Goal: Task Accomplishment & Management: Complete application form

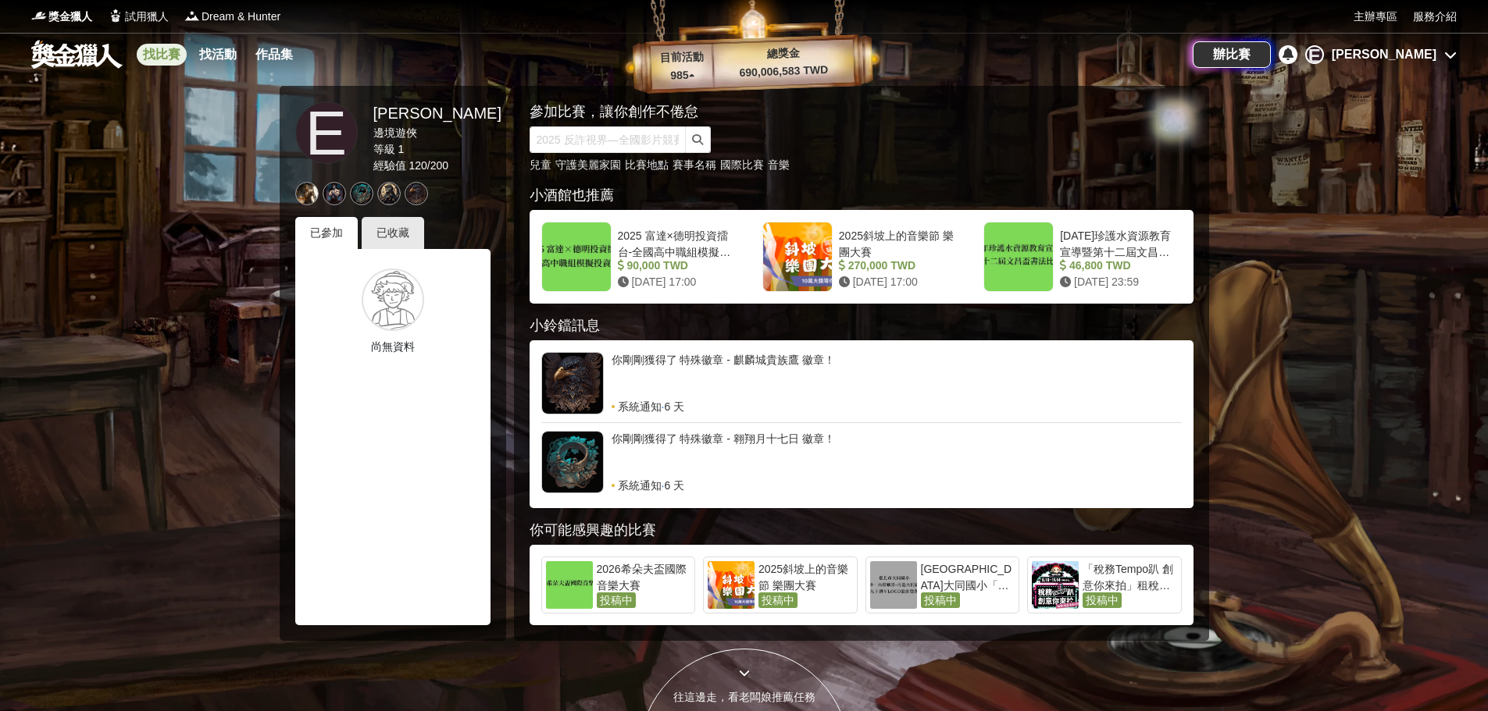
click at [152, 55] on link "找比賽" at bounding box center [162, 55] width 50 height 22
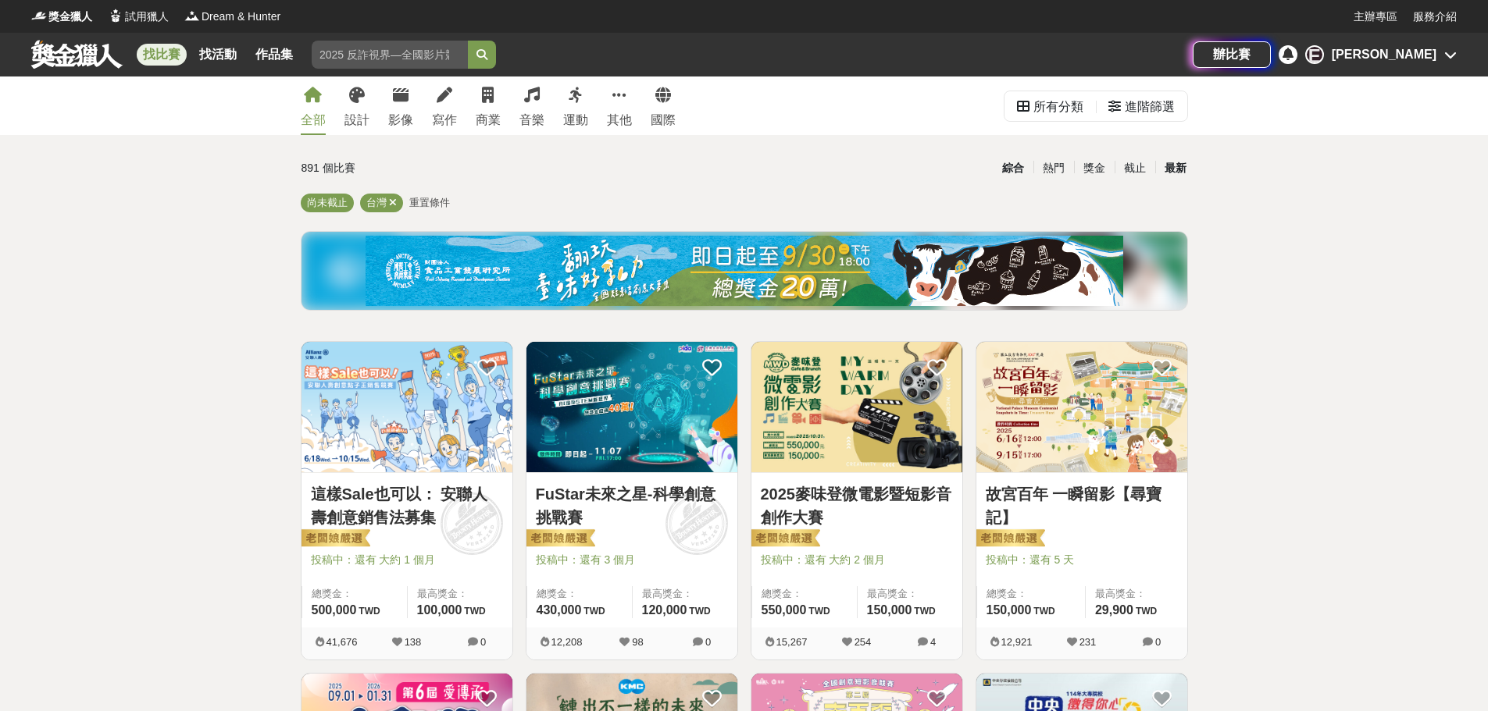
click at [1161, 166] on div "最新" at bounding box center [1175, 168] width 41 height 27
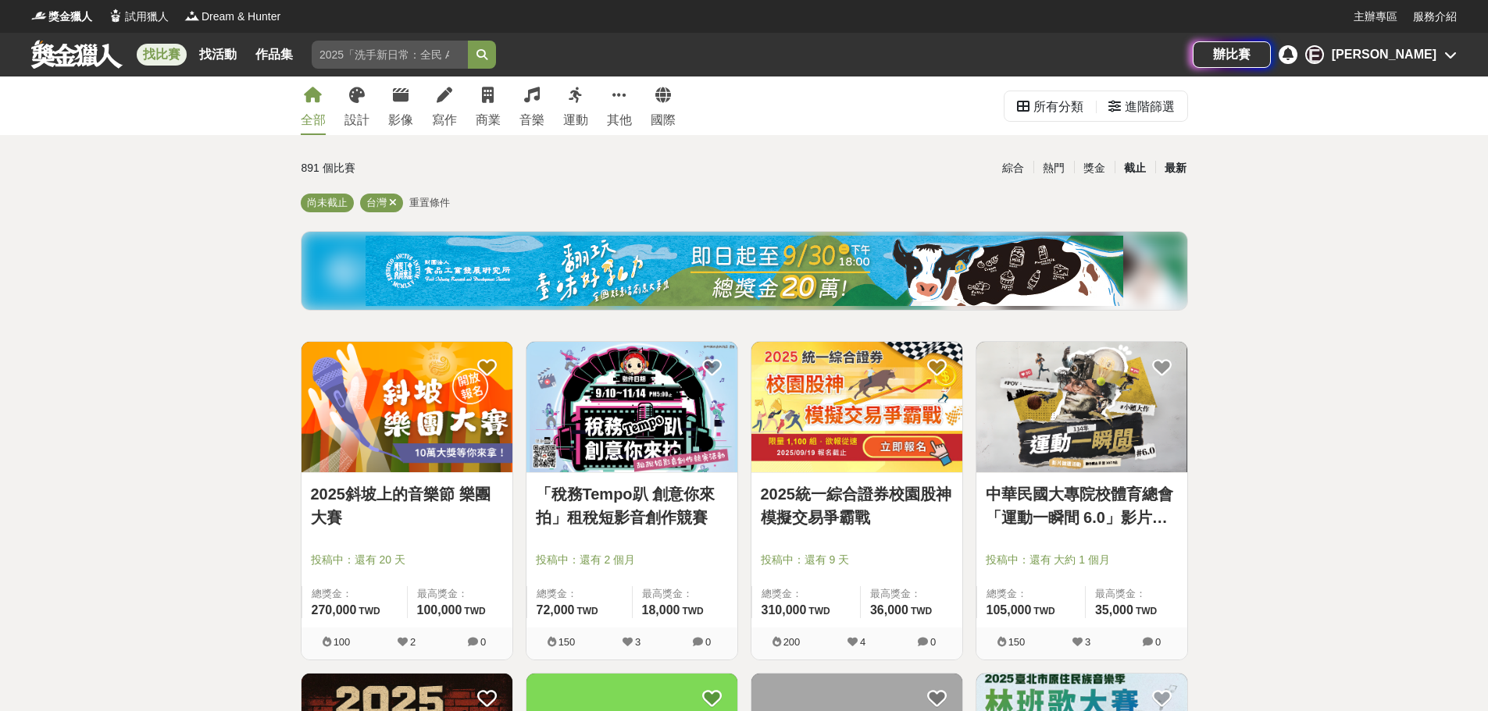
click at [1119, 167] on div "截止" at bounding box center [1134, 168] width 41 height 27
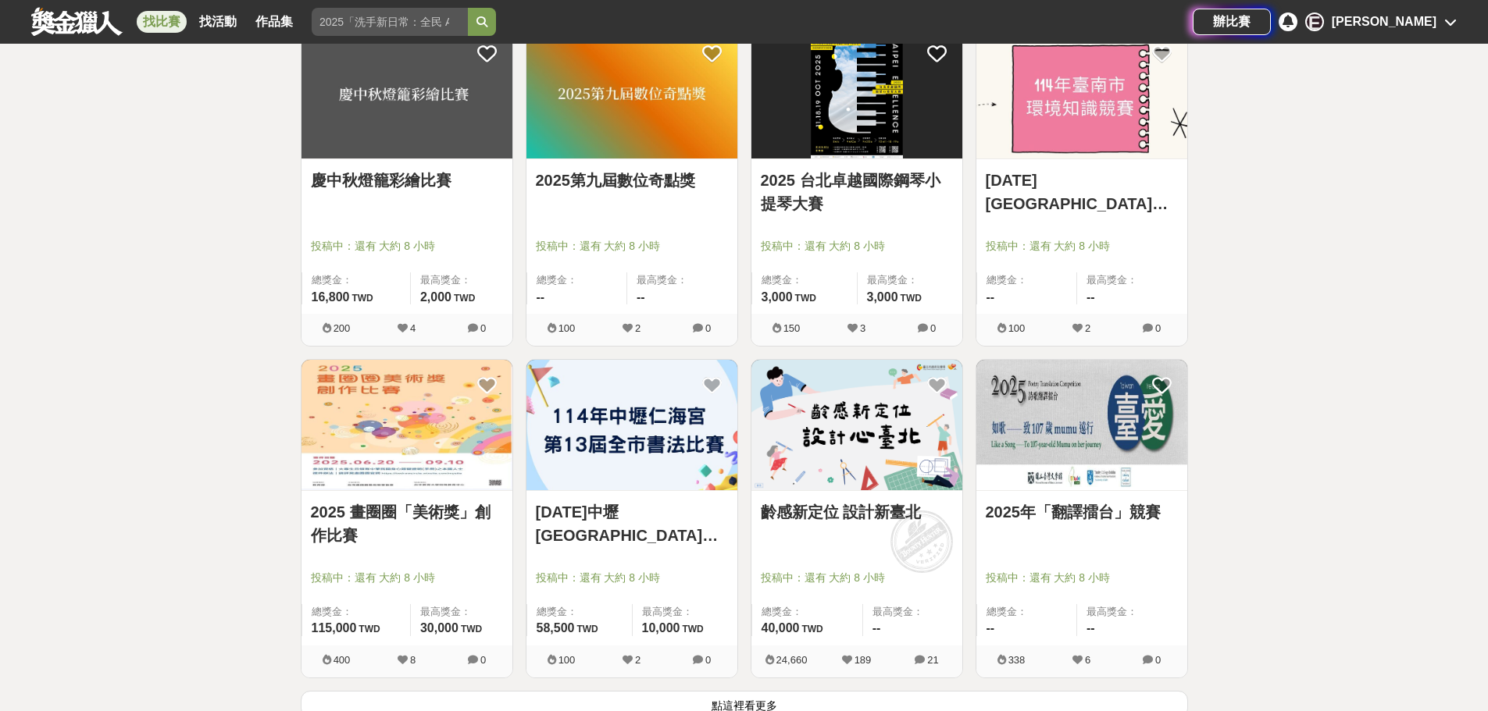
scroll to position [1718, 0]
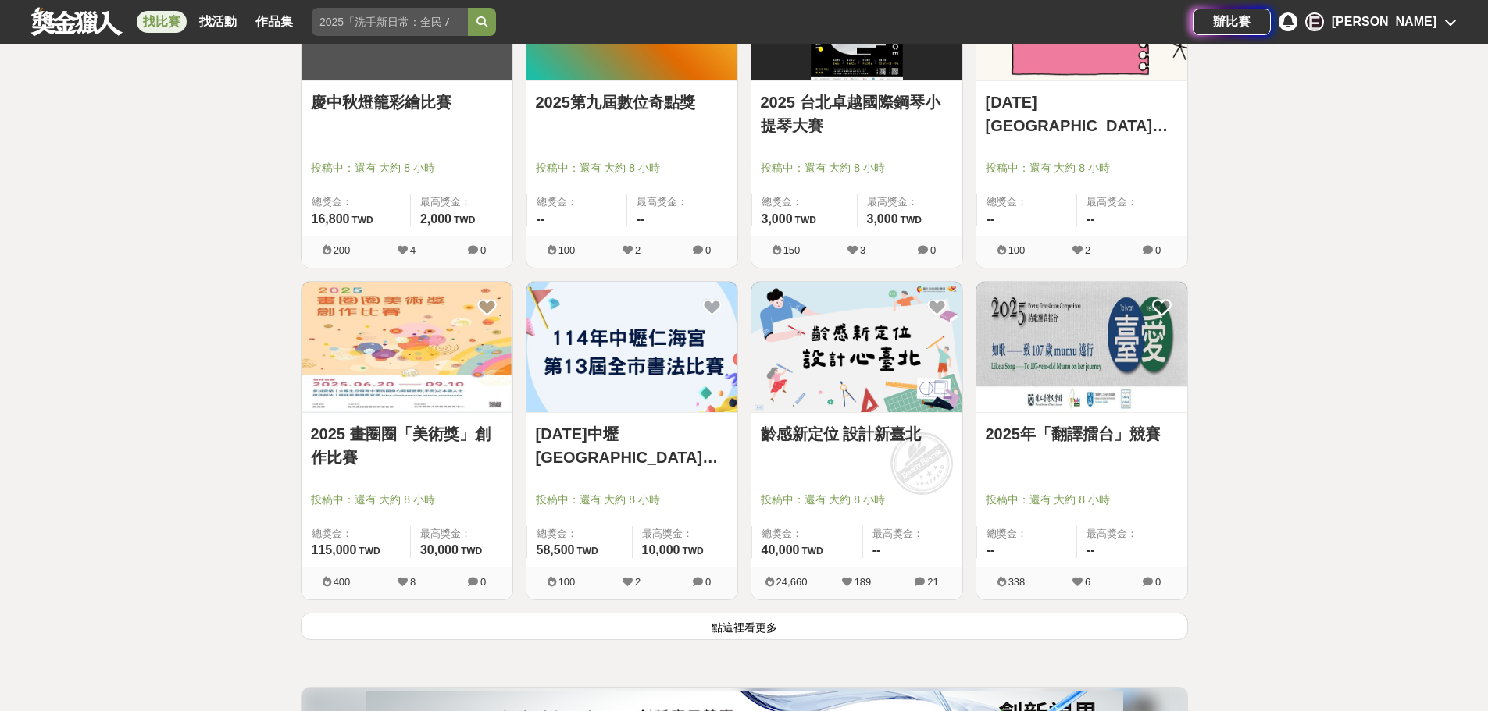
click at [823, 437] on link "齡感新定位 設計新臺北" at bounding box center [857, 434] width 192 height 23
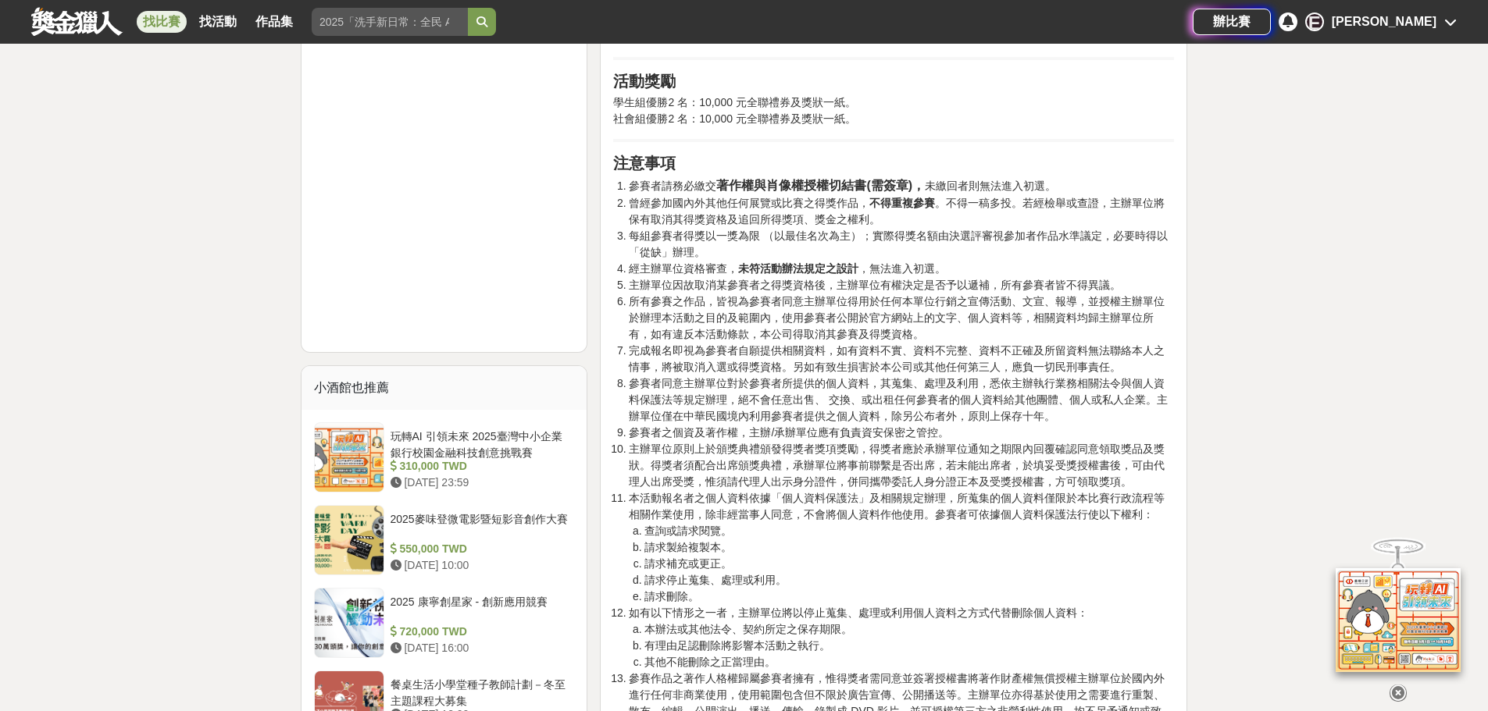
scroll to position [1484, 0]
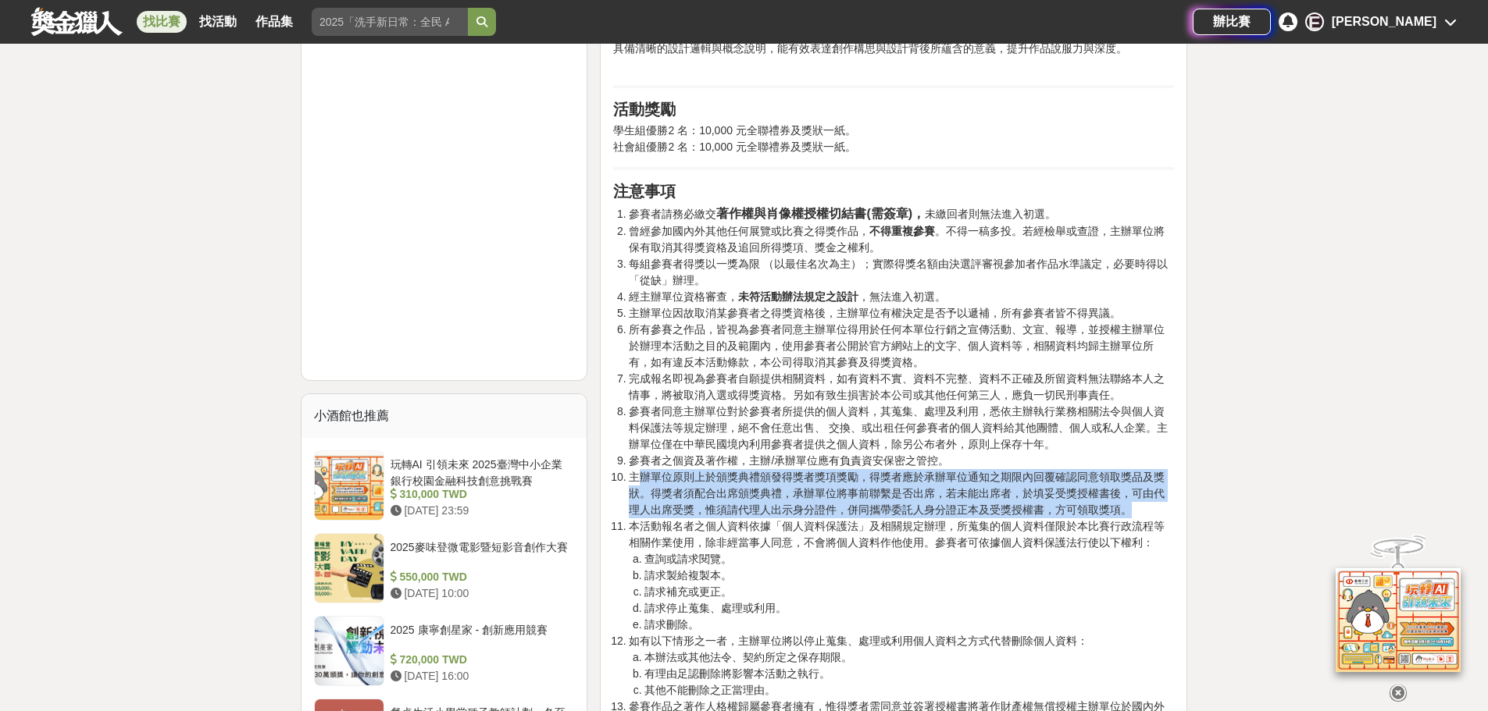
drag, startPoint x: 635, startPoint y: 457, endPoint x: 1134, endPoint y: 495, distance: 500.5
click at [1134, 495] on li "主辦單位原則上於頒獎典禮頒發得獎者獎項獎勵，得獎者應於承辦單位通知之期限內回覆確認同意領取獎品及獎狀。得獎者須配合出席頒獎典禮，承辦單位將事前聯繫是否出席，若…" at bounding box center [901, 493] width 545 height 49
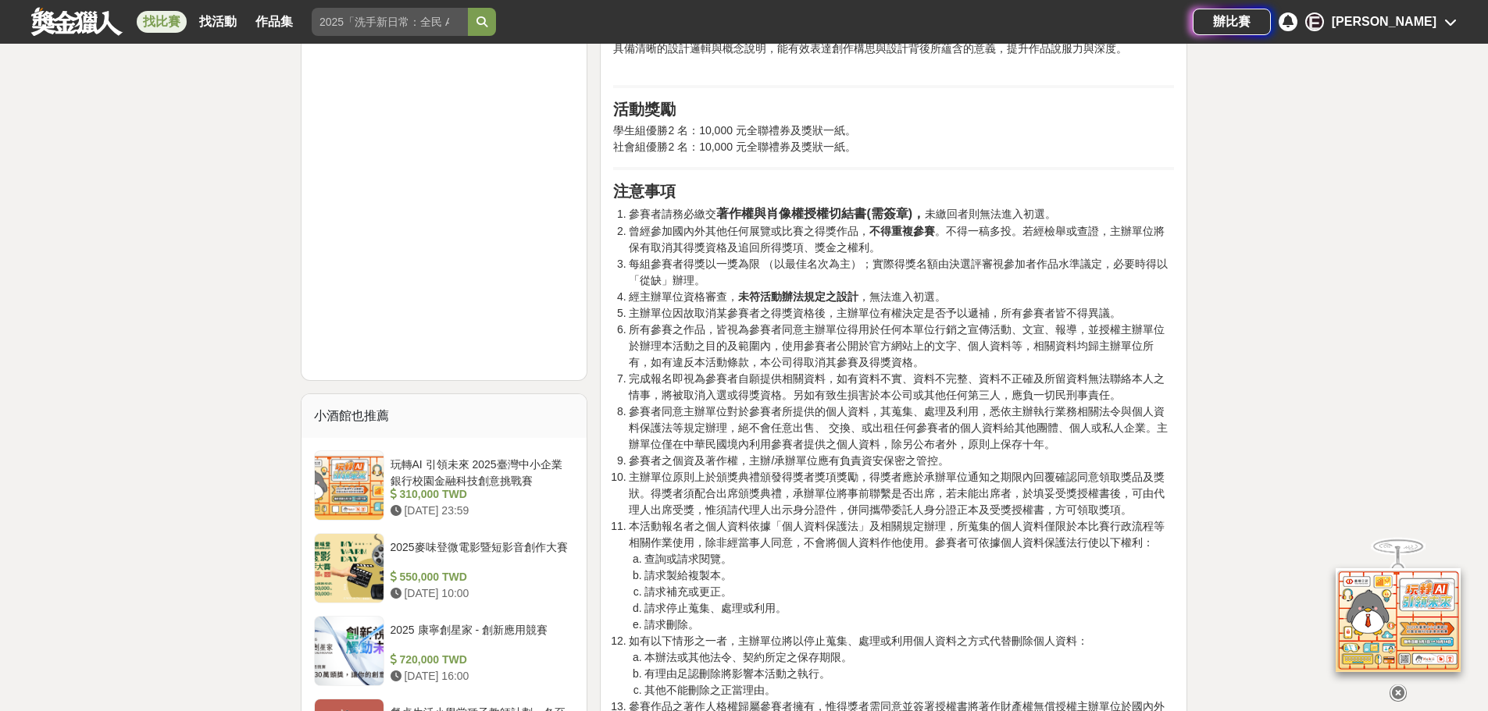
click at [1133, 551] on li "查詢或請求閱覽。" at bounding box center [909, 559] width 530 height 16
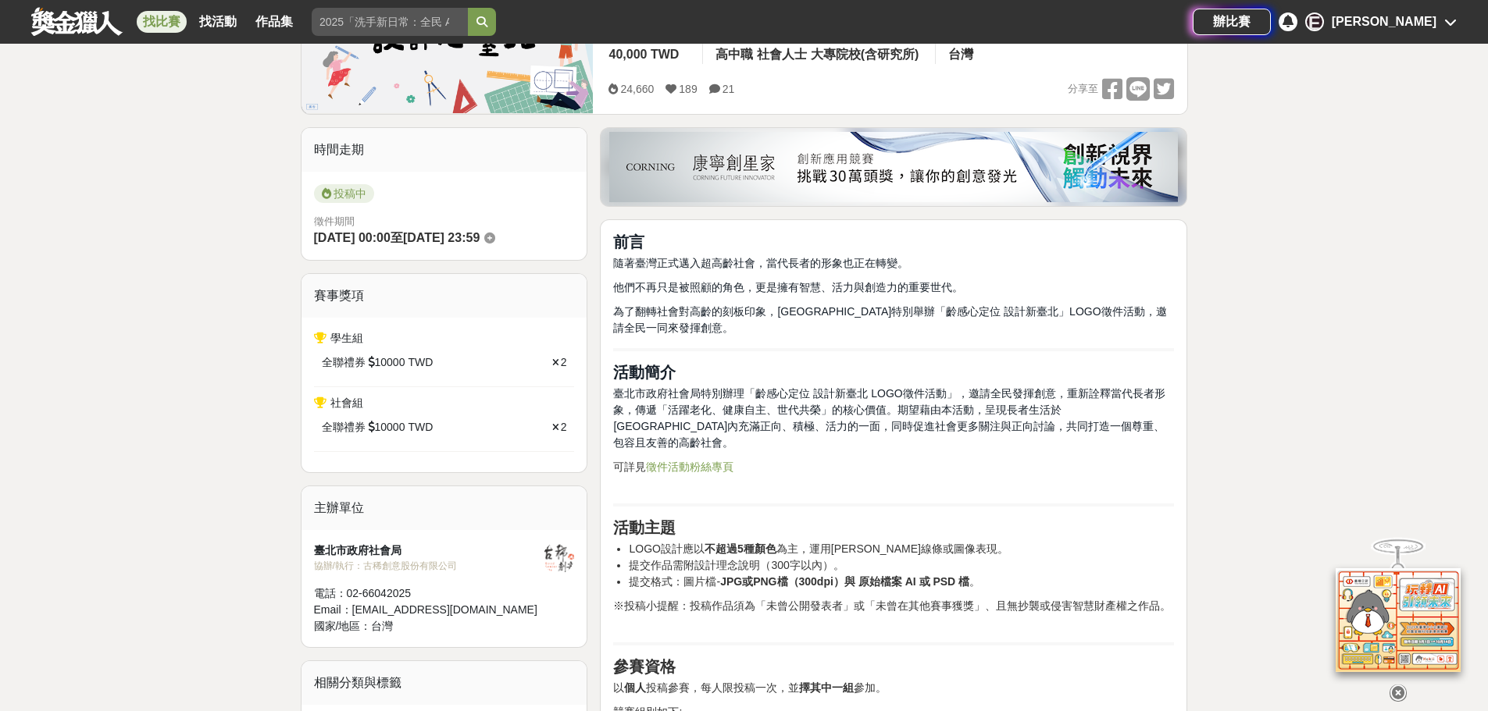
scroll to position [312, 0]
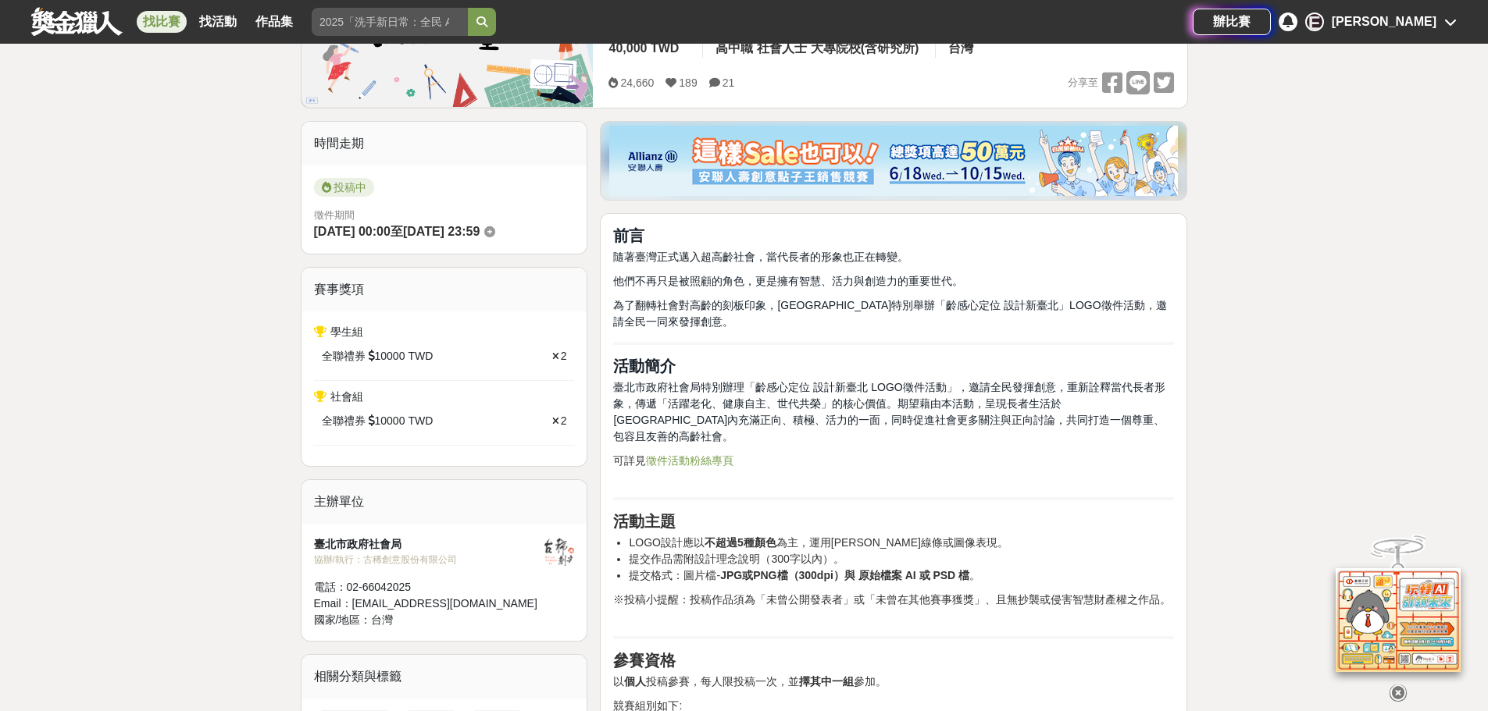
click at [681, 455] on link "徵件活動粉絲專頁" at bounding box center [689, 461] width 87 height 12
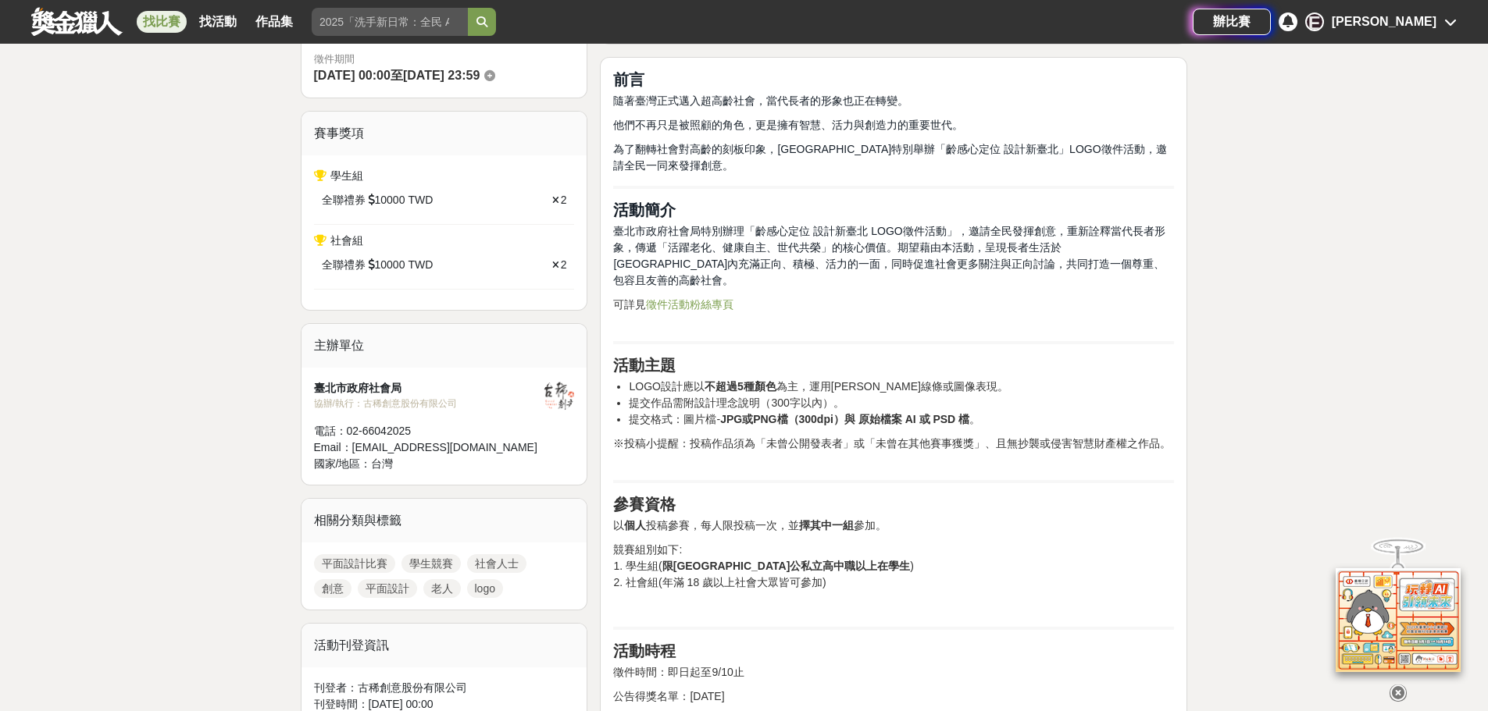
scroll to position [390, 0]
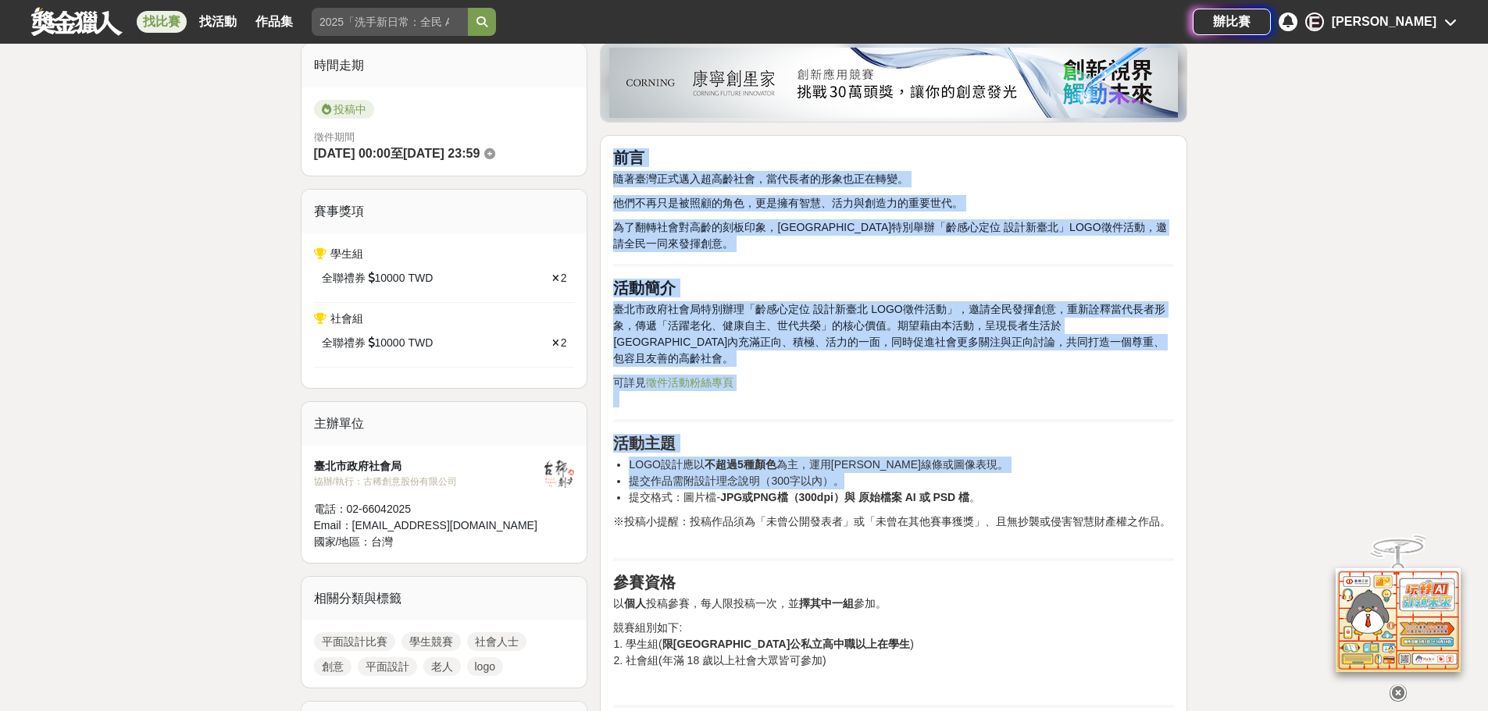
drag, startPoint x: 612, startPoint y: 152, endPoint x: 1036, endPoint y: 457, distance: 522.1
copy div "前言 隨著臺灣正式邁入超高齡社會，當代長者的形象也正在轉變。 他們不再只是被照顧的角色，更是擁有智慧、活力與創造力的重要世代。 為了翻轉社會對高齡的刻板印象，…"
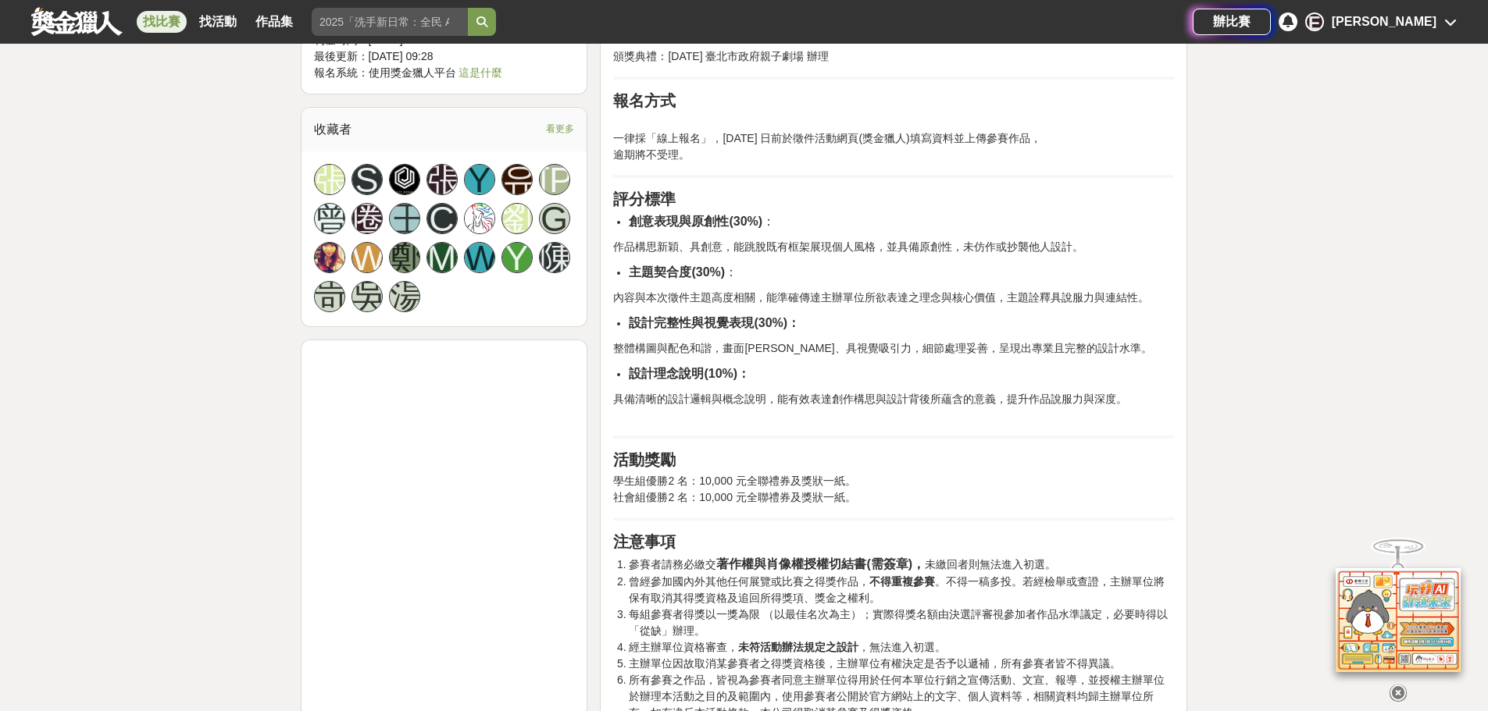
scroll to position [1093, 0]
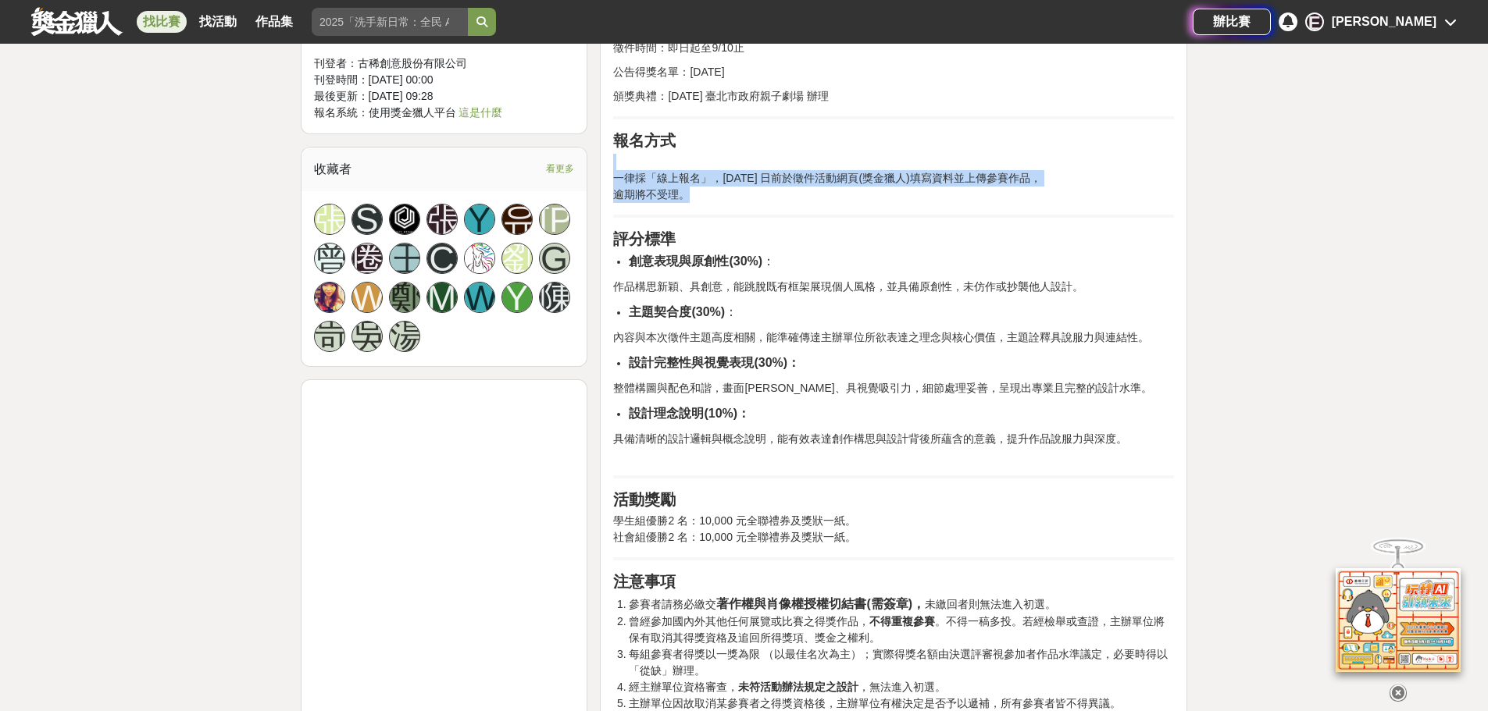
drag, startPoint x: 621, startPoint y: 203, endPoint x: 634, endPoint y: 198, distance: 14.1
click at [634, 198] on div "前言 隨著臺灣正式邁入超高齡社會，當代長者的形象也正在轉變。 他們不再只是被照顧的角色，更是擁有智慧、活力與創造力的重要世代。 為了翻轉社會對高齡的刻板印象，…" at bounding box center [893, 480] width 561 height 2070
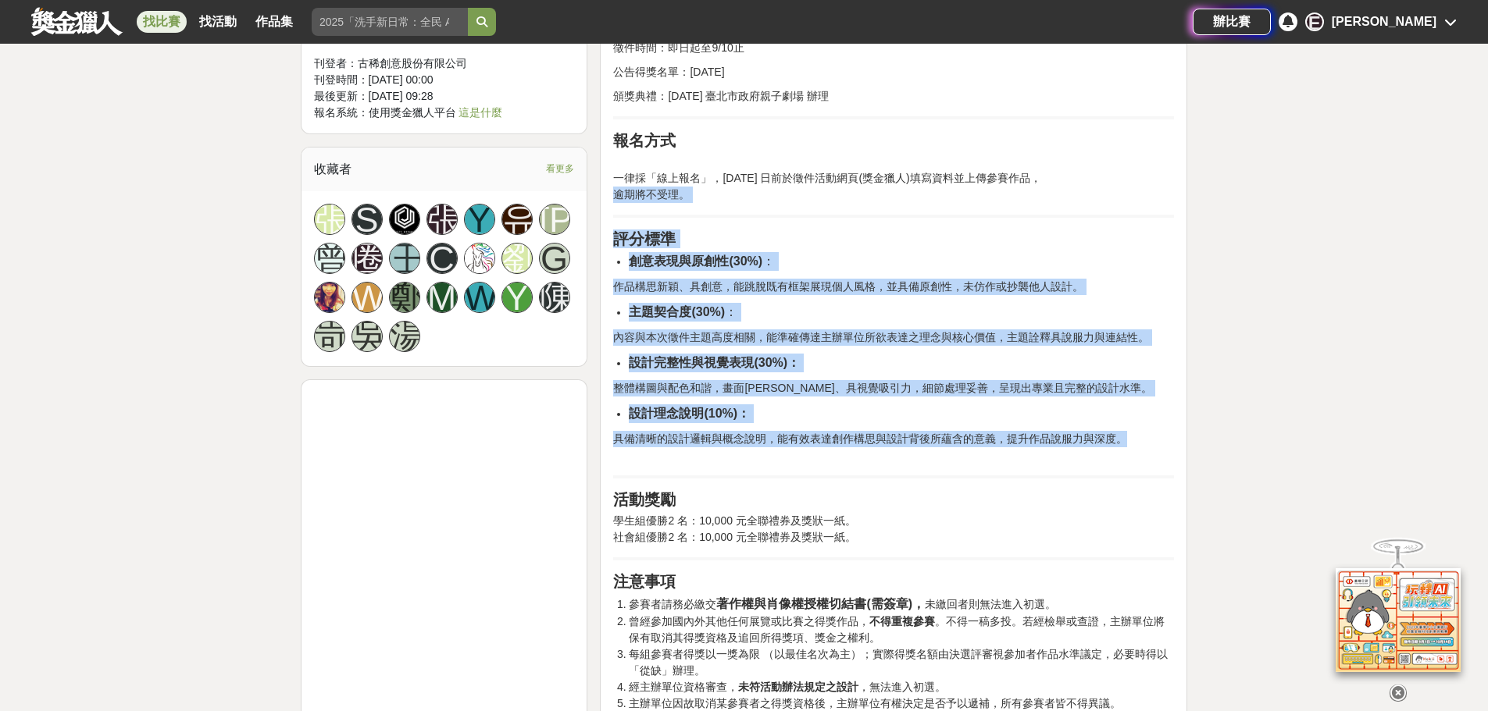
drag, startPoint x: 613, startPoint y: 173, endPoint x: 1086, endPoint y: 398, distance: 523.0
click at [1130, 416] on div "前言 隨著臺灣正式邁入超高齡社會，當代長者的形象也正在轉變。 他們不再只是被照顧的角色，更是擁有智慧、活力與創造力的重要世代。 為了翻轉社會對高齡的刻板印象，…" at bounding box center [893, 480] width 561 height 2070
copy div "逾期將不受理。 評分標準 創意表現與原創性(30%) ： 作品構思新穎、具創意，能跳脫既有框架展現個人風格，並具備原創性，未仿作或抄襲他人設計。 主題契合度(…"
click at [908, 354] on li "設計完整性與視覺表現(30%)：" at bounding box center [901, 363] width 545 height 19
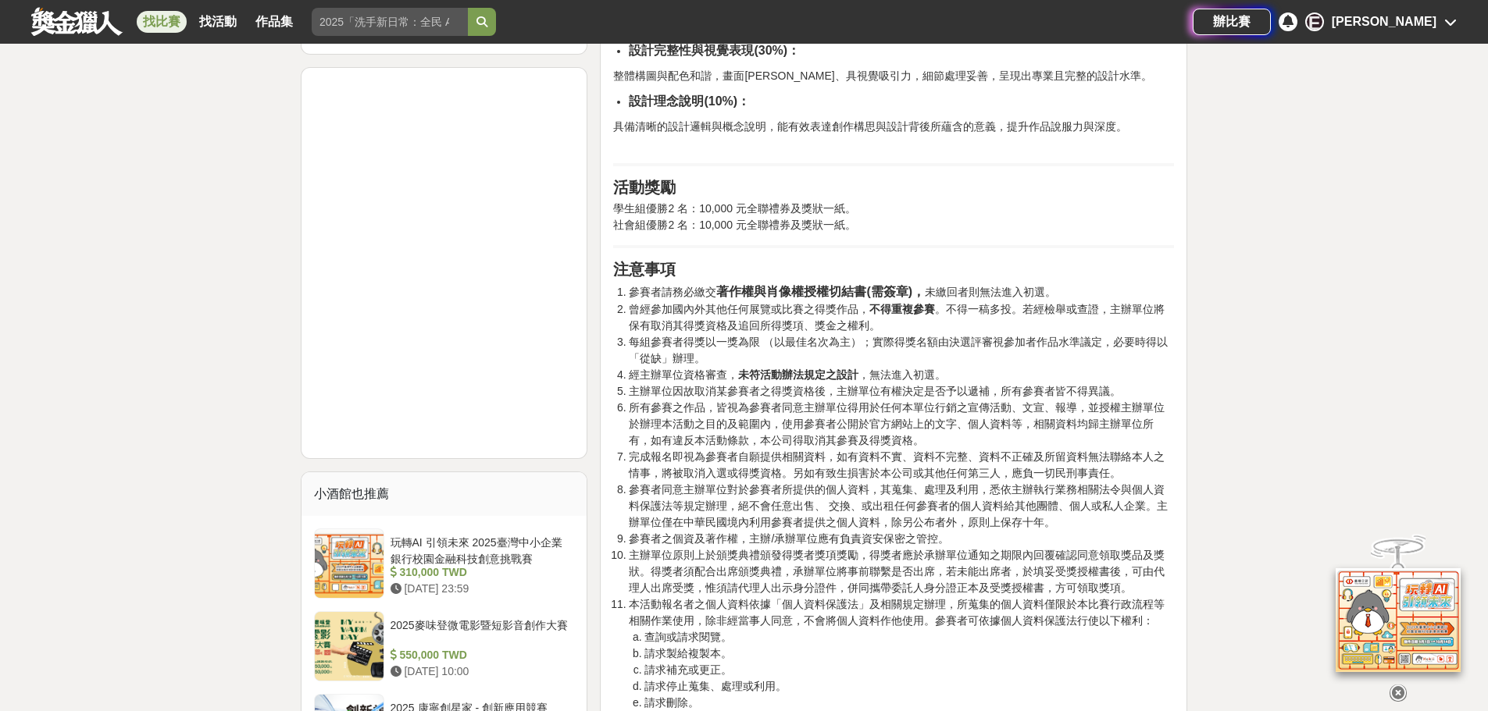
scroll to position [2031, 0]
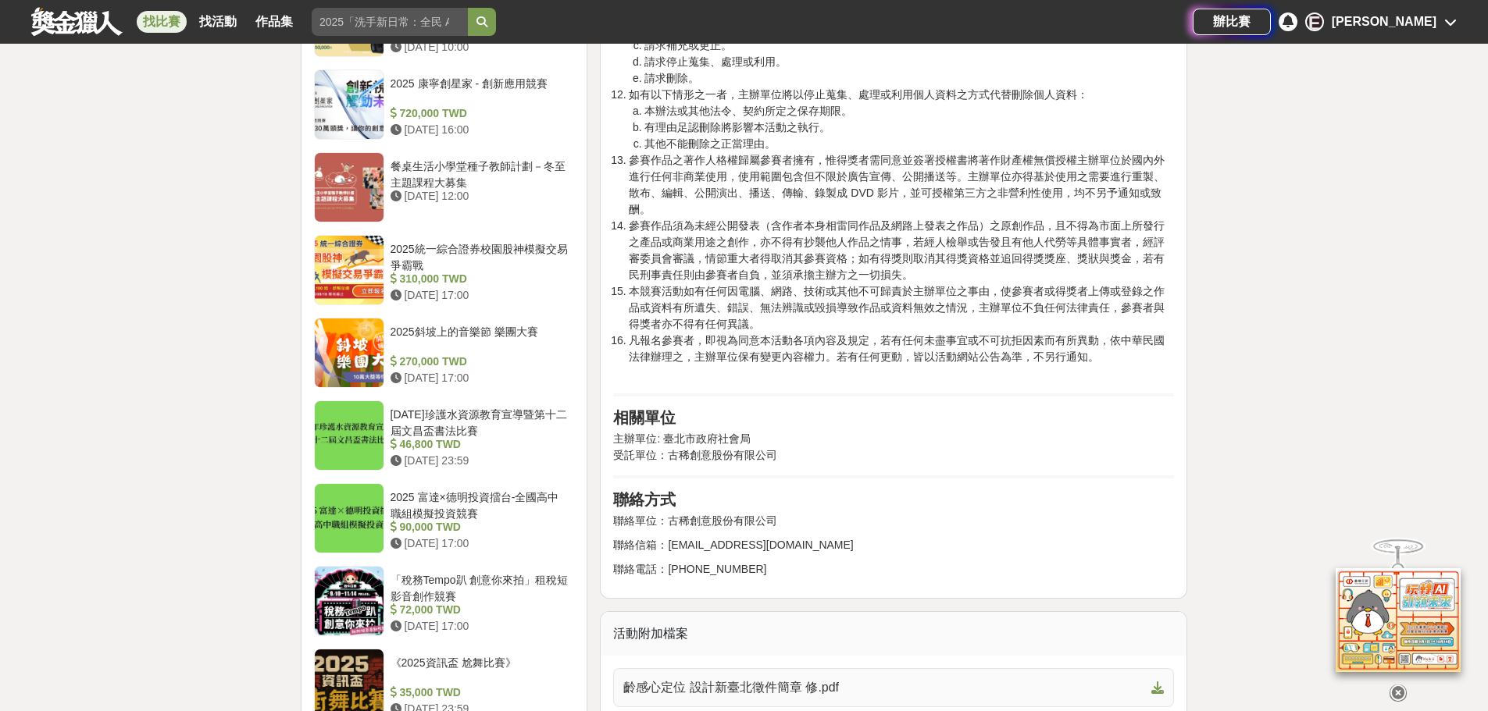
click at [715, 679] on span "齡感心定位 設計新臺北徵件簡章 修.pdf" at bounding box center [884, 688] width 522 height 19
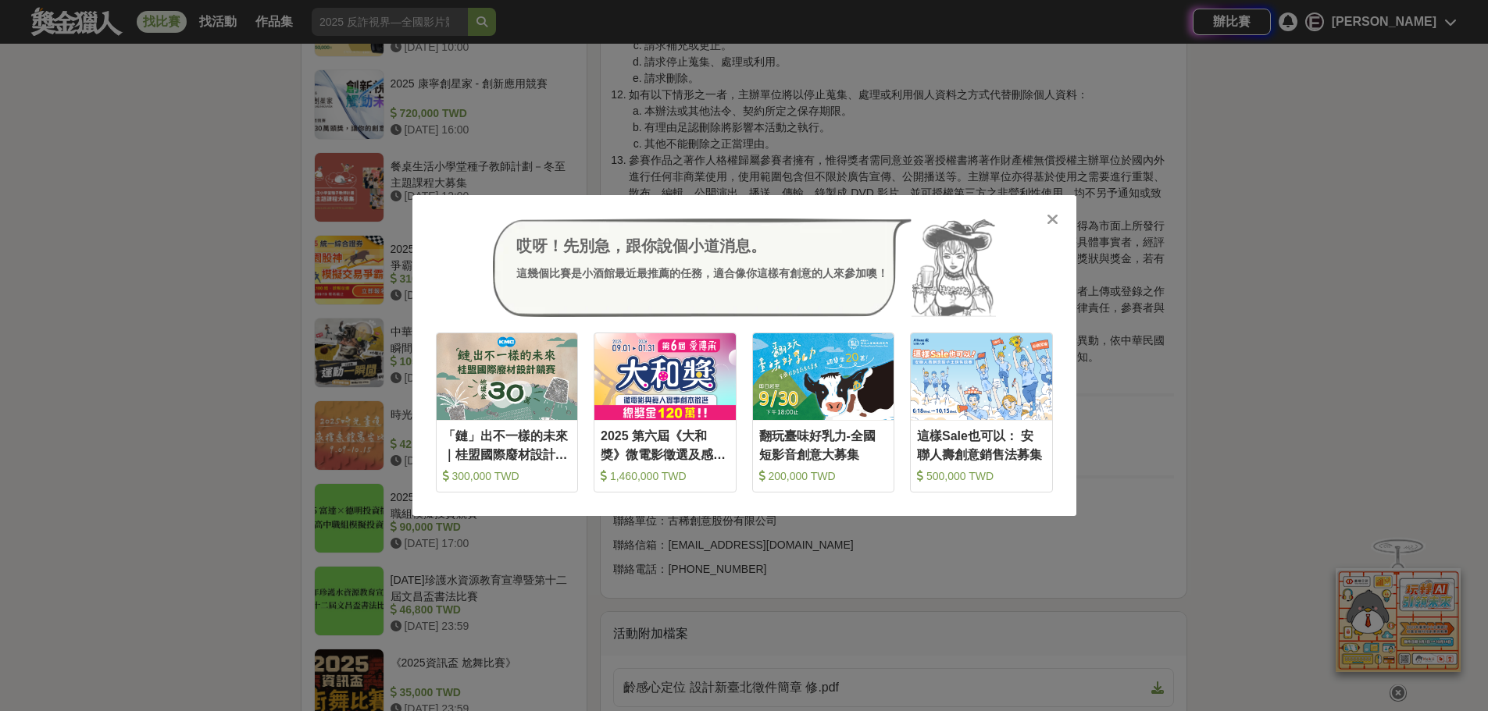
click at [1054, 226] on icon at bounding box center [1053, 220] width 12 height 16
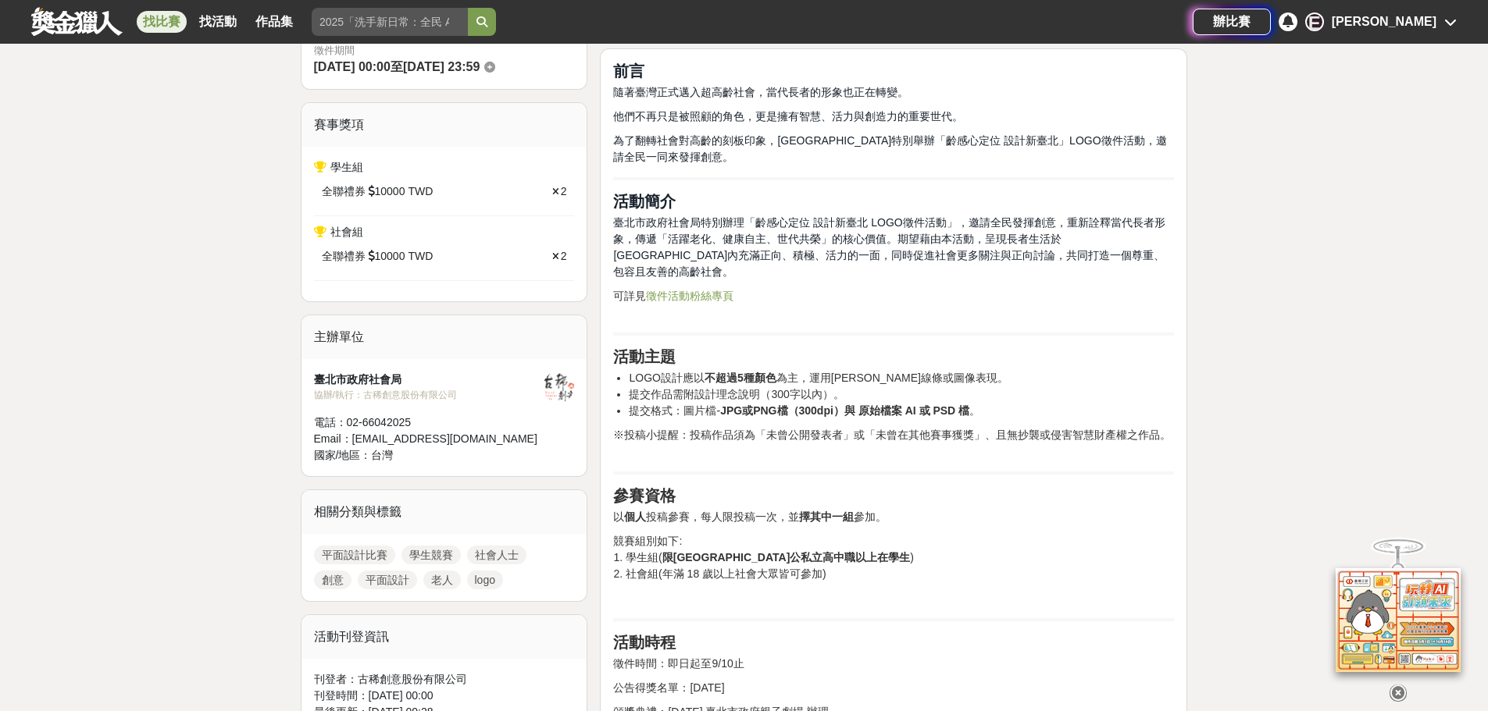
scroll to position [469, 0]
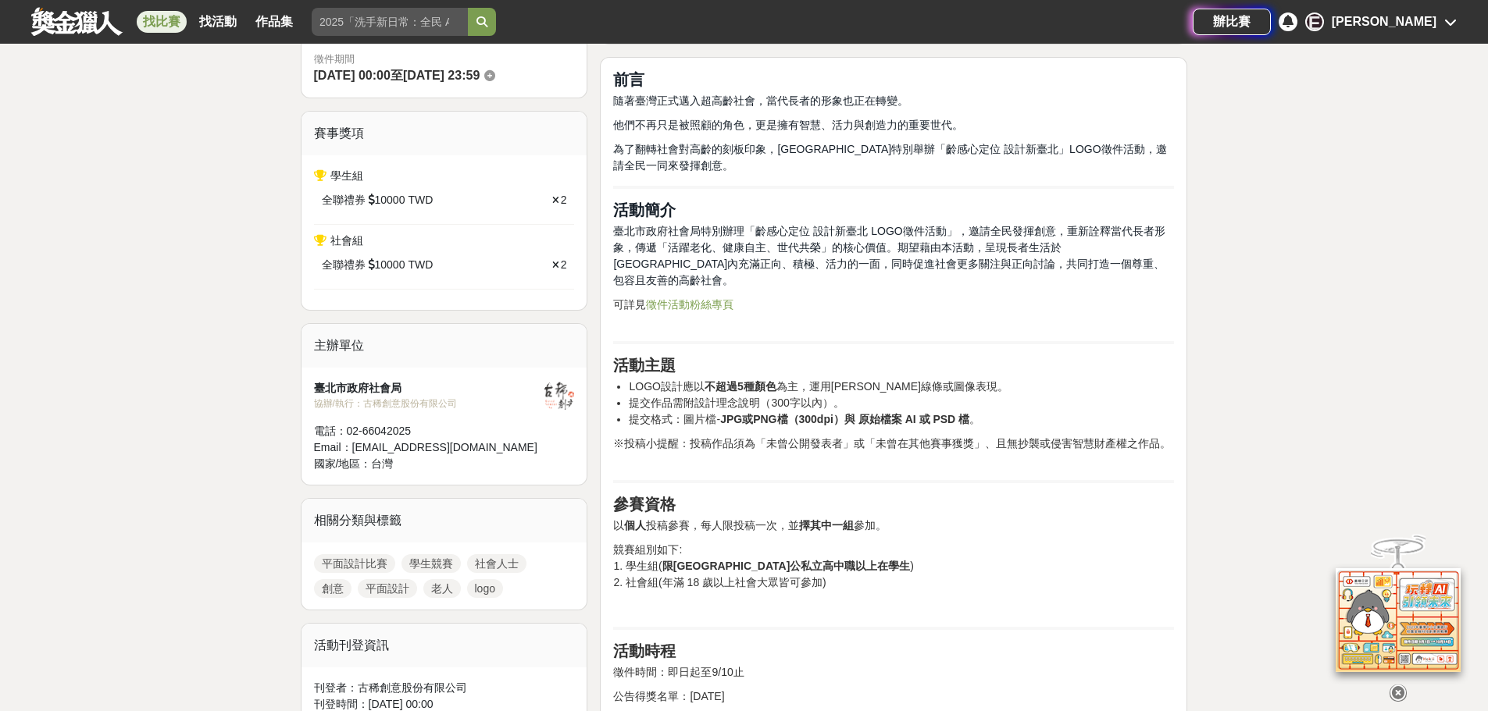
click at [683, 298] on link "徵件活動粉絲專頁" at bounding box center [689, 304] width 87 height 12
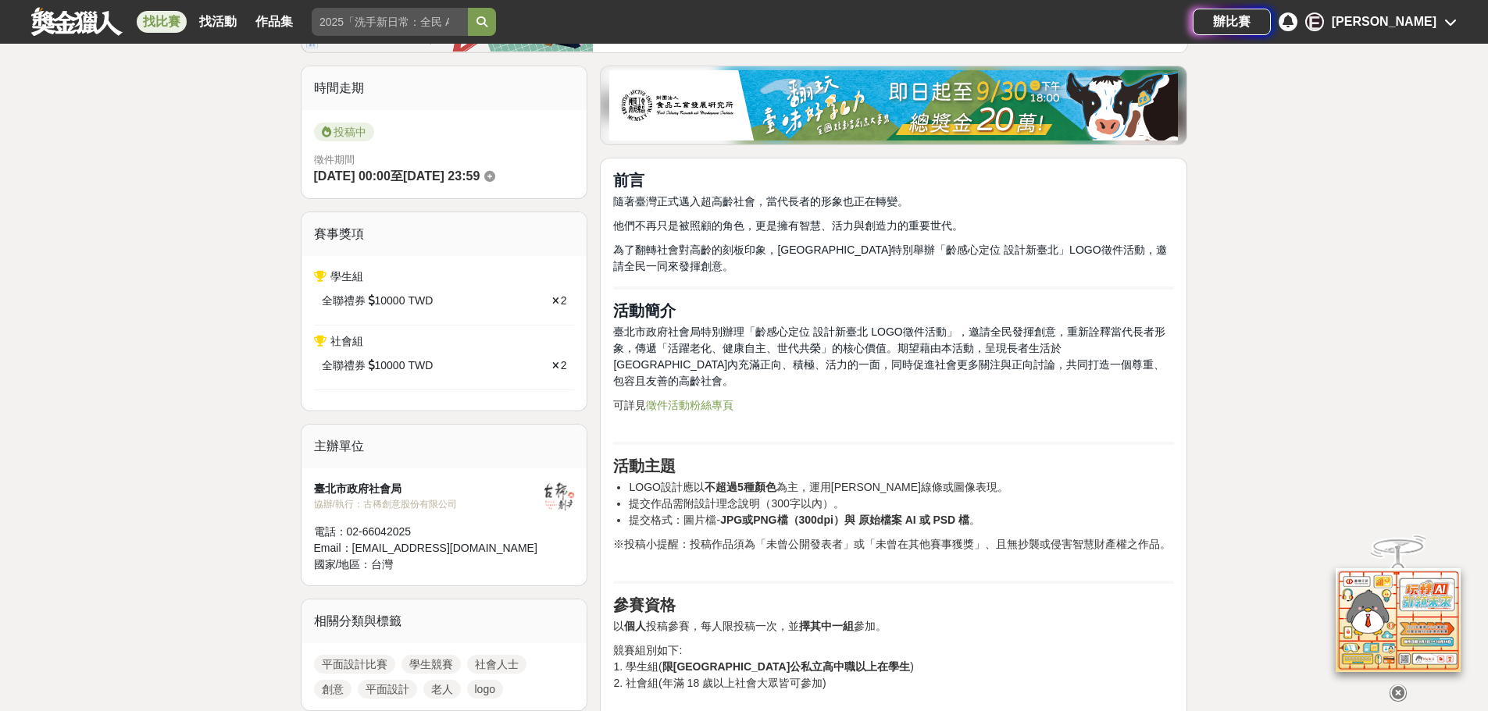
scroll to position [78, 0]
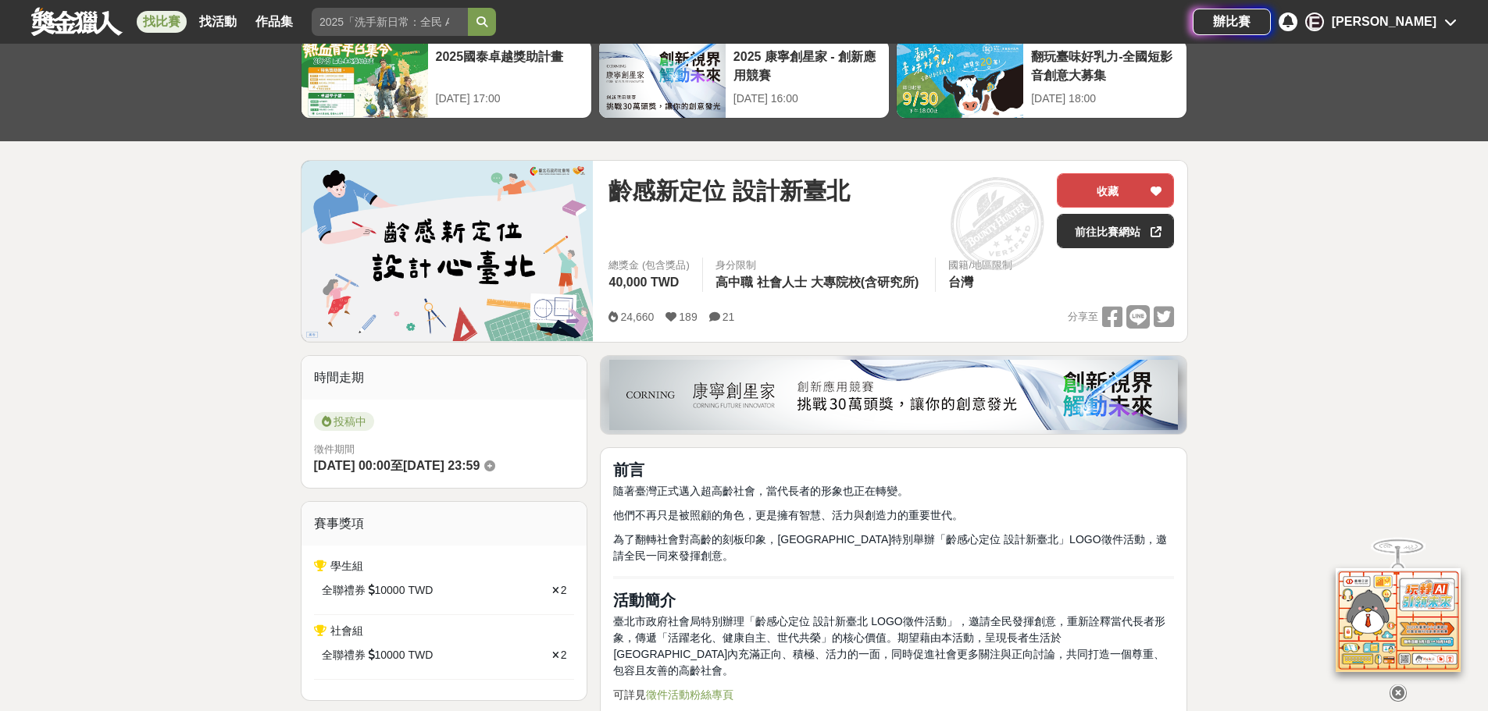
click at [1129, 193] on button "收藏" at bounding box center [1115, 190] width 117 height 34
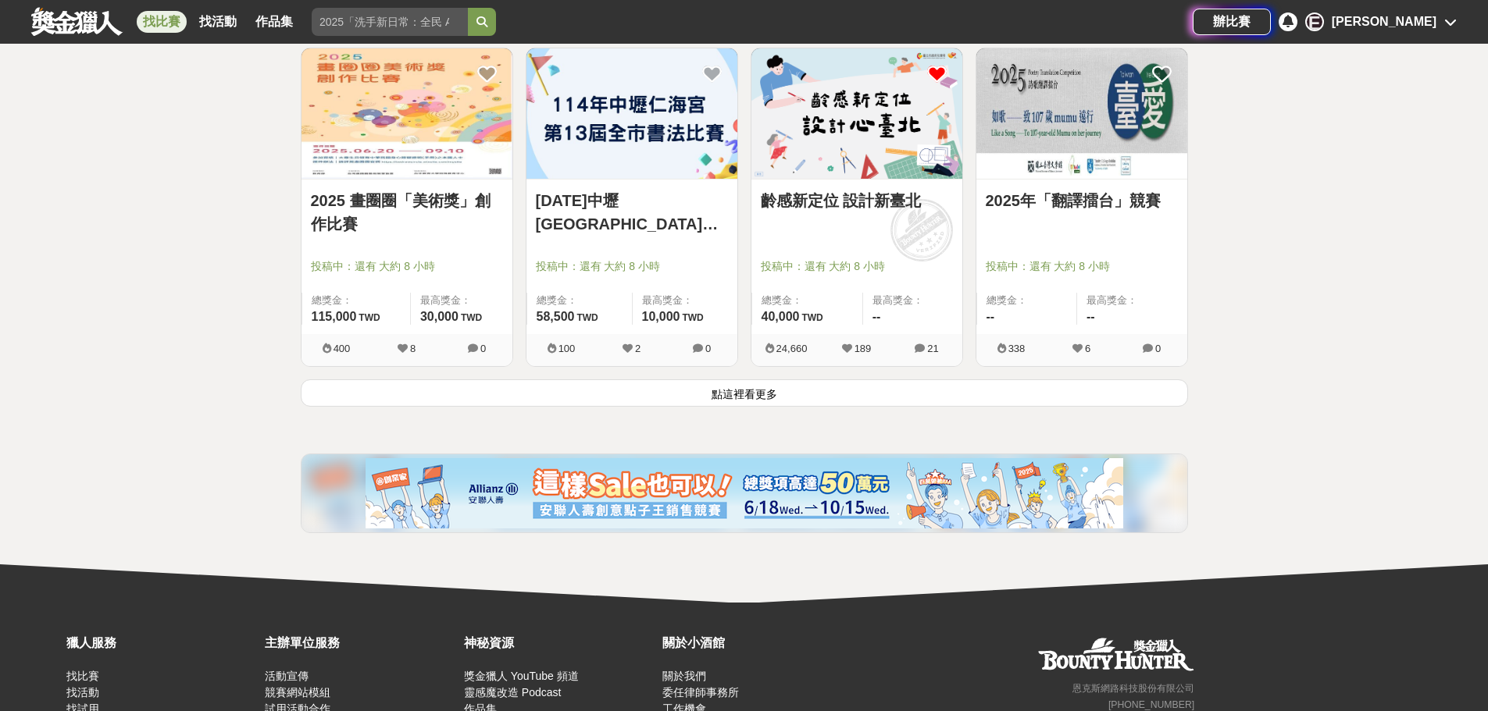
scroll to position [1952, 0]
click at [411, 197] on link "2025 畫圈圈「美術獎」創作比賽" at bounding box center [407, 211] width 192 height 47
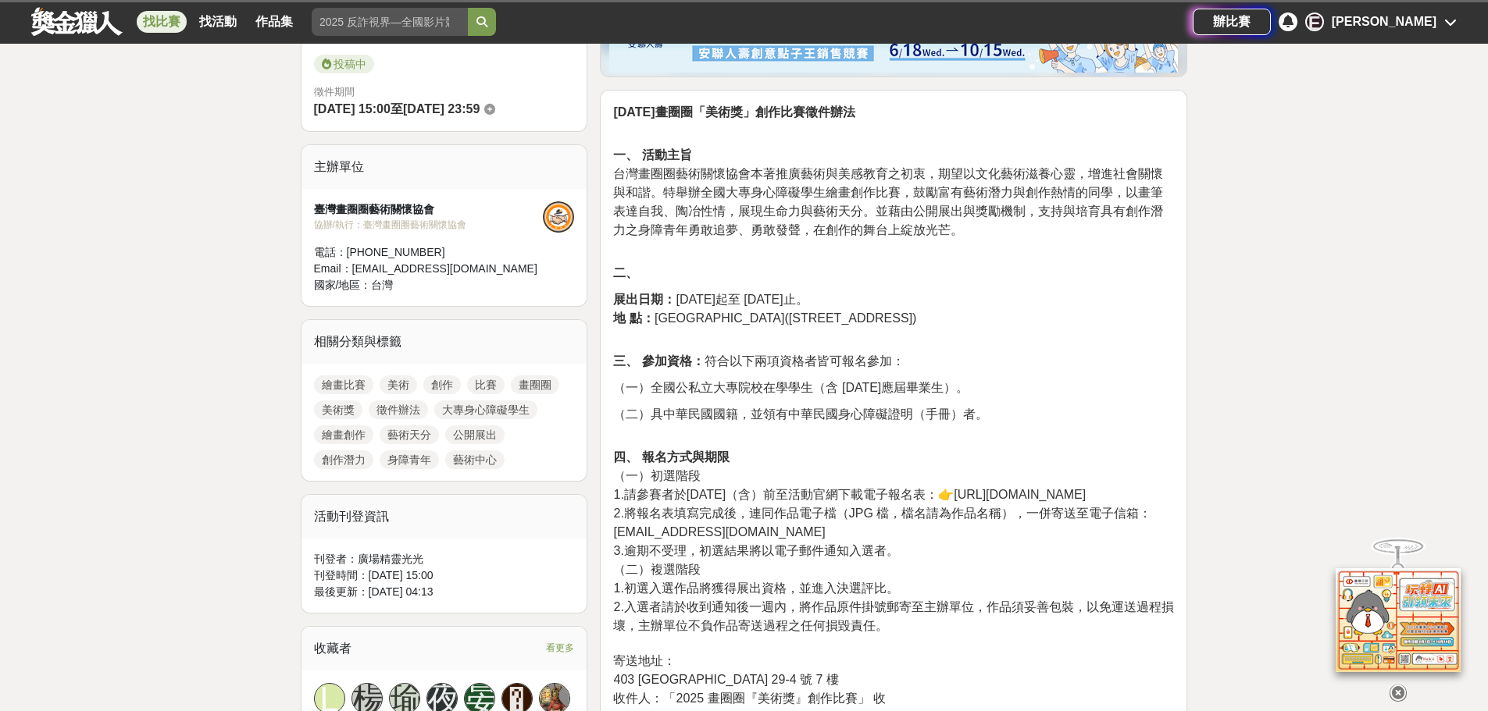
scroll to position [547, 0]
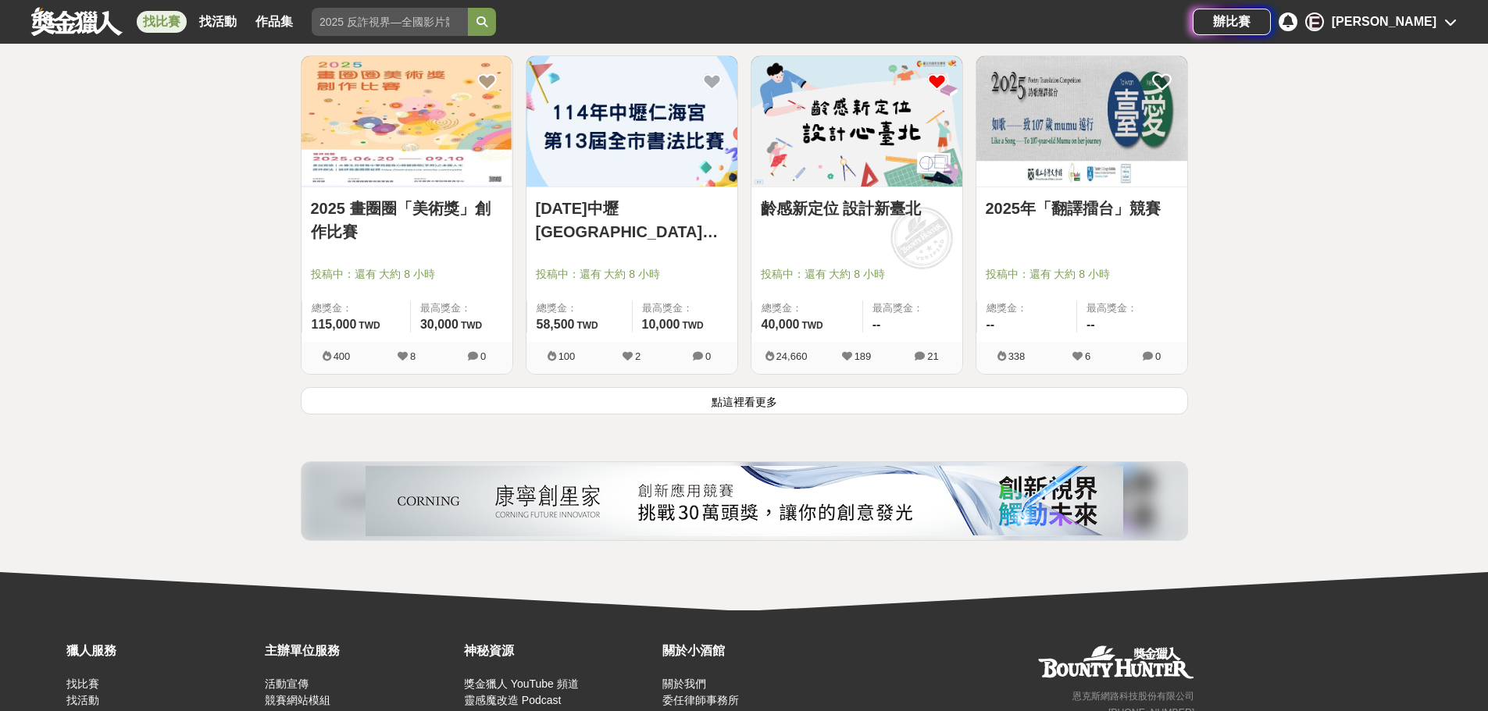
scroll to position [1952, 0]
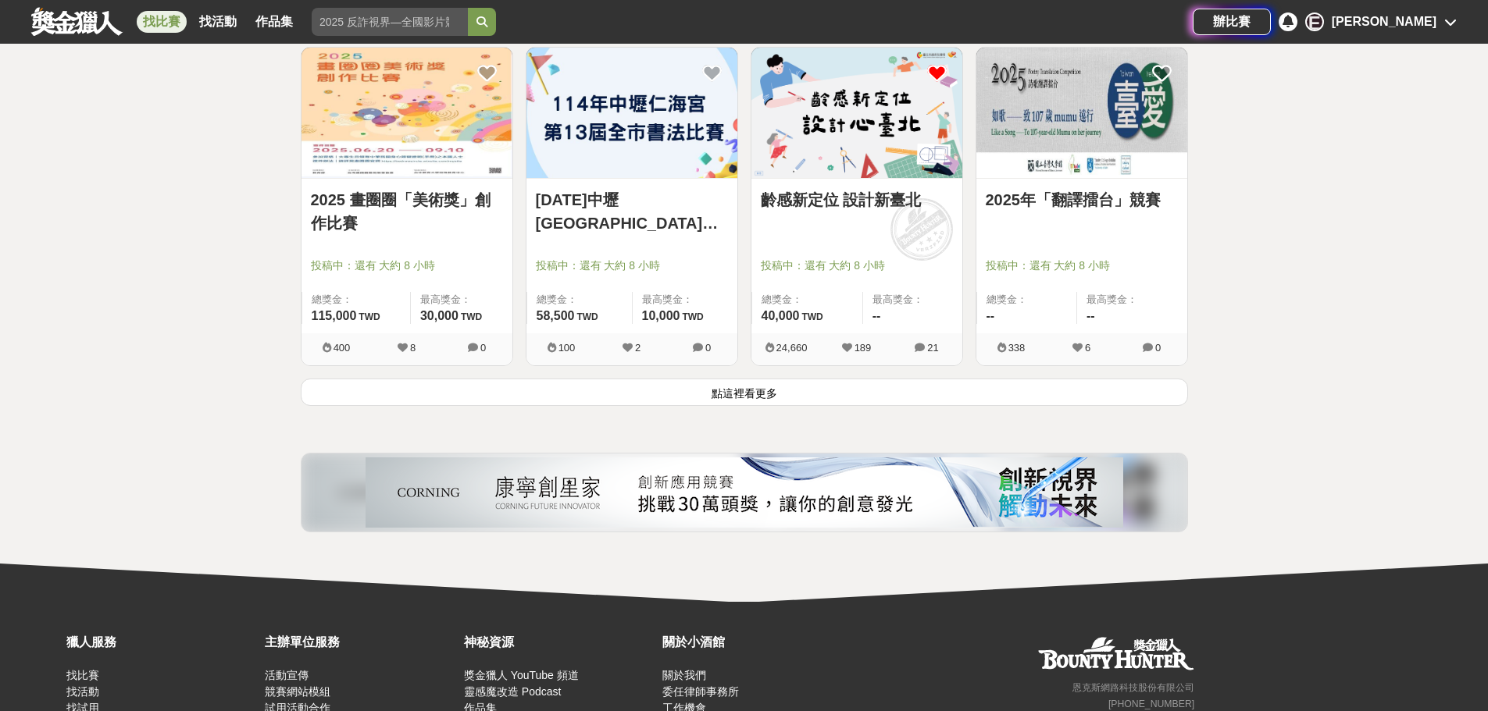
click at [789, 394] on button "點這裡看更多" at bounding box center [744, 392] width 887 height 27
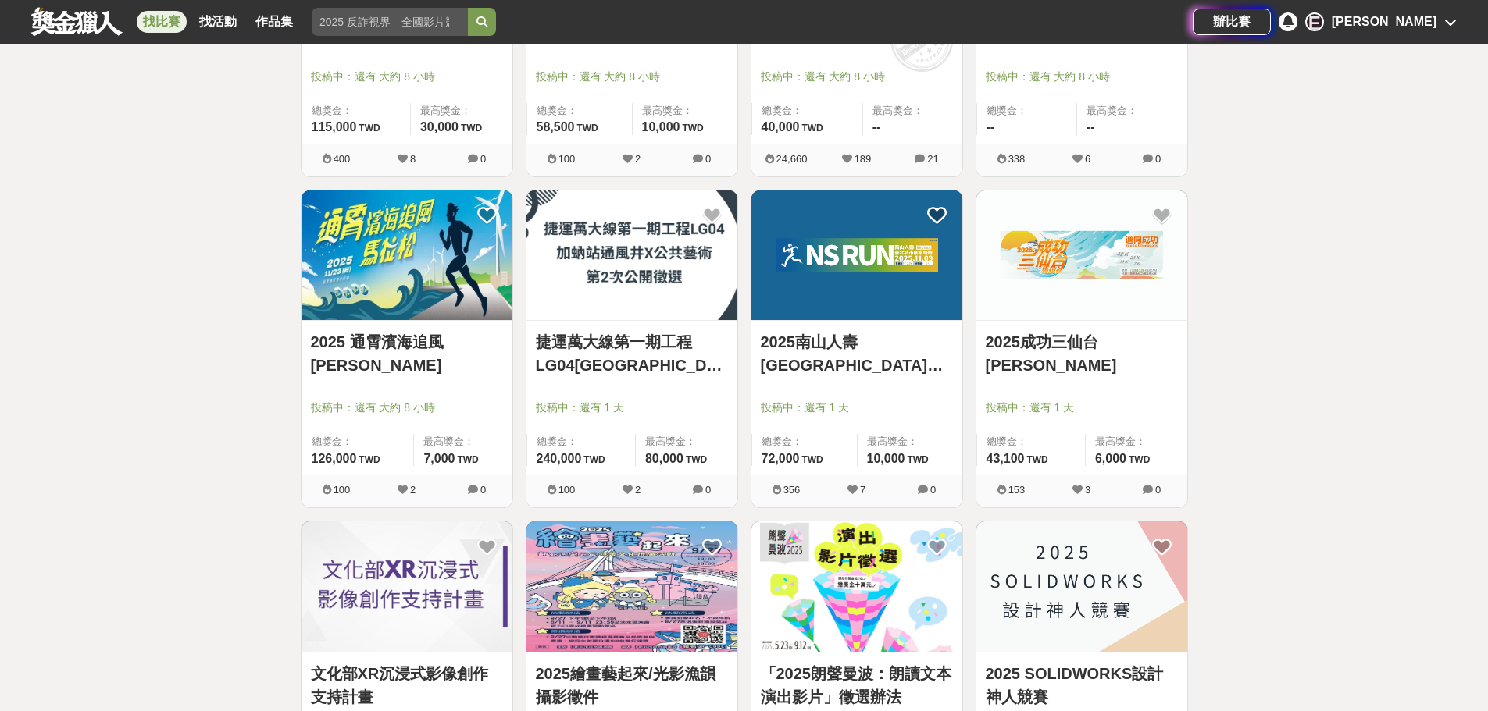
scroll to position [2484, 0]
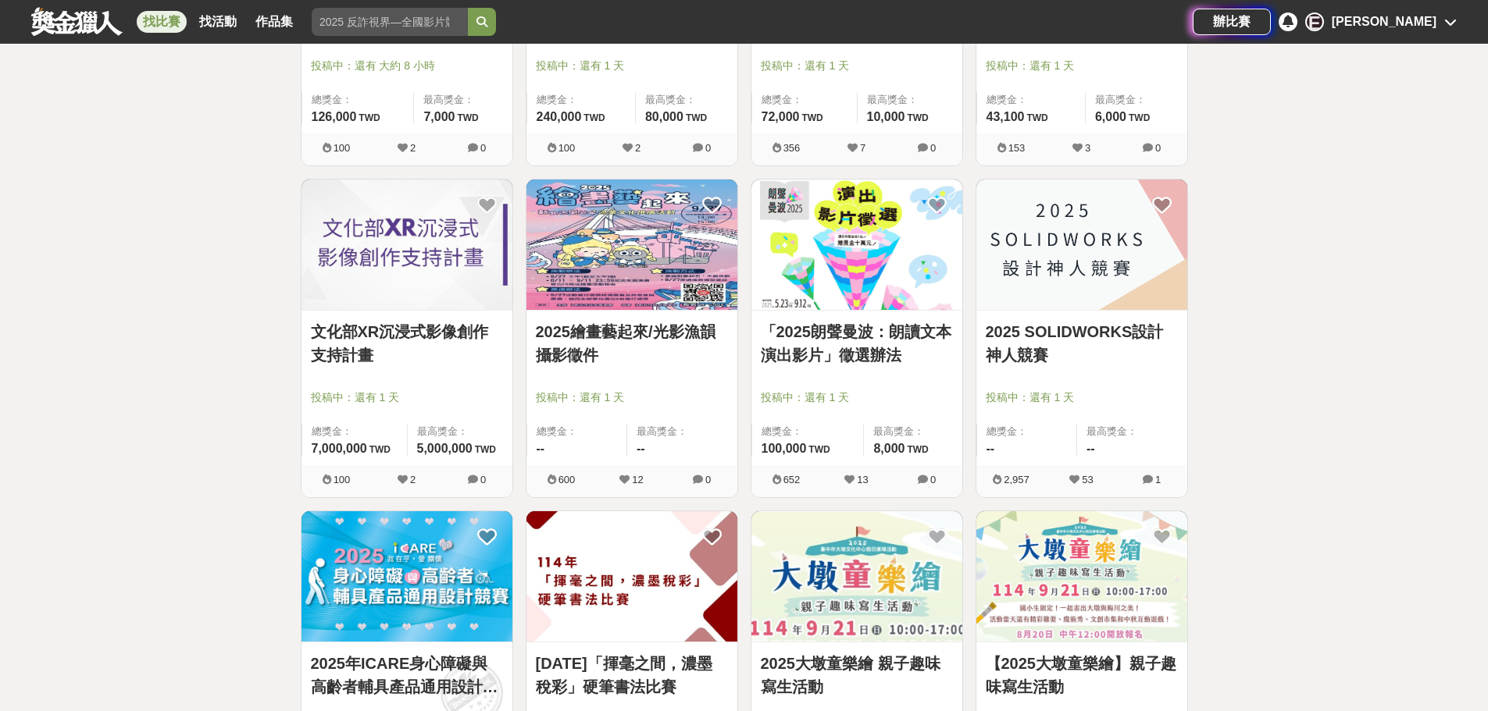
click at [593, 343] on link "2025繪畫藝起來/光影漁韻攝影徵件" at bounding box center [632, 343] width 192 height 47
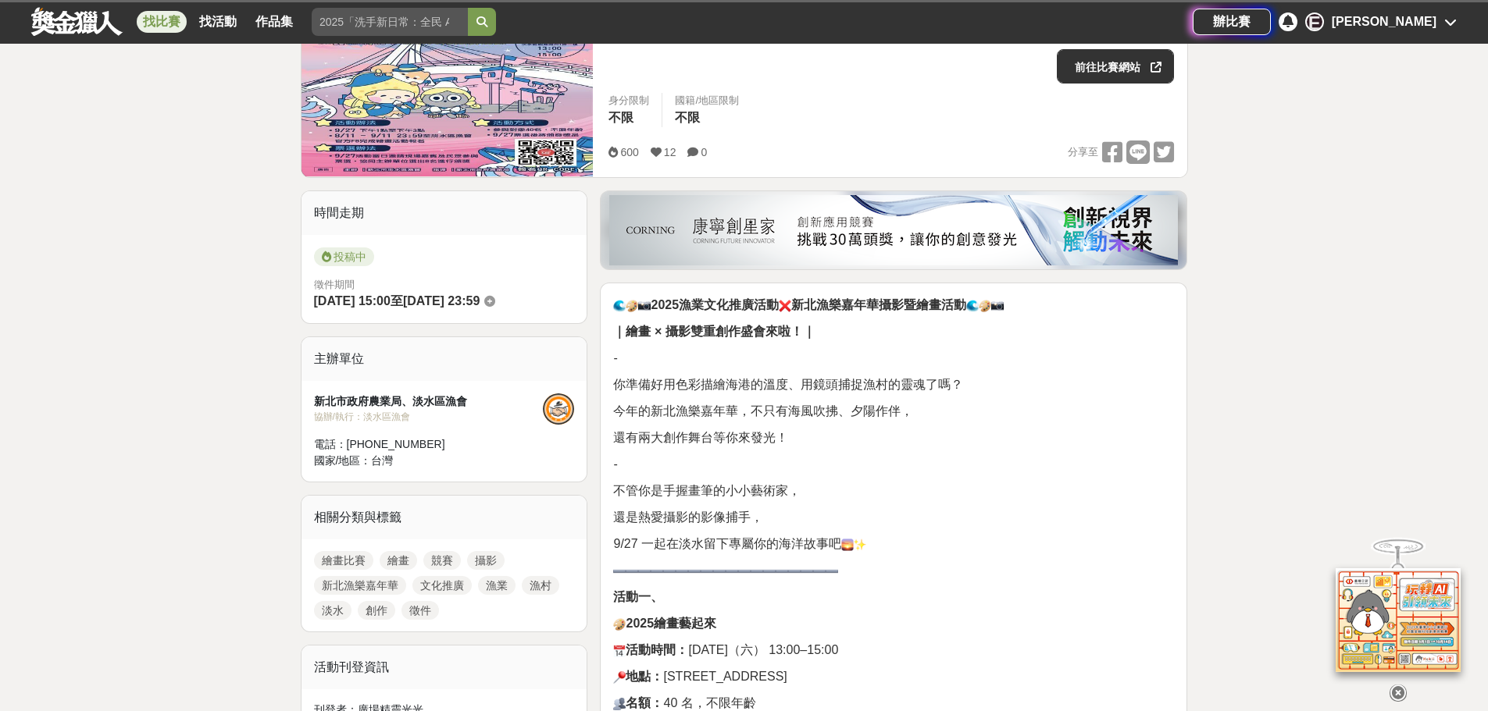
scroll to position [390, 0]
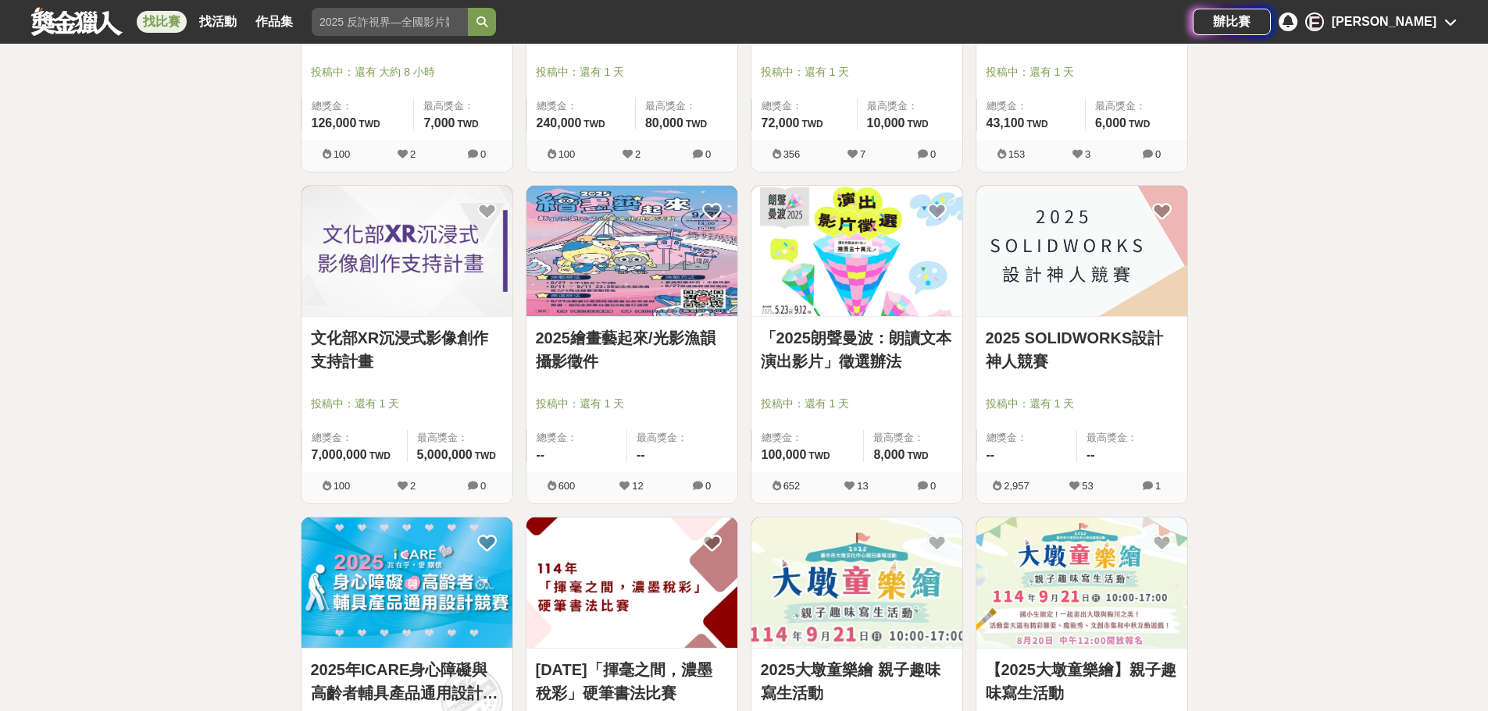
scroll to position [2484, 0]
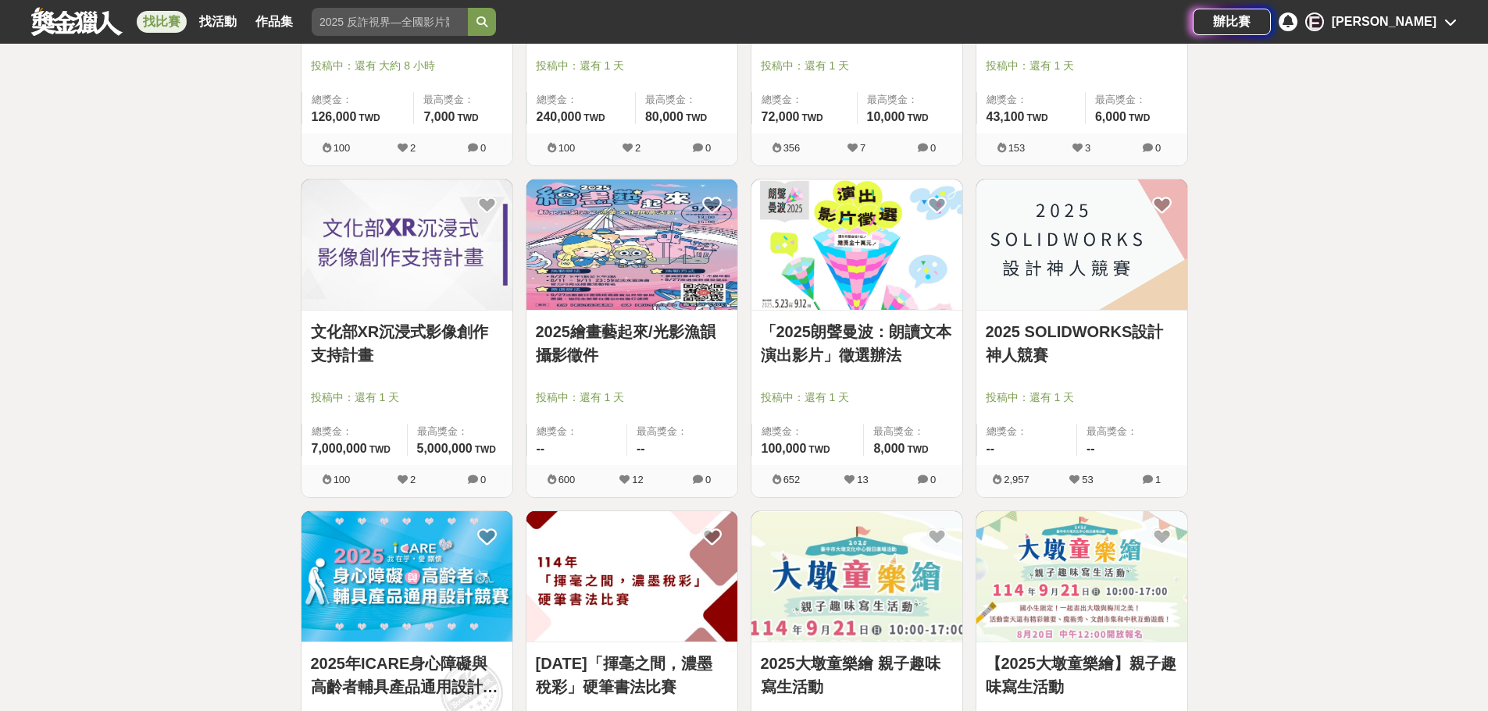
click at [823, 348] on link "「2025朗聲曼波：朗讀文本演出影片」徵選辦法" at bounding box center [857, 343] width 192 height 47
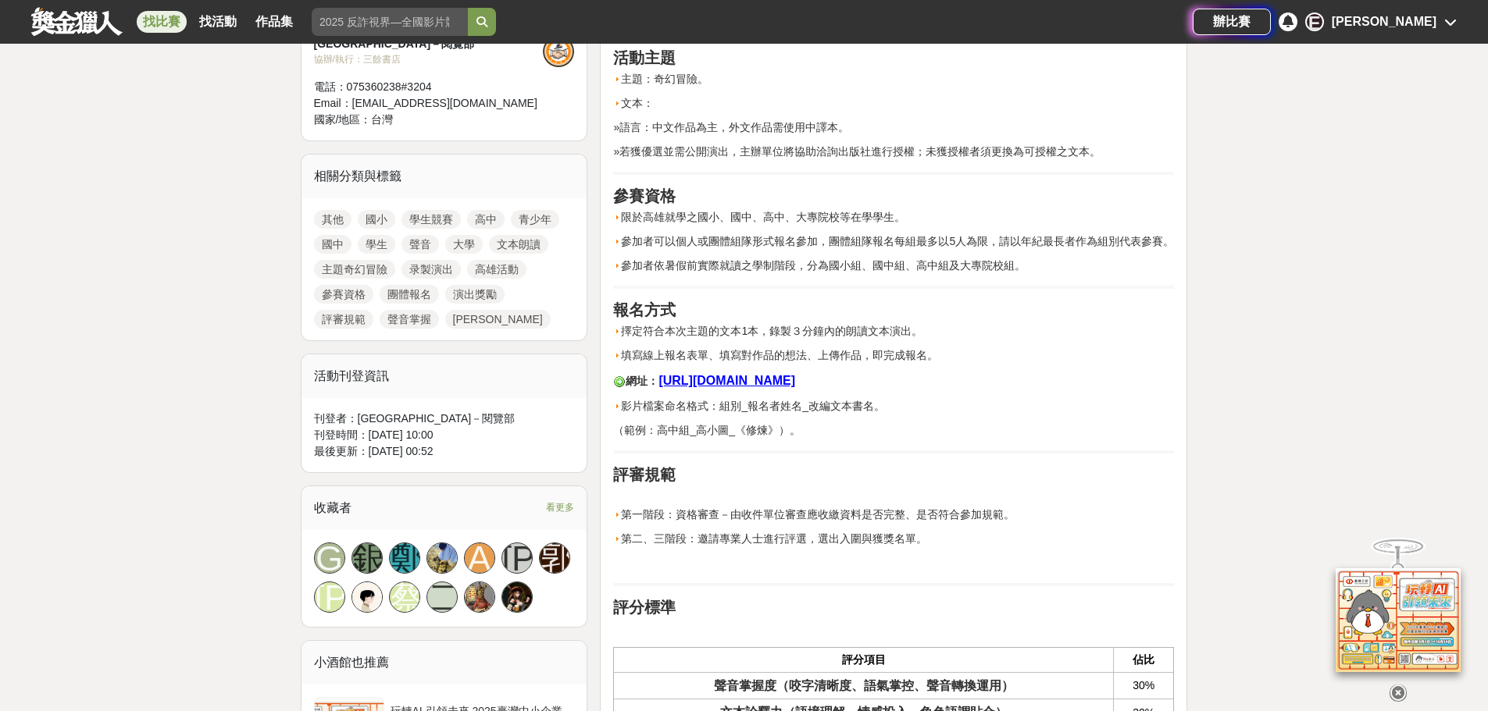
scroll to position [625, 0]
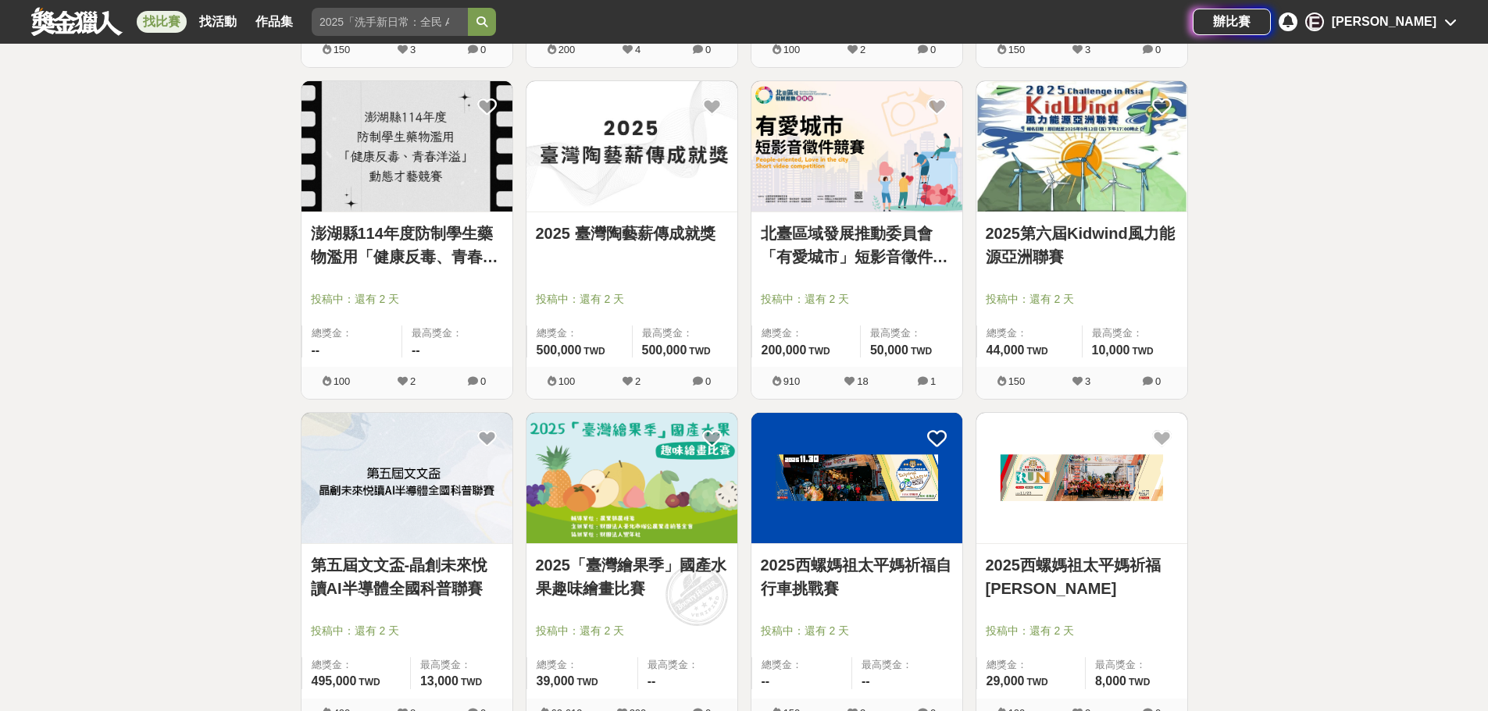
scroll to position [3967, 0]
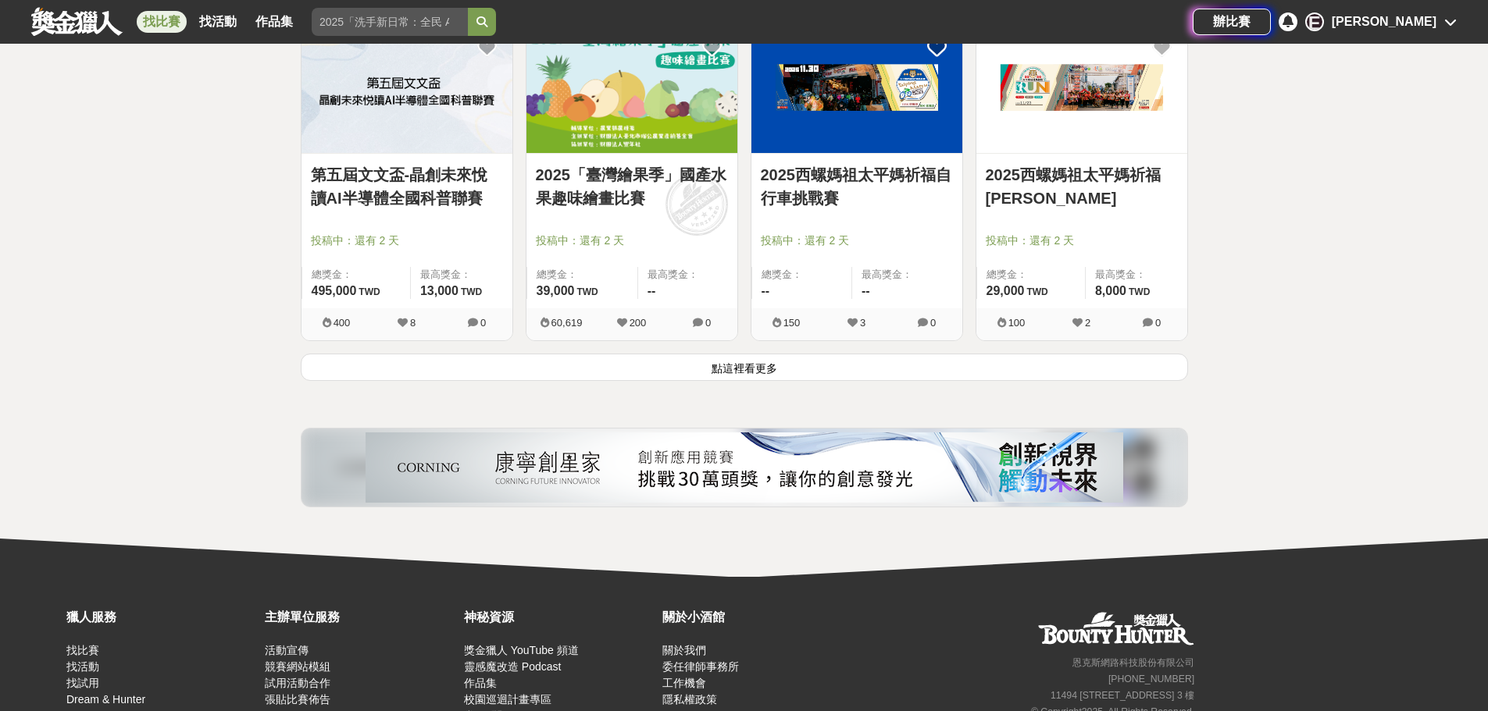
click at [594, 174] on link "2025「臺灣繪果季」國產水果趣味繪畫比賽" at bounding box center [632, 186] width 192 height 47
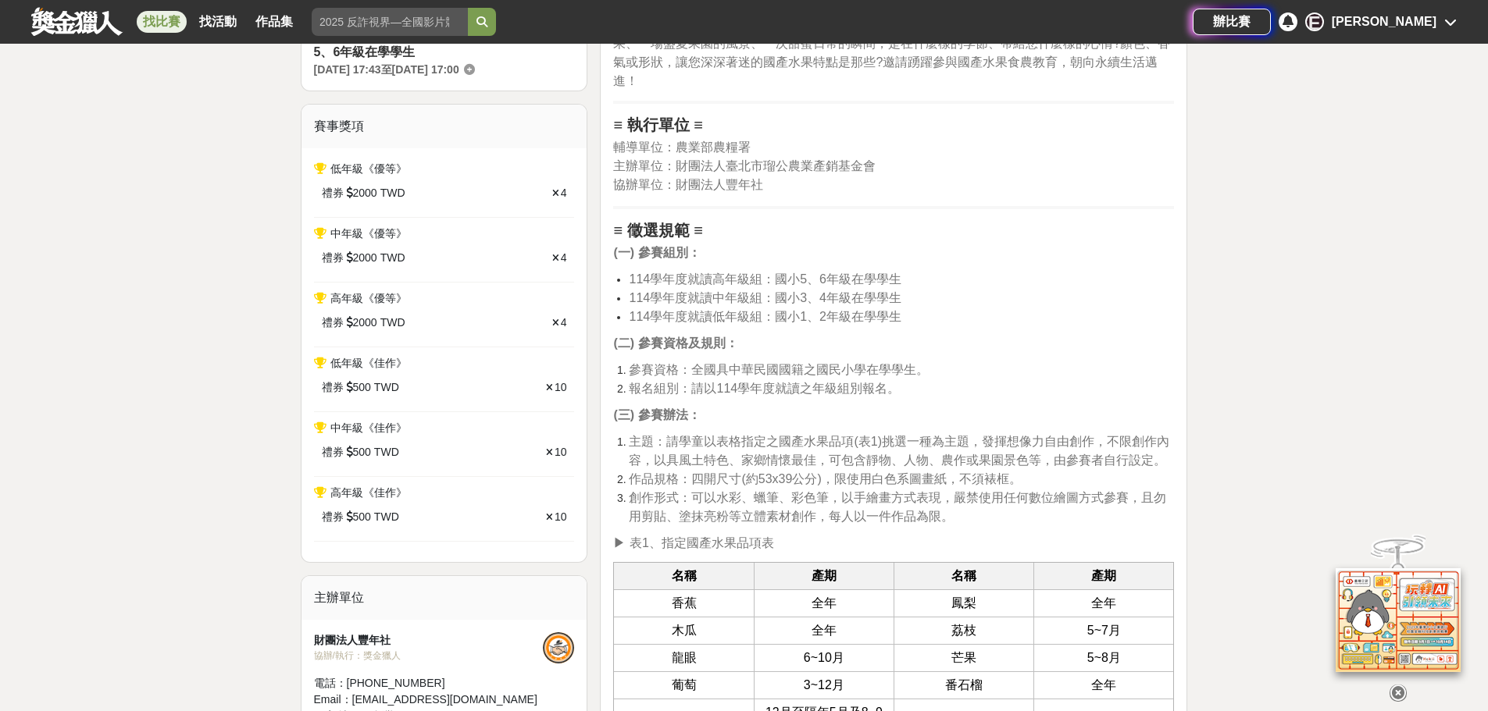
scroll to position [625, 0]
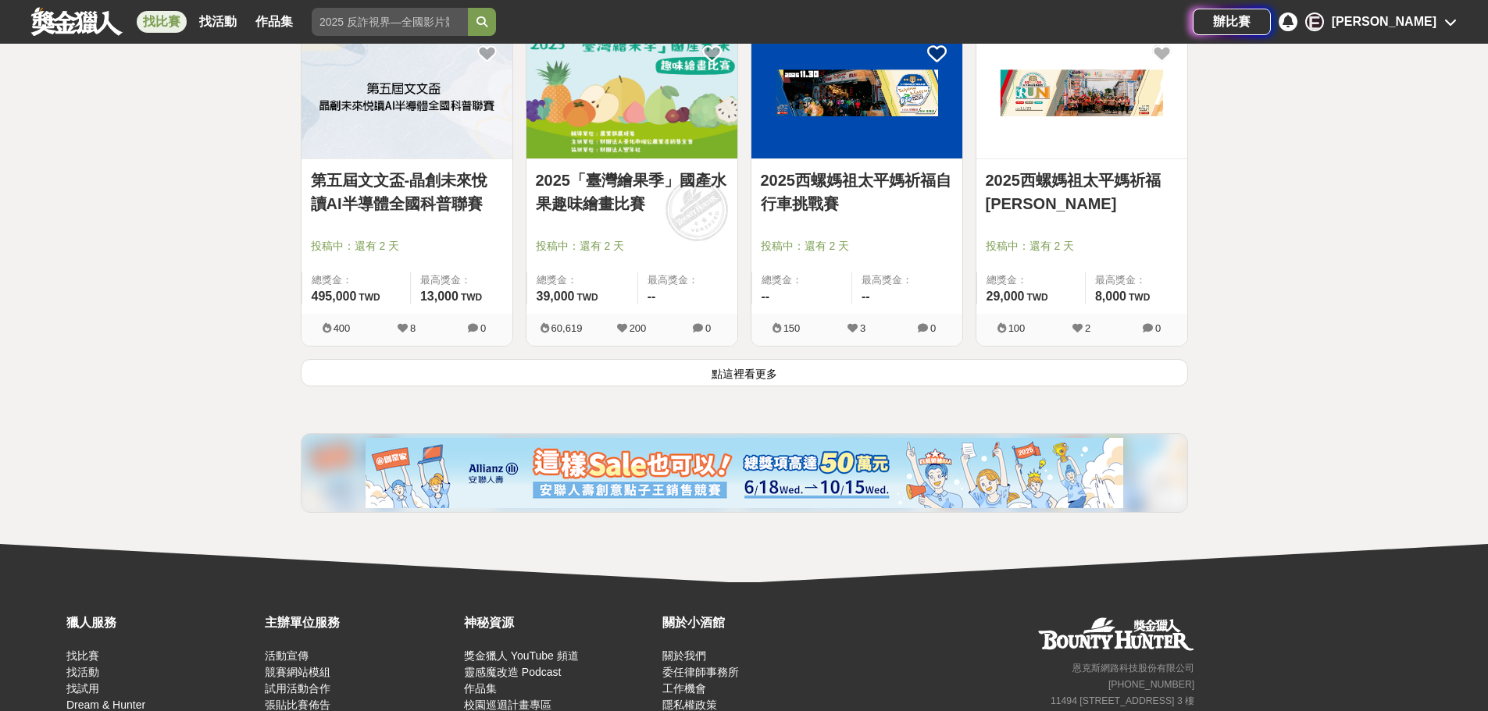
scroll to position [3967, 0]
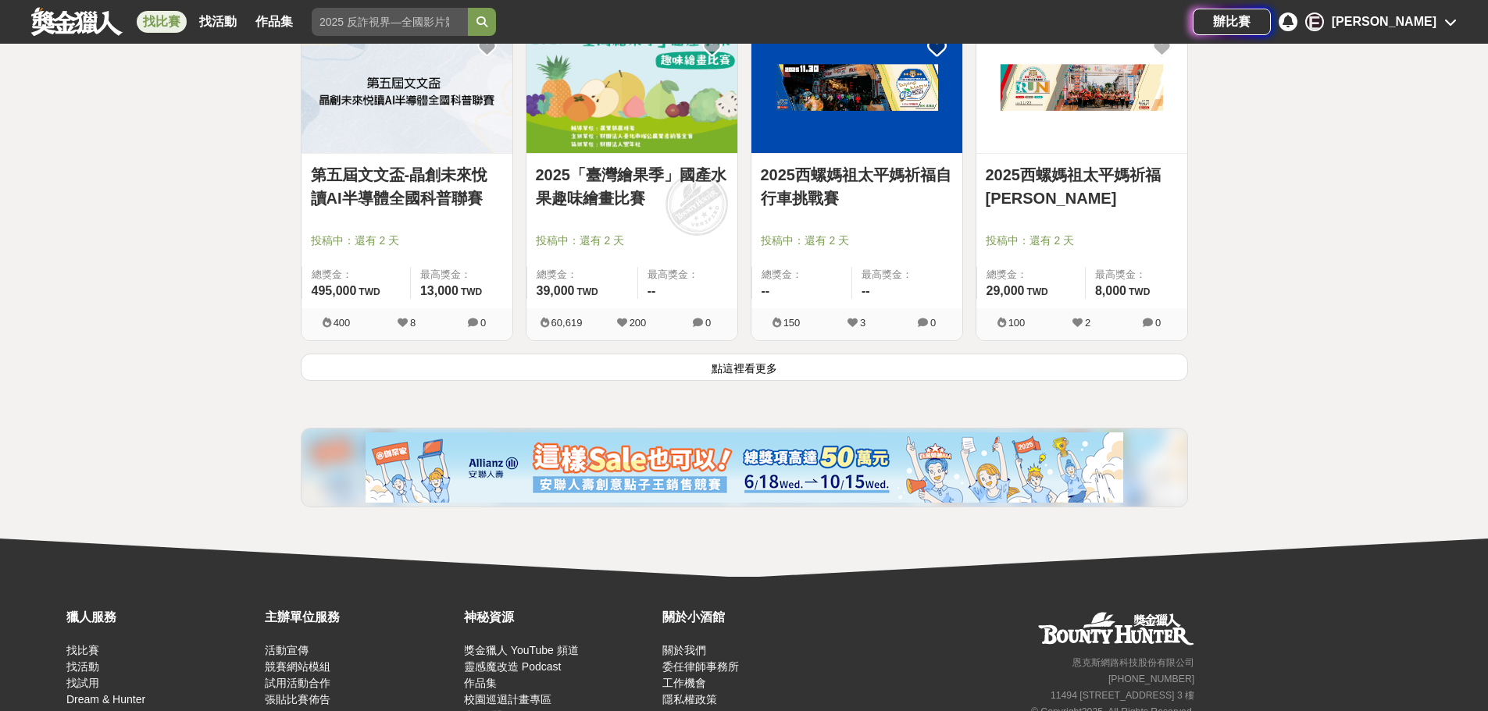
click at [769, 362] on button "點這裡看更多" at bounding box center [744, 367] width 887 height 27
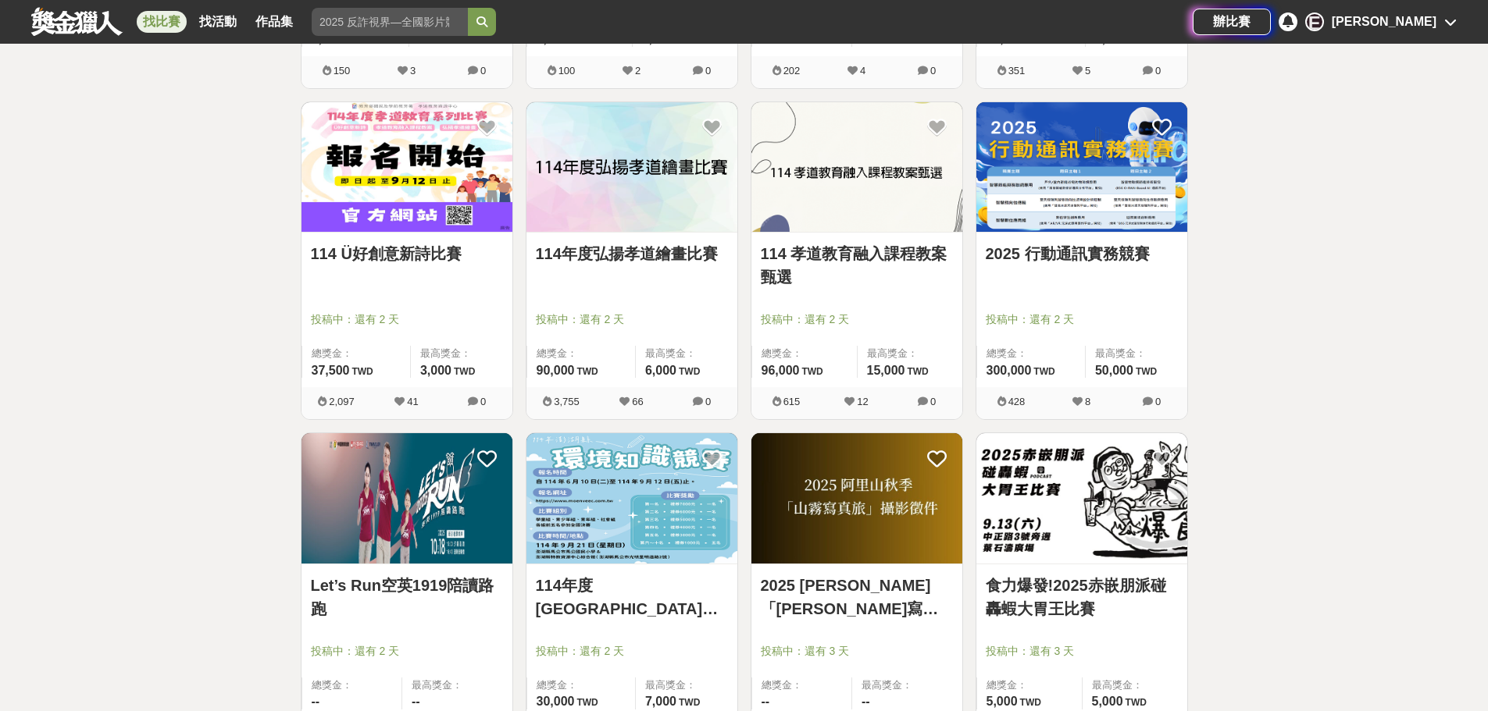
scroll to position [5217, 0]
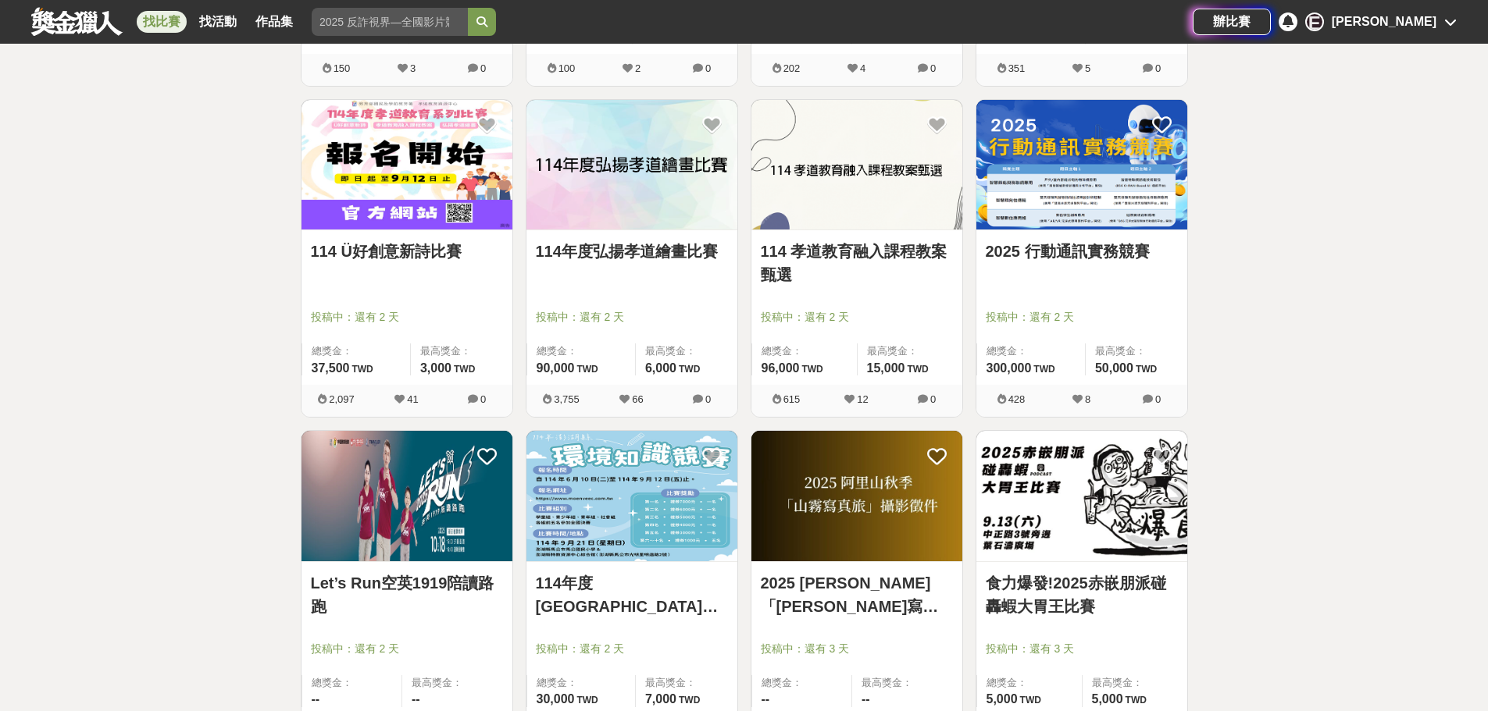
click at [351, 240] on link "114 Ü好創意新詩比賽" at bounding box center [407, 251] width 192 height 23
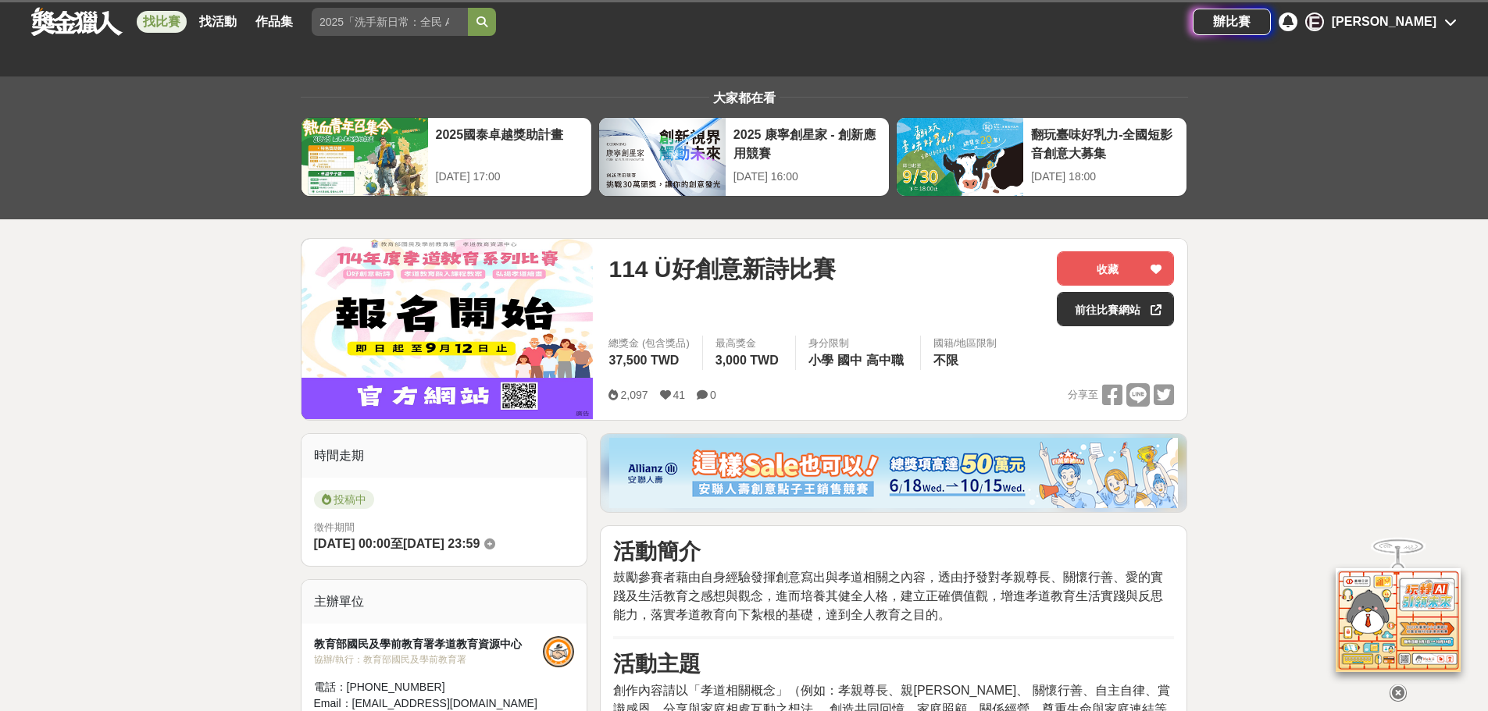
scroll to position [469, 0]
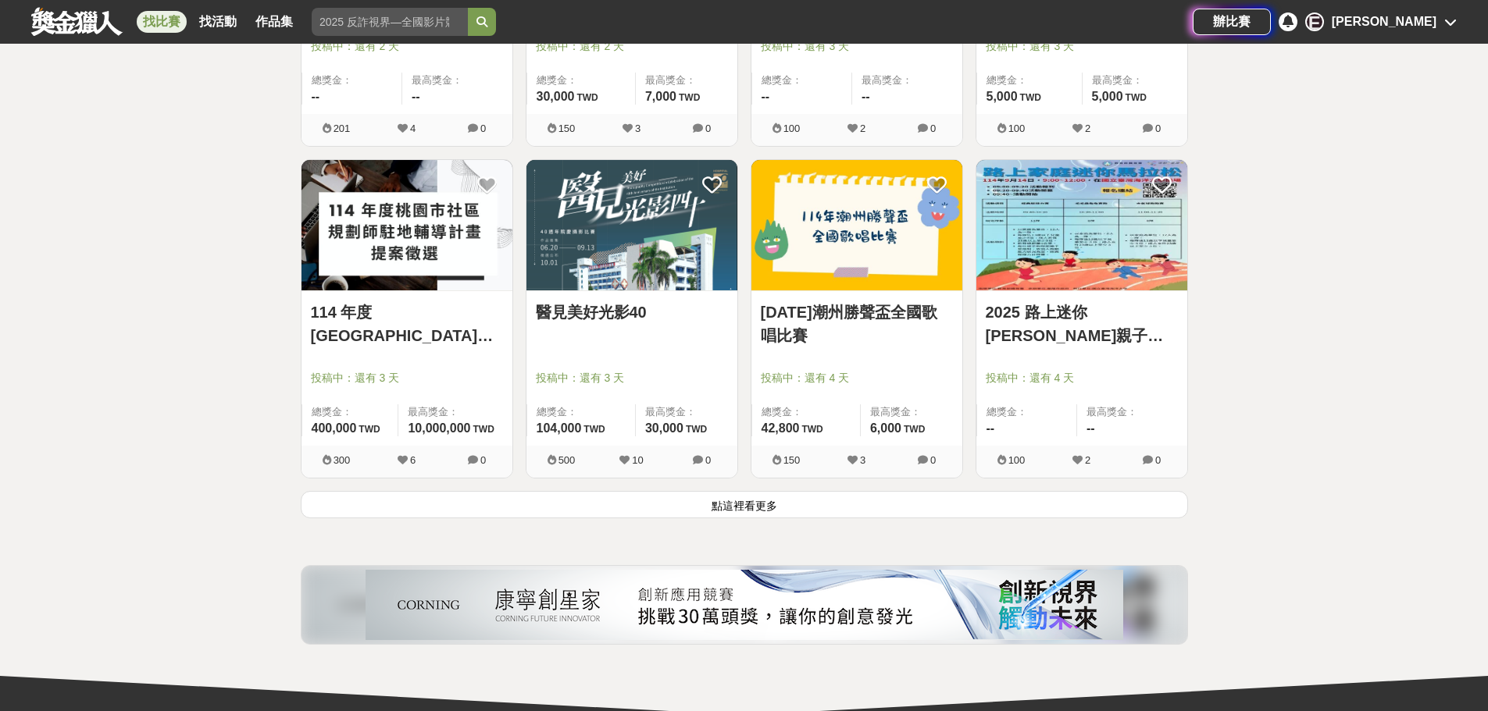
scroll to position [5842, 0]
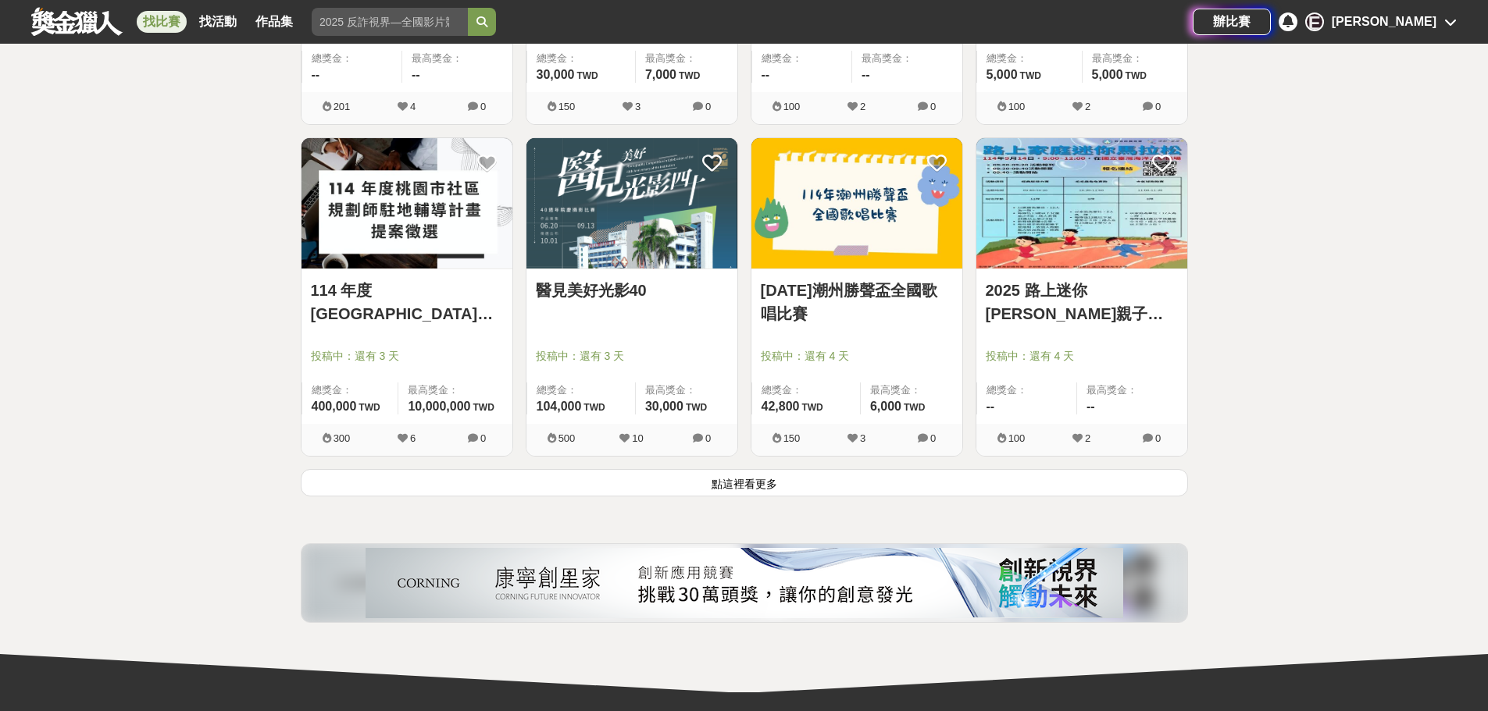
click at [735, 483] on button "點這裡看更多" at bounding box center [744, 482] width 887 height 27
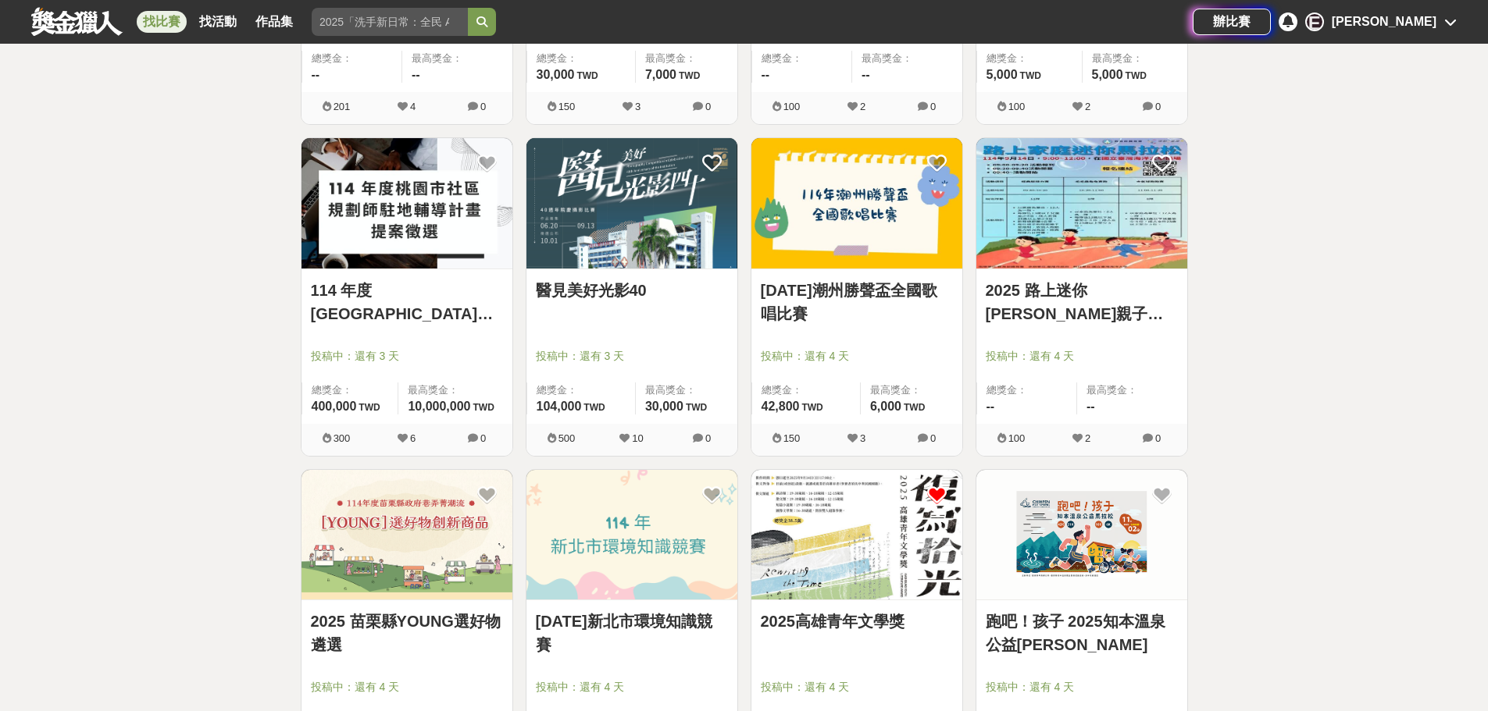
click at [583, 288] on link "醫見美好光影40" at bounding box center [632, 290] width 192 height 23
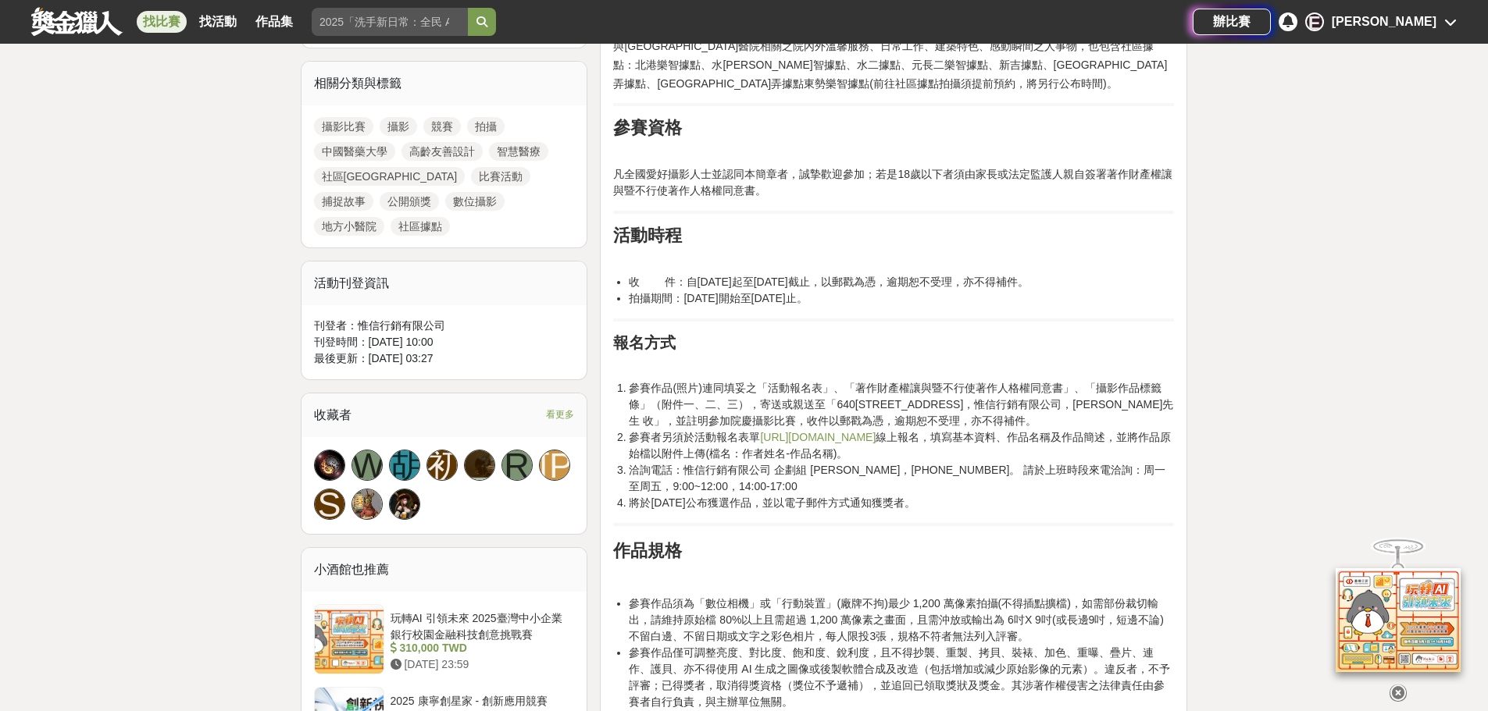
scroll to position [1015, 0]
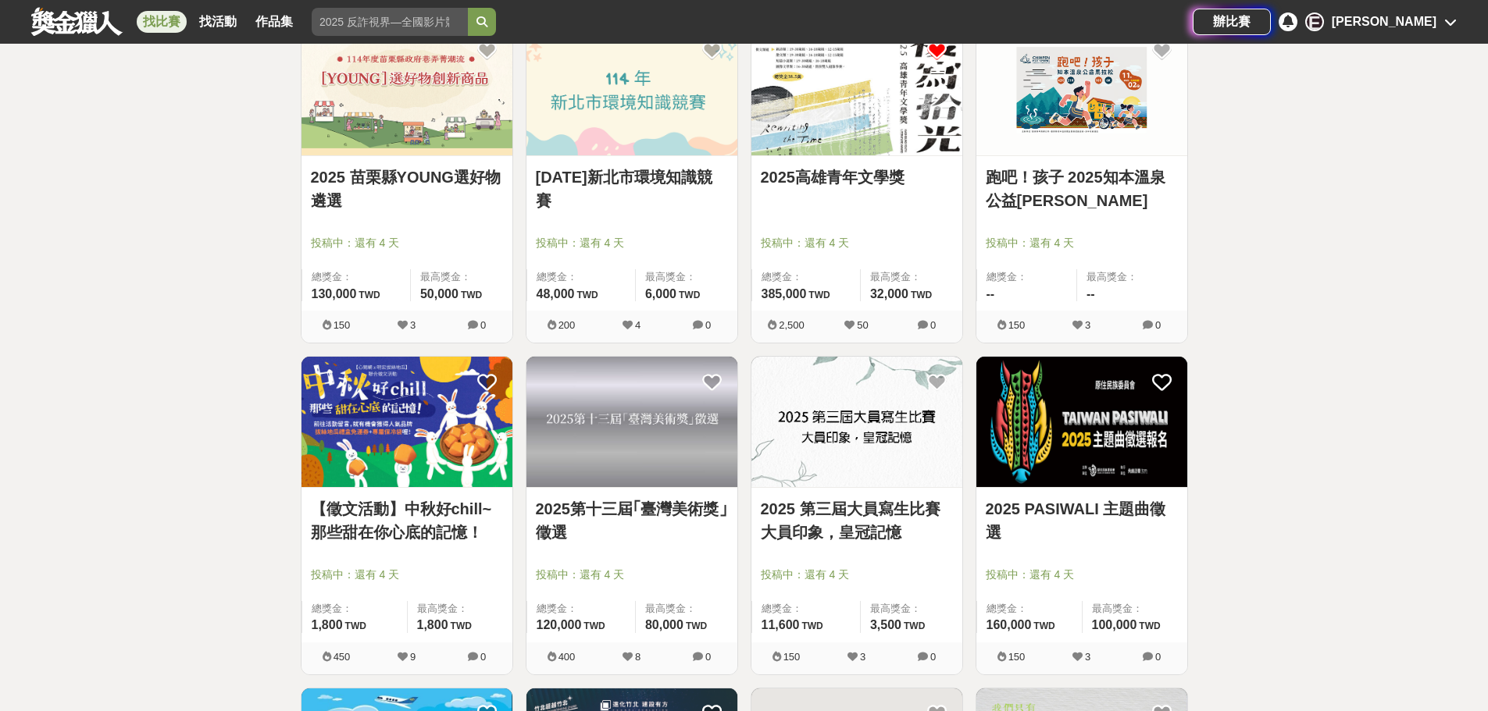
scroll to position [6310, 0]
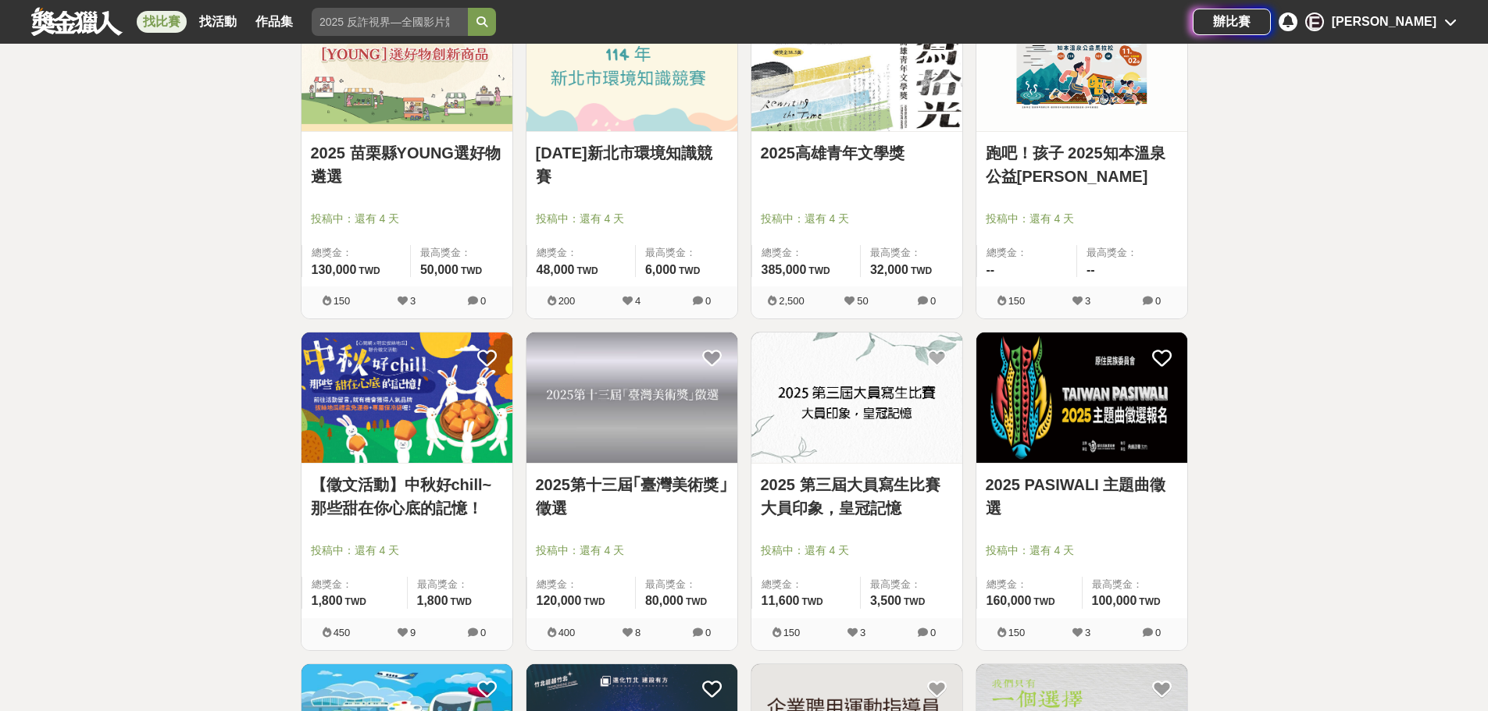
click at [437, 516] on link "【徵文活動】中秋好chill~那些甜在你心底的記憶！" at bounding box center [407, 496] width 192 height 47
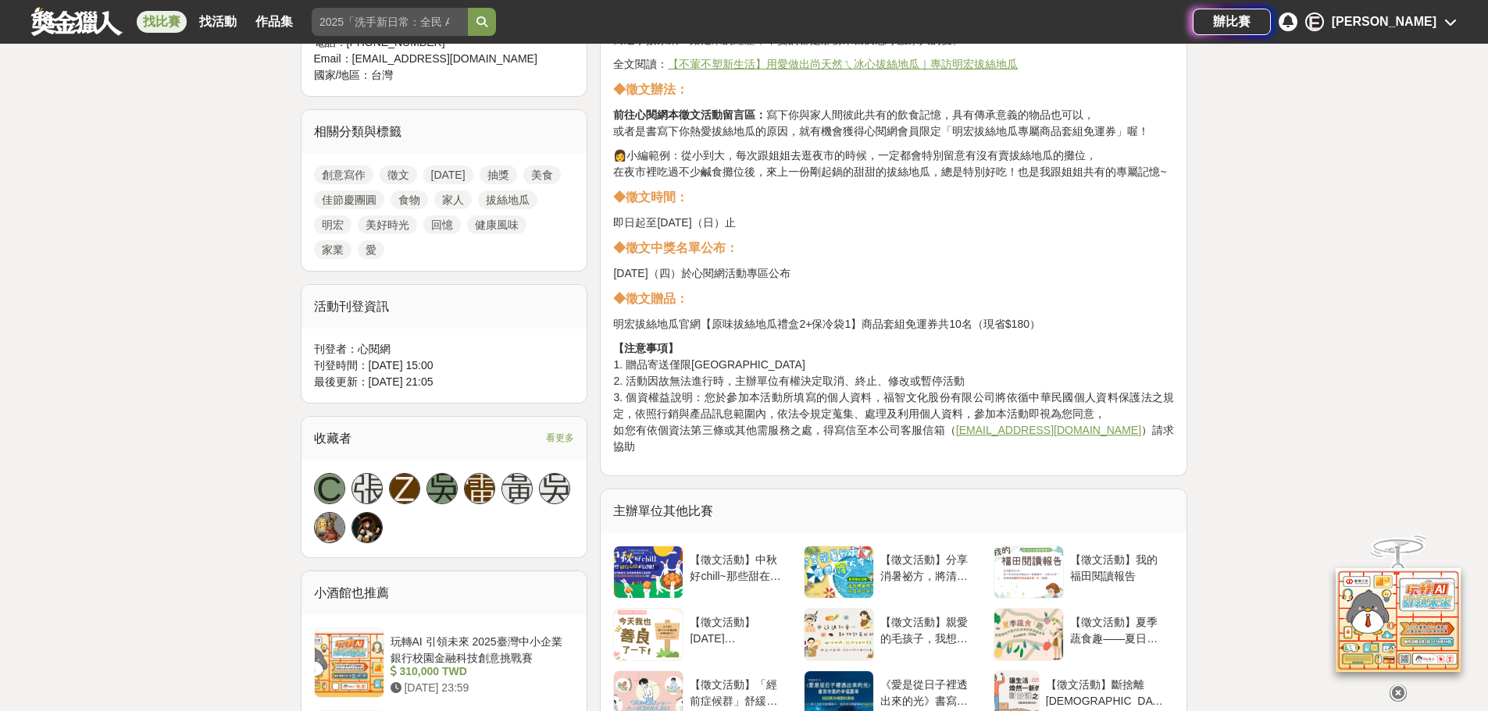
scroll to position [859, 0]
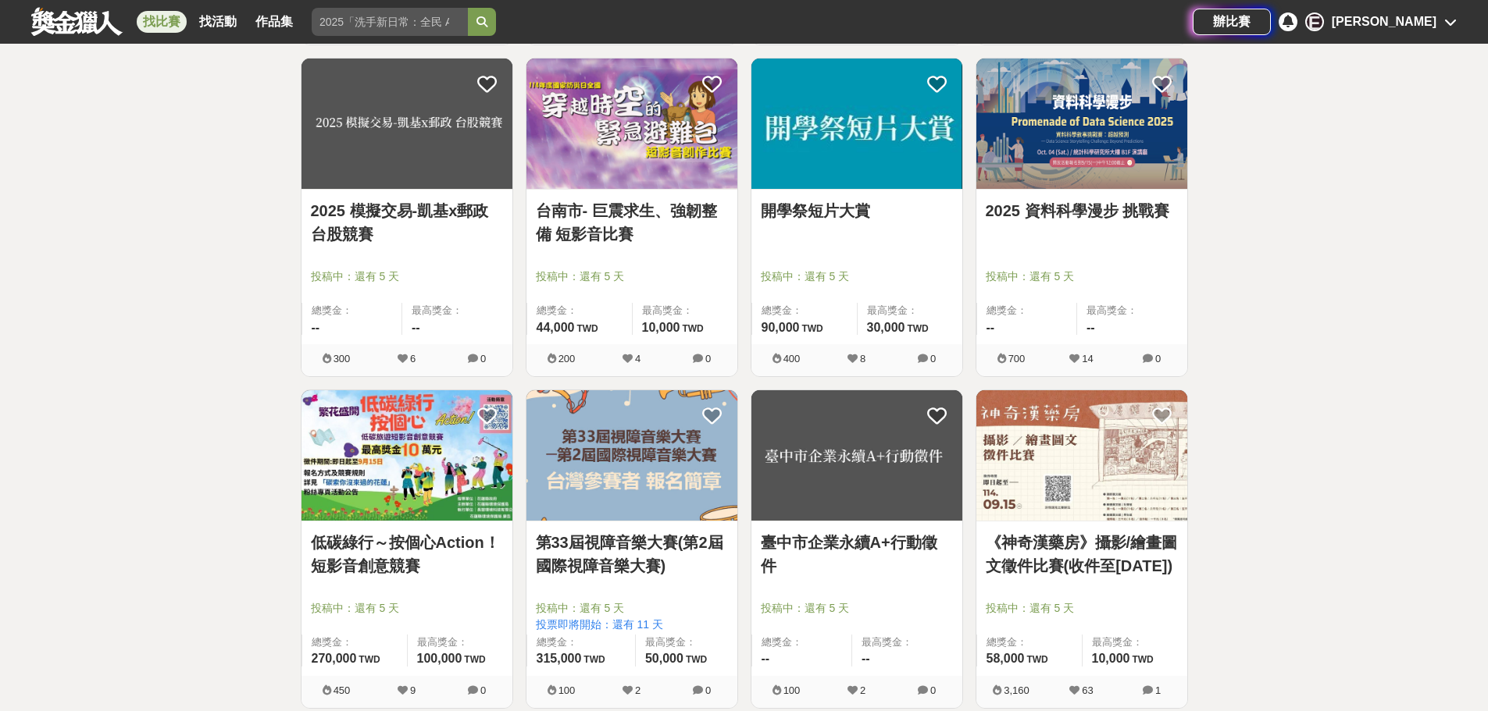
scroll to position [7404, 0]
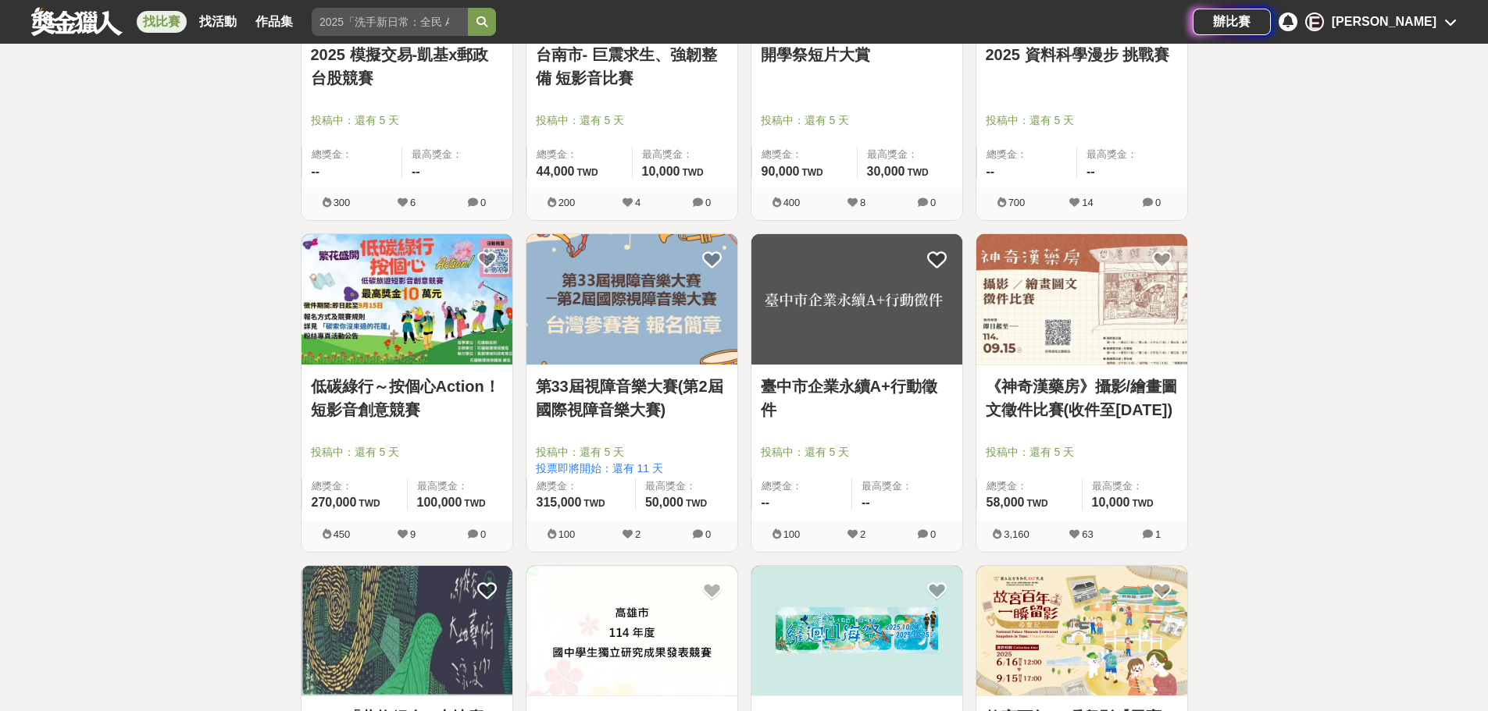
click at [1010, 397] on link "《神奇漢藥房》攝影/繪畫圖文徵件比賽(收件至114年9月15日)" at bounding box center [1082, 398] width 192 height 47
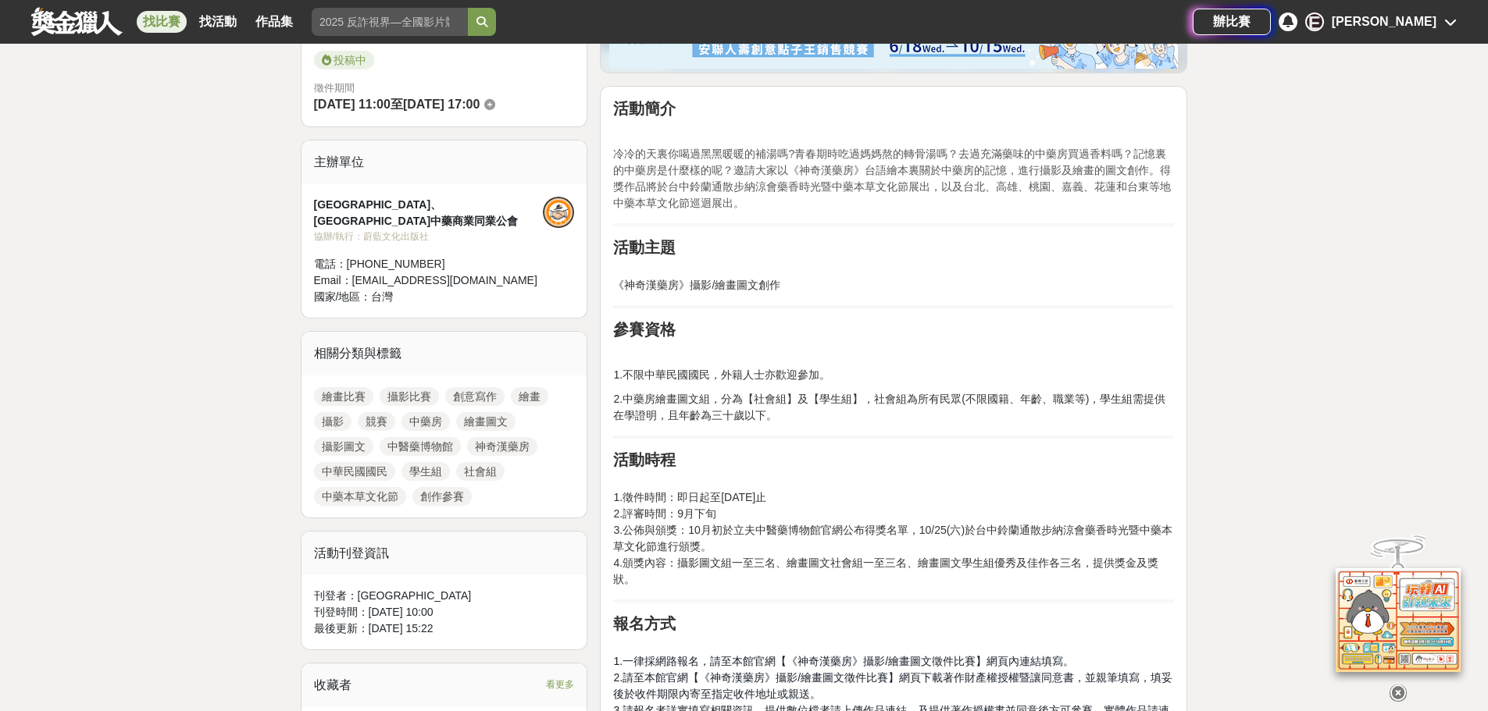
scroll to position [234, 0]
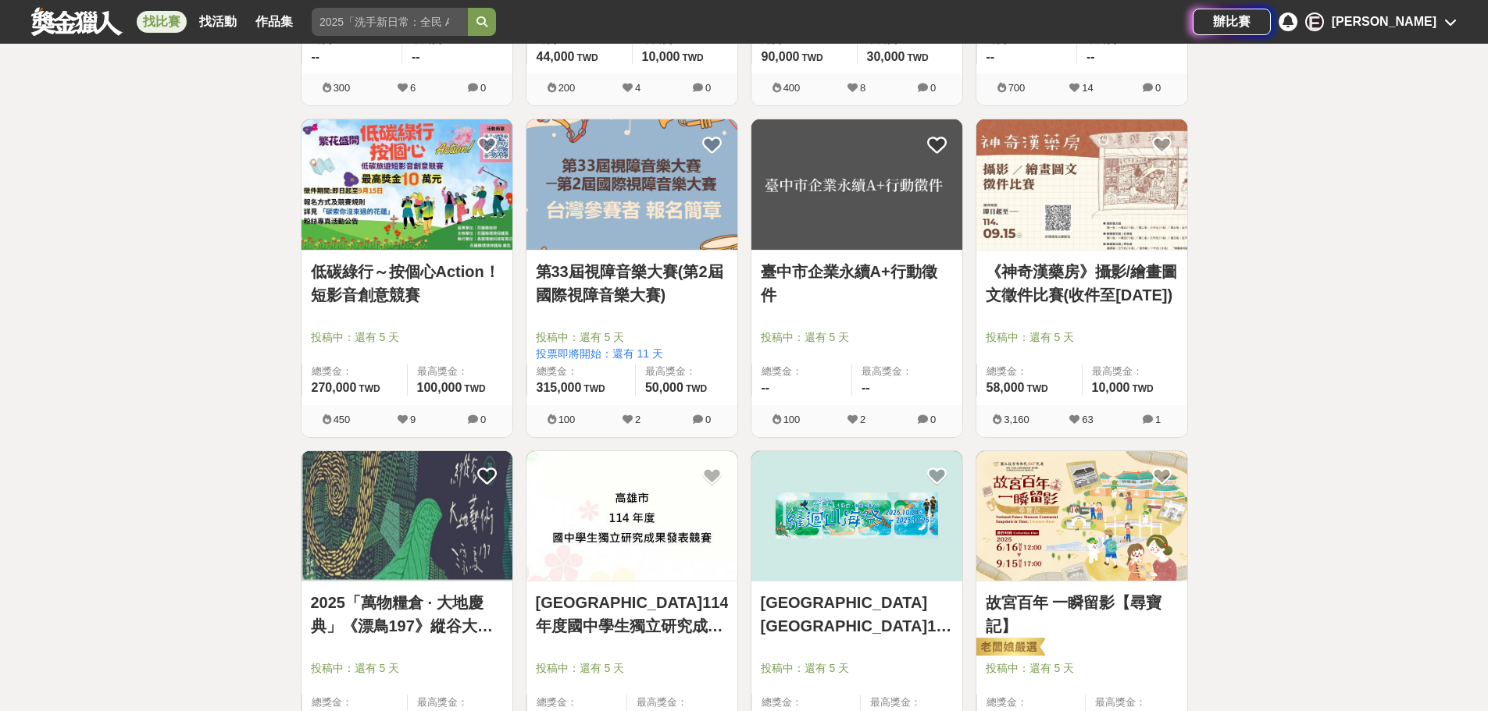
scroll to position [7794, 0]
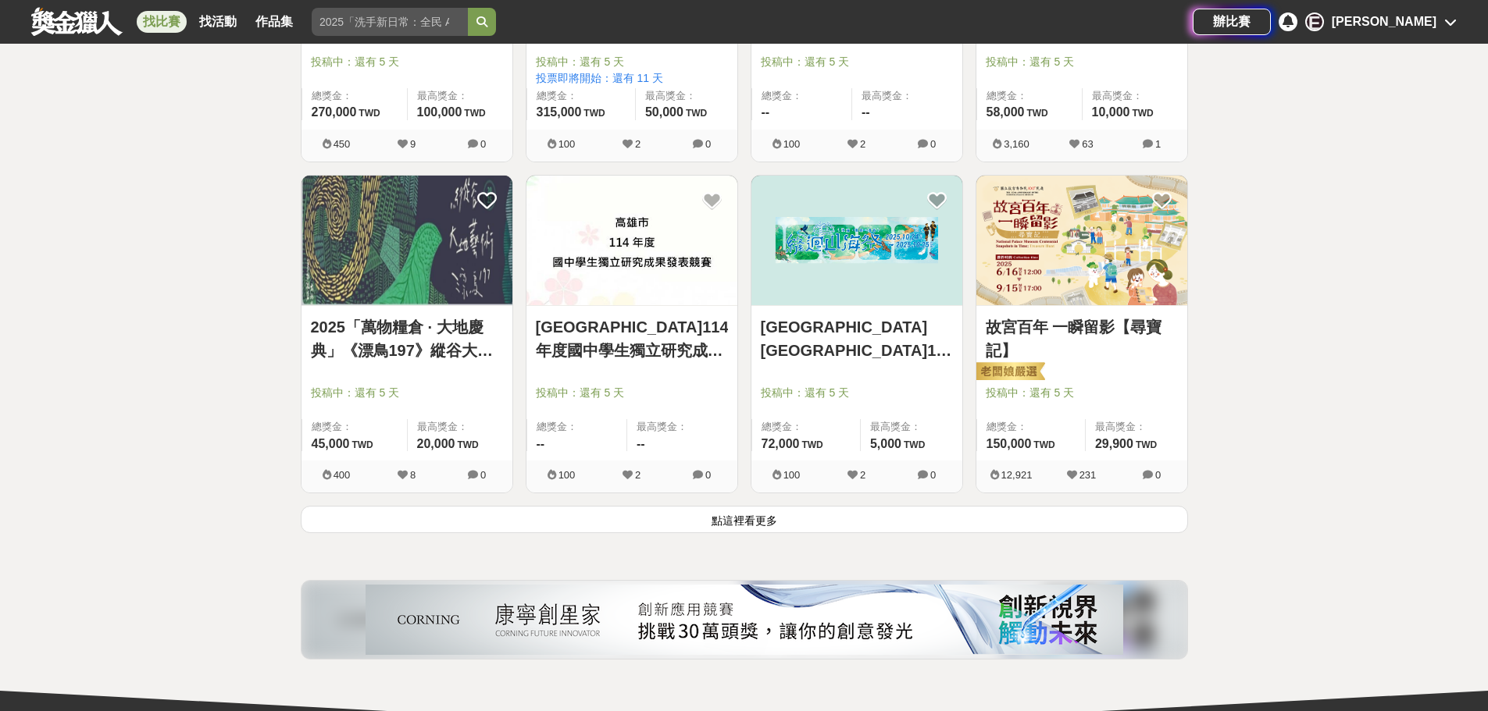
click at [662, 520] on button "點這裡看更多" at bounding box center [744, 519] width 887 height 27
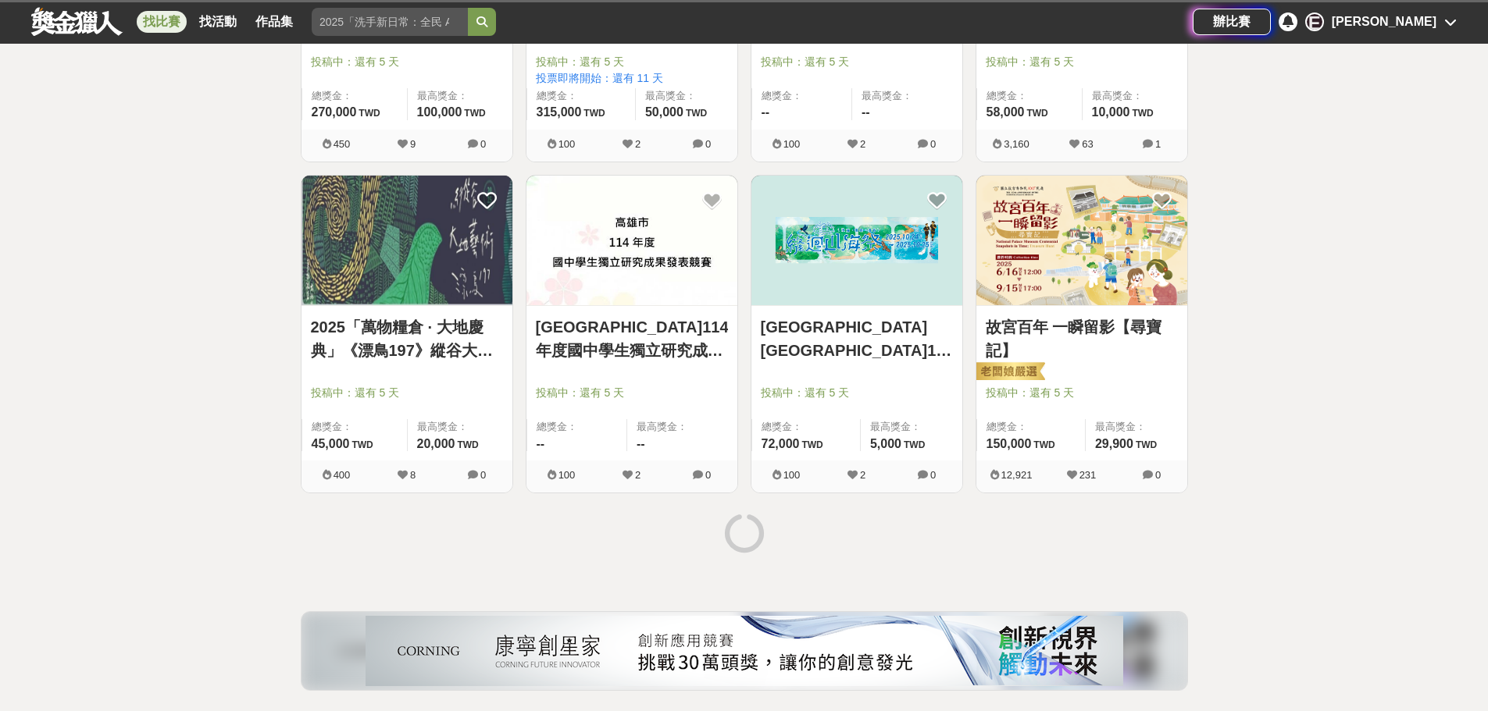
click at [389, 355] on link "2025「萬物糧倉 · 大地慶典」《漂鳥197》縱谷大地藝術季計畫 攝影比賽" at bounding box center [407, 339] width 192 height 47
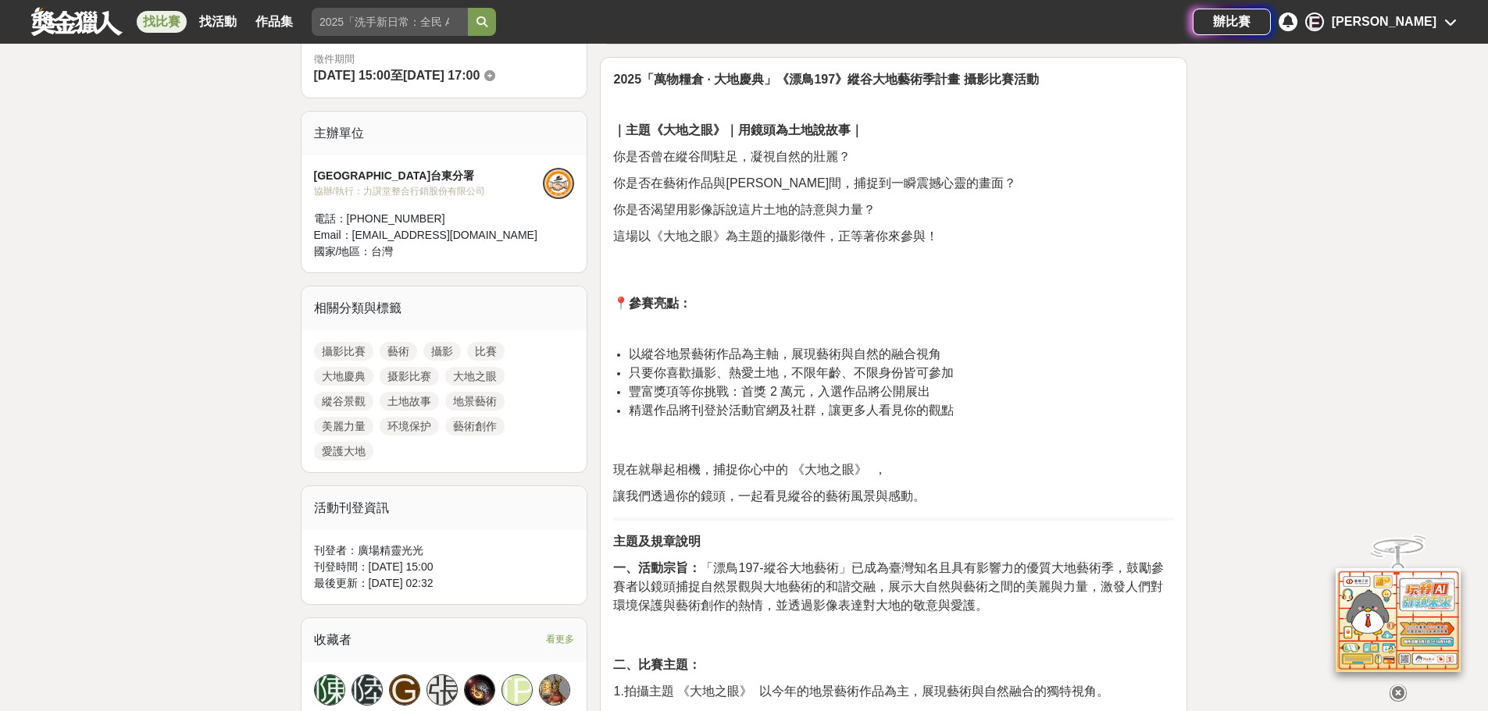
scroll to position [937, 0]
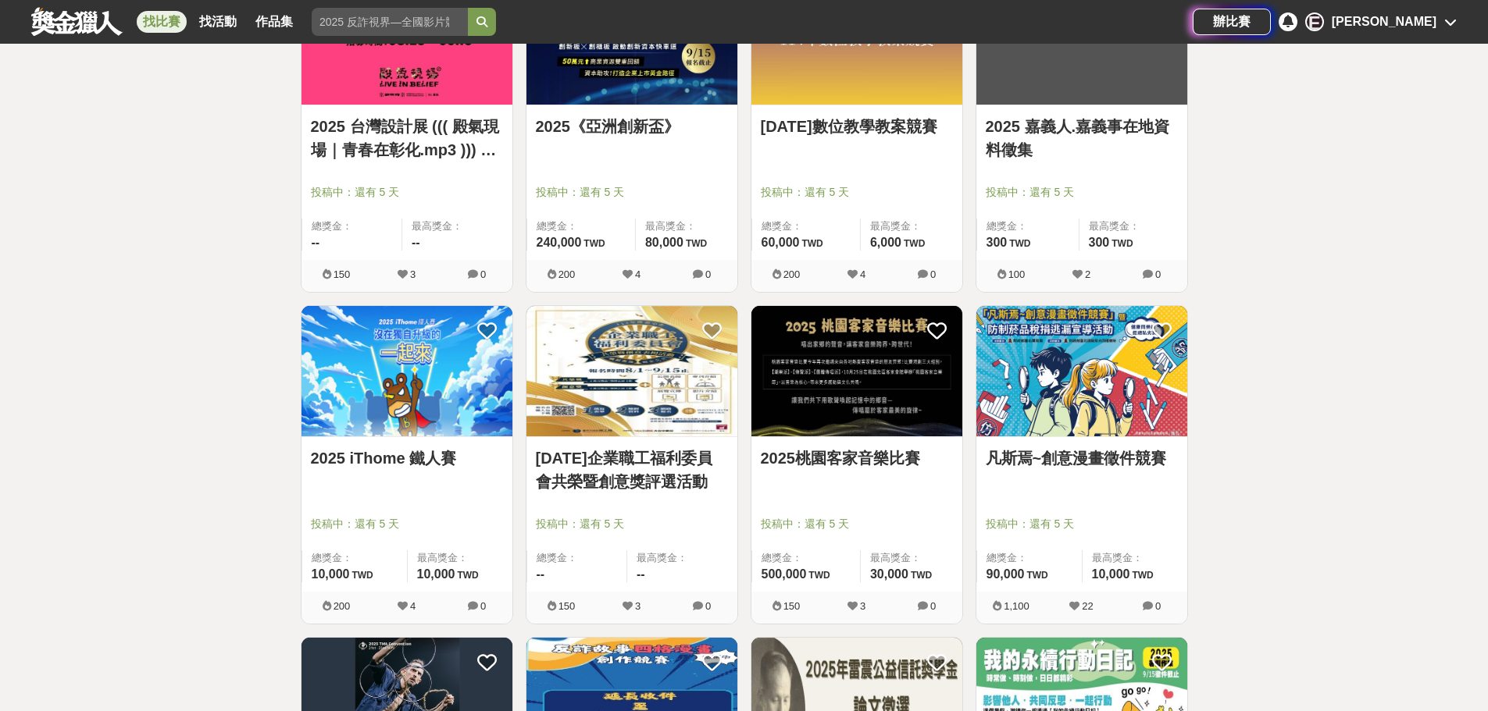
scroll to position [9434, 0]
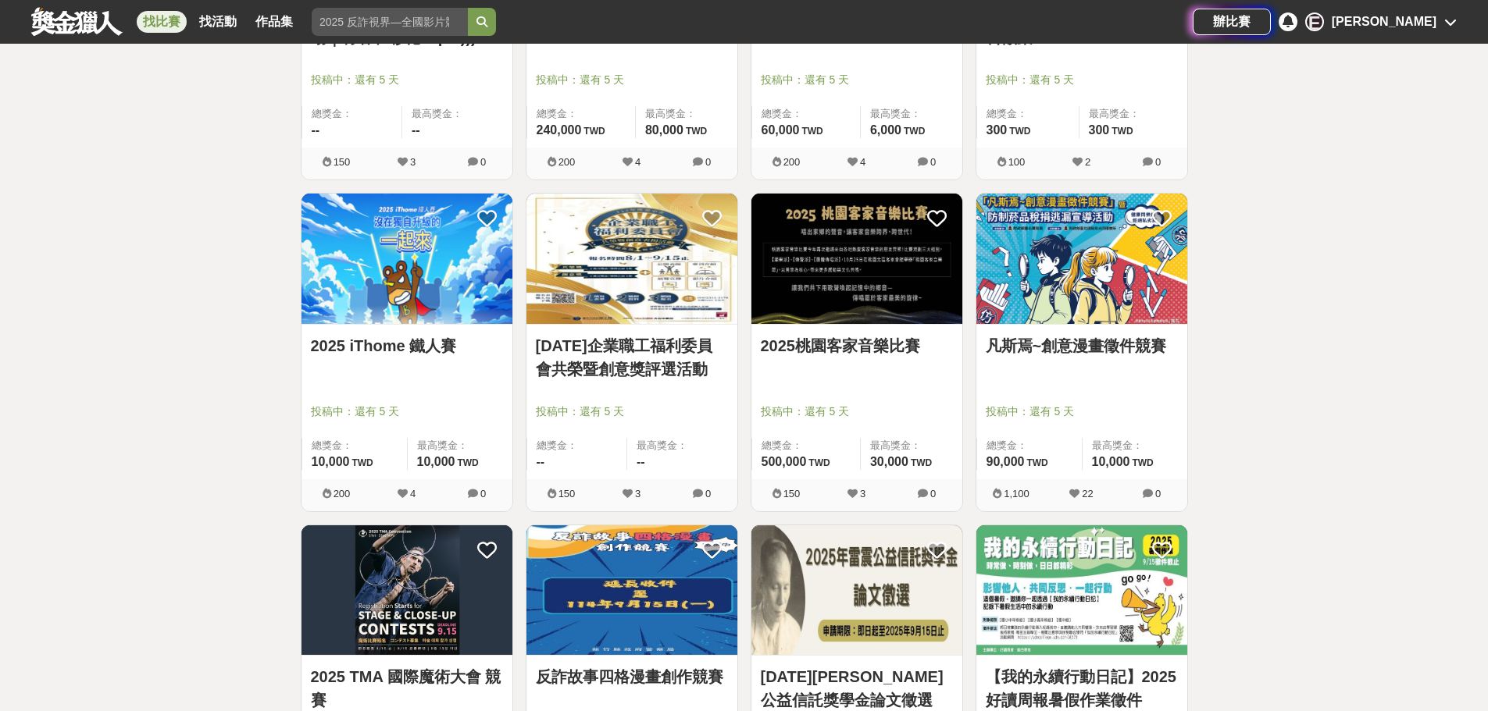
click at [693, 362] on link "114 年企業職工福利委員會共榮暨創意獎評選活動" at bounding box center [632, 357] width 192 height 47
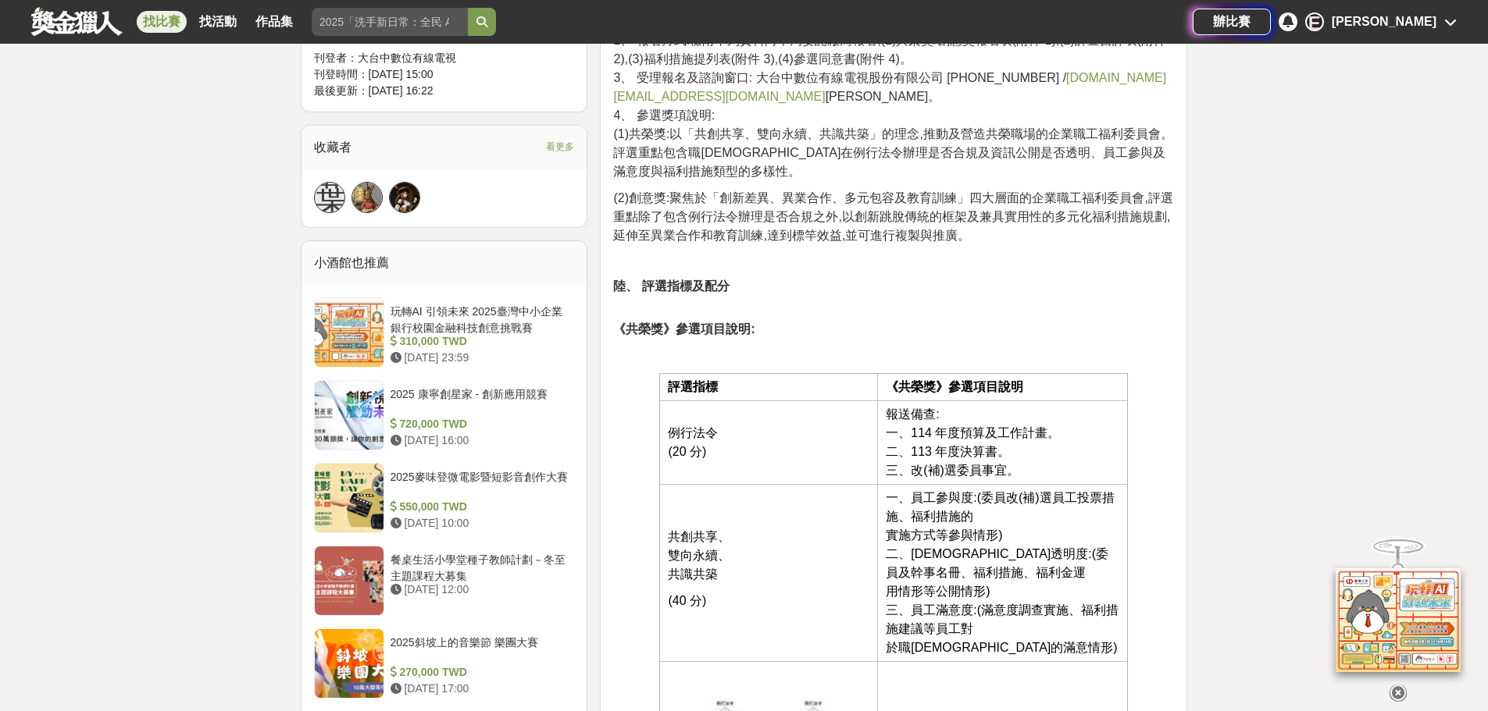
scroll to position [1093, 0]
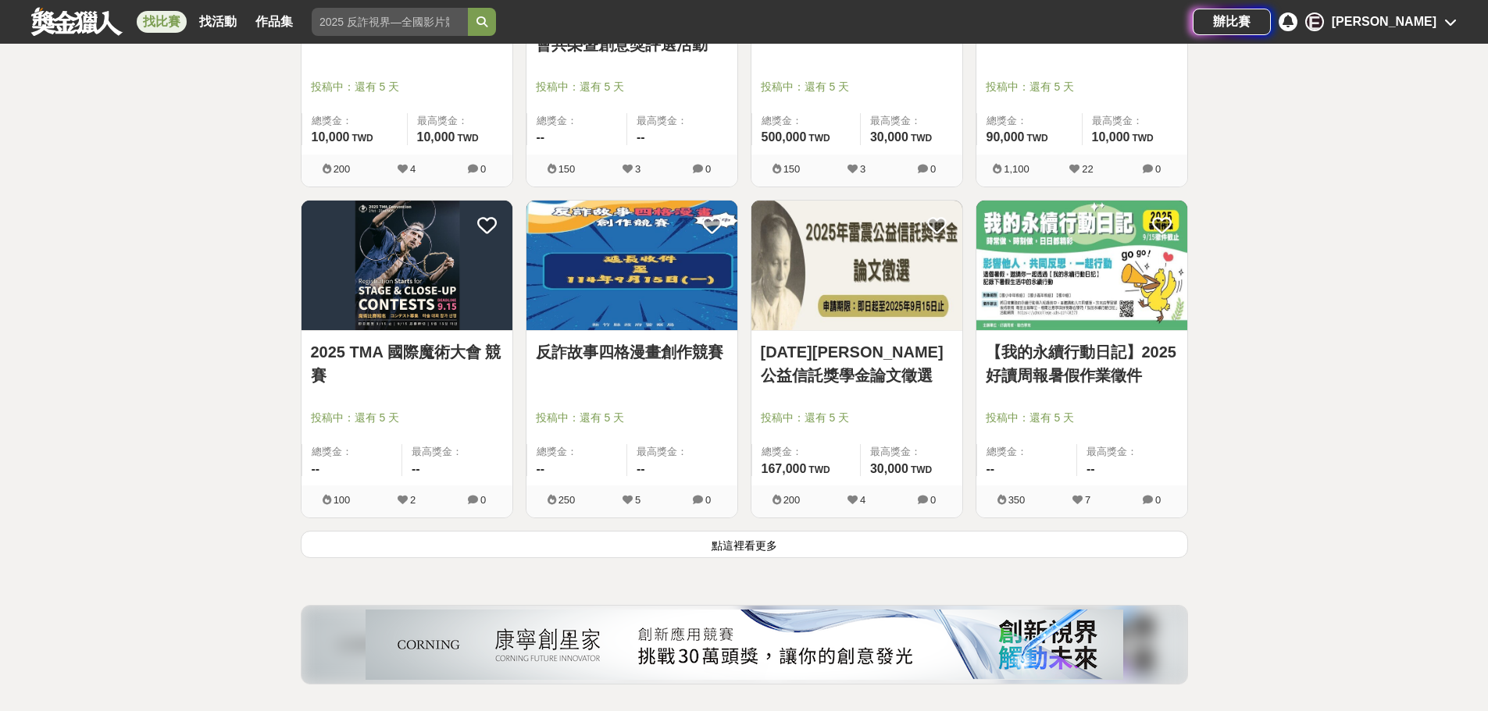
scroll to position [10021, 0]
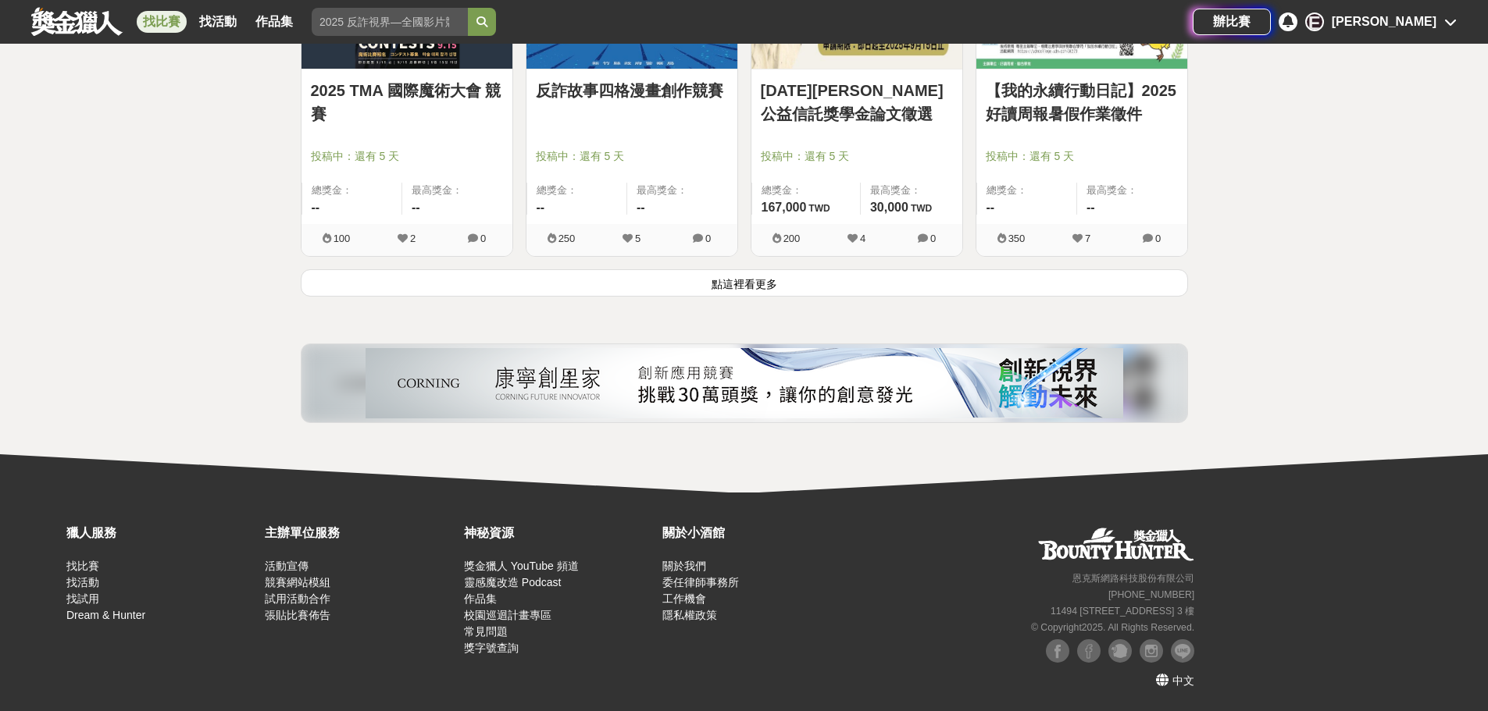
click at [719, 292] on button "點這裡看更多" at bounding box center [744, 282] width 887 height 27
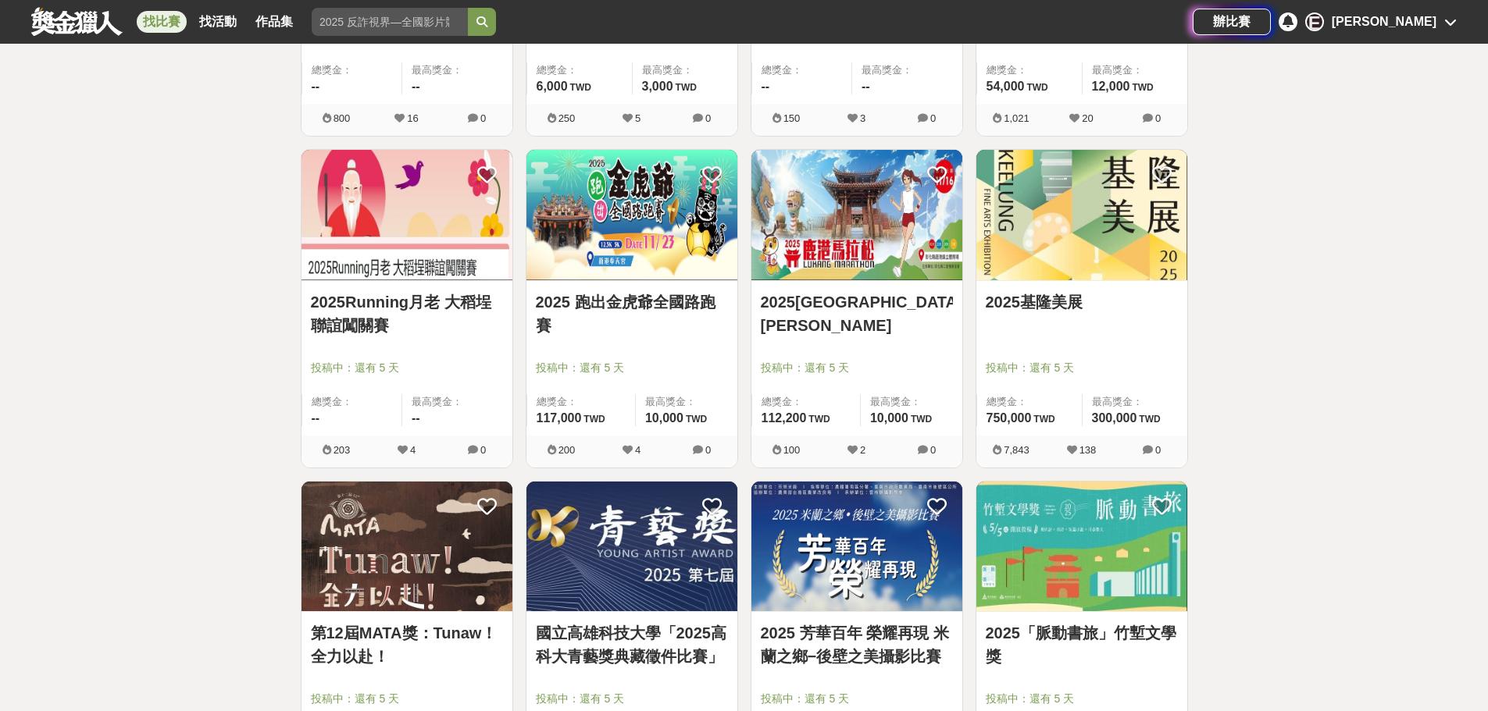
scroll to position [10646, 0]
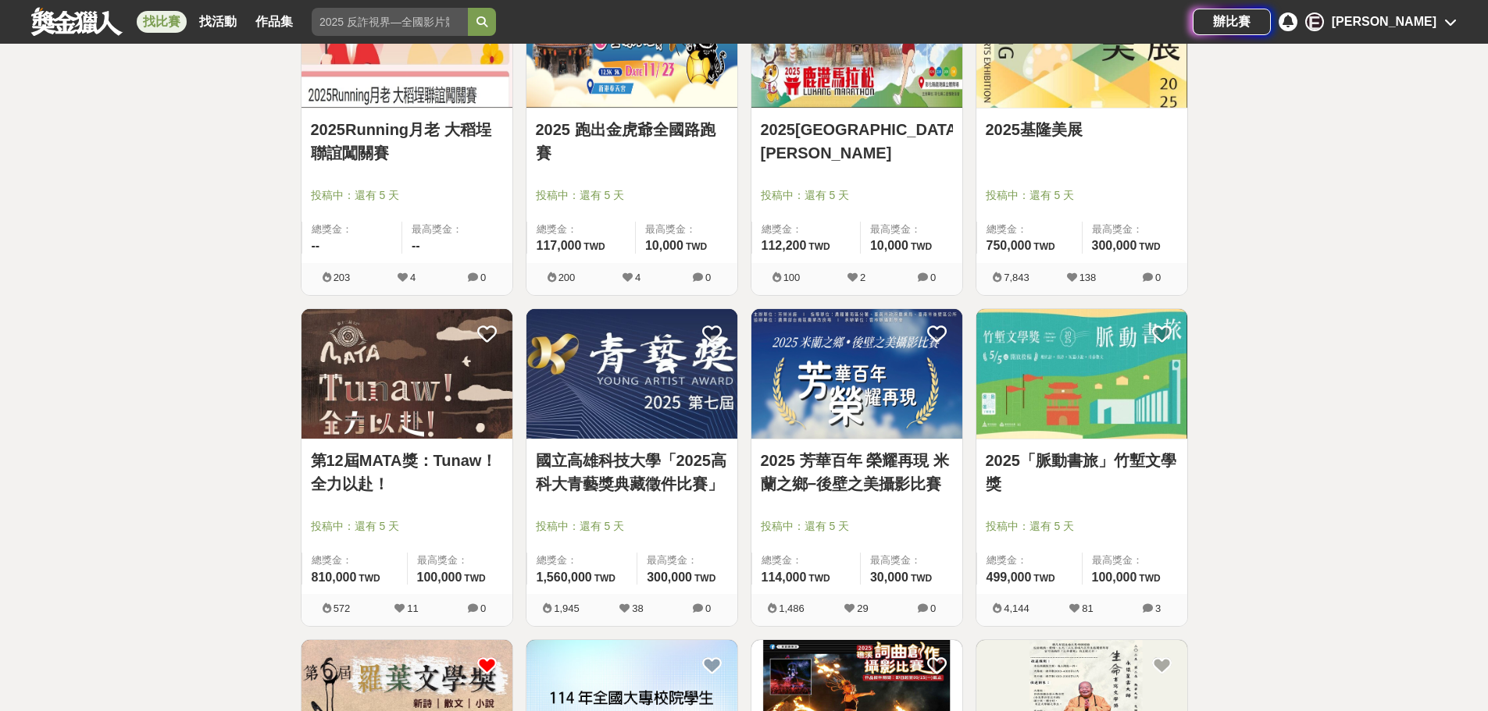
click at [1038, 458] on link "2025「脈動書旅」竹塹文學獎" at bounding box center [1082, 472] width 192 height 47
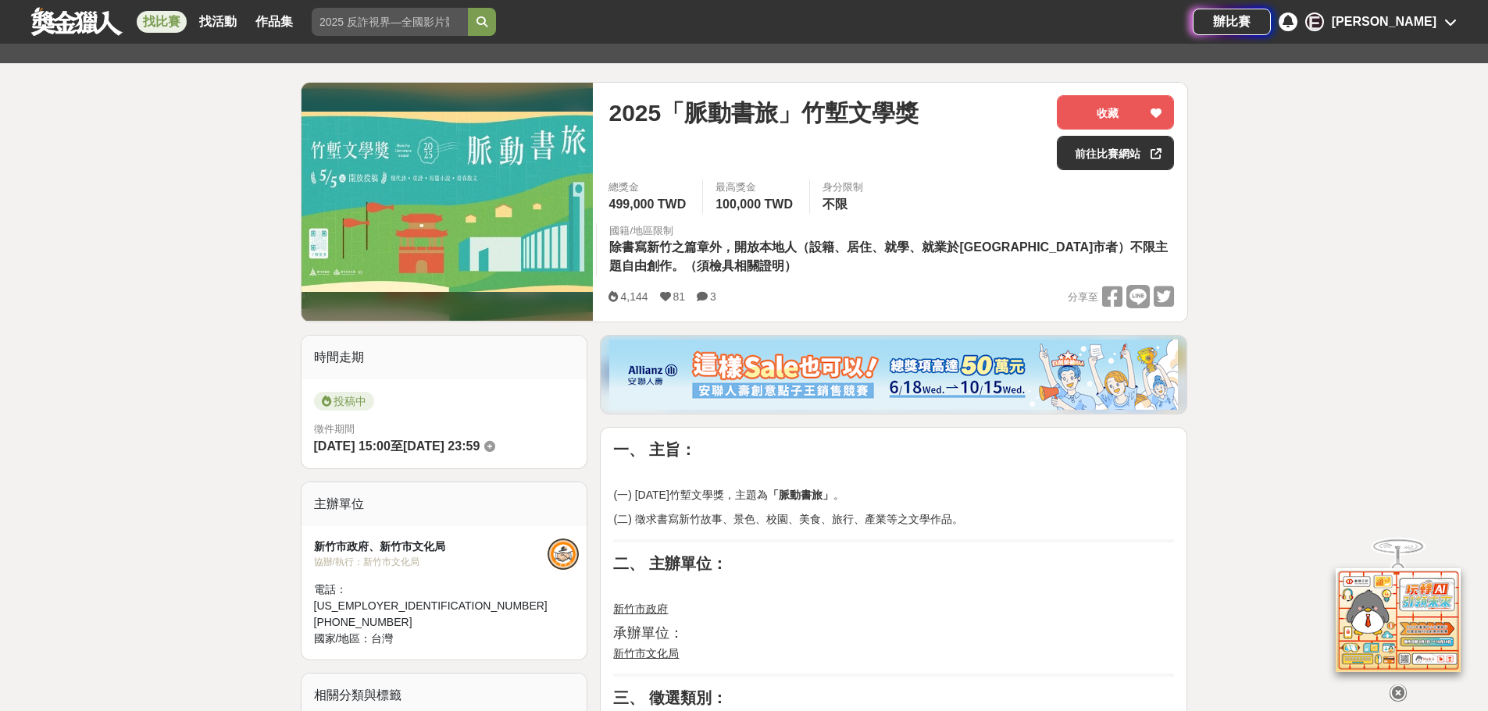
scroll to position [547, 0]
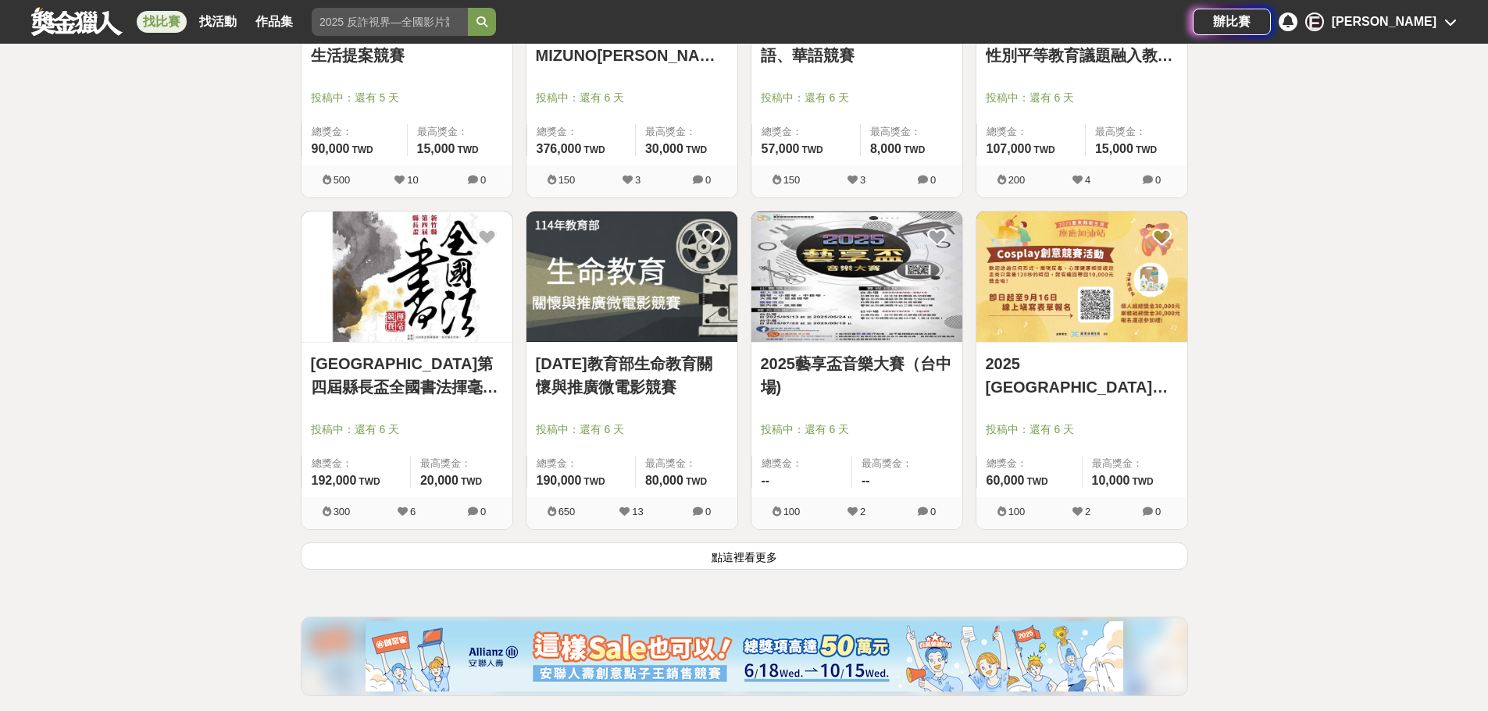
scroll to position [11739, 0]
click at [564, 562] on button "點這裡看更多" at bounding box center [744, 554] width 887 height 27
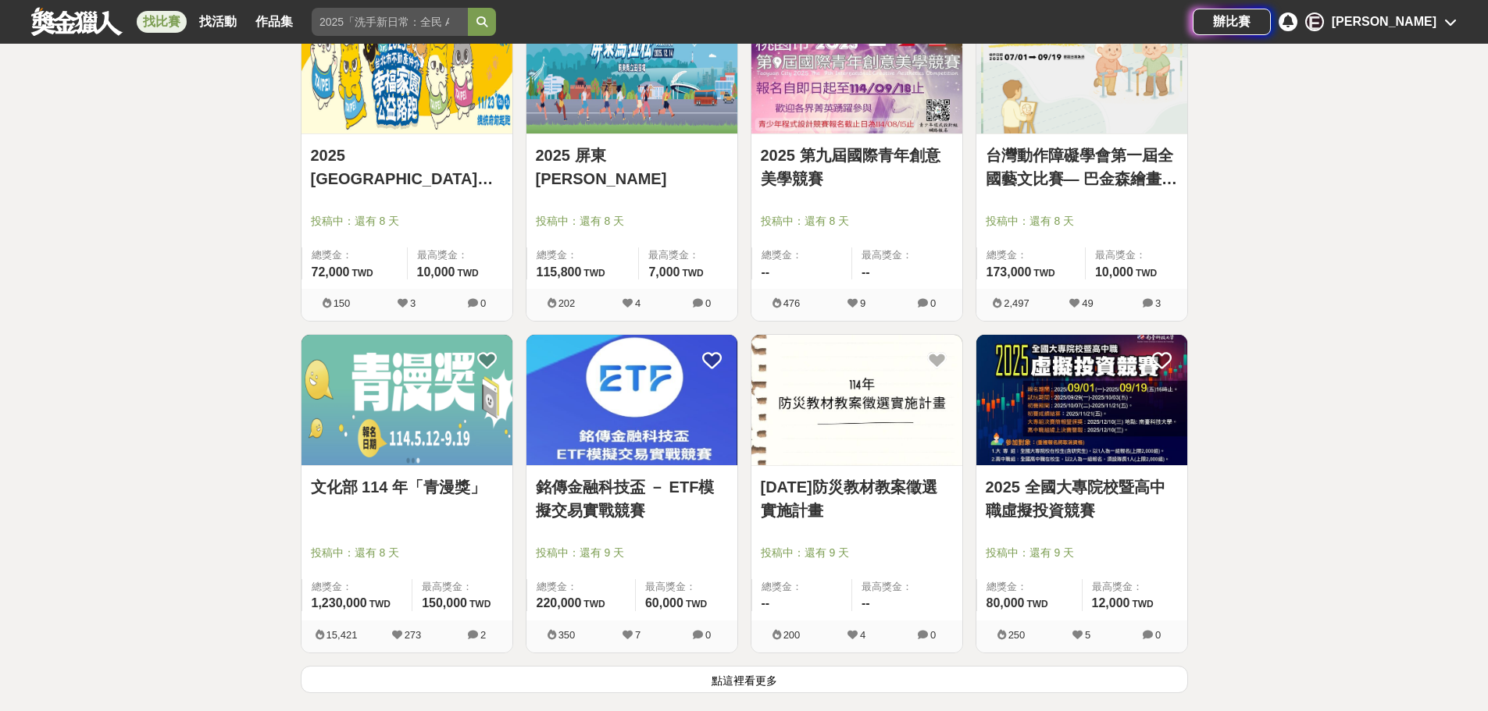
scroll to position [13995, 0]
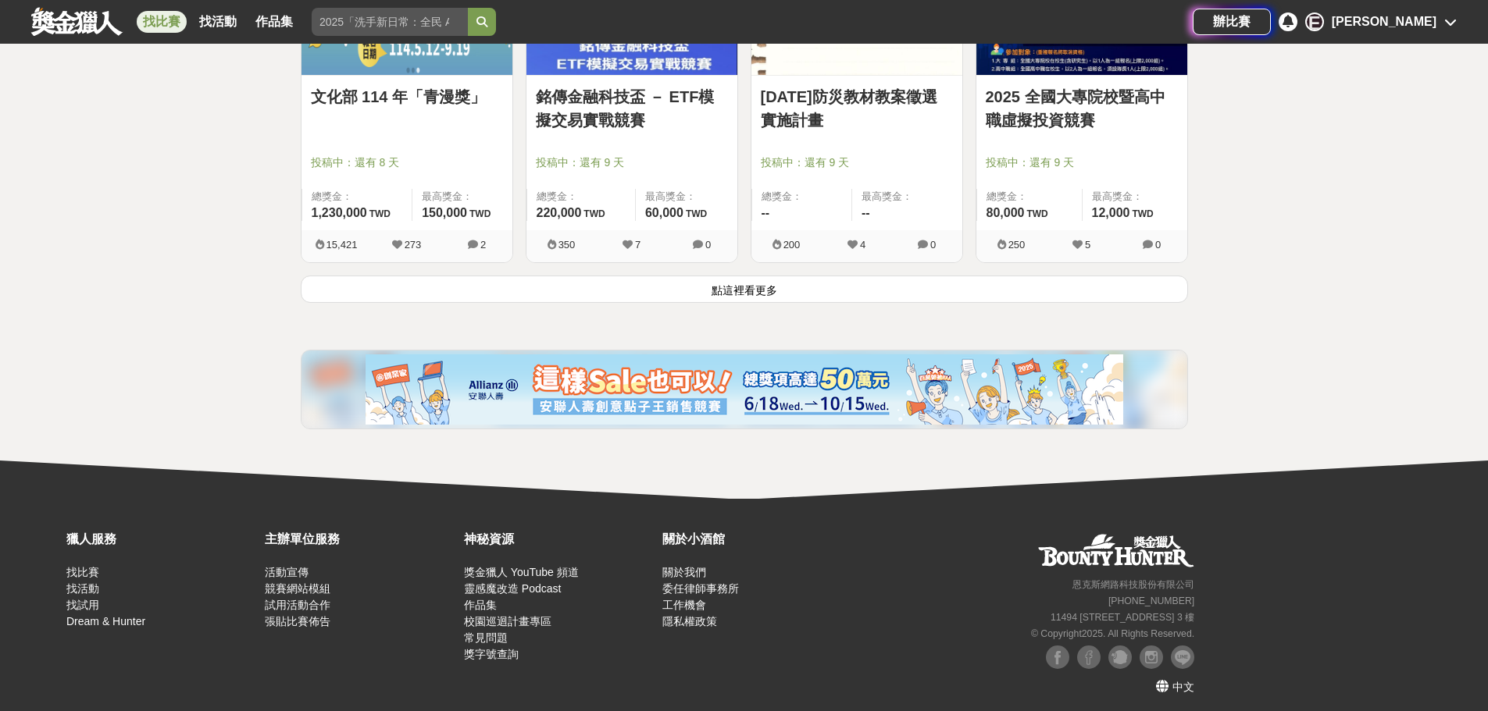
click at [1379, 29] on div "[PERSON_NAME]" at bounding box center [1384, 21] width 105 height 19
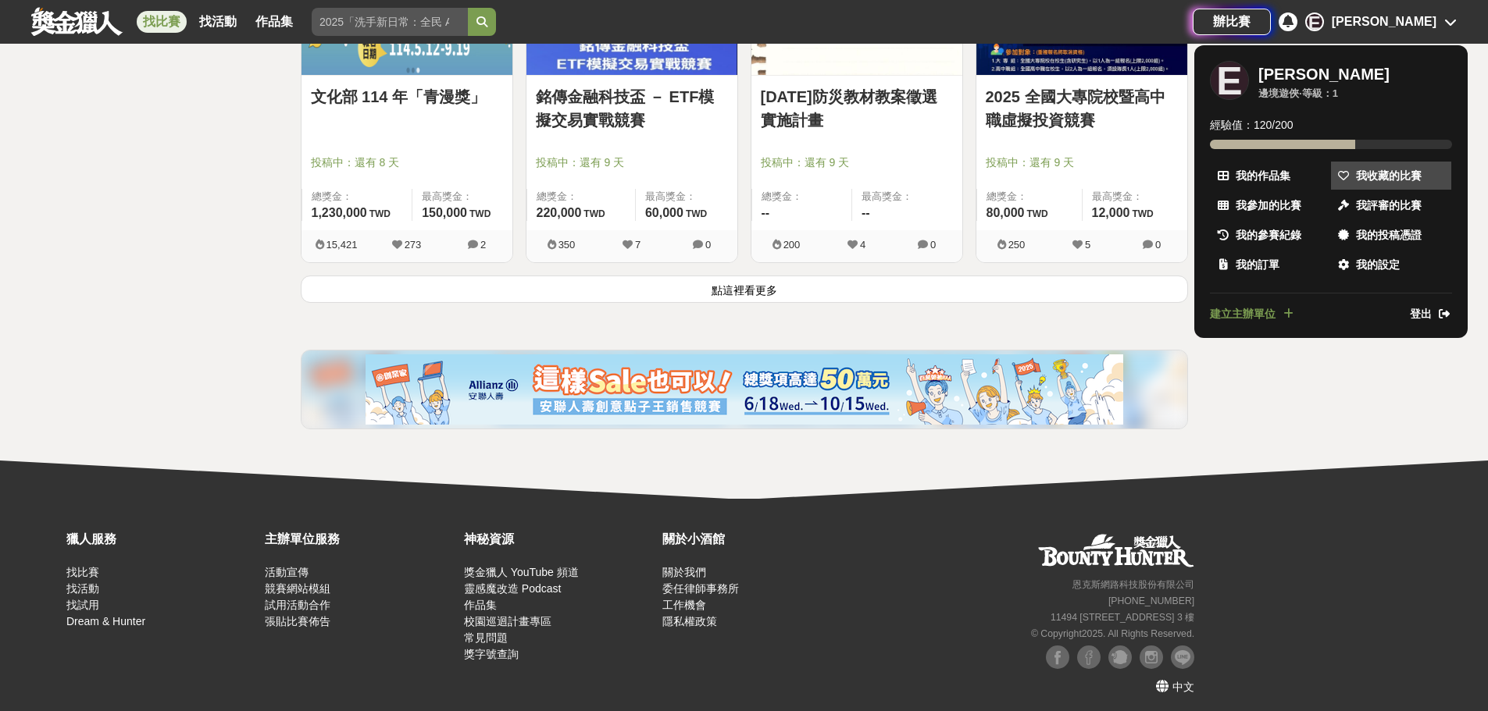
click at [1356, 163] on link "我收藏的比賽" at bounding box center [1391, 176] width 120 height 28
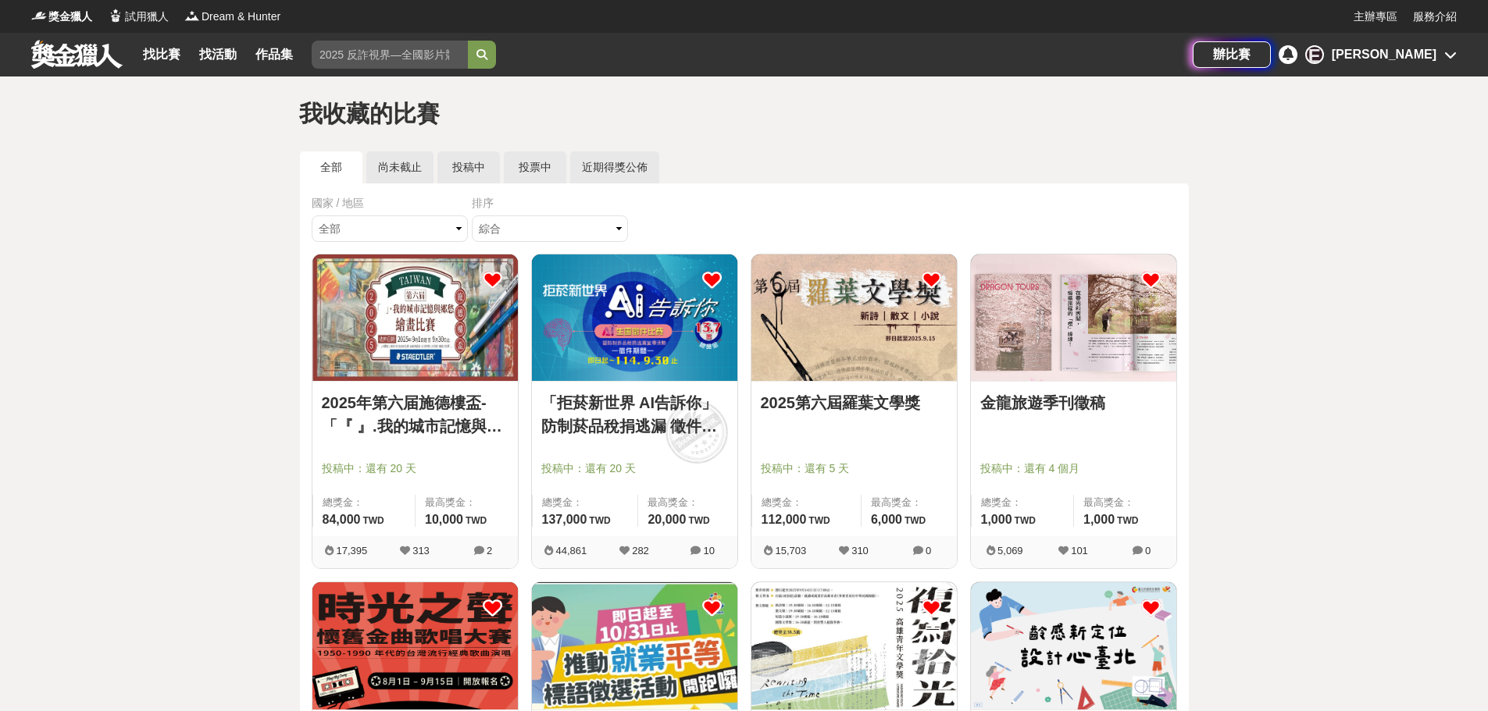
scroll to position [469, 0]
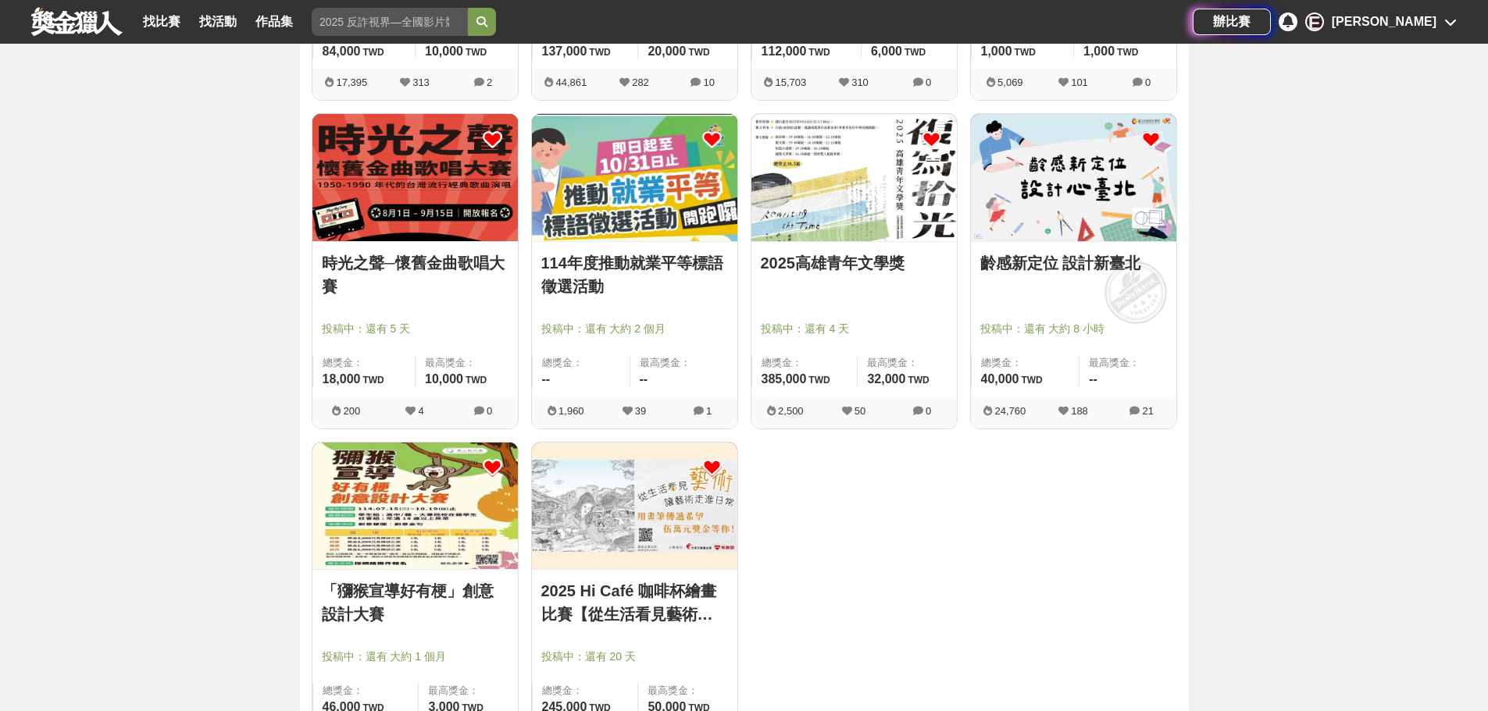
click at [1027, 241] on link at bounding box center [1073, 177] width 205 height 127
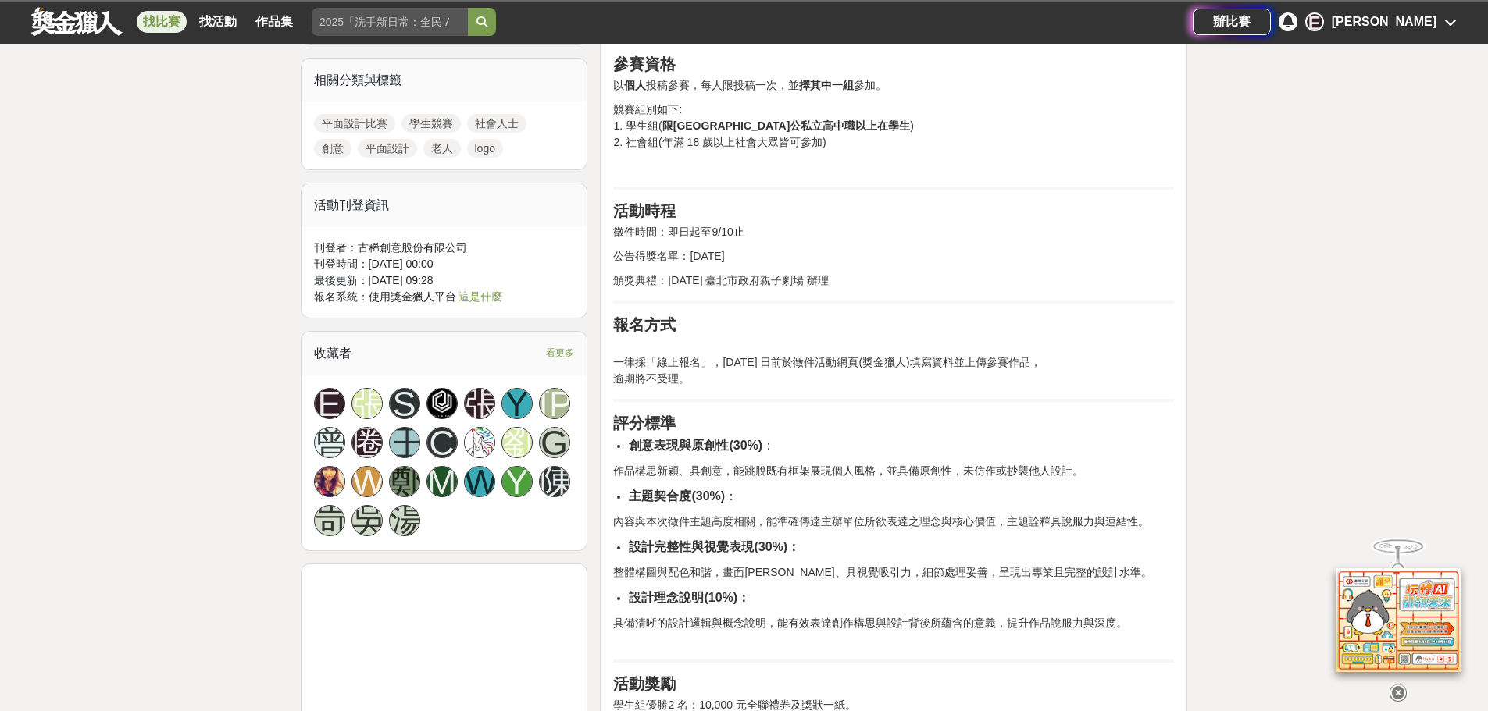
scroll to position [625, 0]
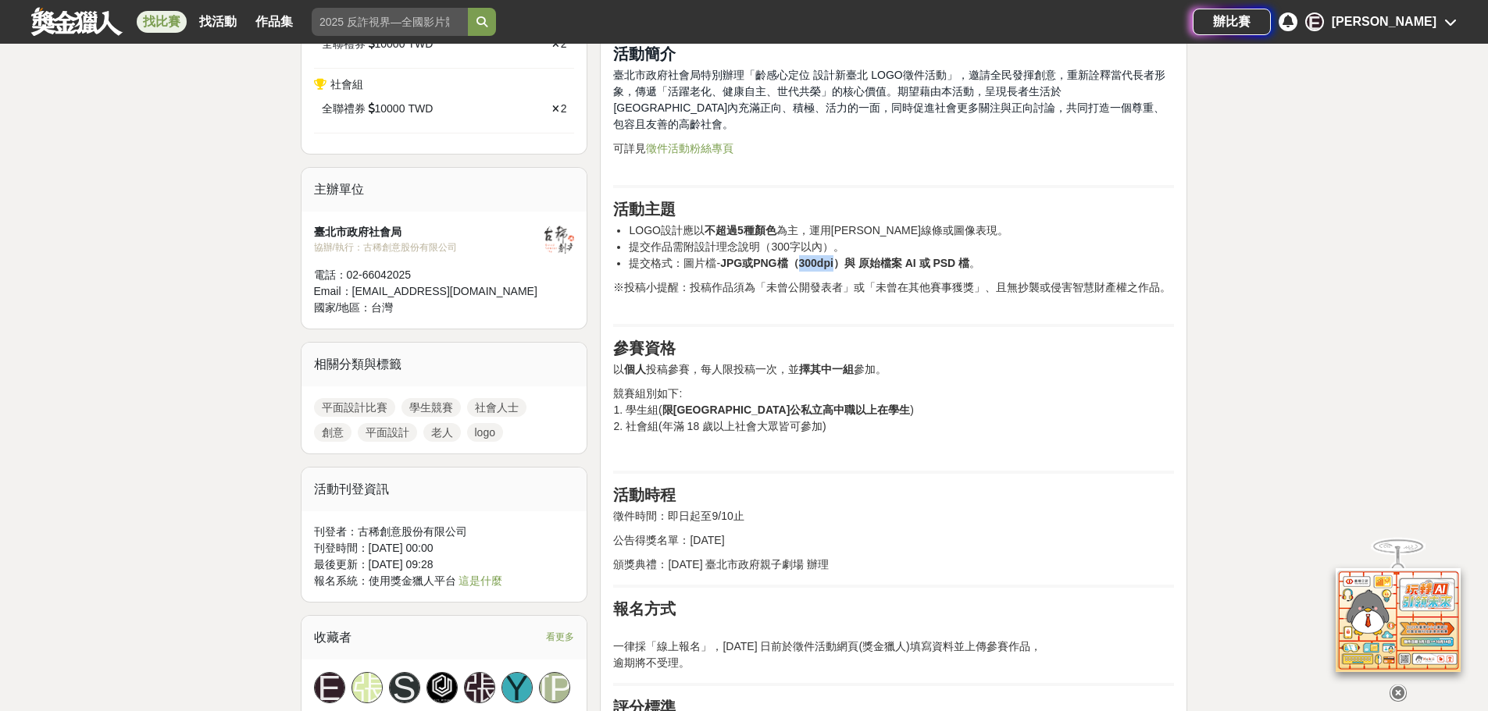
drag, startPoint x: 797, startPoint y: 248, endPoint x: 834, endPoint y: 248, distance: 37.5
click at [834, 257] on strong "JPG或PNG檔（300dpi）與 原始檔案 AI 或 PSD 檔" at bounding box center [844, 263] width 249 height 12
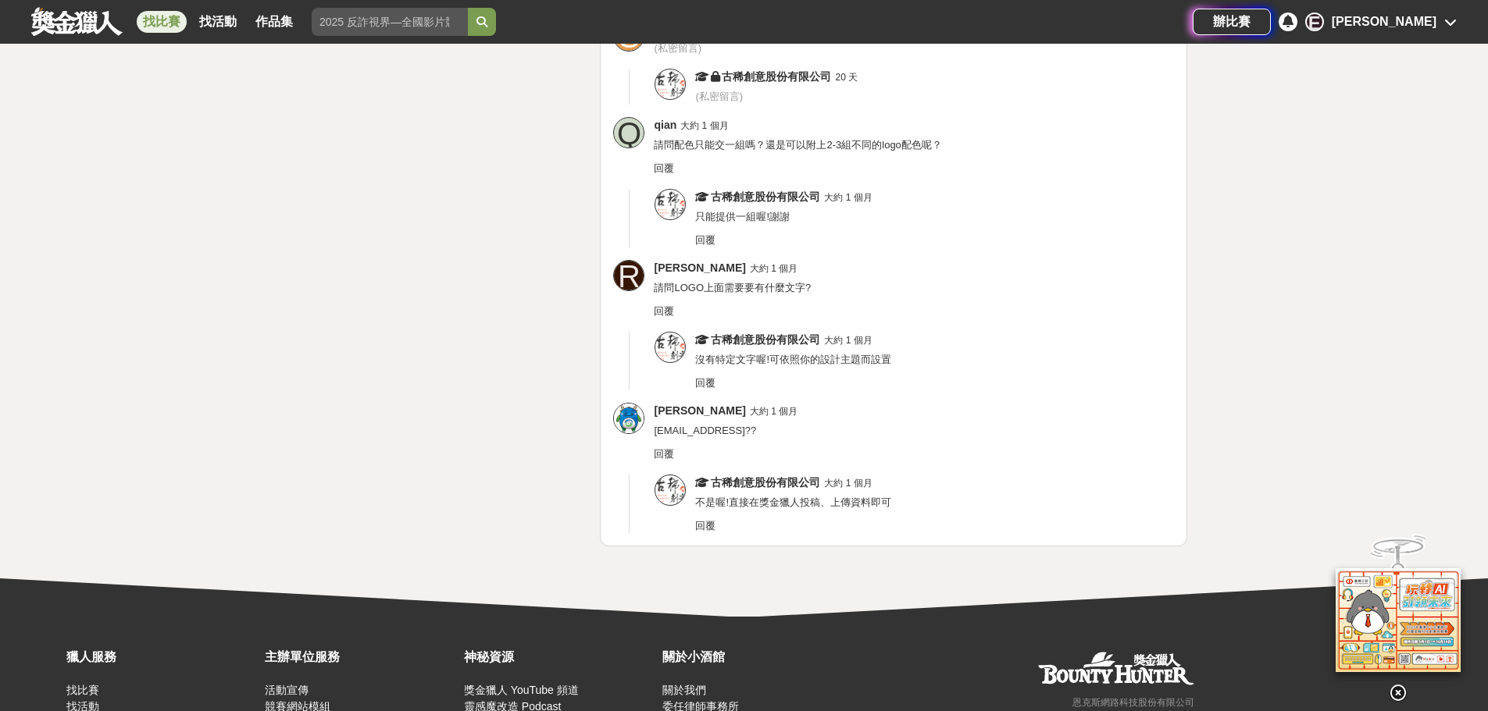
scroll to position [4274, 0]
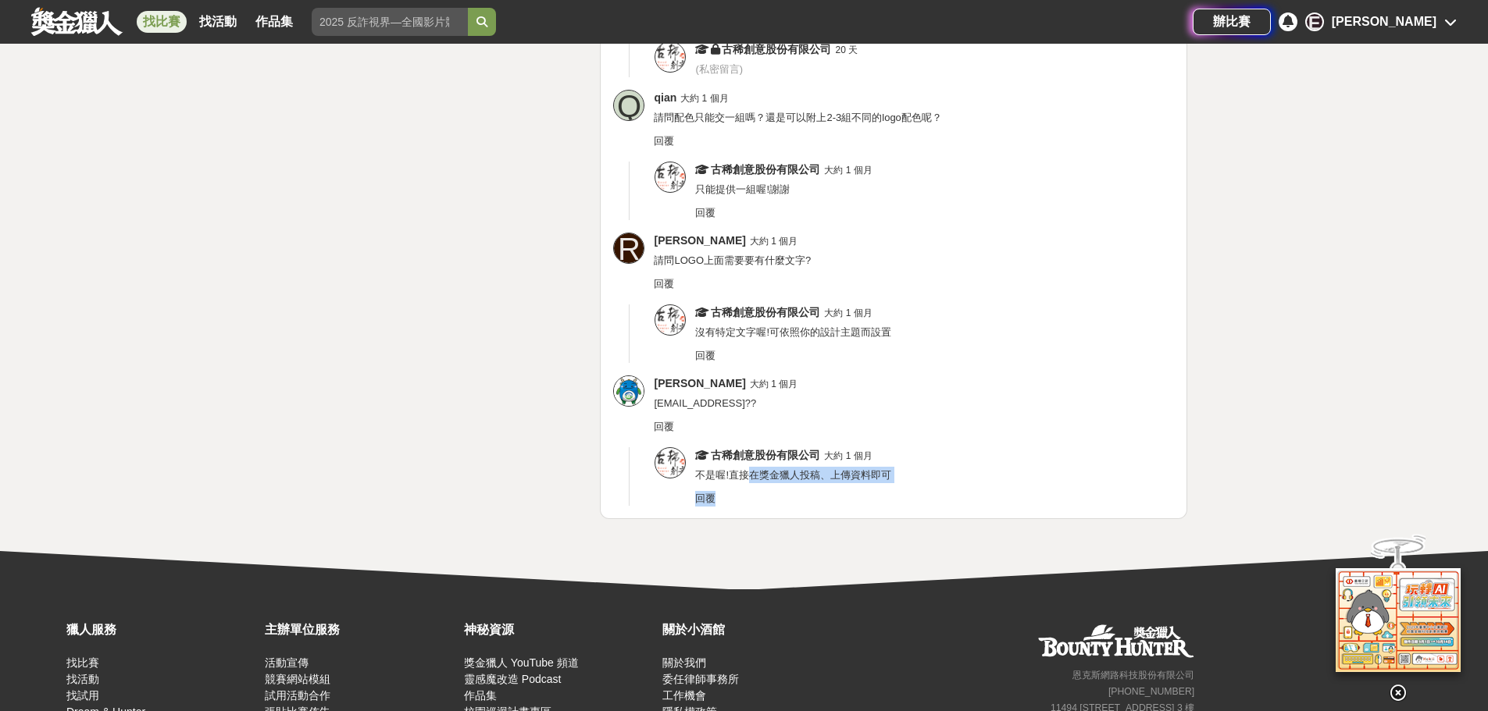
drag, startPoint x: 753, startPoint y: 451, endPoint x: 924, endPoint y: 469, distance: 171.9
click at [924, 469] on div "古稀創意股份有限公司 大約 1 個月 不是喔!直接在獎金獵人投稿、上傳資料即可 回覆" at bounding box center [934, 477] width 479 height 59
click at [875, 468] on div "古稀創意股份有限公司 大約 1 個月 不是喔!直接在獎金獵人投稿、上傳資料即可 回覆" at bounding box center [934, 477] width 479 height 59
drag, startPoint x: 752, startPoint y: 460, endPoint x: 890, endPoint y: 460, distance: 137.5
click at [890, 469] on span "不是喔!直接在獎金獵人投稿、上傳資料即可" at bounding box center [793, 475] width 196 height 12
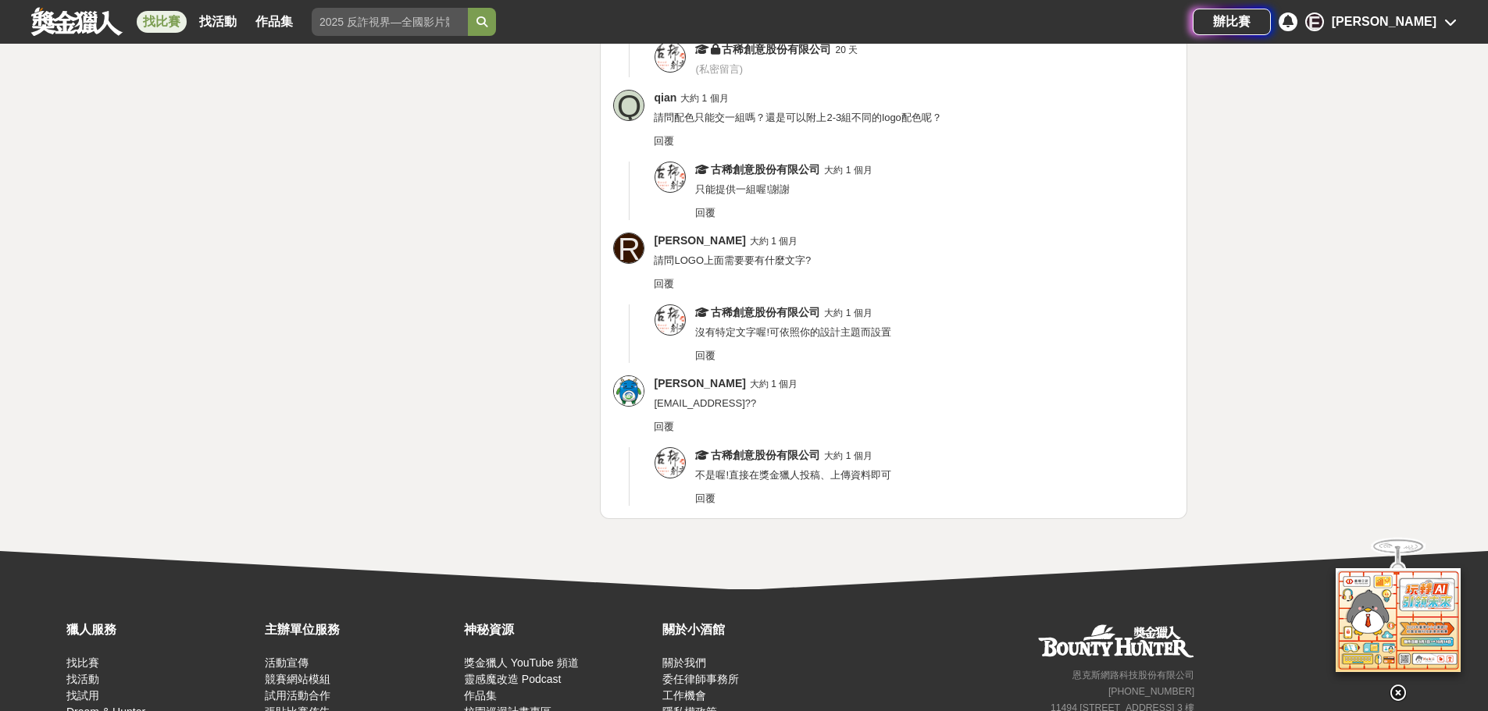
drag, startPoint x: 864, startPoint y: 466, endPoint x: 748, endPoint y: 457, distance: 116.0
click at [748, 469] on span "不是喔!直接在獎金獵人投稿、上傳資料即可" at bounding box center [793, 475] width 196 height 12
drag, startPoint x: 754, startPoint y: 456, endPoint x: 896, endPoint y: 452, distance: 141.4
click at [896, 452] on div "古稀創意股份有限公司 大約 1 個月 不是喔!直接在獎金獵人投稿、上傳資料即可 回覆" at bounding box center [934, 477] width 479 height 59
copy span "在獎金獵人投稿、上傳資料即可"
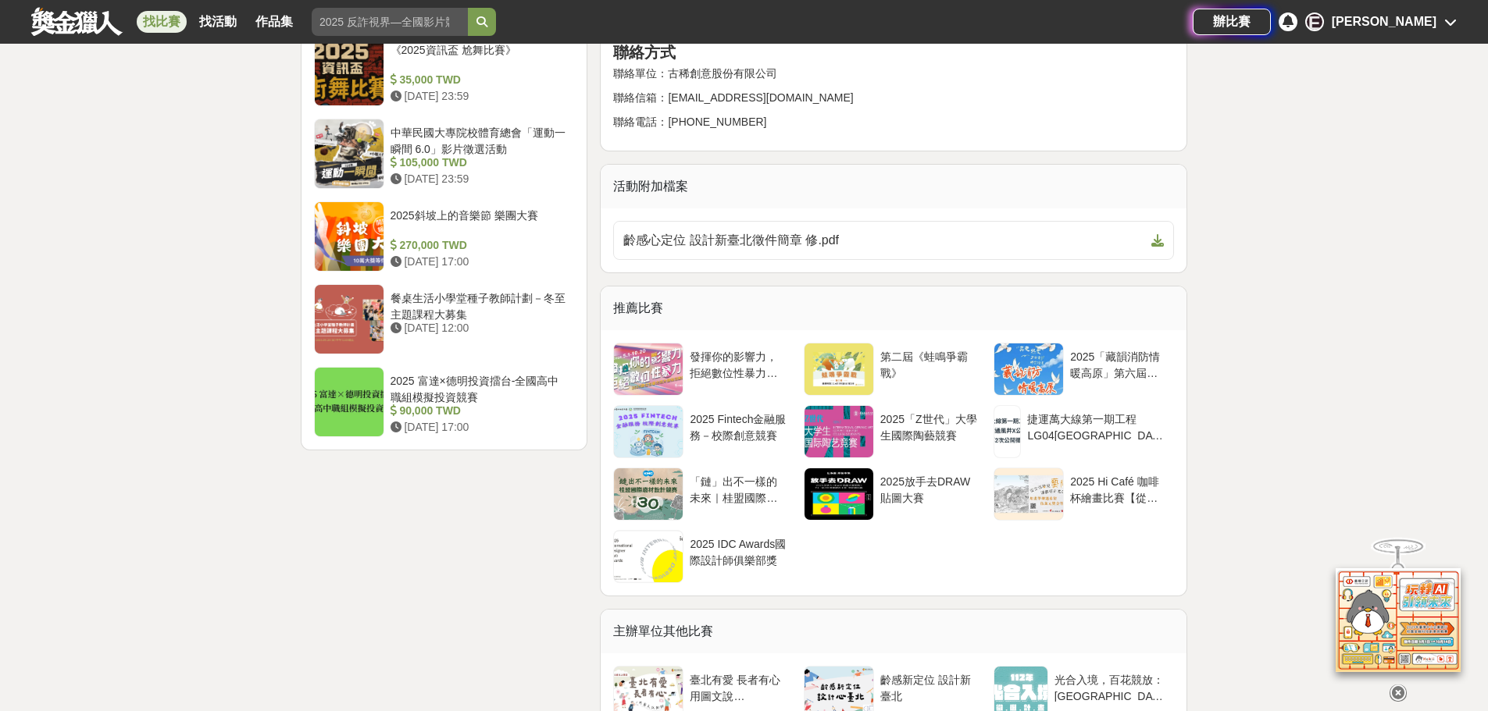
scroll to position [3103, 0]
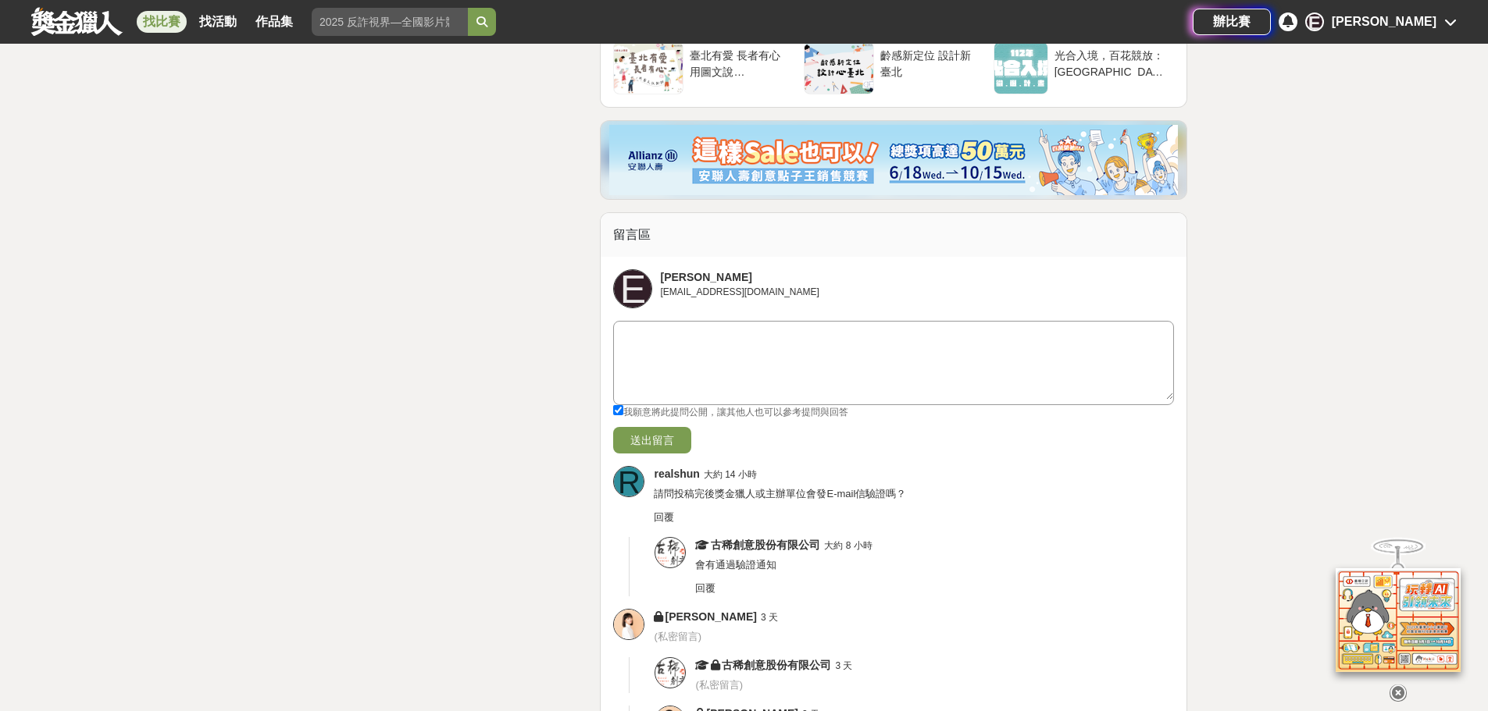
click at [786, 326] on textarea at bounding box center [893, 361] width 559 height 78
paste textarea "在獎金獵人投稿、上傳資料即可"
type textarea "怎麼在獎金獵人投稿、上傳資料?????????????????????"
click at [664, 427] on button "送出留言" at bounding box center [652, 440] width 78 height 27
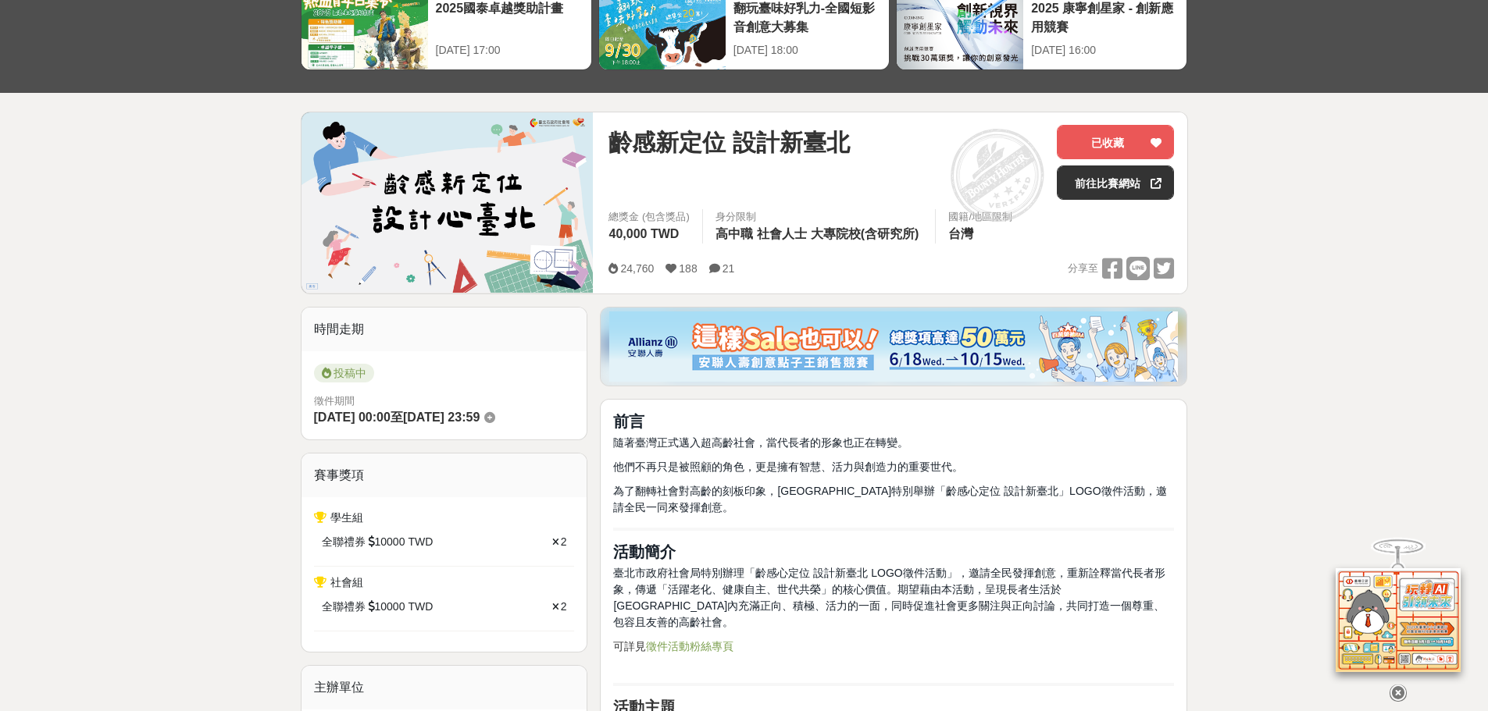
scroll to position [0, 0]
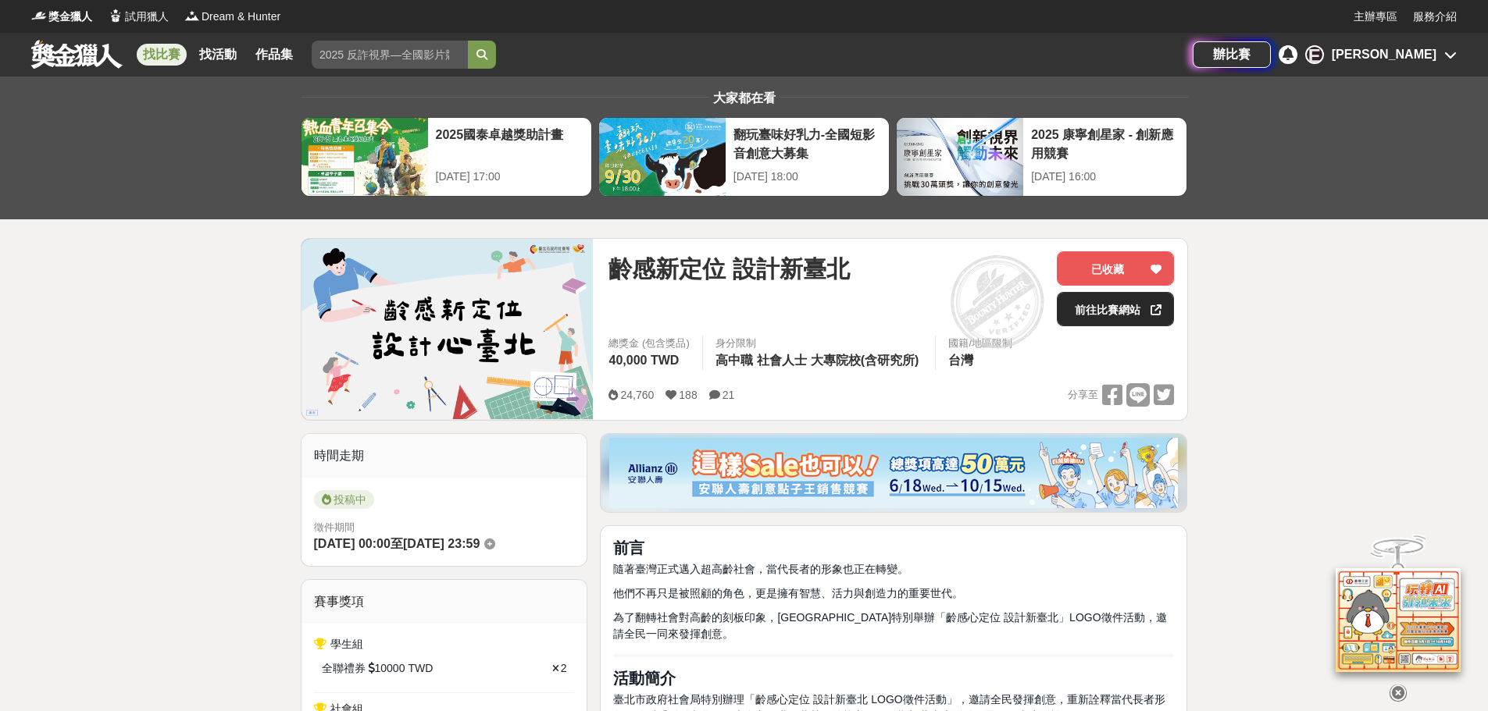
click at [1114, 312] on link "前往比賽網站" at bounding box center [1115, 309] width 117 height 34
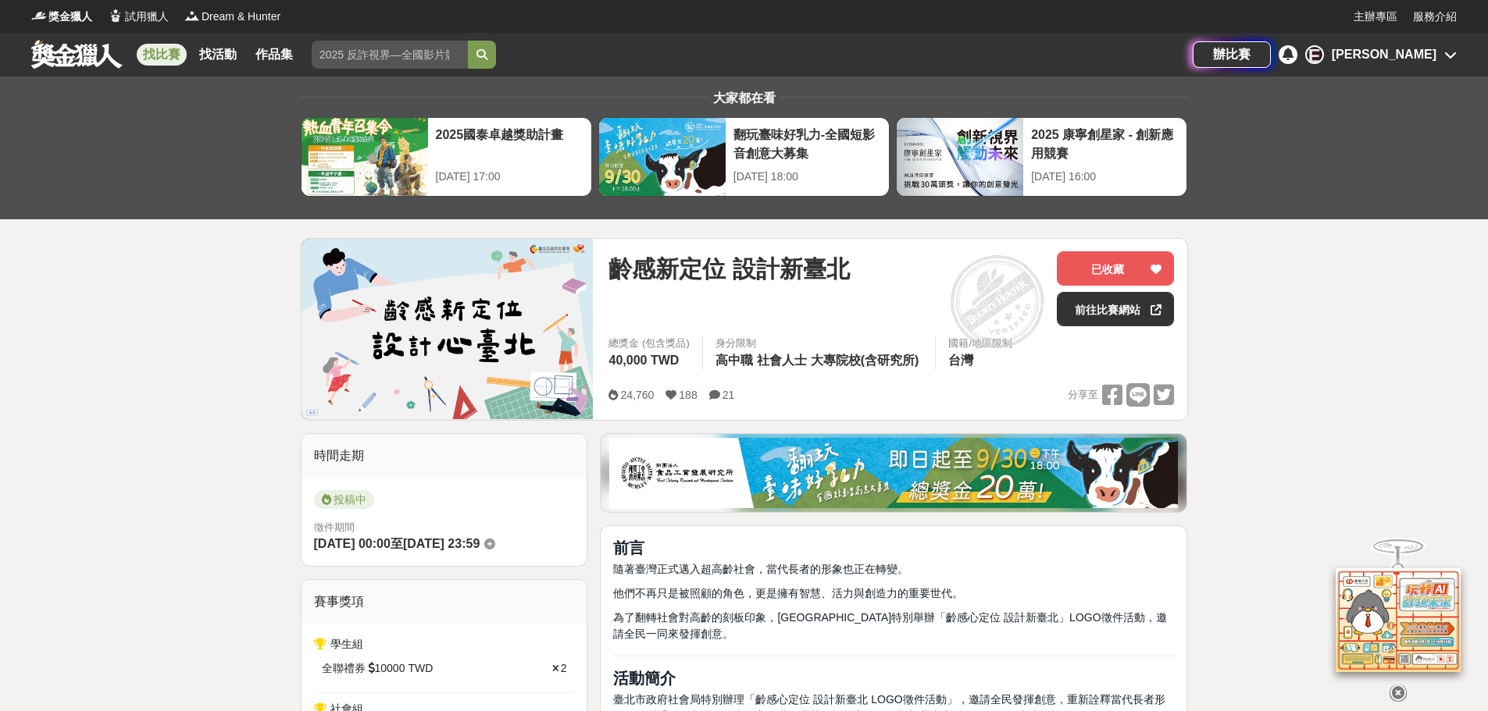
click at [1405, 50] on div "[PERSON_NAME]" at bounding box center [1384, 54] width 105 height 19
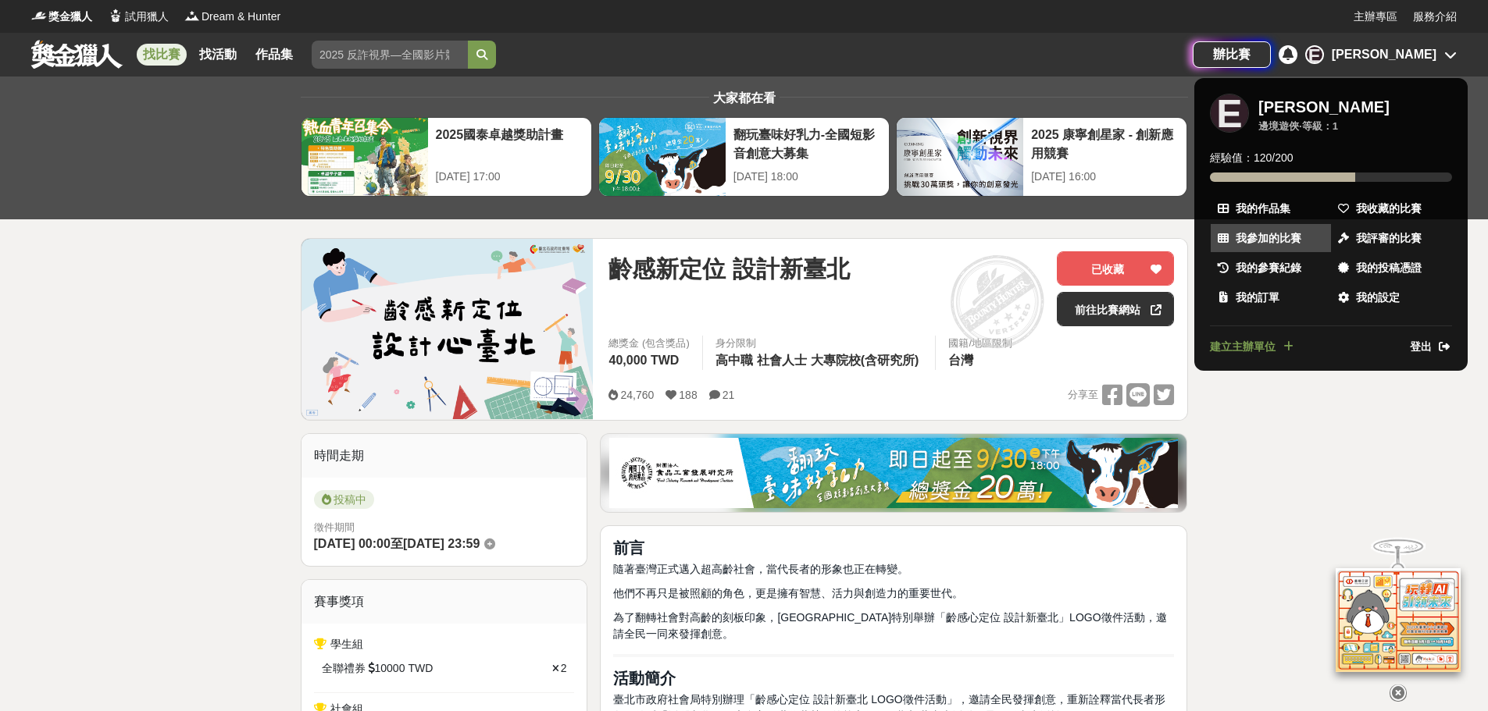
click at [1268, 233] on span "我參加的比賽" at bounding box center [1269, 238] width 66 height 16
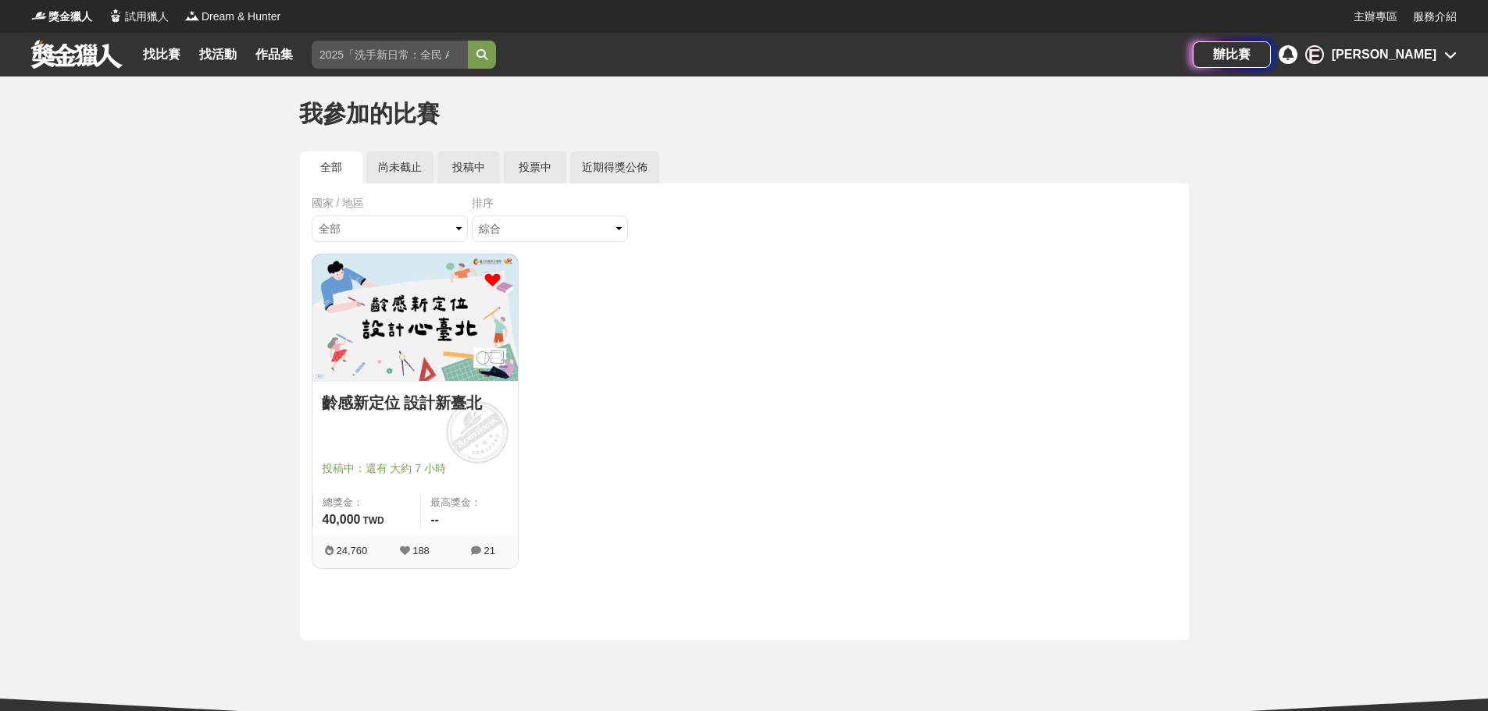
click at [1389, 55] on div "[PERSON_NAME]" at bounding box center [1384, 54] width 105 height 19
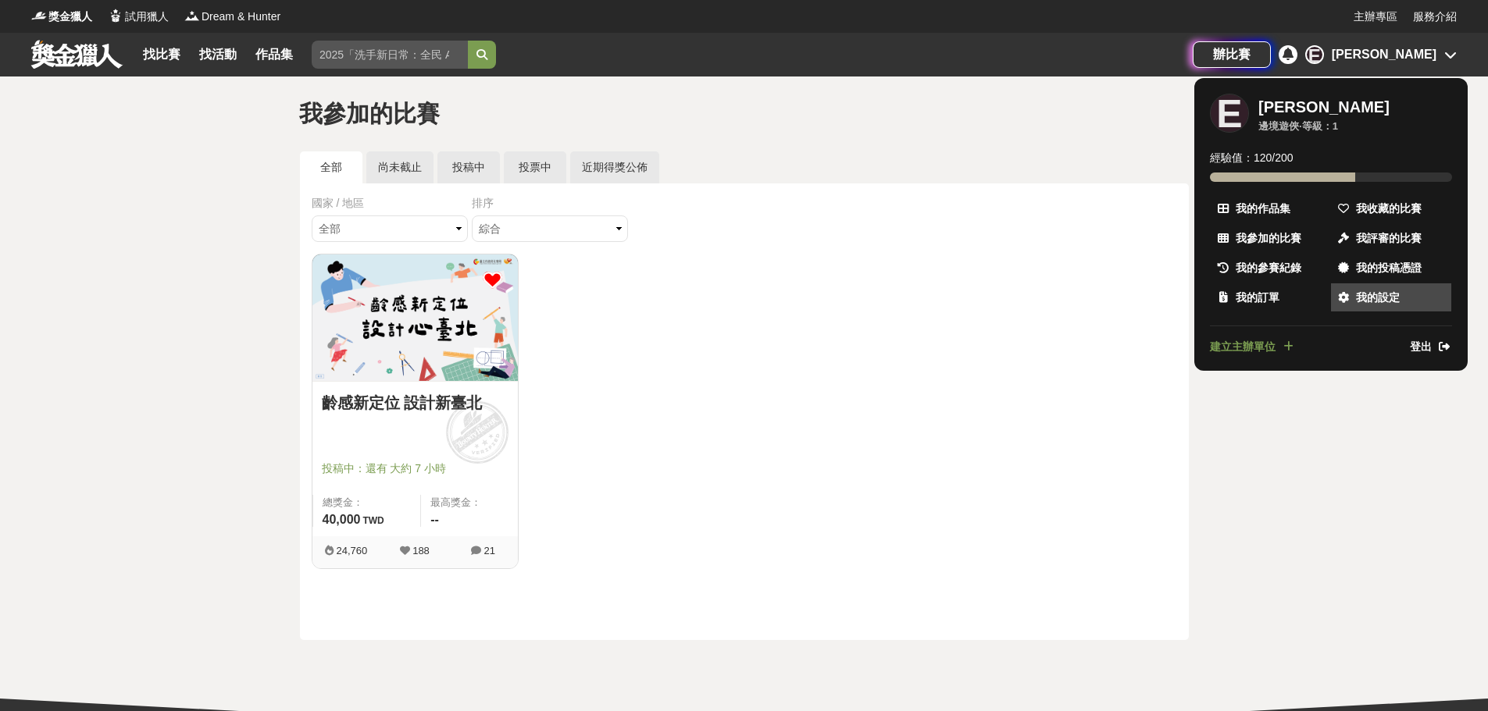
click at [1385, 291] on span "我的設定" at bounding box center [1378, 298] width 44 height 16
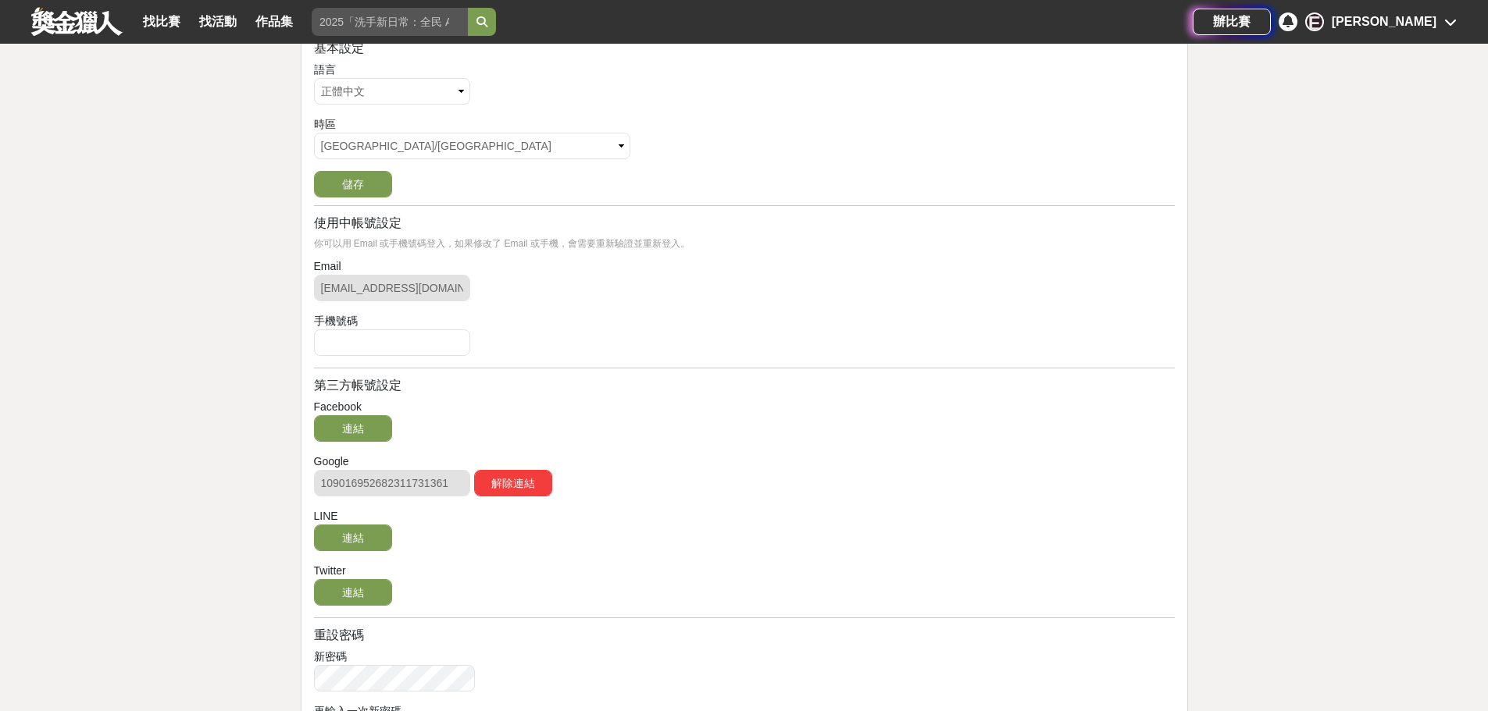
scroll to position [312, 0]
click at [430, 334] on input "text" at bounding box center [392, 341] width 156 height 27
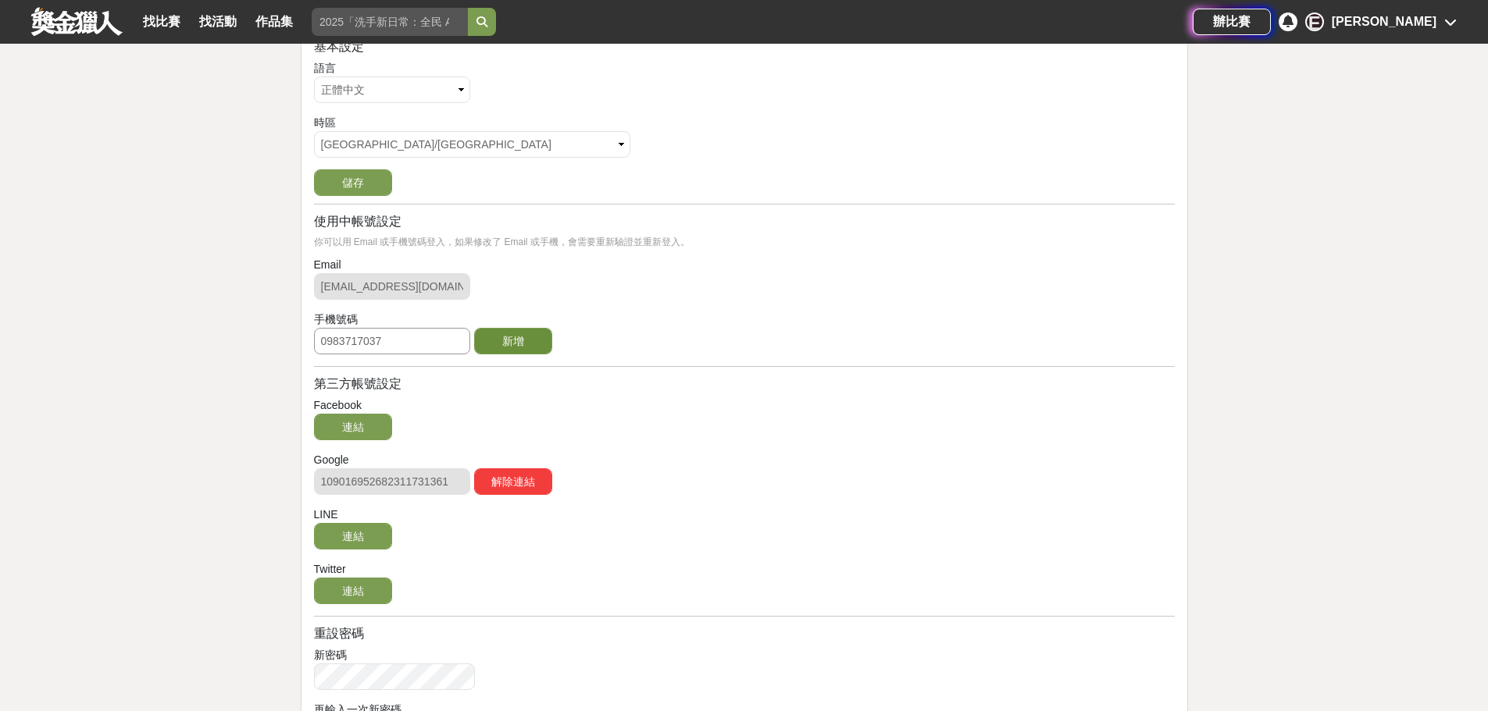
type input "0983717037"
click at [522, 334] on button "新增" at bounding box center [513, 341] width 78 height 27
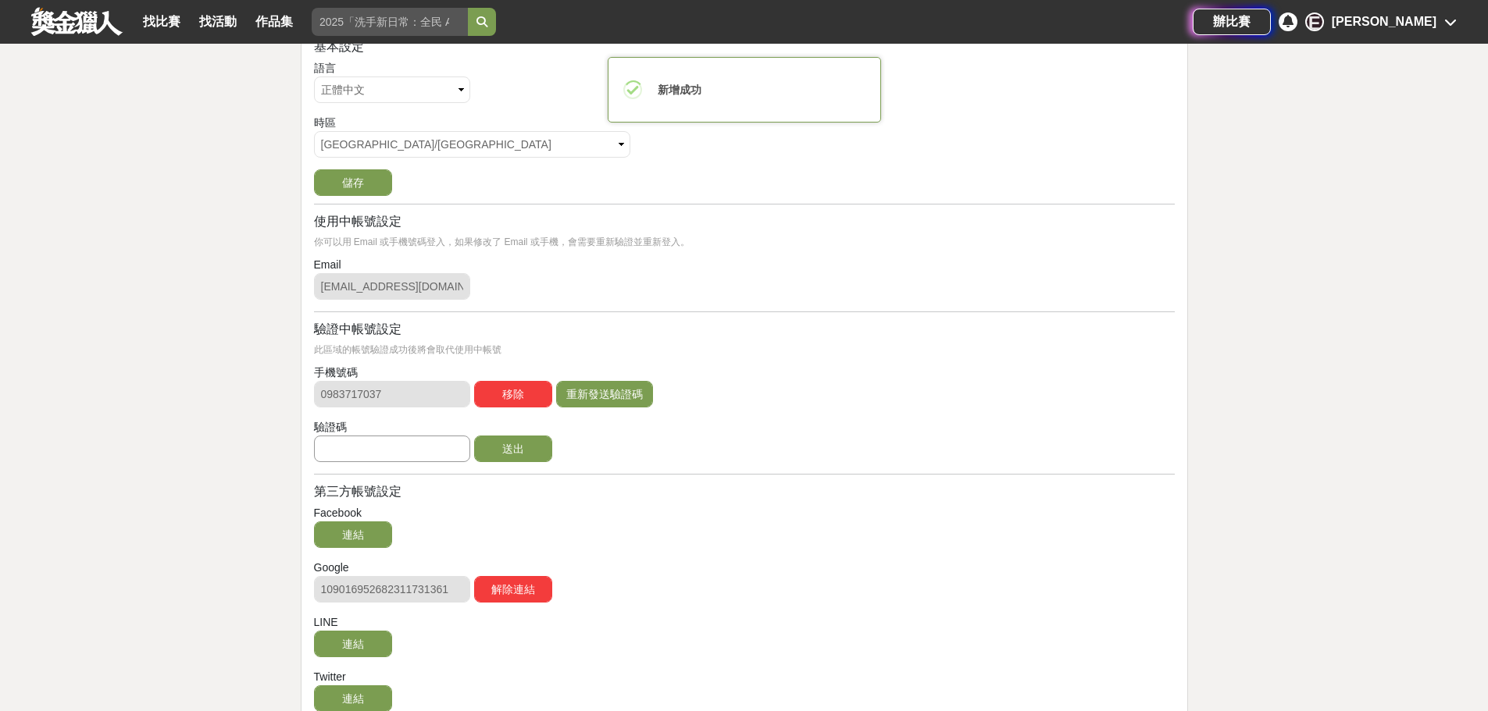
click at [427, 457] on input "text" at bounding box center [392, 449] width 156 height 27
type input "236398"
click at [495, 442] on button "送出" at bounding box center [513, 449] width 78 height 27
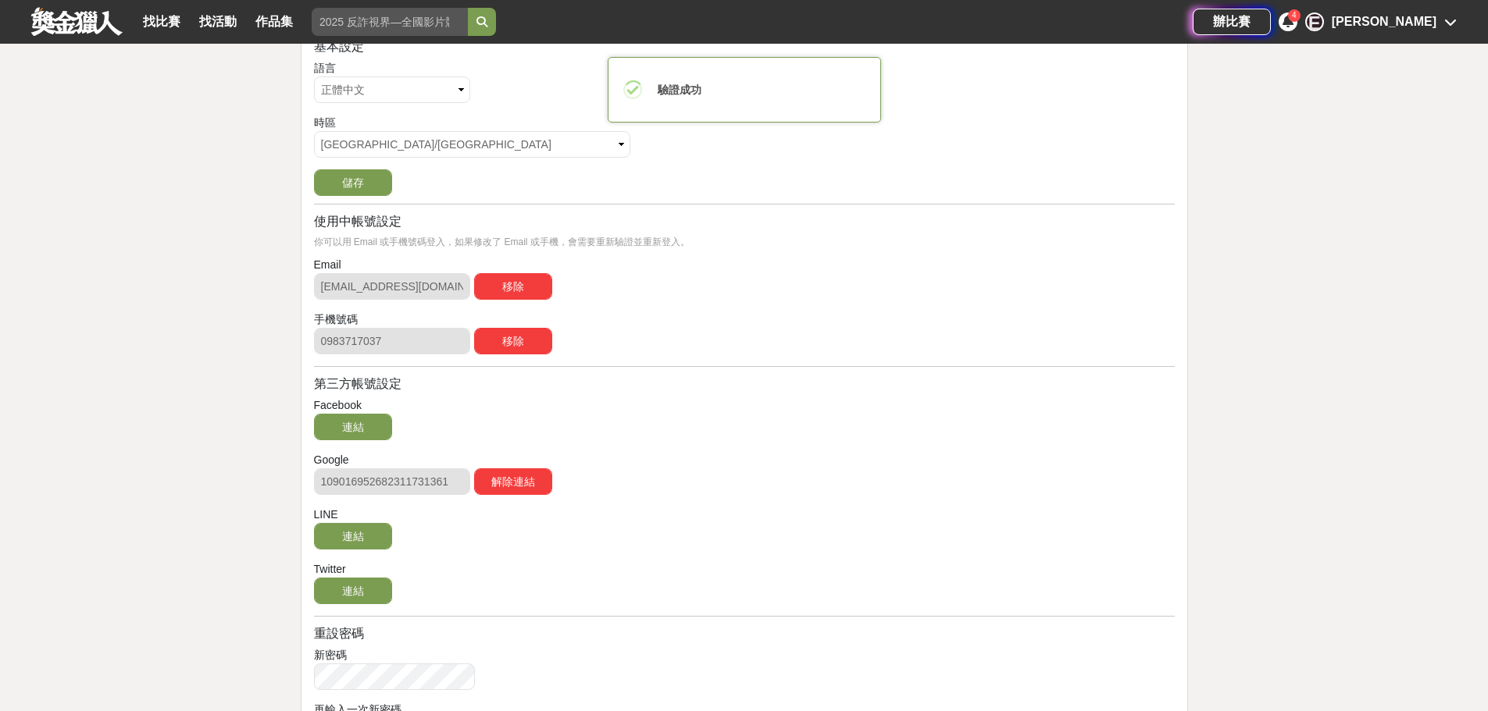
scroll to position [0, 0]
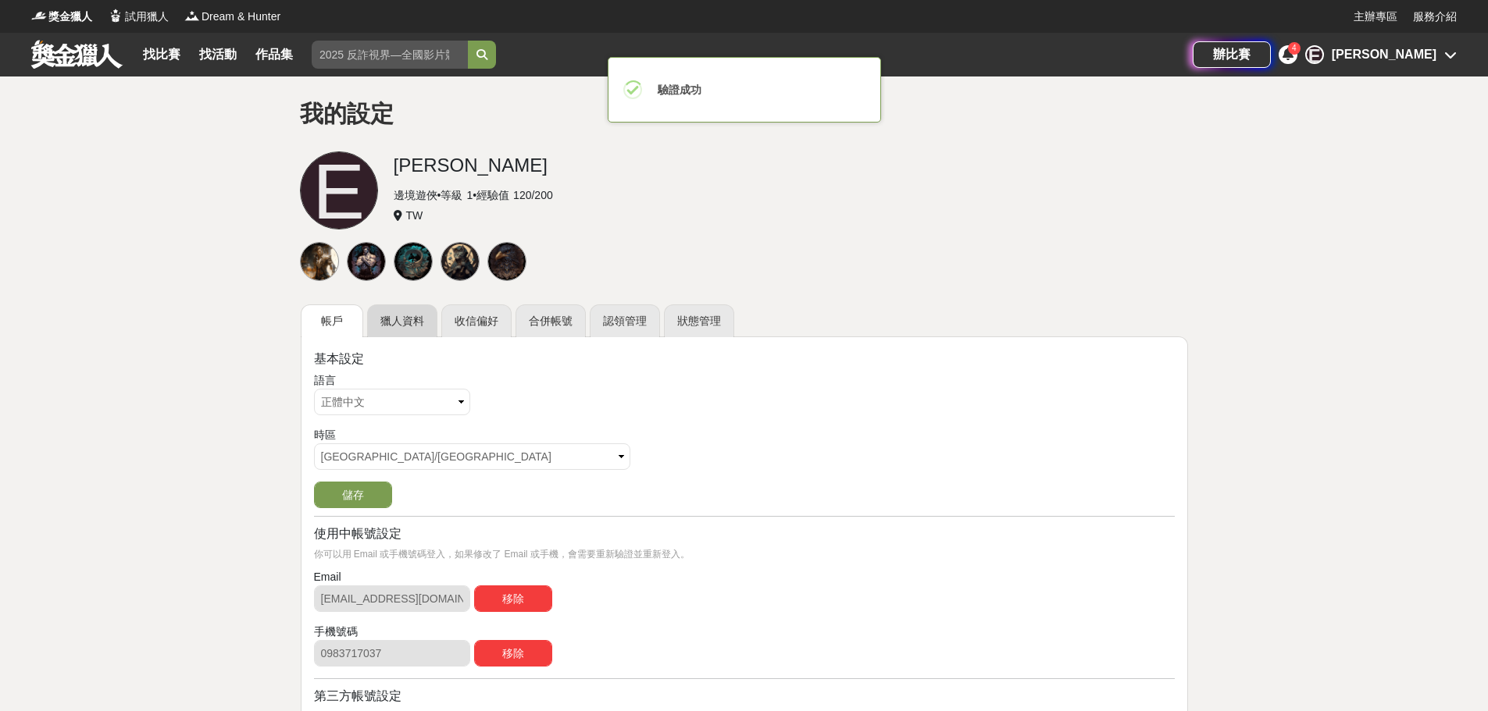
click at [403, 312] on link "獵人資料" at bounding box center [402, 321] width 70 height 33
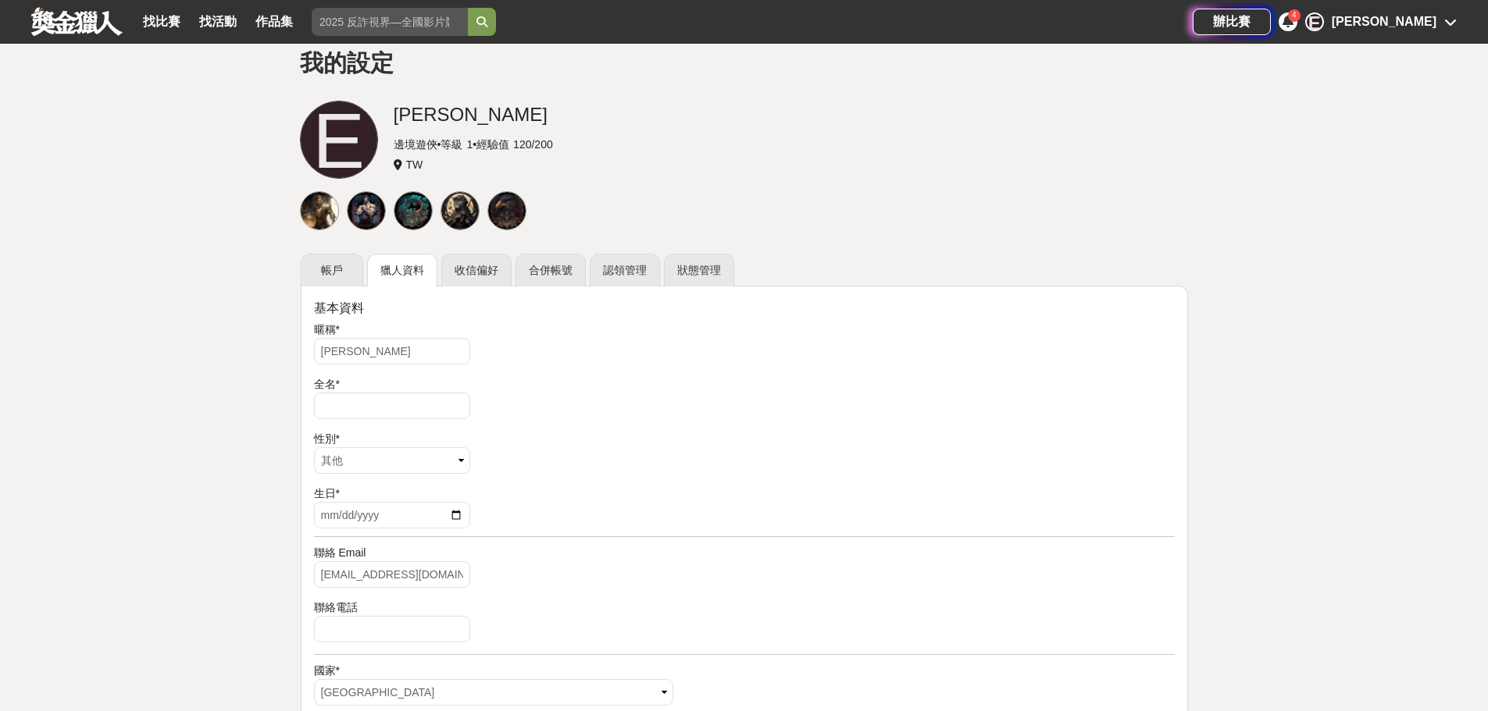
scroll to position [78, 0]
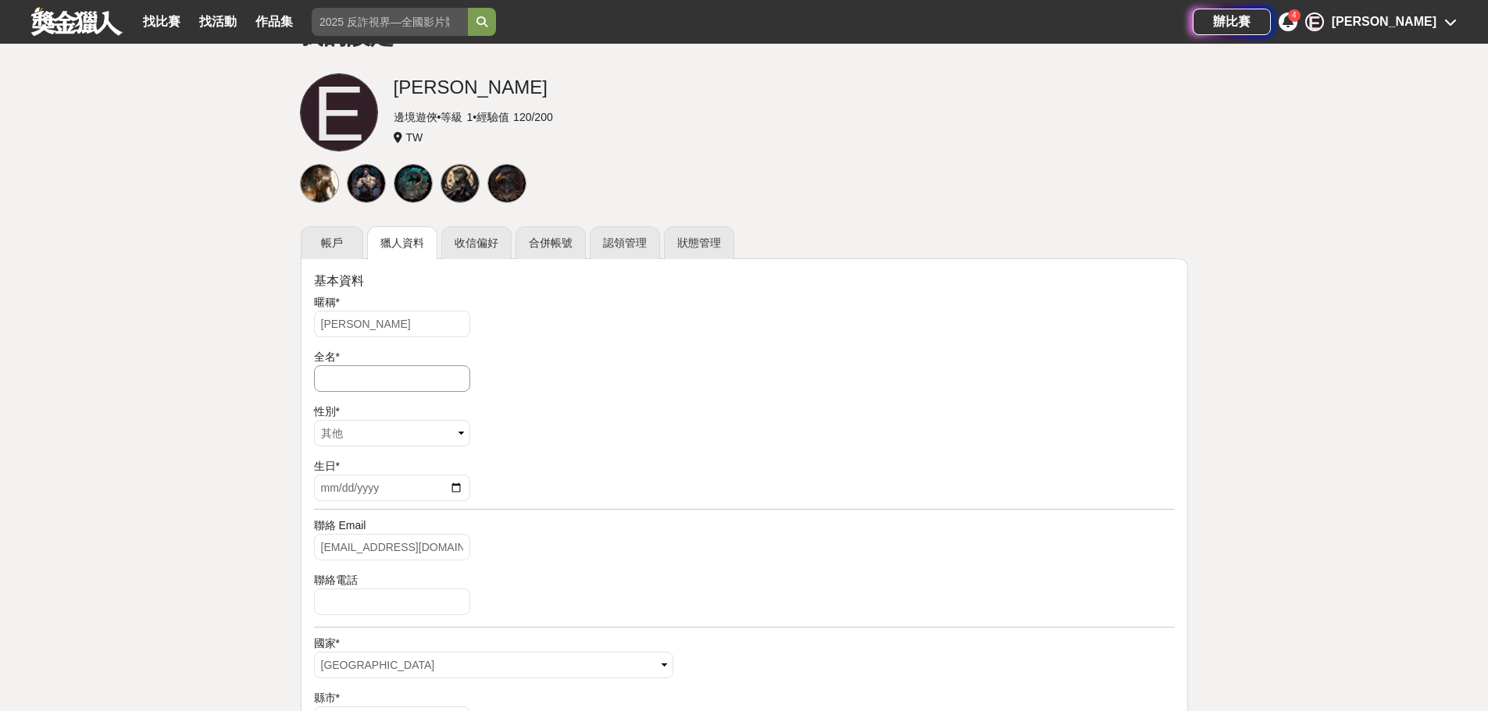
click at [345, 383] on input "text" at bounding box center [392, 379] width 156 height 27
type input "黃詩絹"
click at [355, 451] on form "暱稱 * Emma Huang 全名 * 黃詩絹 性別 * 請選擇... 男 女 其他 生日 * 聯絡 Email kason9124@gmail.com 聯…" at bounding box center [744, 721] width 861 height 854
click at [390, 440] on select "請選擇... 男 女 其他" at bounding box center [392, 433] width 156 height 27
click at [364, 492] on input "date" at bounding box center [392, 488] width 156 height 27
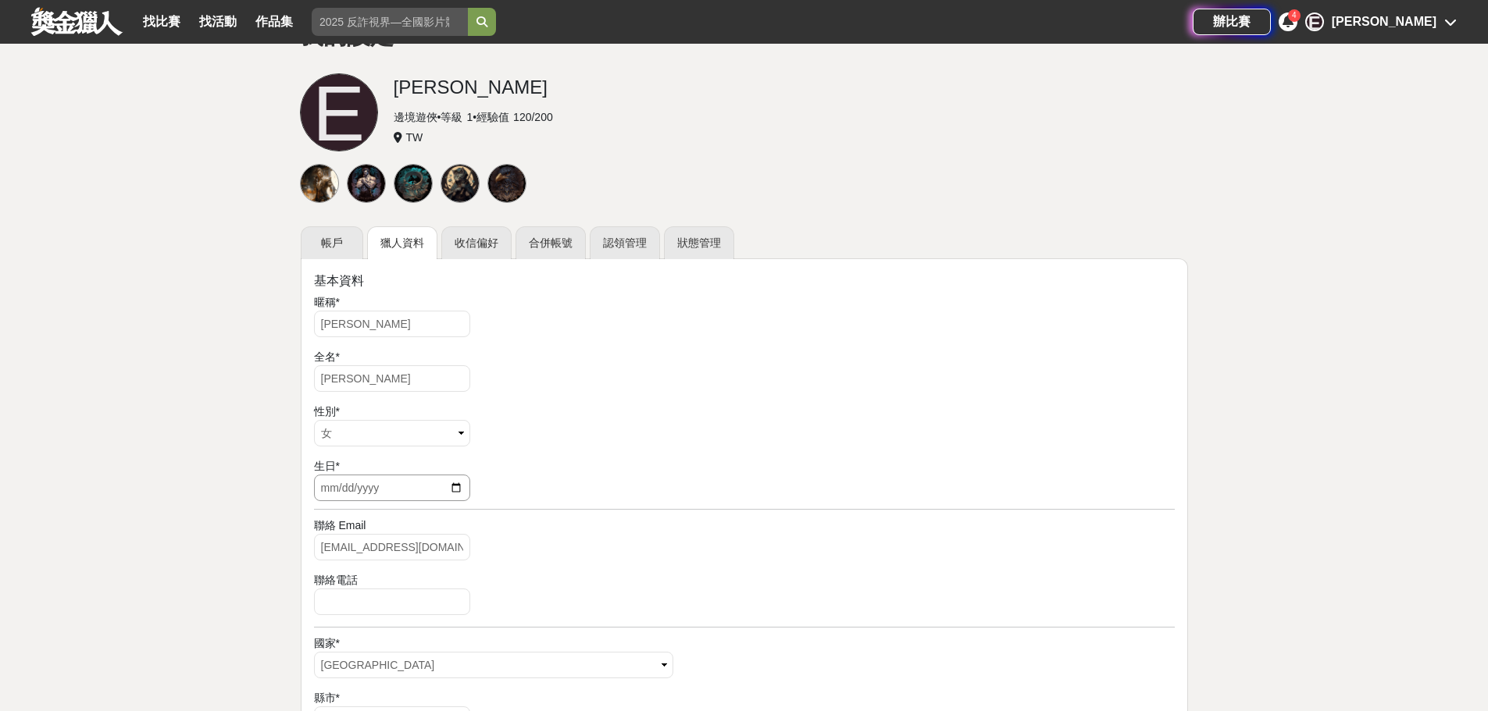
click at [323, 494] on input "date" at bounding box center [392, 488] width 156 height 27
click at [454, 483] on input "date" at bounding box center [392, 488] width 156 height 27
type input "2002-02-04"
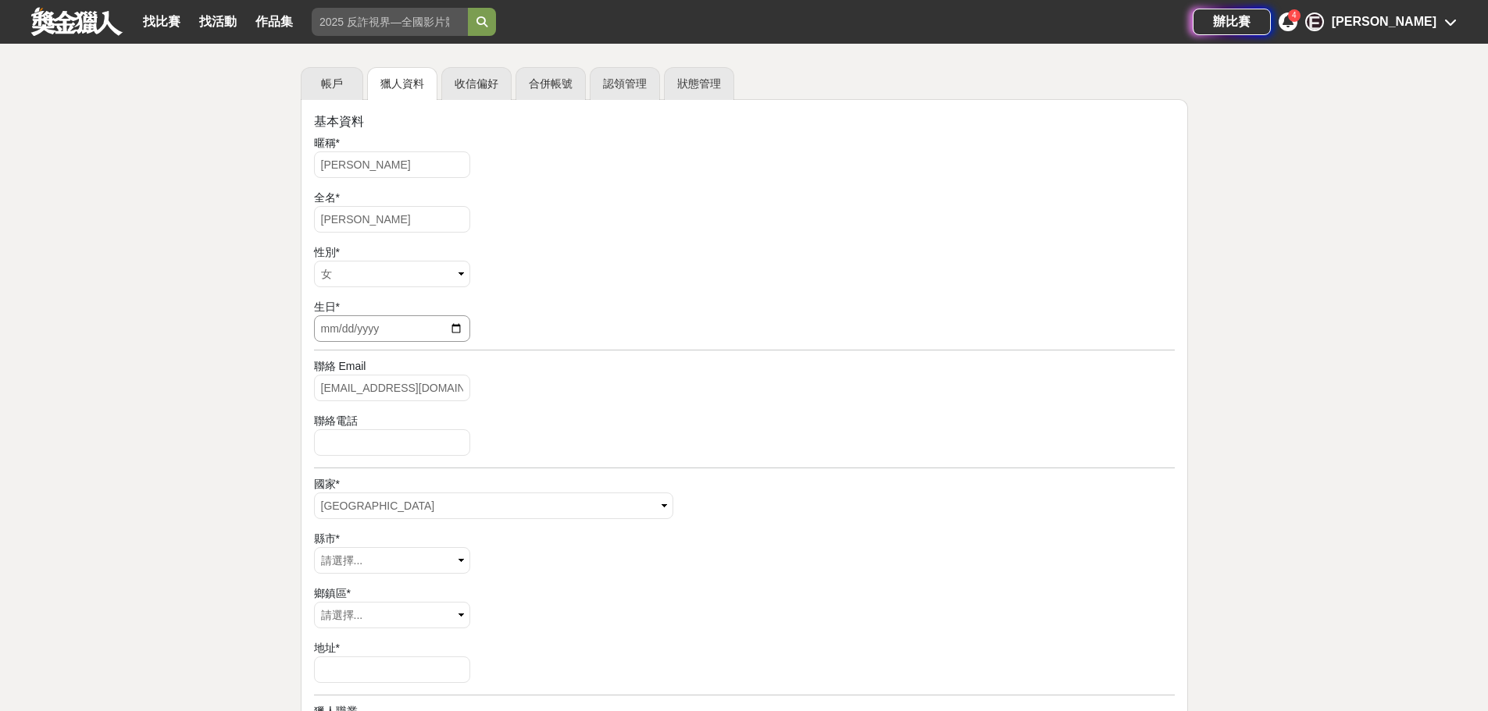
scroll to position [312, 0]
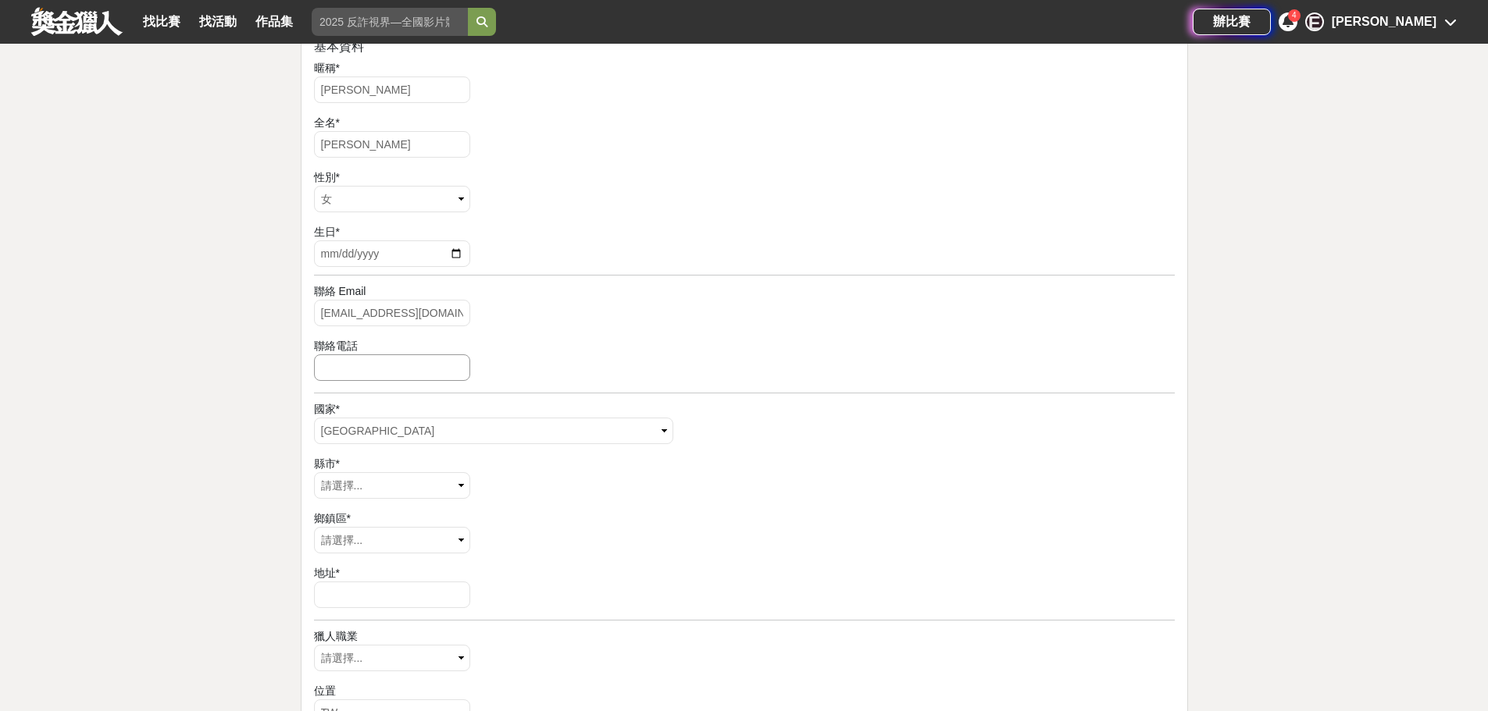
click at [413, 362] on input "number" at bounding box center [392, 368] width 156 height 27
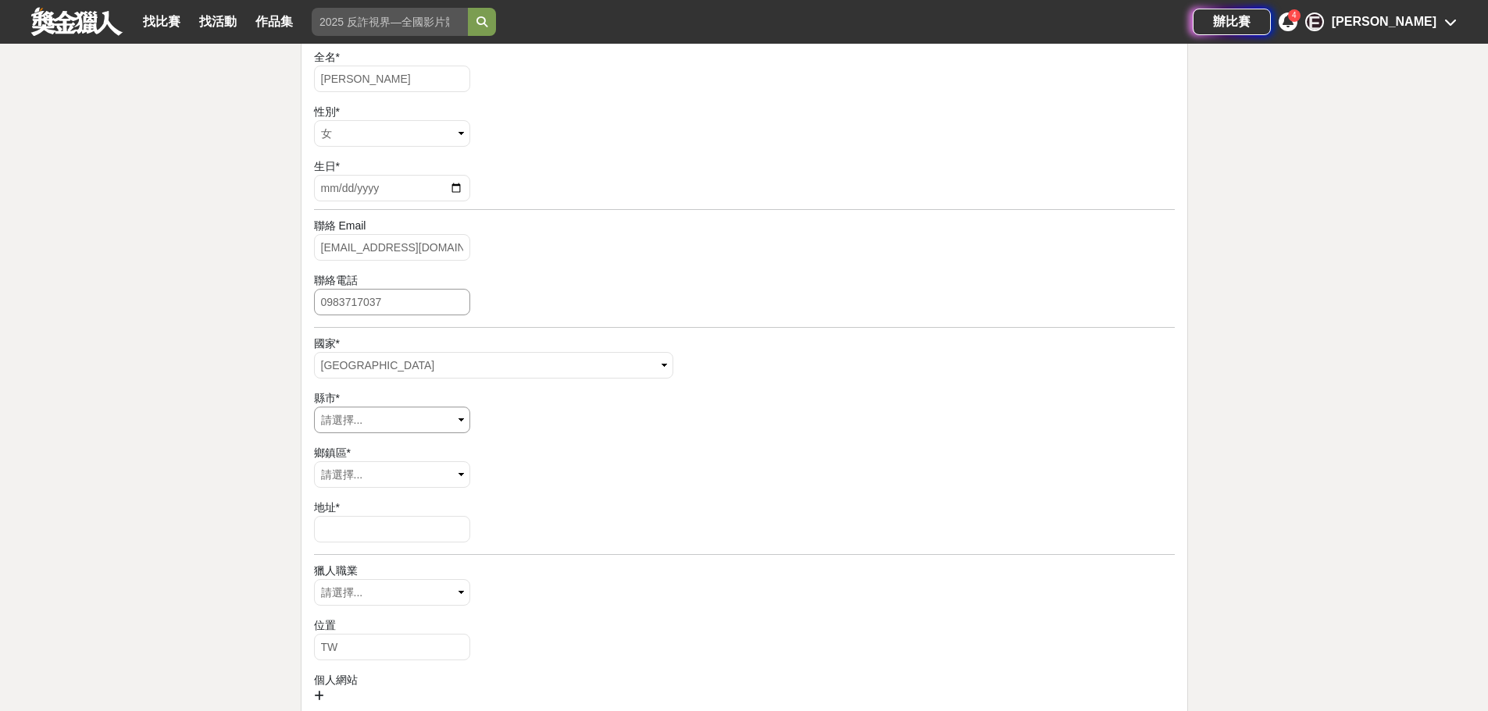
scroll to position [469, 0]
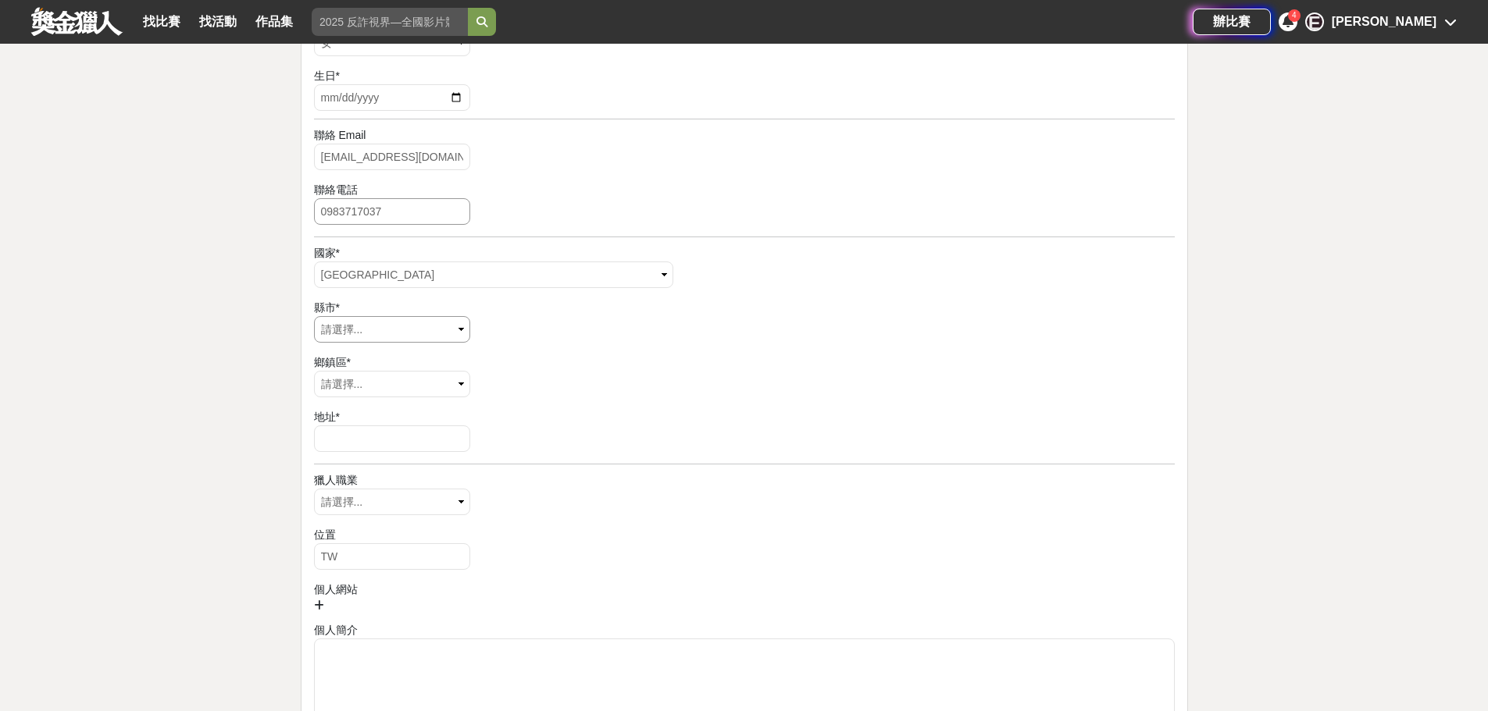
type input "0983717037"
click at [384, 319] on select "請選擇... 臺北市 基隆市 新北市 連江縣 宜蘭縣 釣魚臺 新竹市 新竹縣 桃園市 苗栗縣 臺中市 彰化縣 南投縣 嘉義市 嘉義縣 雲林縣 臺南市 高雄市 …" at bounding box center [392, 329] width 156 height 27
click at [357, 385] on select "請選擇... 新興區 前金區 苓雅區 鹽埕區 鼓山區 旗津區 前鎮區 三民區 楠梓區 小港區 左營區 仁武區 大社區 東沙群島 南沙群島 岡山區 路竹區 阿蓮…" at bounding box center [392, 384] width 156 height 27
click at [348, 435] on input "text" at bounding box center [392, 439] width 156 height 27
type input "鎮國路45號3樓"
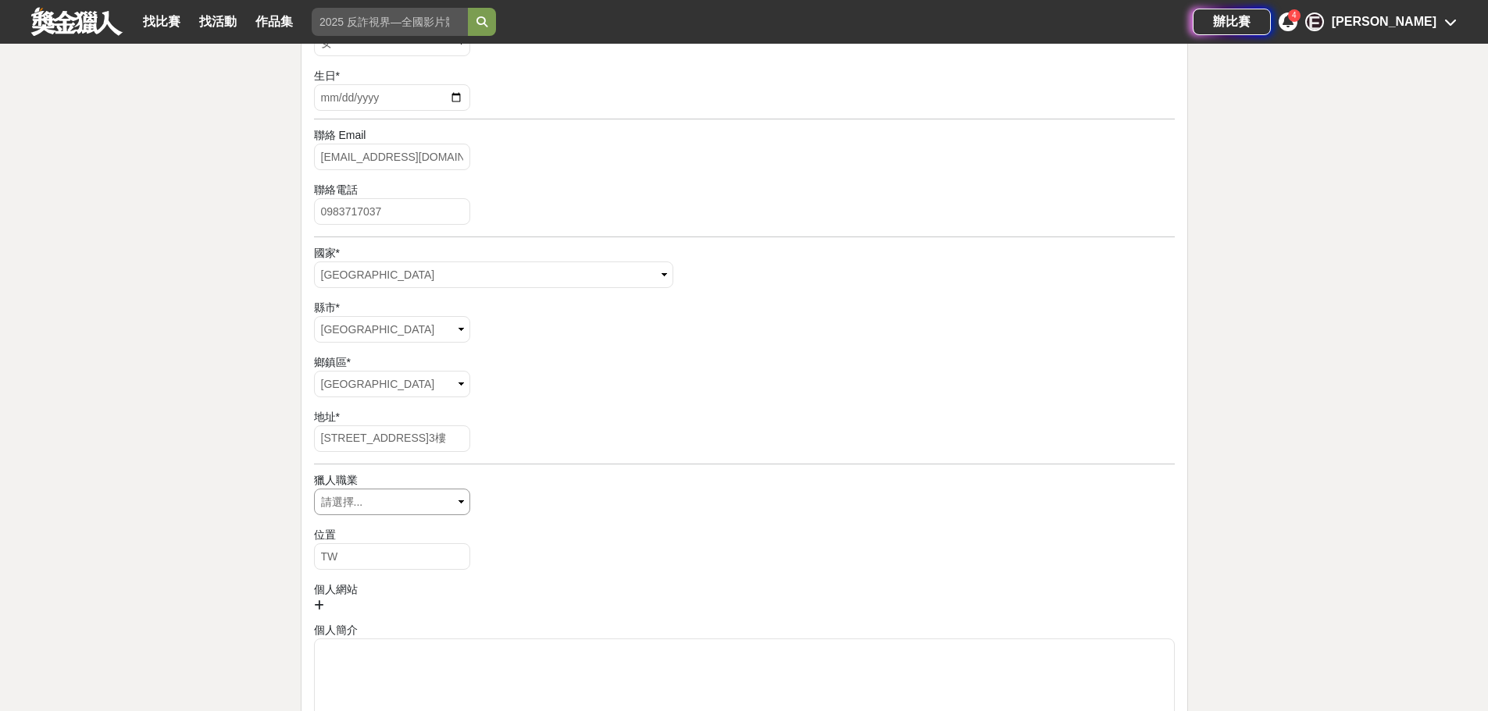
click at [458, 512] on select "請選擇... 視覺藝術 攝影師 作家 音樂家 工程師 達人 博學" at bounding box center [392, 502] width 156 height 27
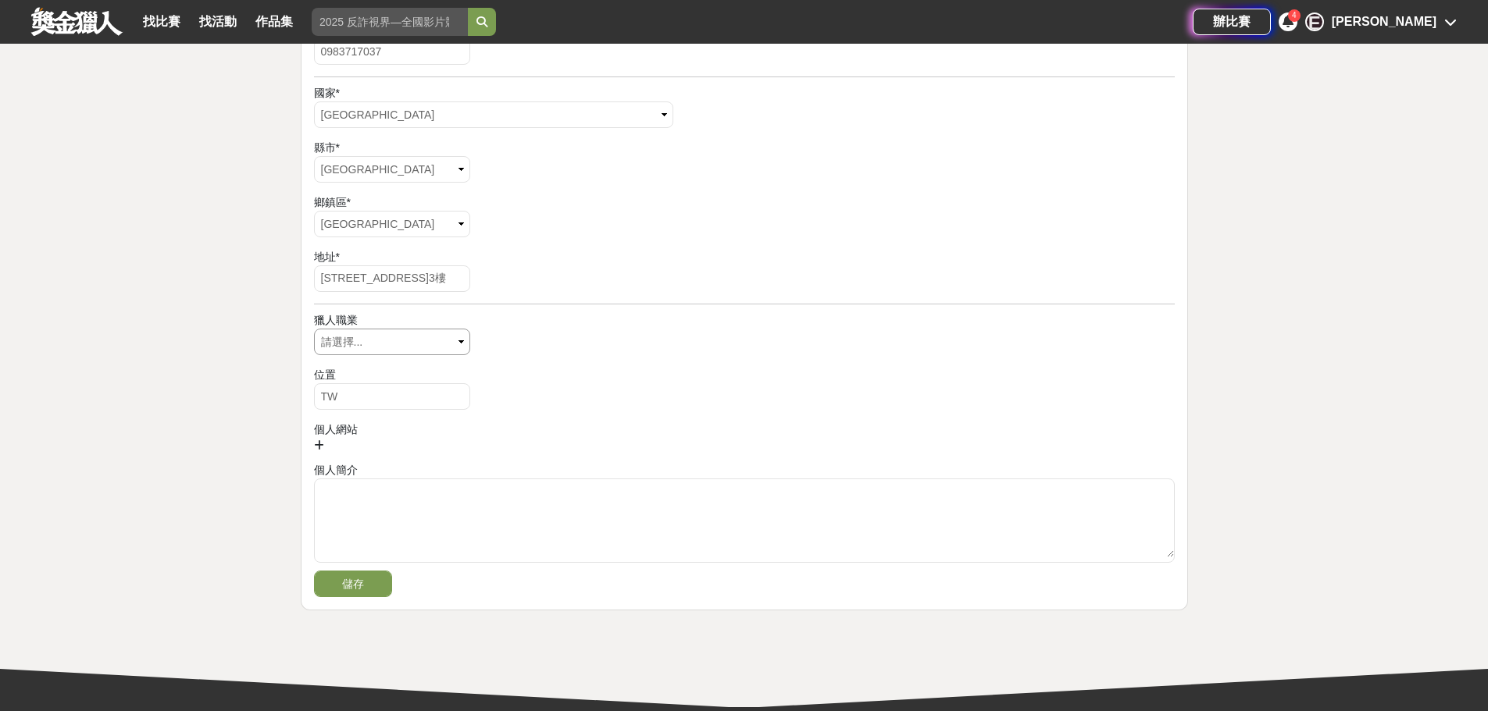
scroll to position [703, 0]
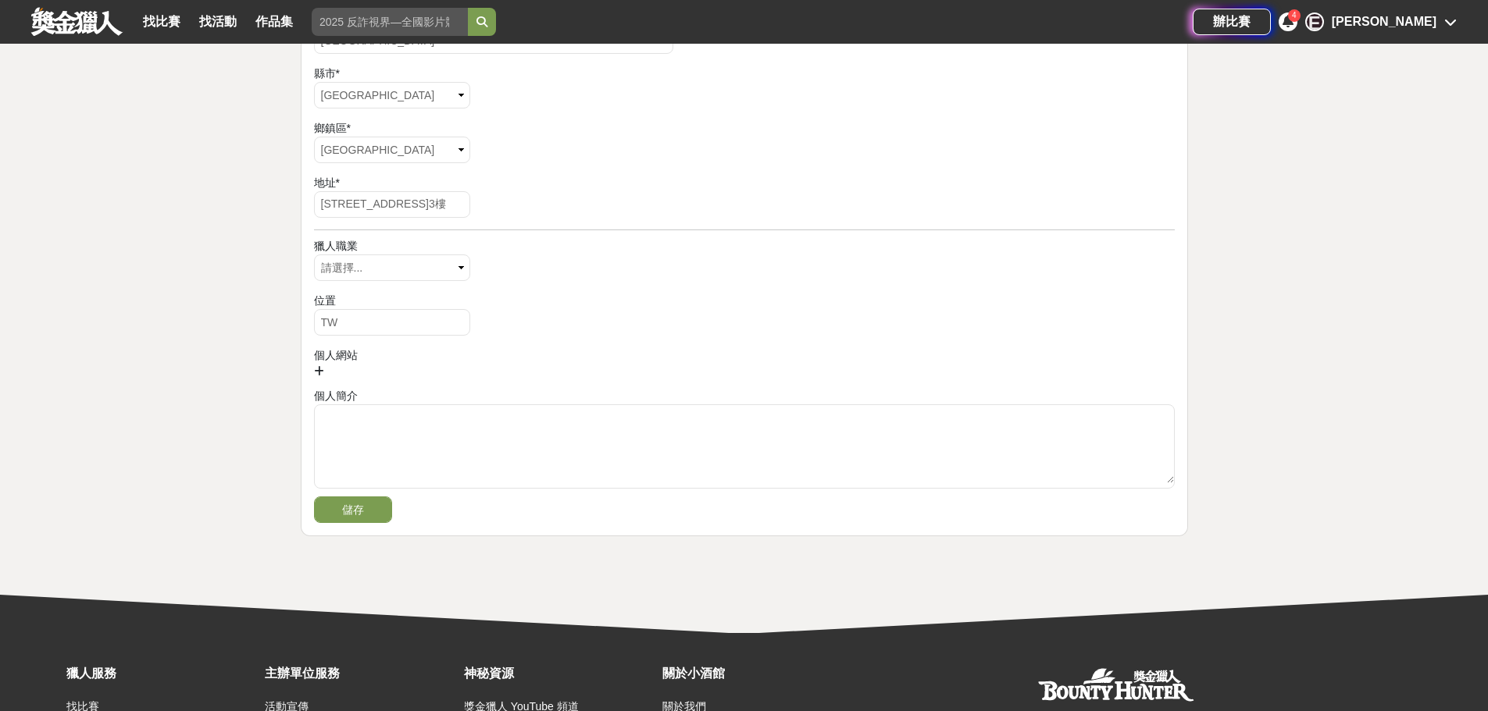
click at [424, 252] on div "獵人職業" at bounding box center [744, 246] width 861 height 16
click at [420, 274] on select "請選擇... 視覺藝術 攝影師 作家 音樂家 工程師 達人 博學" at bounding box center [392, 268] width 156 height 27
click at [518, 352] on div "個人網站" at bounding box center [744, 356] width 861 height 16
click at [366, 509] on button "儲存" at bounding box center [353, 510] width 78 height 27
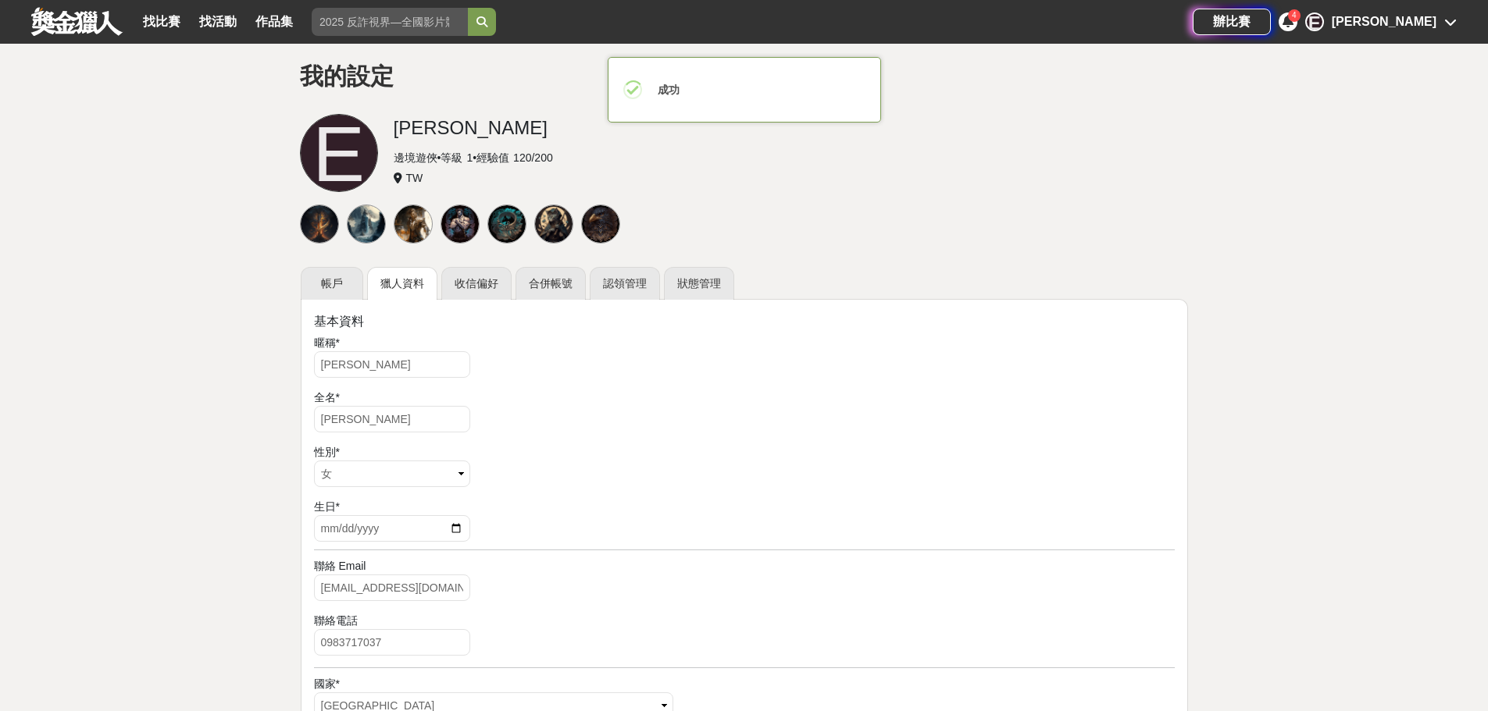
scroll to position [0, 0]
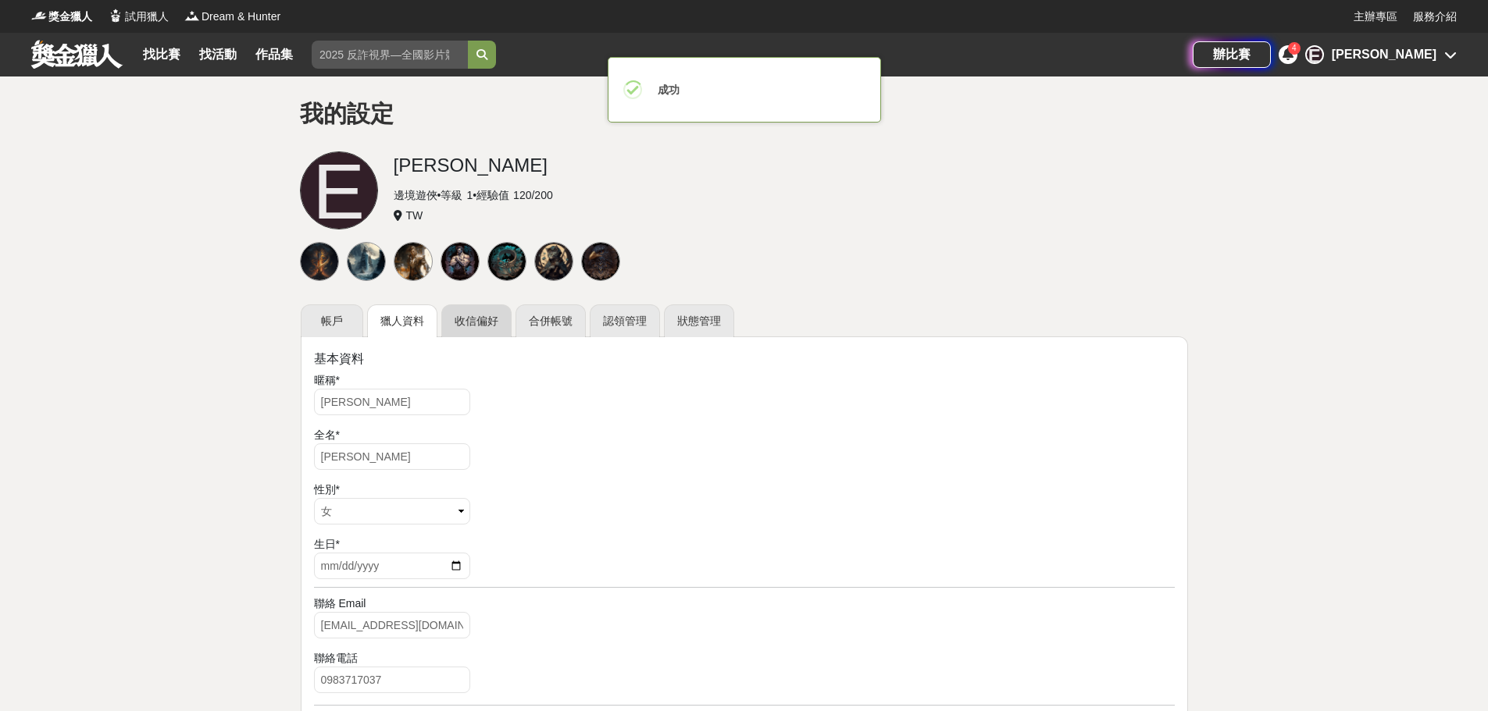
click at [493, 328] on link "收信偏好" at bounding box center [476, 321] width 70 height 33
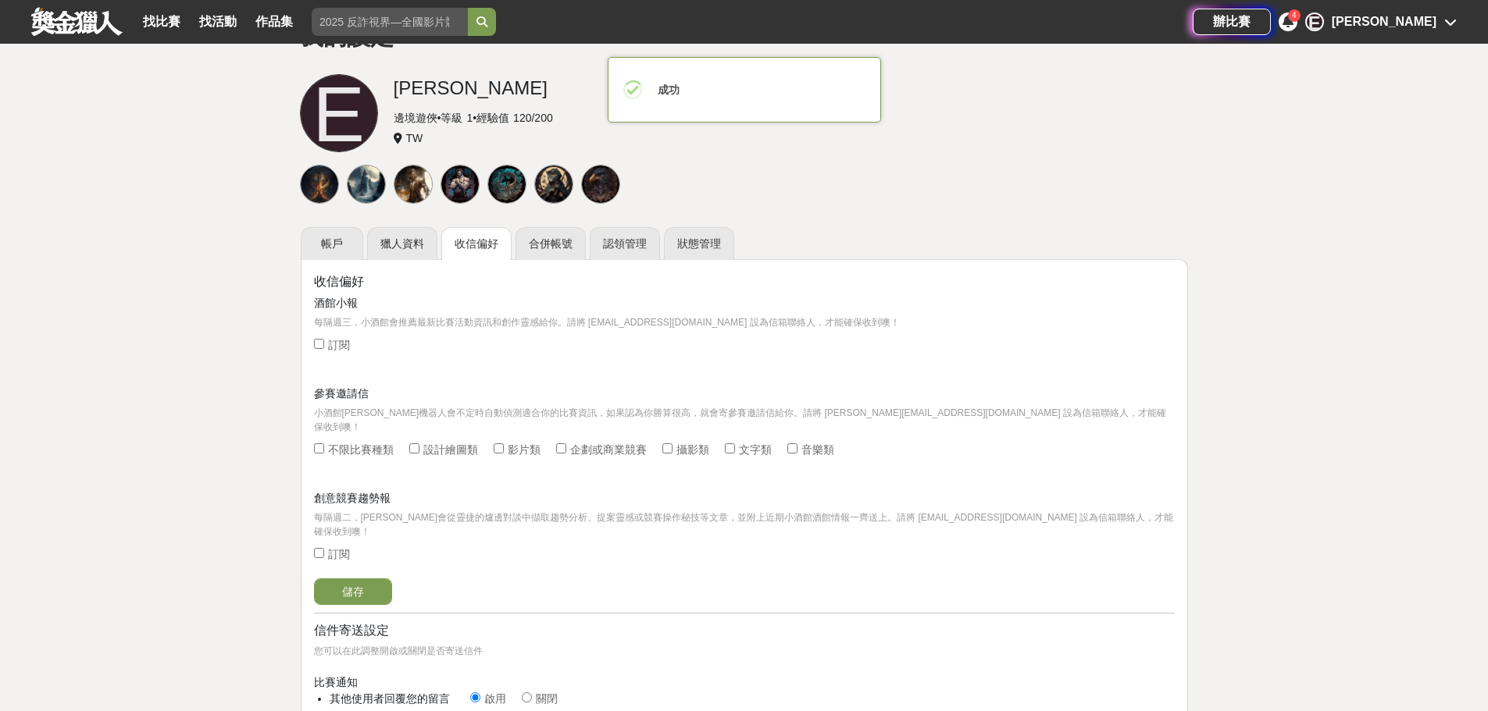
scroll to position [78, 0]
click at [731, 441] on div at bounding box center [730, 449] width 10 height 16
click at [731, 443] on input "文字類" at bounding box center [730, 448] width 10 height 10
checkbox input "true"
click at [414, 443] on input "設計繪圖類" at bounding box center [414, 448] width 10 height 10
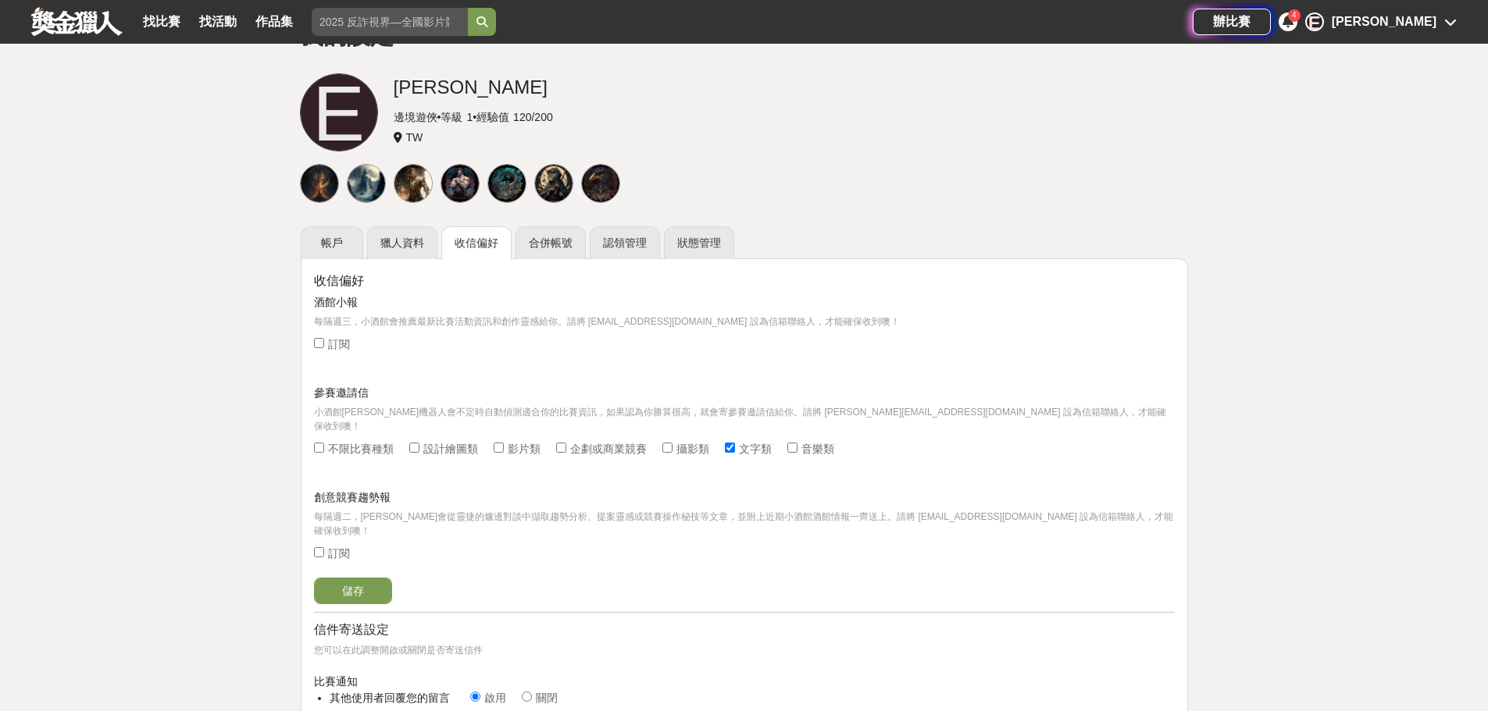
checkbox input "true"
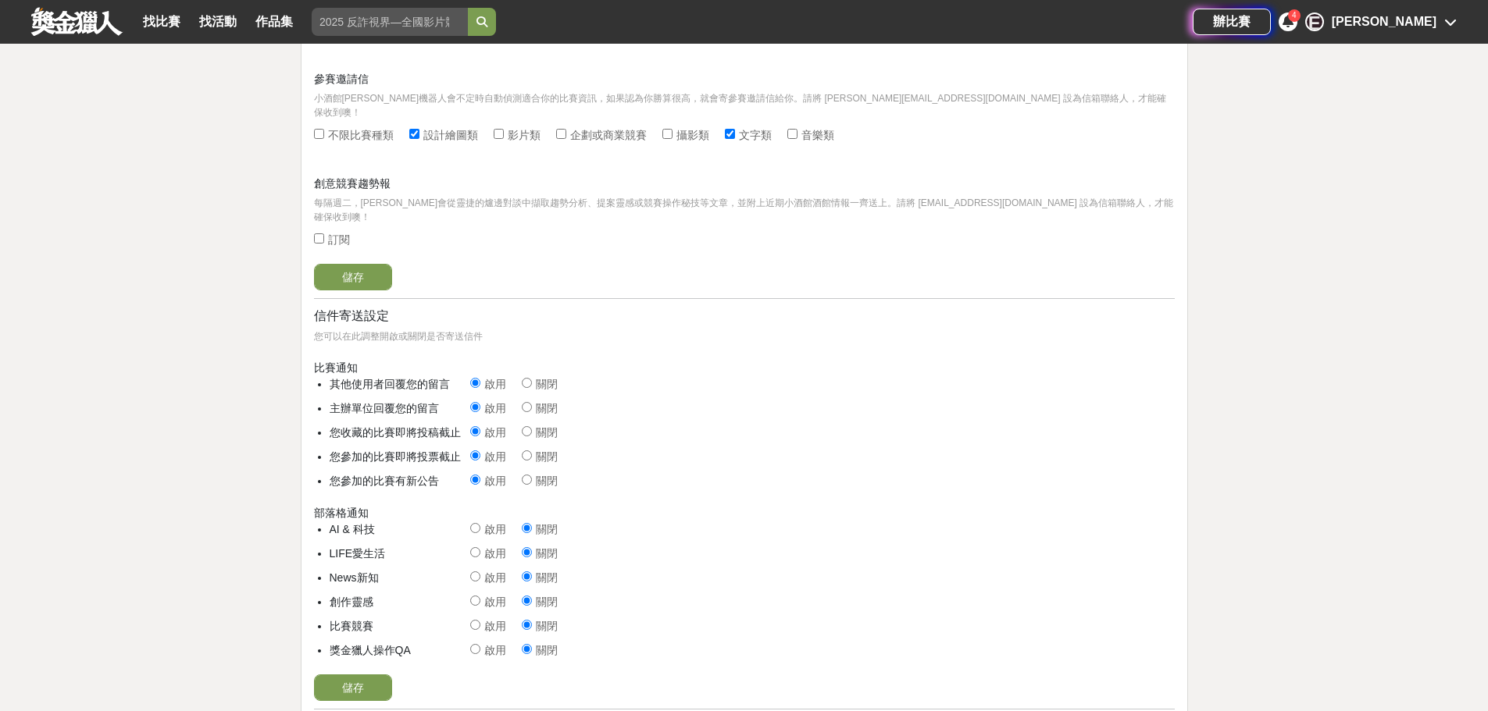
scroll to position [156, 0]
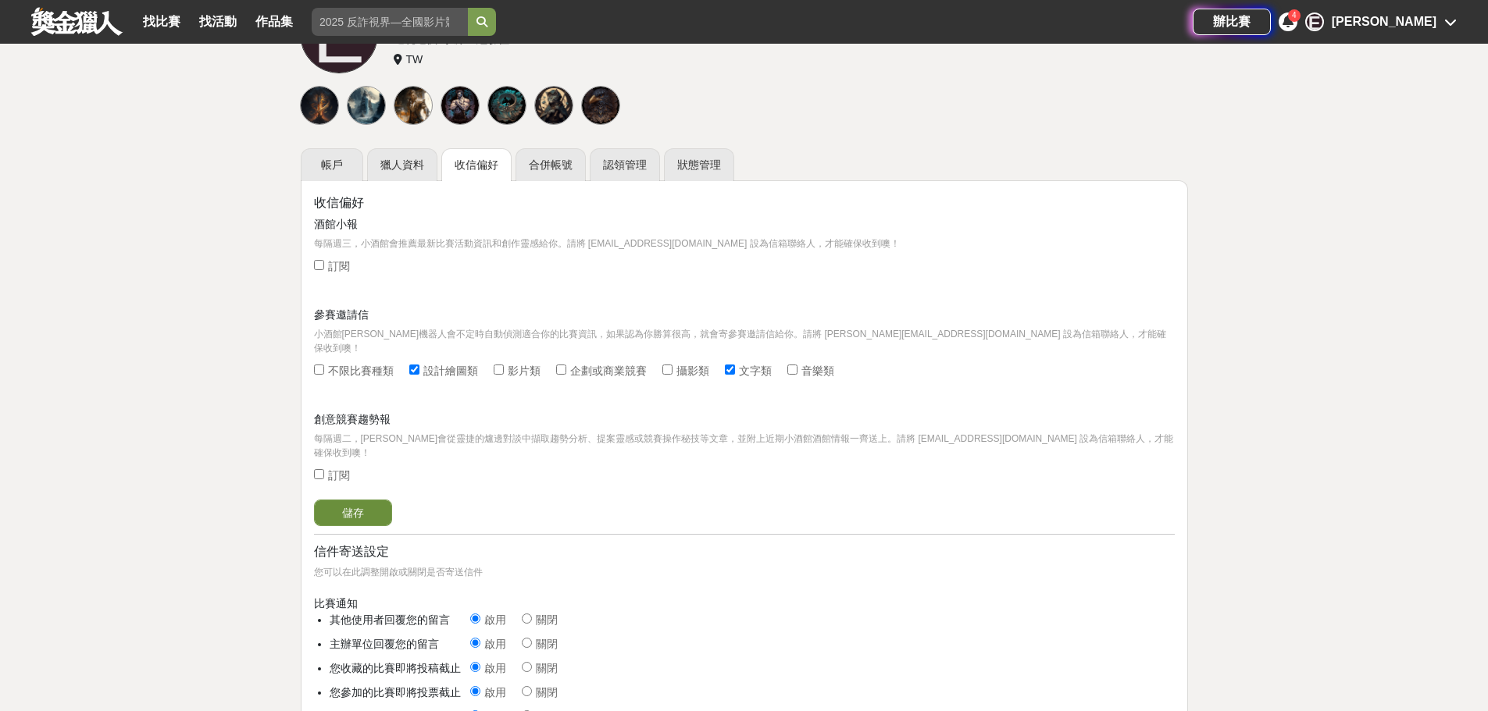
click at [366, 500] on button "儲存" at bounding box center [353, 513] width 78 height 27
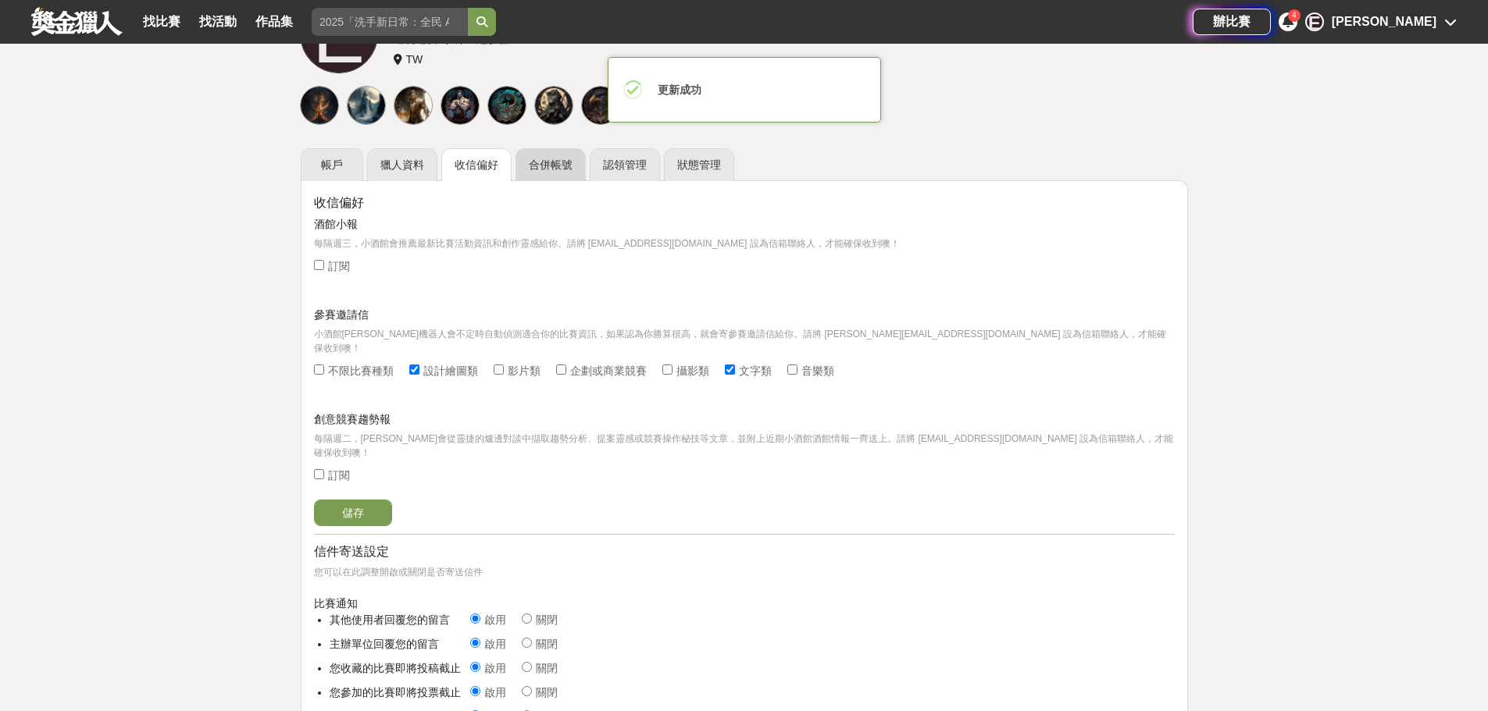
click at [562, 157] on link "合併帳號" at bounding box center [550, 164] width 70 height 33
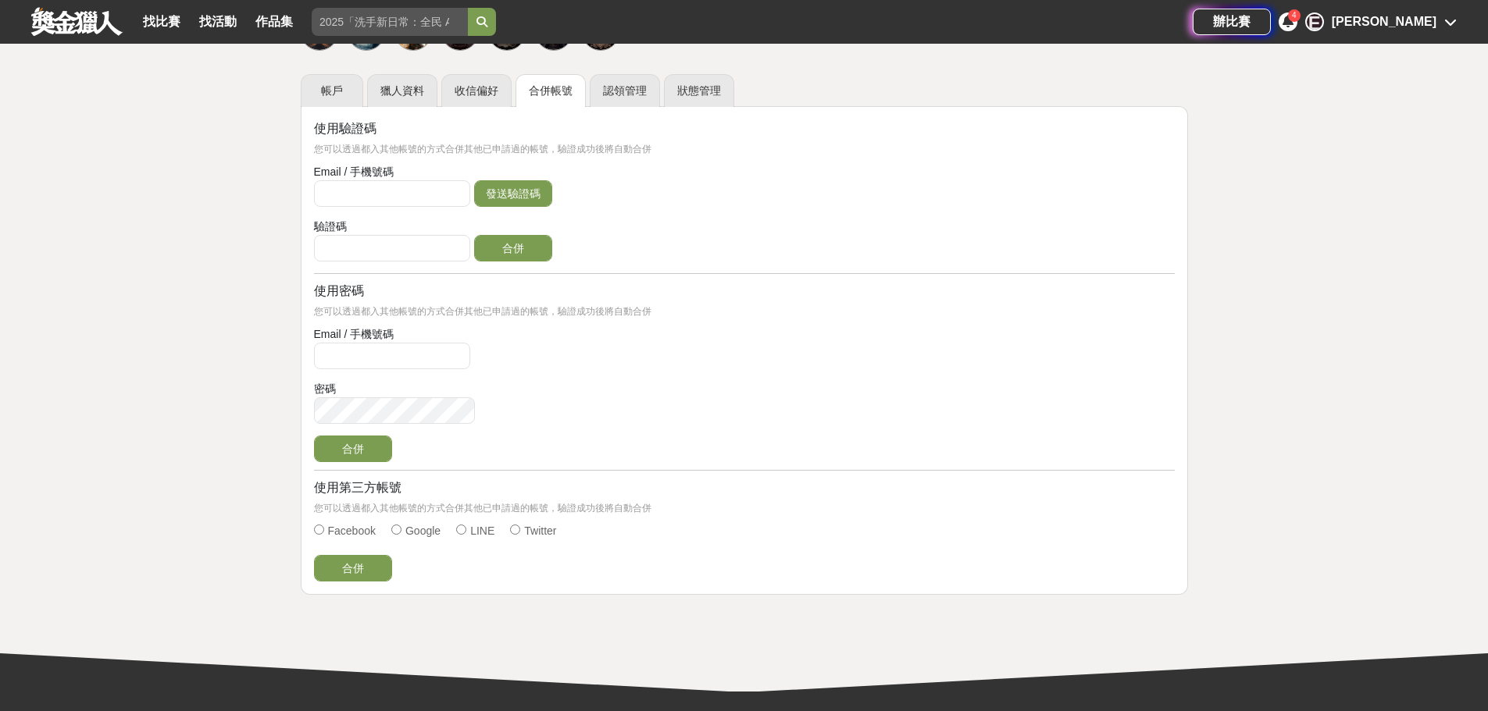
scroll to position [78, 0]
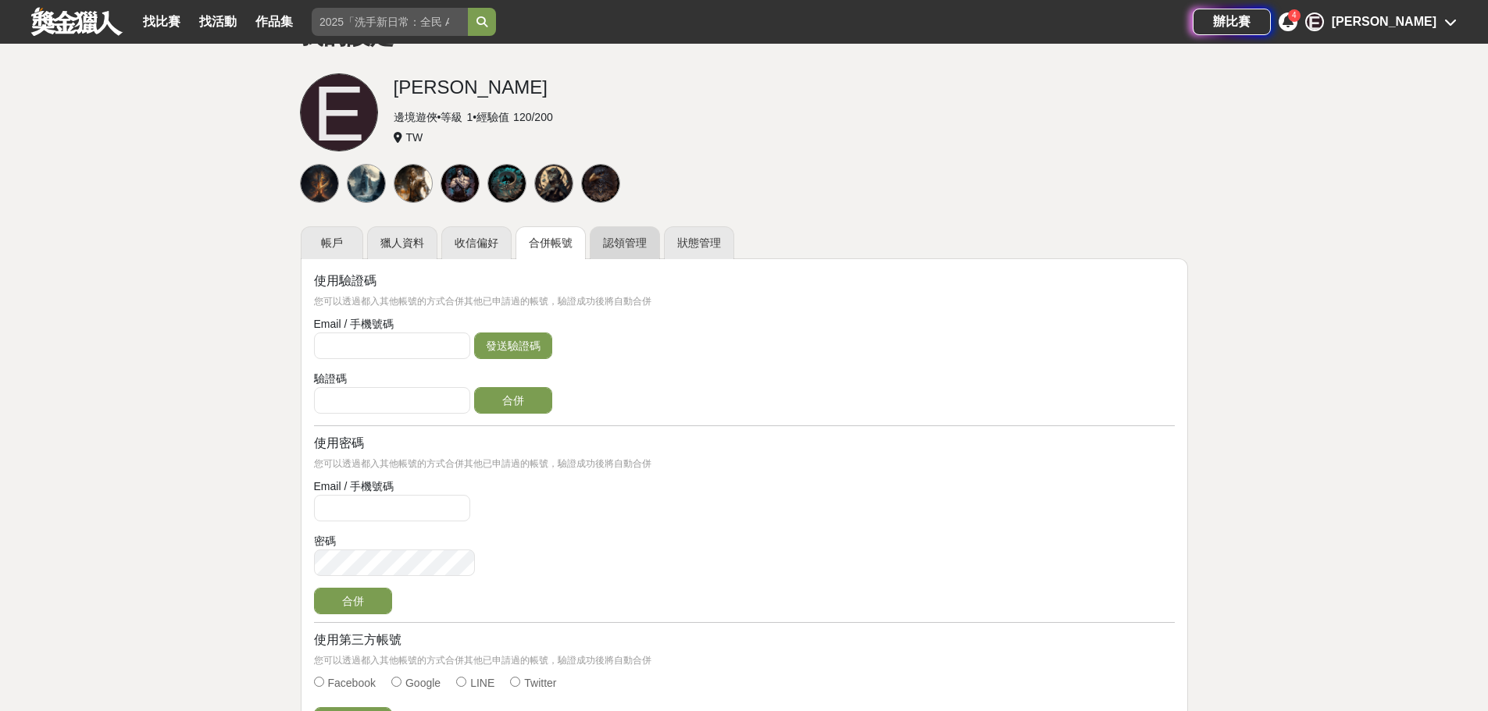
click at [634, 234] on link "認領管理" at bounding box center [625, 242] width 70 height 33
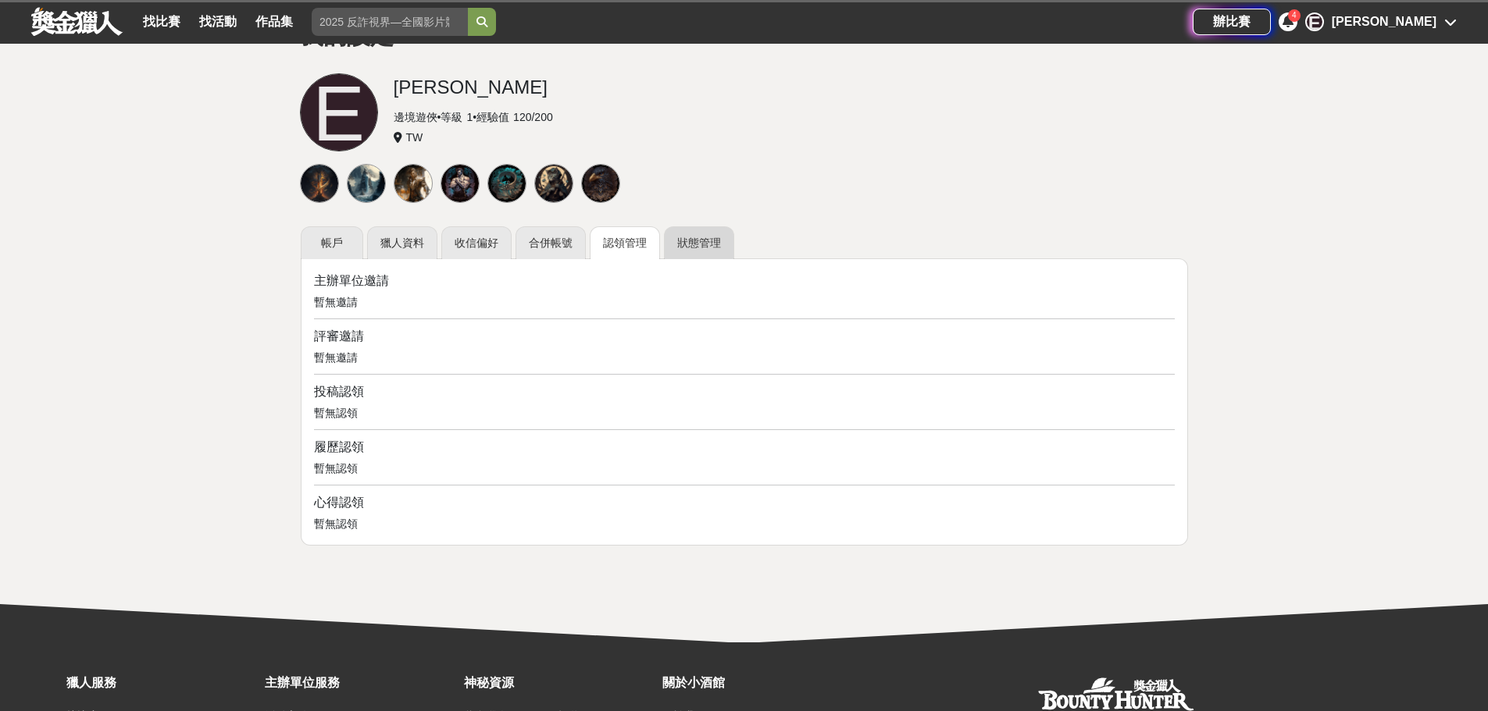
click at [708, 248] on link "狀態管理" at bounding box center [699, 242] width 70 height 33
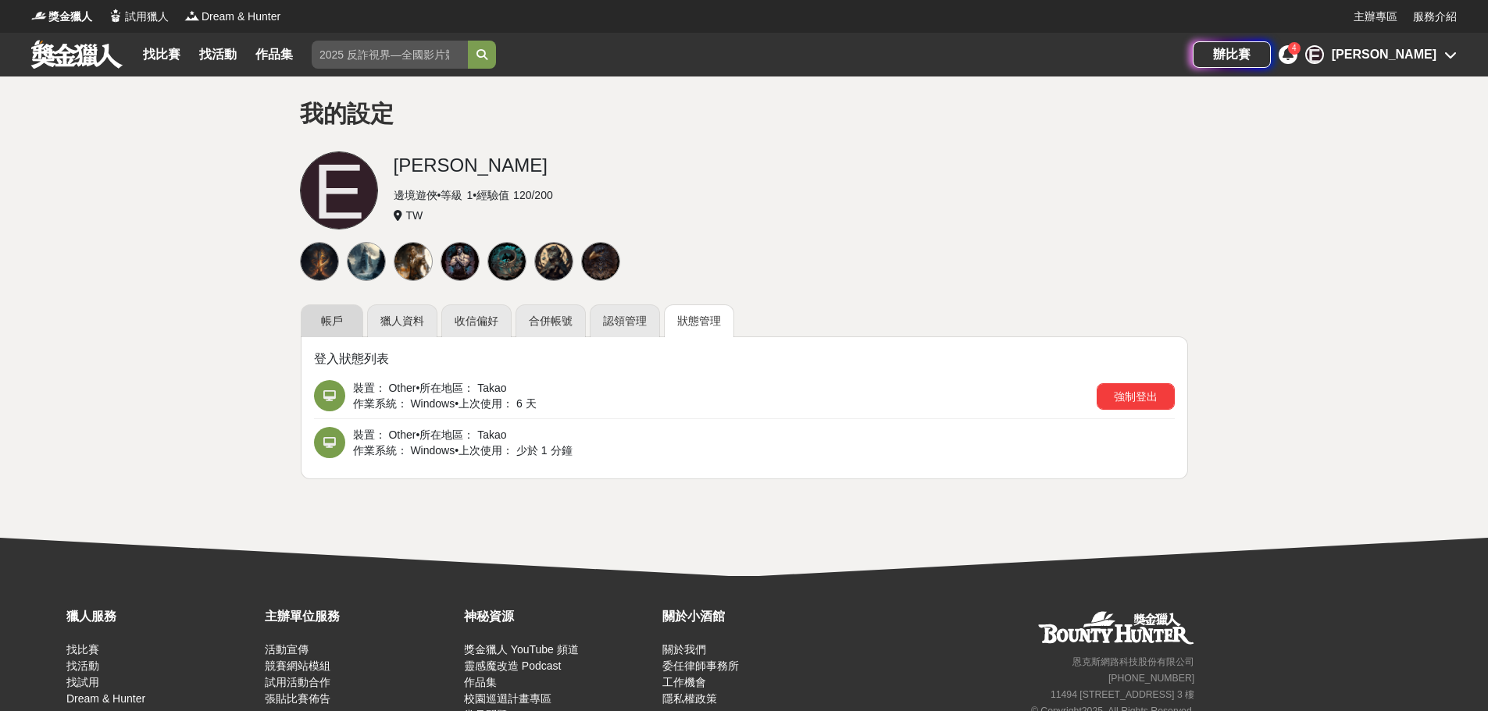
click at [328, 317] on link "帳戶" at bounding box center [332, 321] width 62 height 33
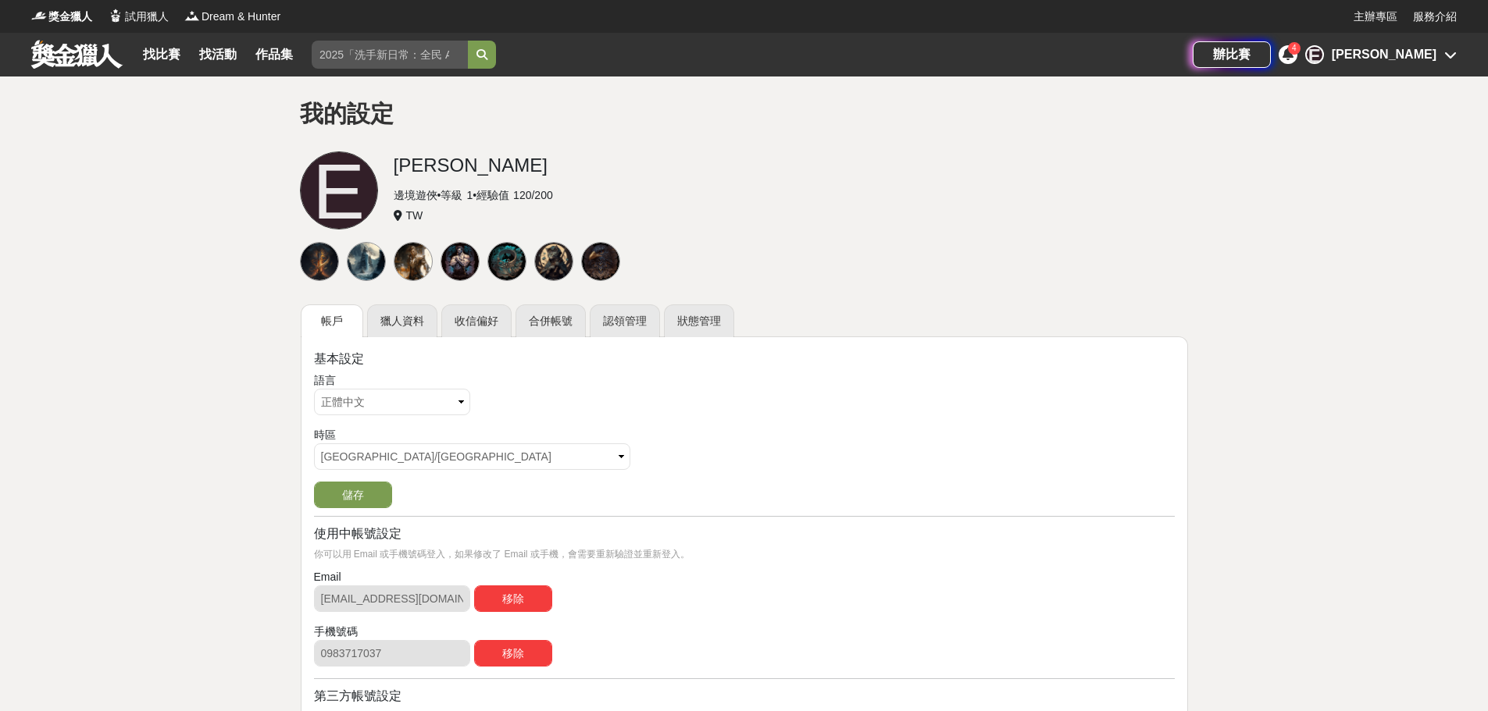
click at [1293, 59] on icon at bounding box center [1287, 54] width 11 height 12
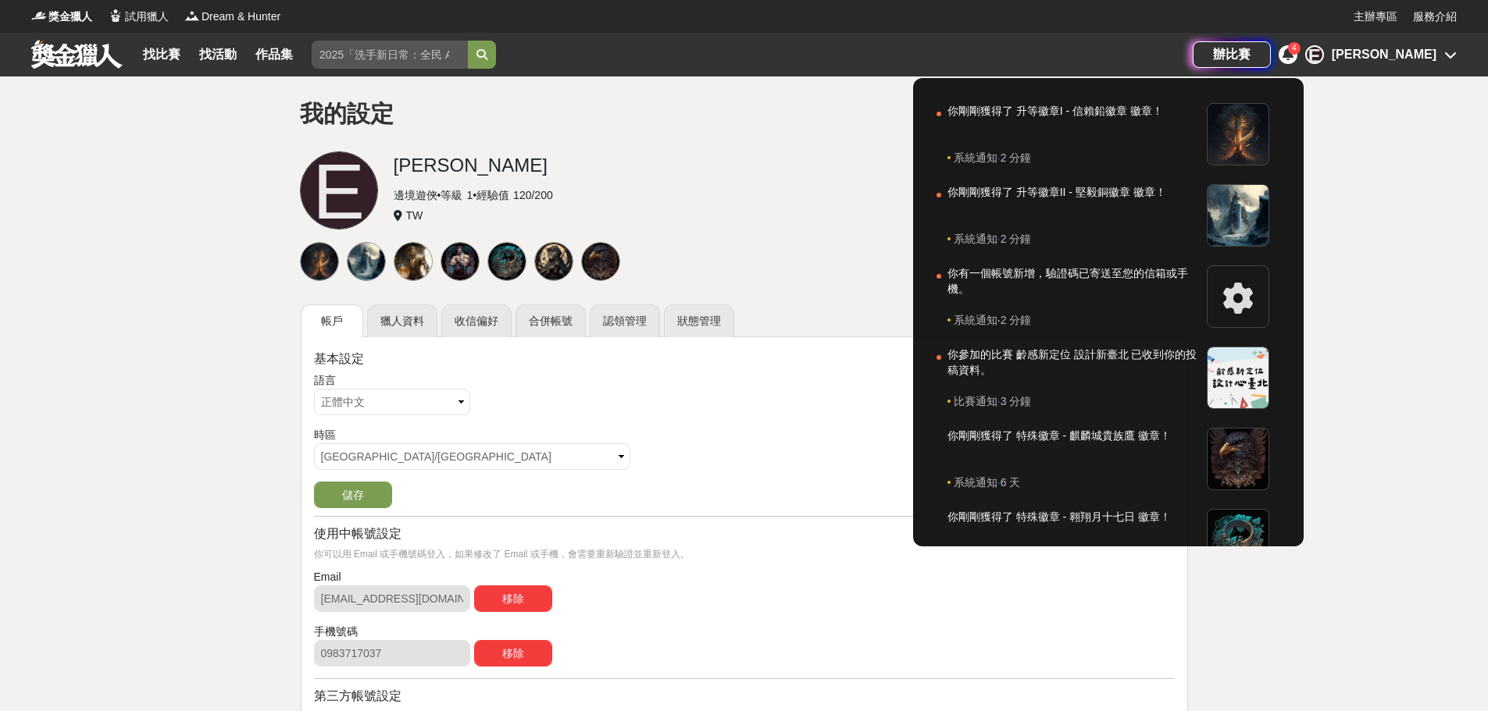
click at [1361, 63] on div at bounding box center [744, 355] width 1488 height 711
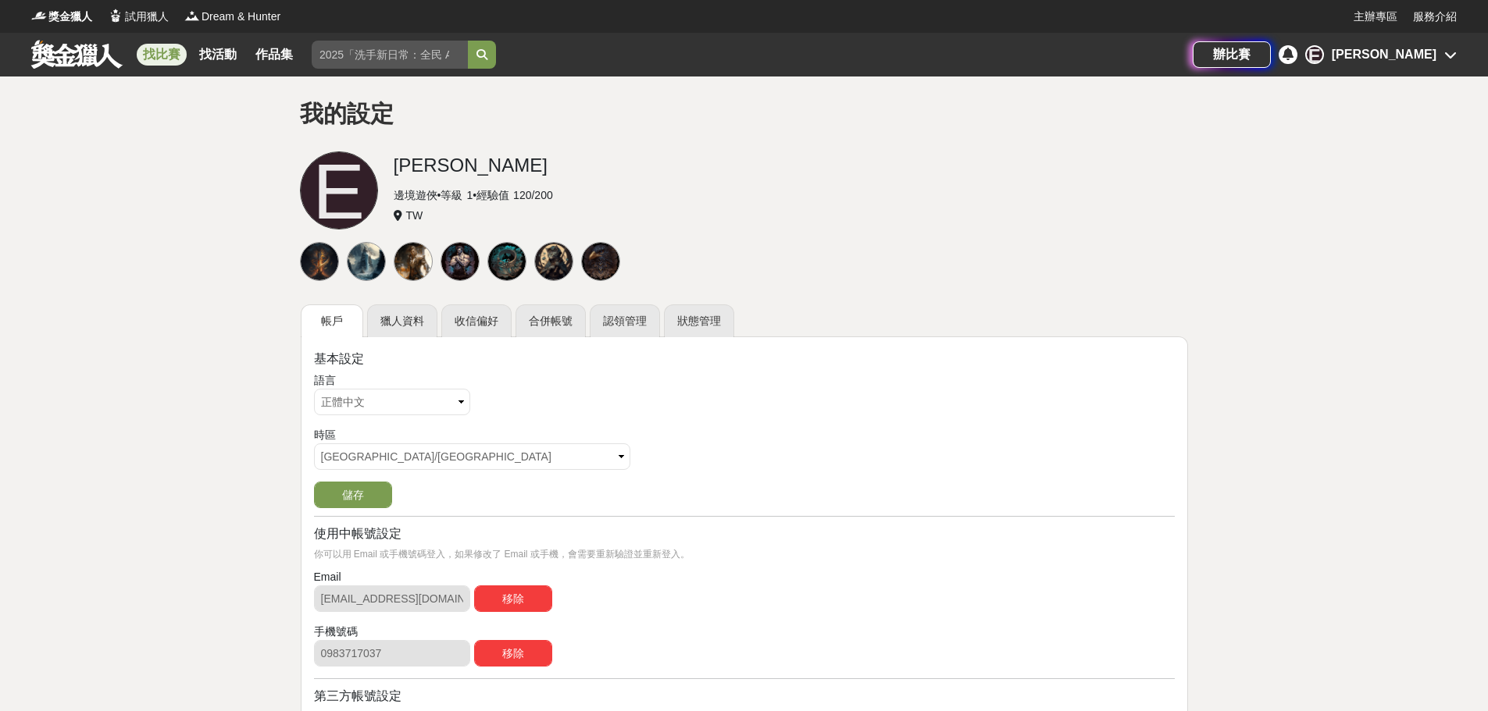
click at [166, 59] on link "找比賽" at bounding box center [162, 55] width 50 height 22
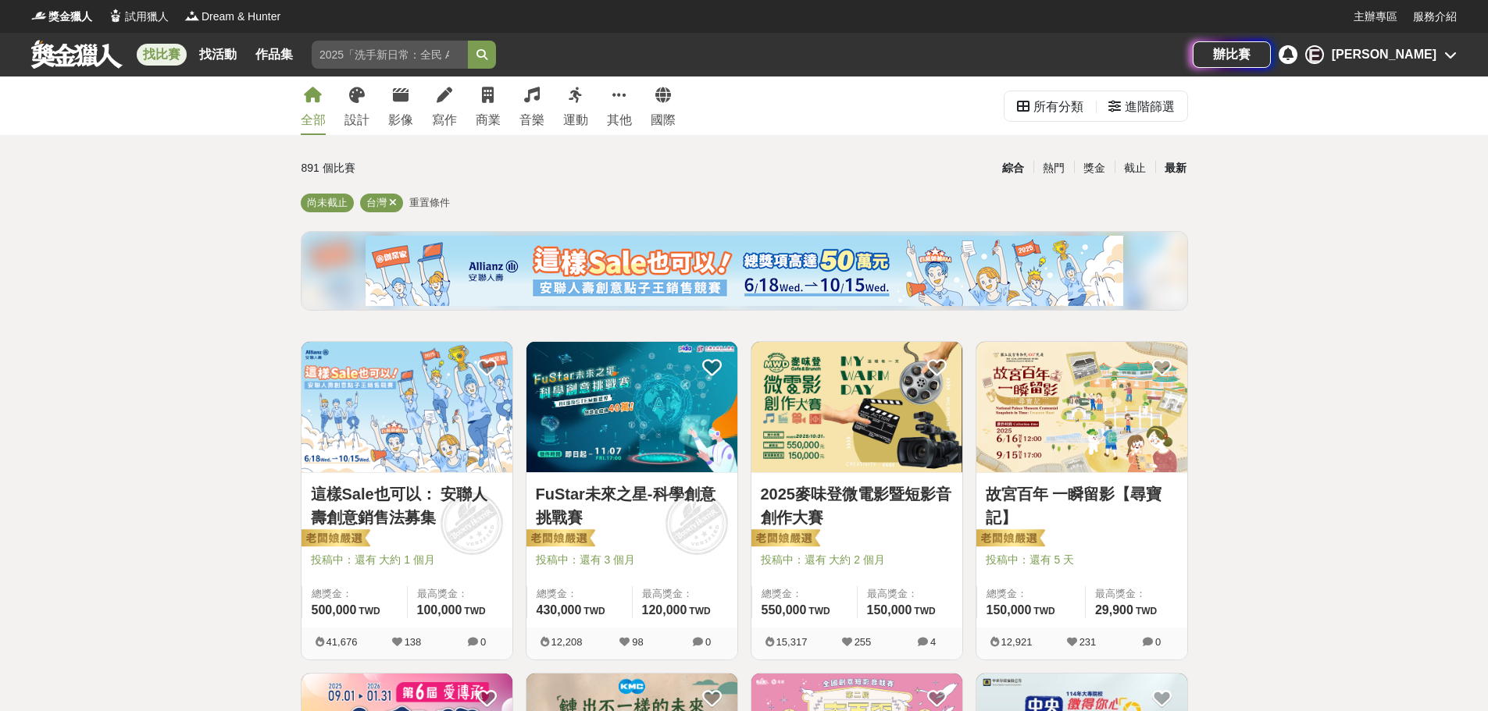
click at [1169, 159] on div "最新" at bounding box center [1175, 168] width 41 height 27
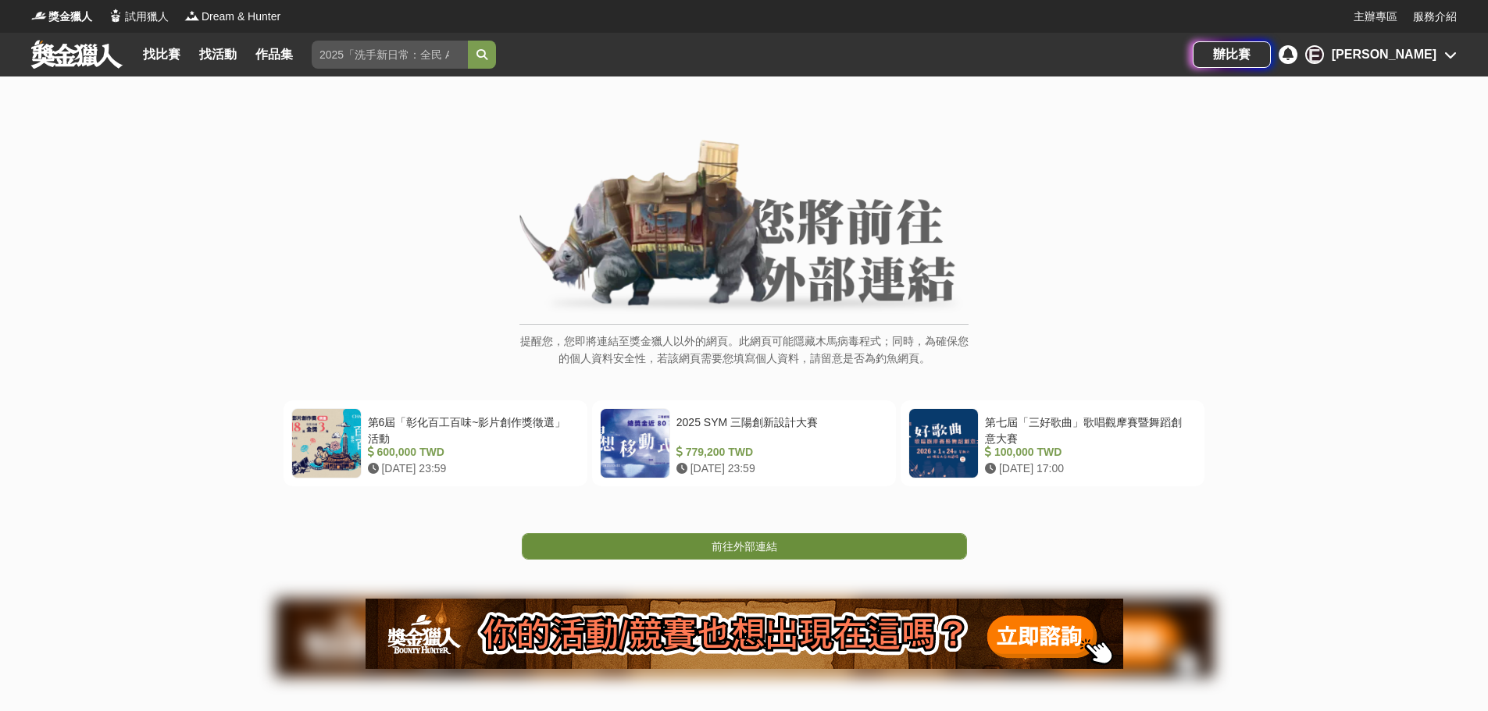
drag, startPoint x: 783, startPoint y: 557, endPoint x: 794, endPoint y: 547, distance: 14.9
click at [794, 547] on link "前往外部連結" at bounding box center [744, 546] width 445 height 27
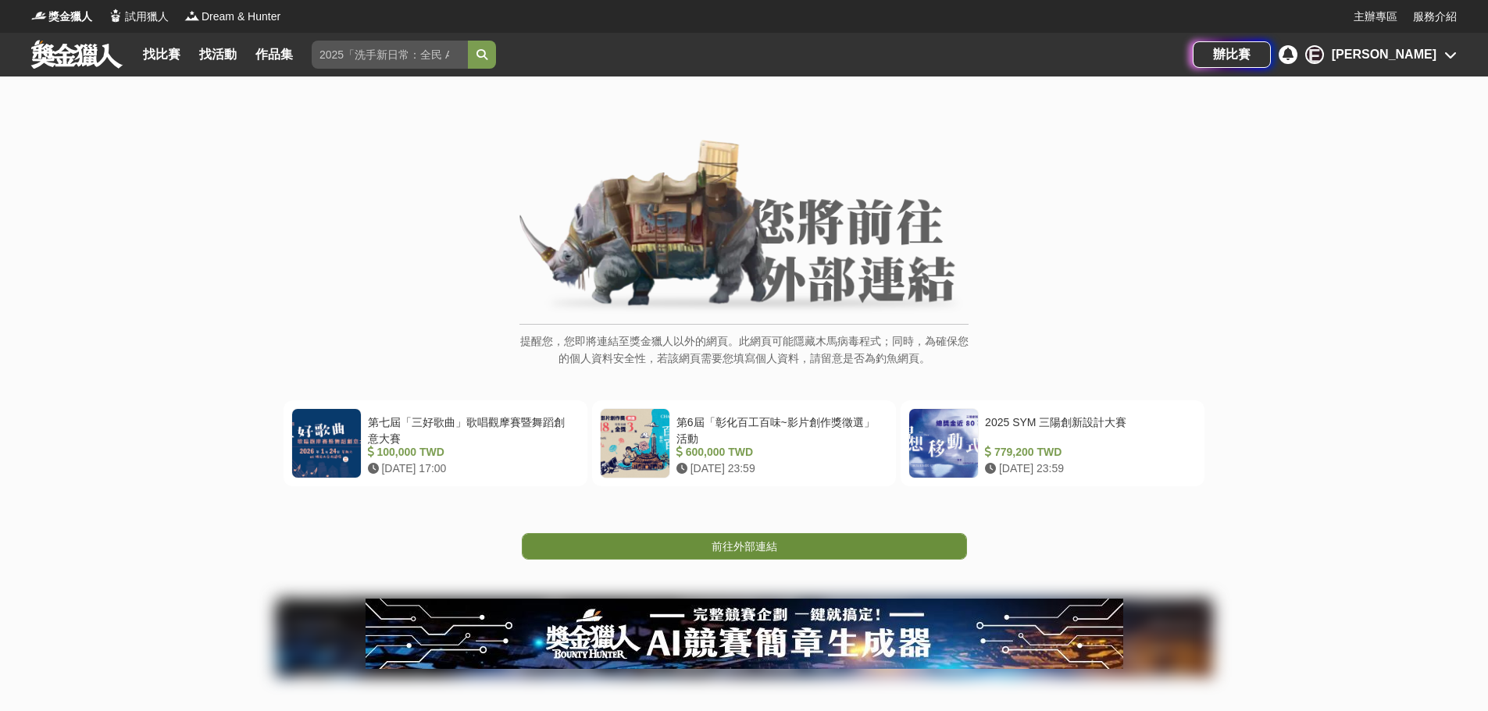
click at [718, 547] on span "前往外部連結" at bounding box center [744, 546] width 66 height 12
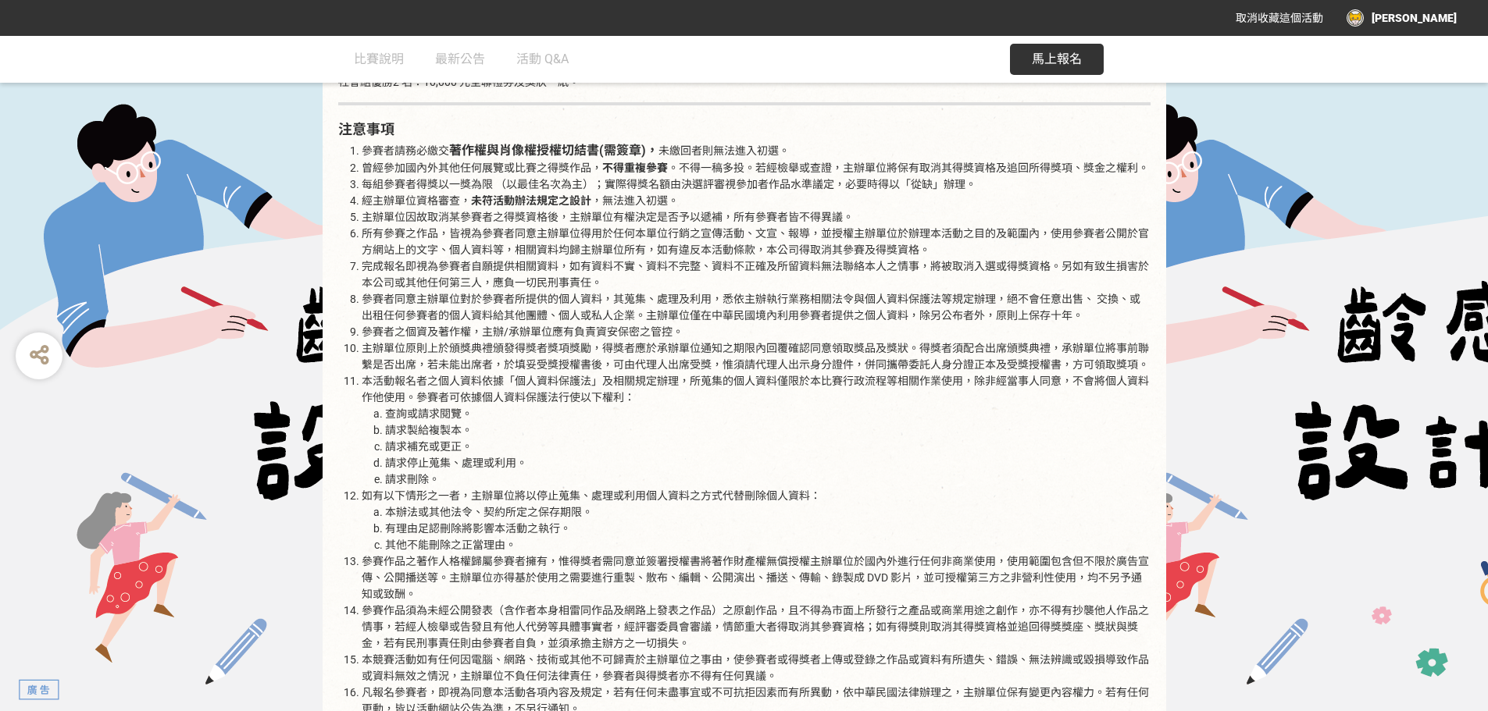
scroll to position [2455, 0]
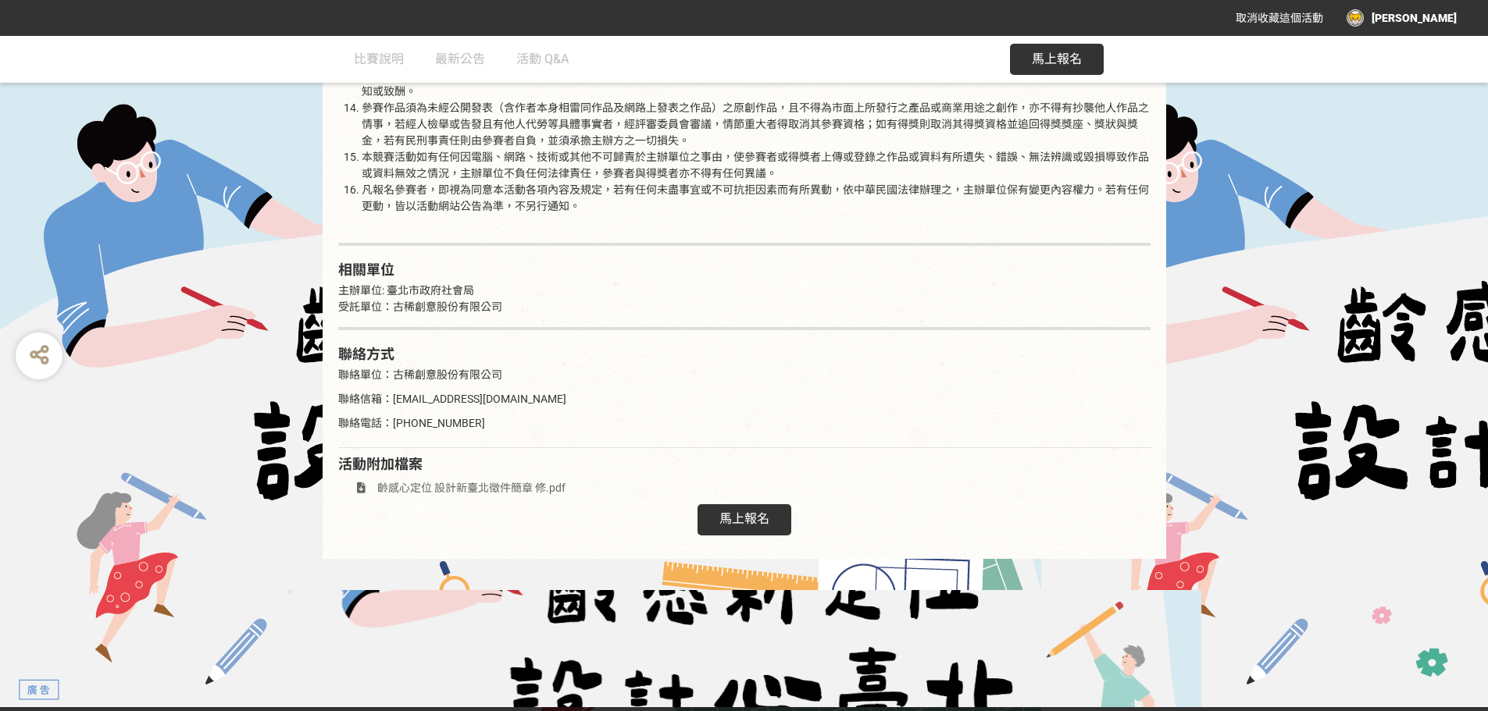
click at [1040, 59] on span "馬上報名" at bounding box center [1057, 59] width 50 height 15
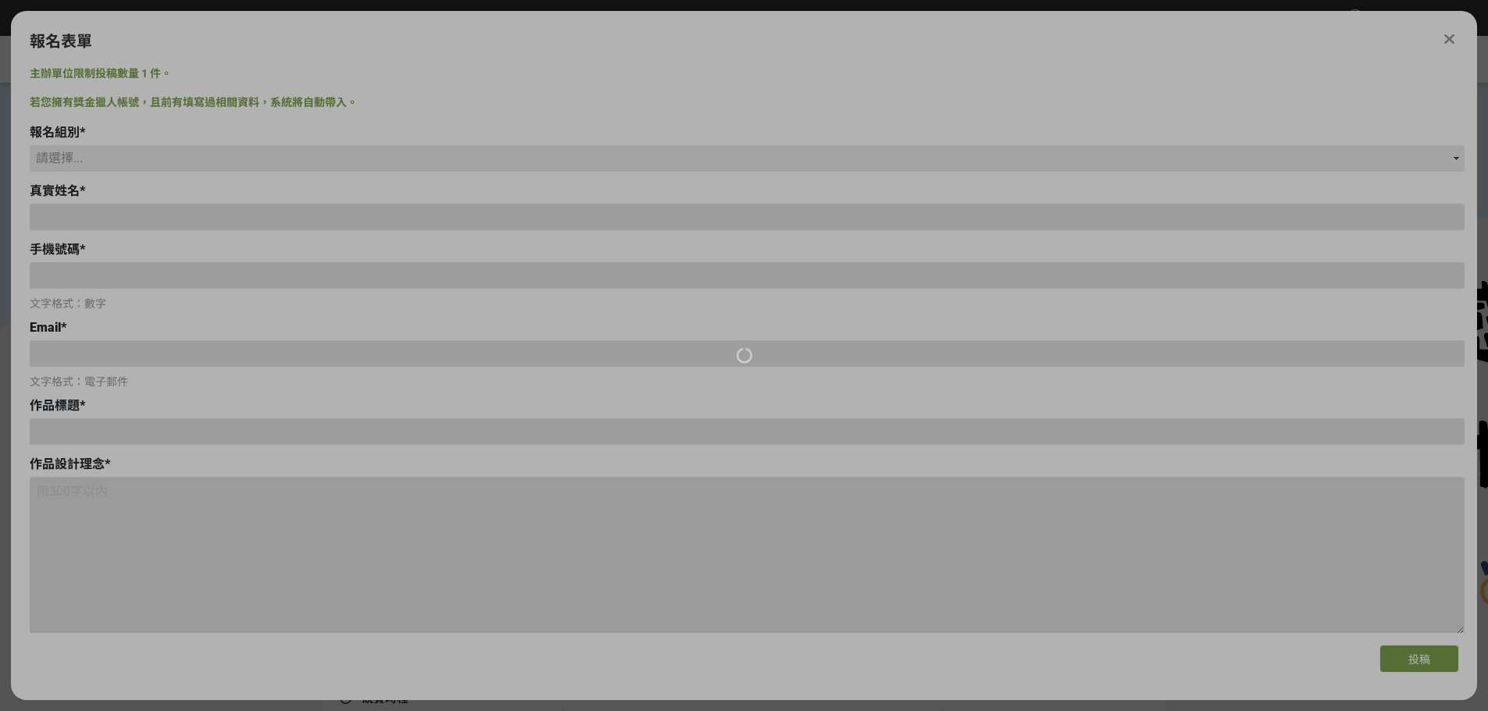
scroll to position [0, 0]
type input "[EMAIL_ADDRESS][DOMAIN_NAME]"
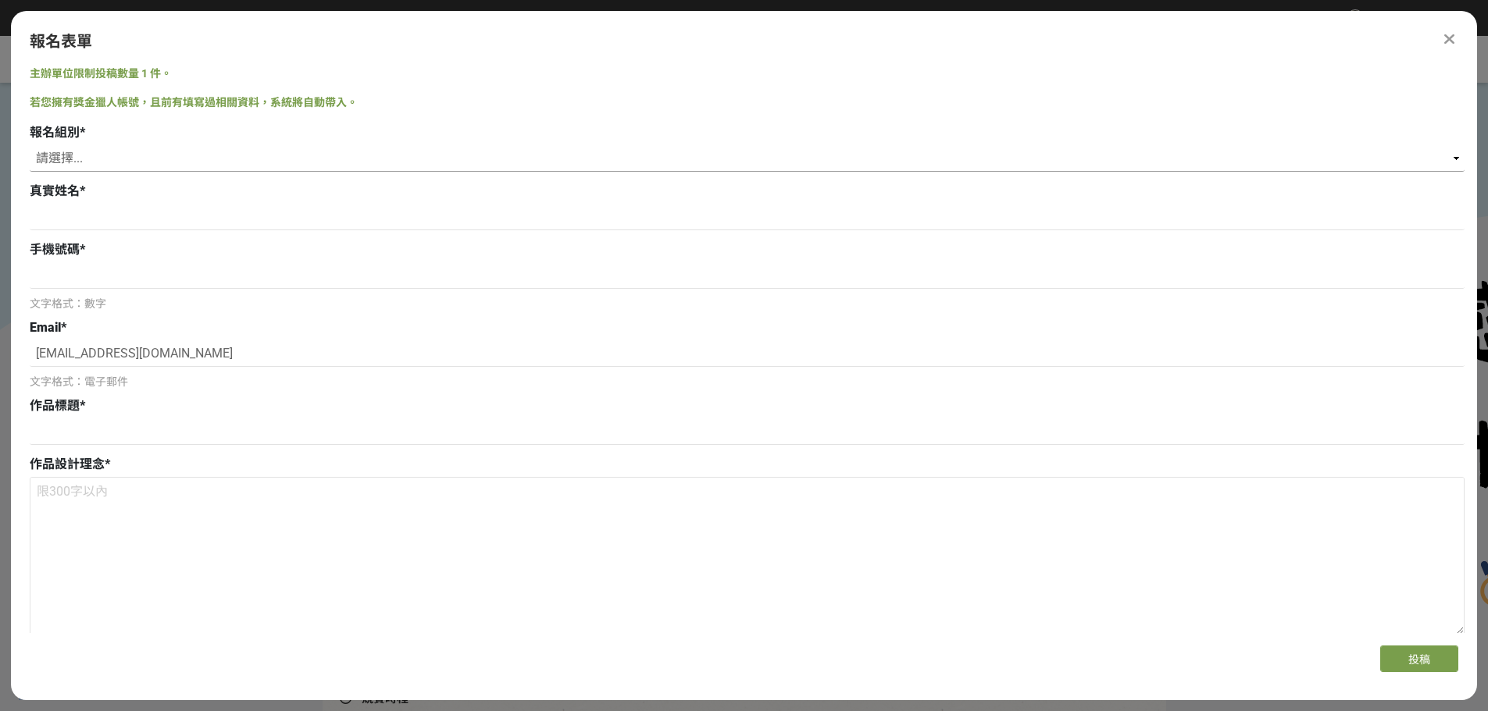
click at [306, 148] on select "請選擇... 學生組(限臺北市公私立高中職以上在學生) 社會組(年滿 18 歲以上社會大眾皆可參加)" at bounding box center [747, 158] width 1435 height 27
select select "社會組(年滿 18 歲以上社會大眾皆可參加)"
click at [30, 145] on select "請選擇... 學生組(限臺北市公私立高中職以上在學生) 社會組(年滿 18 歲以上社會大眾皆可參加)" at bounding box center [747, 158] width 1435 height 27
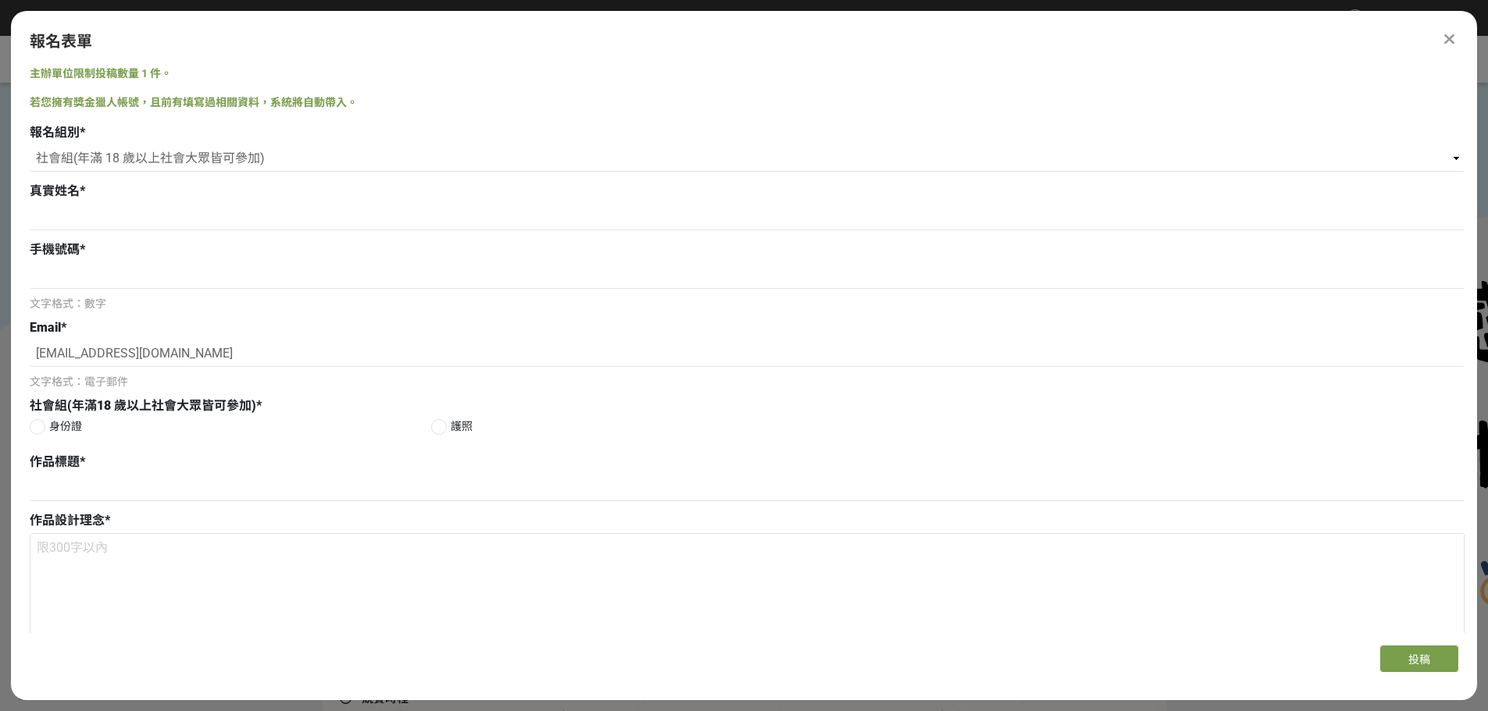
click at [130, 232] on div at bounding box center [747, 219] width 1435 height 30
click at [194, 219] on input at bounding box center [747, 217] width 1435 height 27
type input "ㄗ"
type input "黃詩絹"
click at [199, 284] on input at bounding box center [747, 275] width 1435 height 27
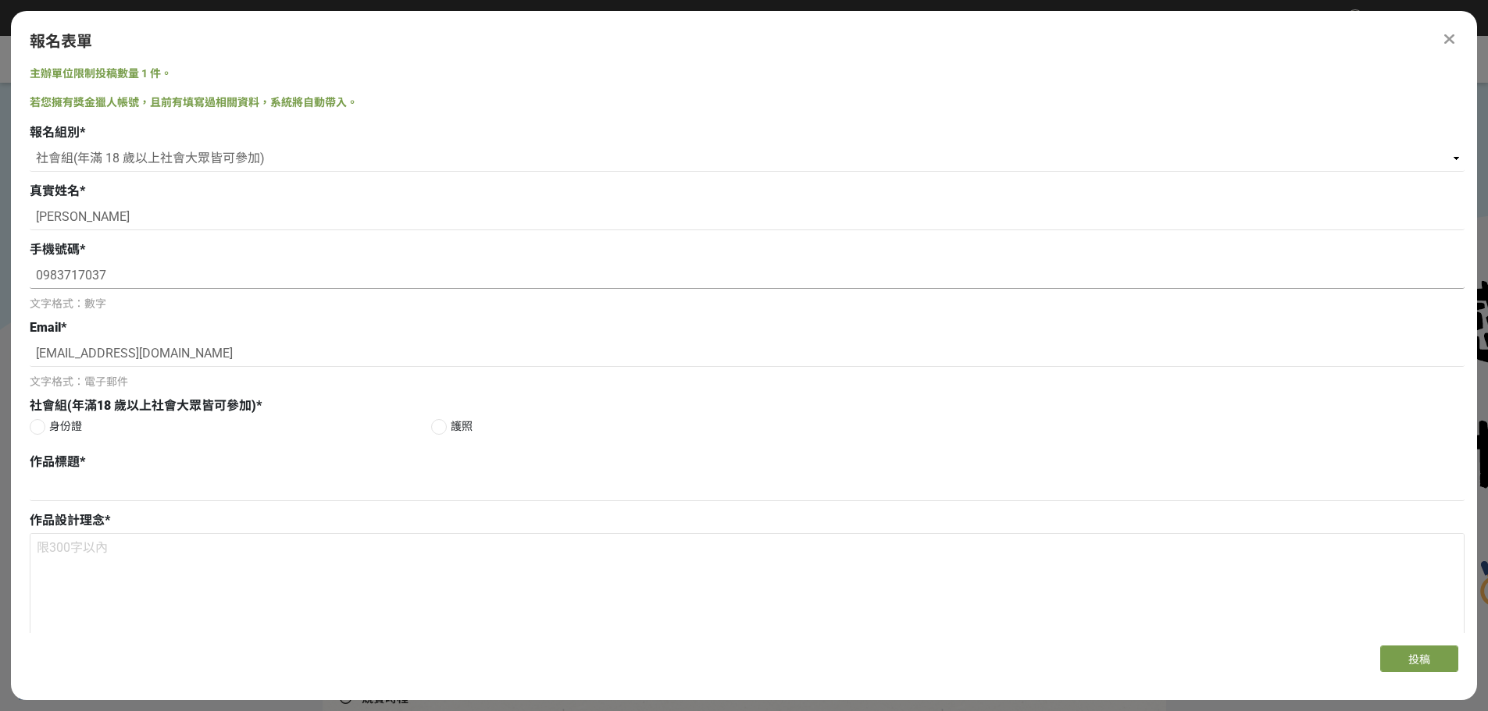
scroll to position [78, 0]
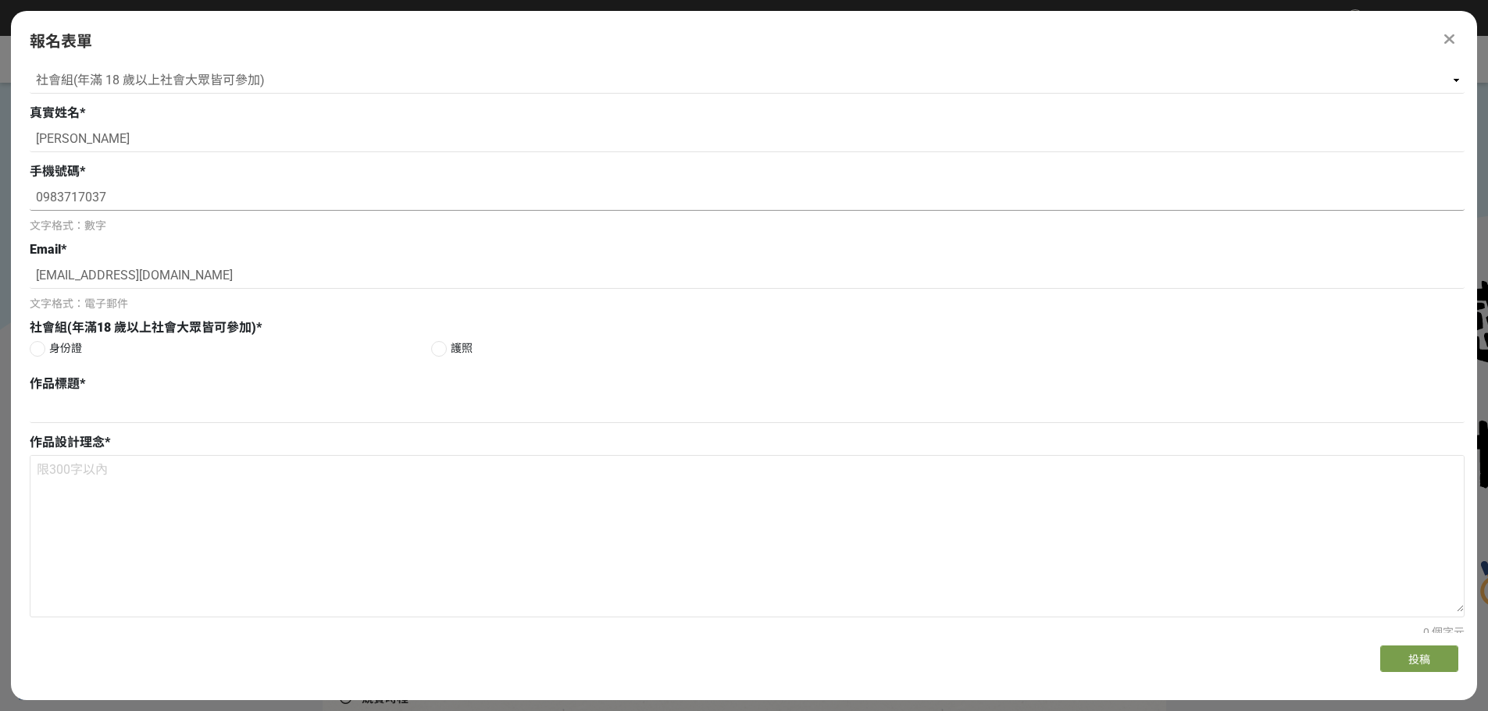
type input "0983717037"
click at [33, 351] on div at bounding box center [38, 349] width 16 height 16
radio input "true"
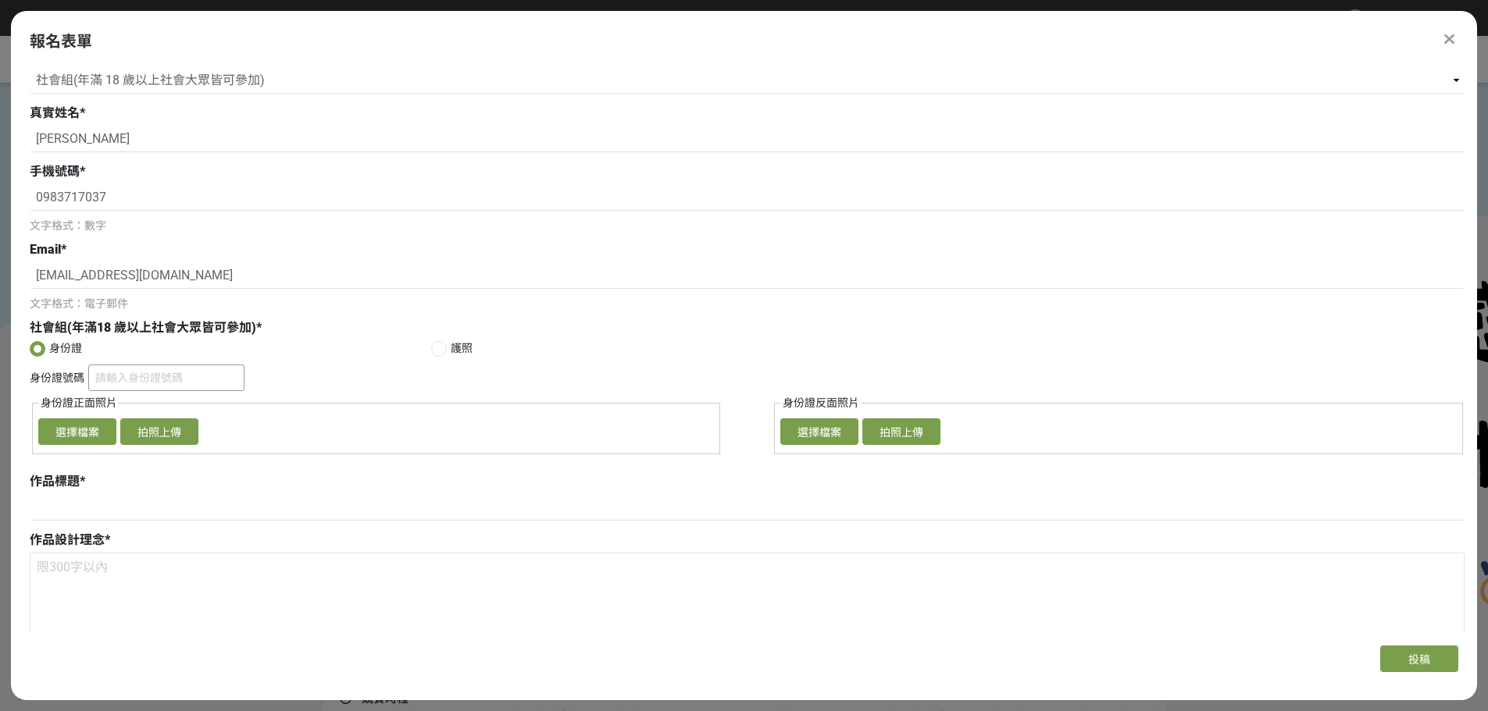
click at [158, 381] on input "身份證號碼" at bounding box center [166, 378] width 156 height 27
type input "E225437251"
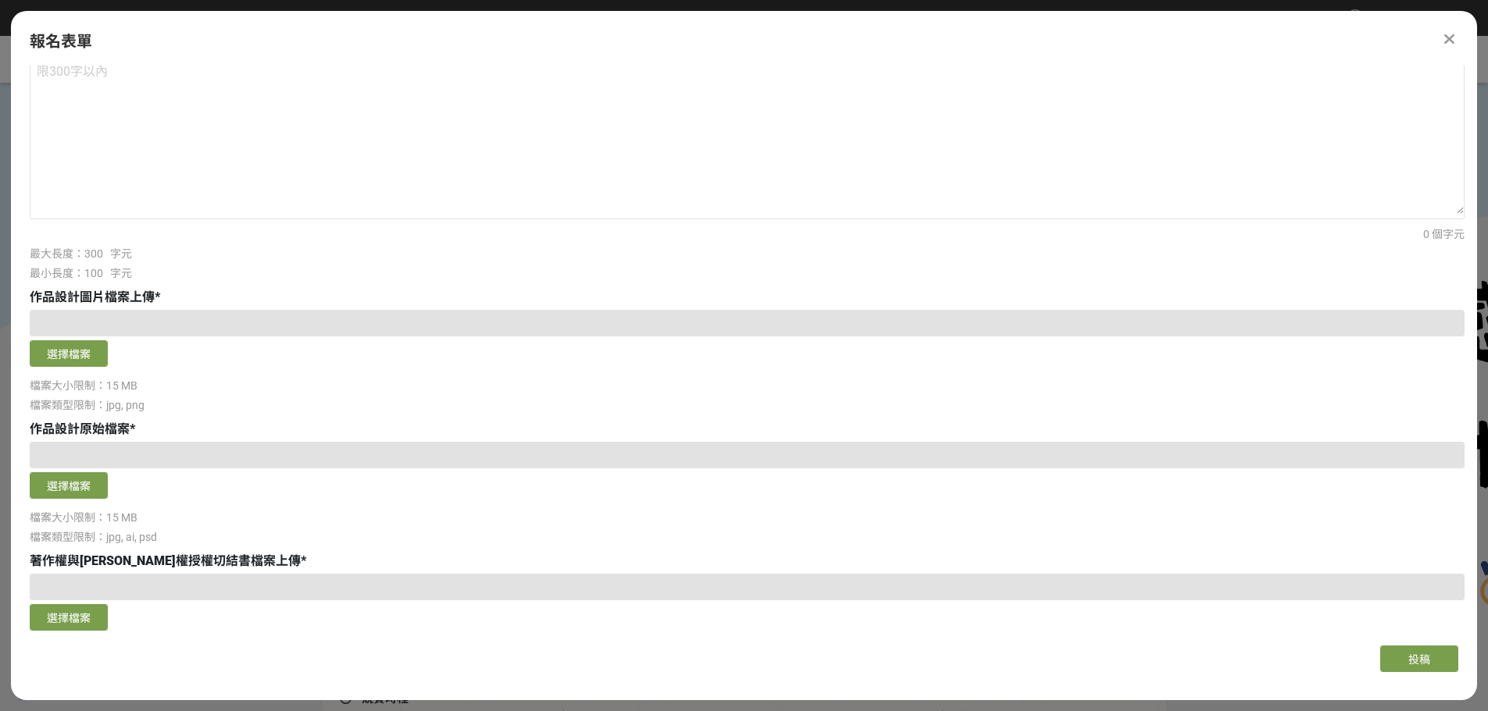
scroll to position [715, 0]
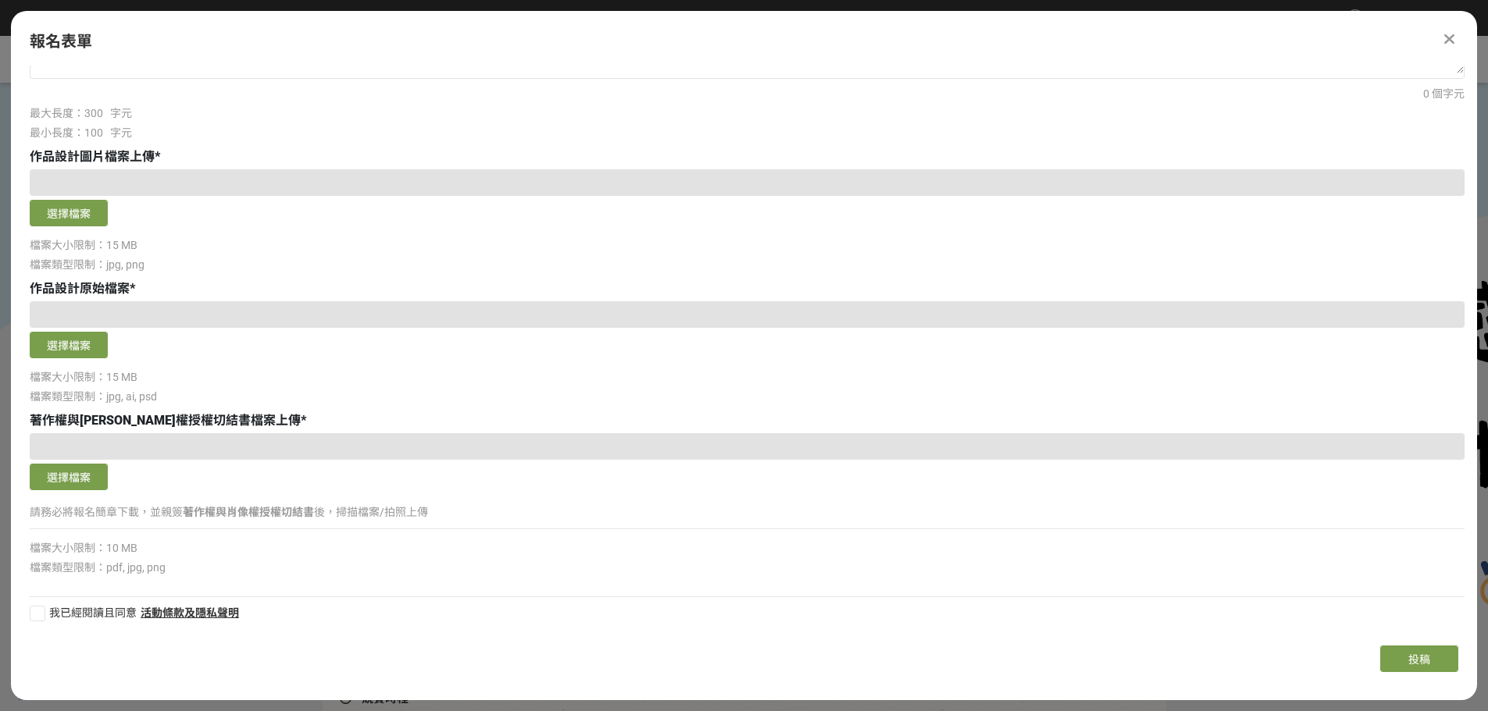
click at [36, 616] on div at bounding box center [38, 614] width 16 height 16
checkbox input "true"
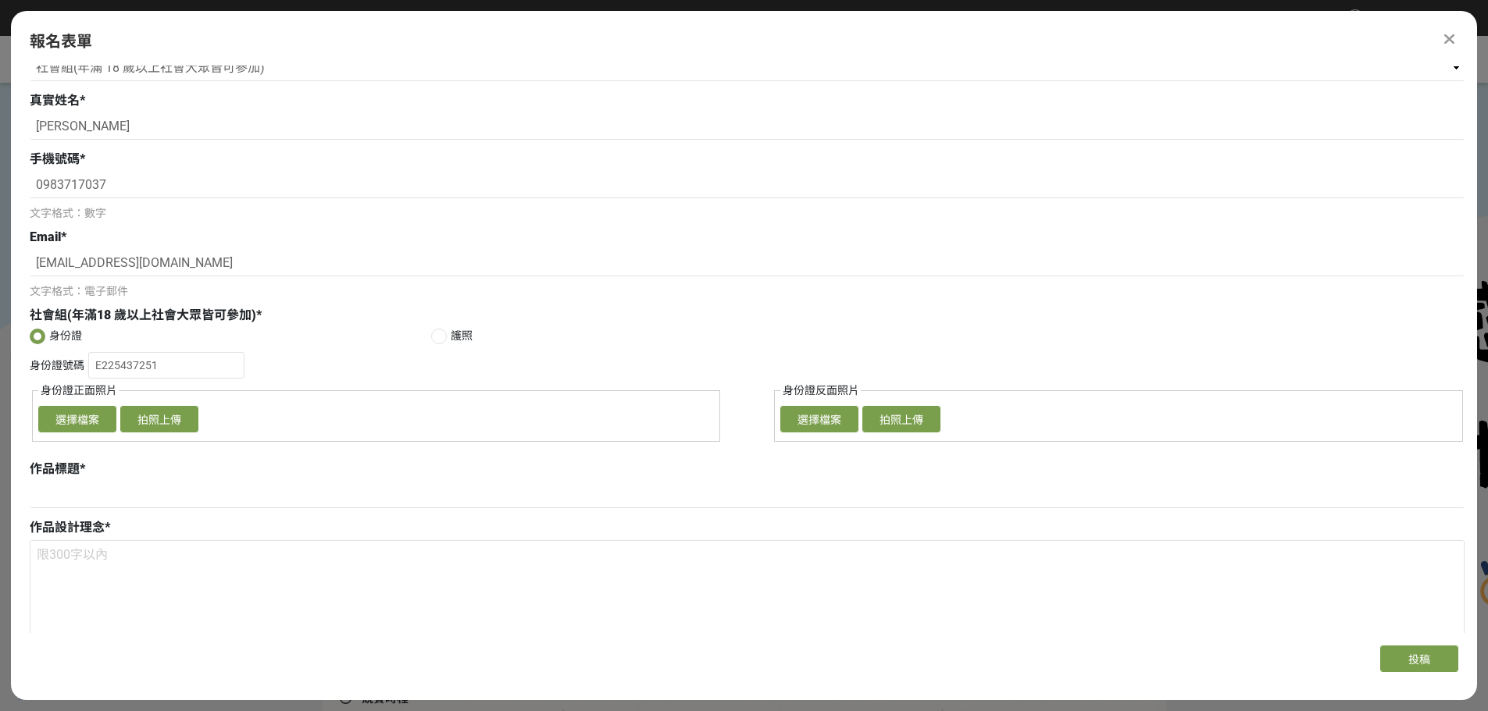
scroll to position [0, 0]
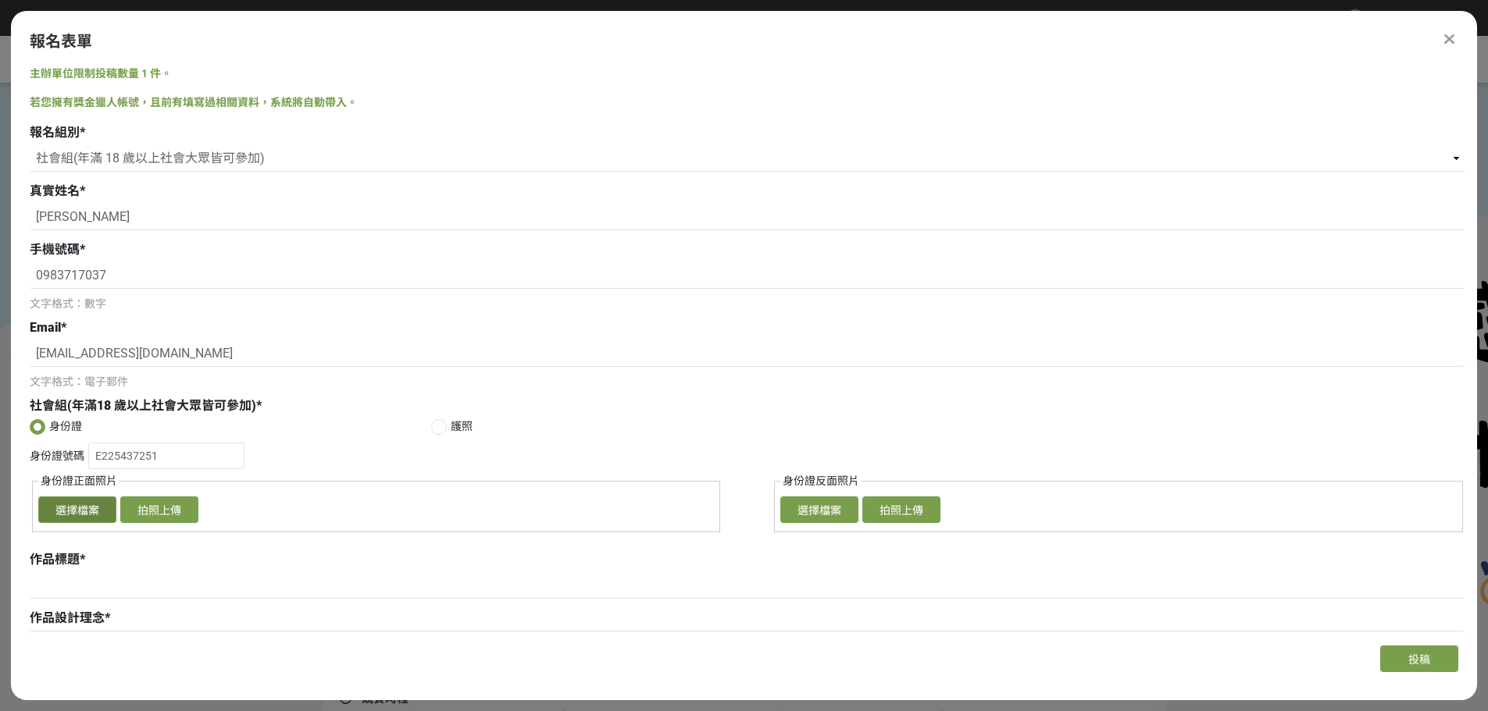
click at [73, 522] on button "選擇檔案" at bounding box center [77, 510] width 78 height 27
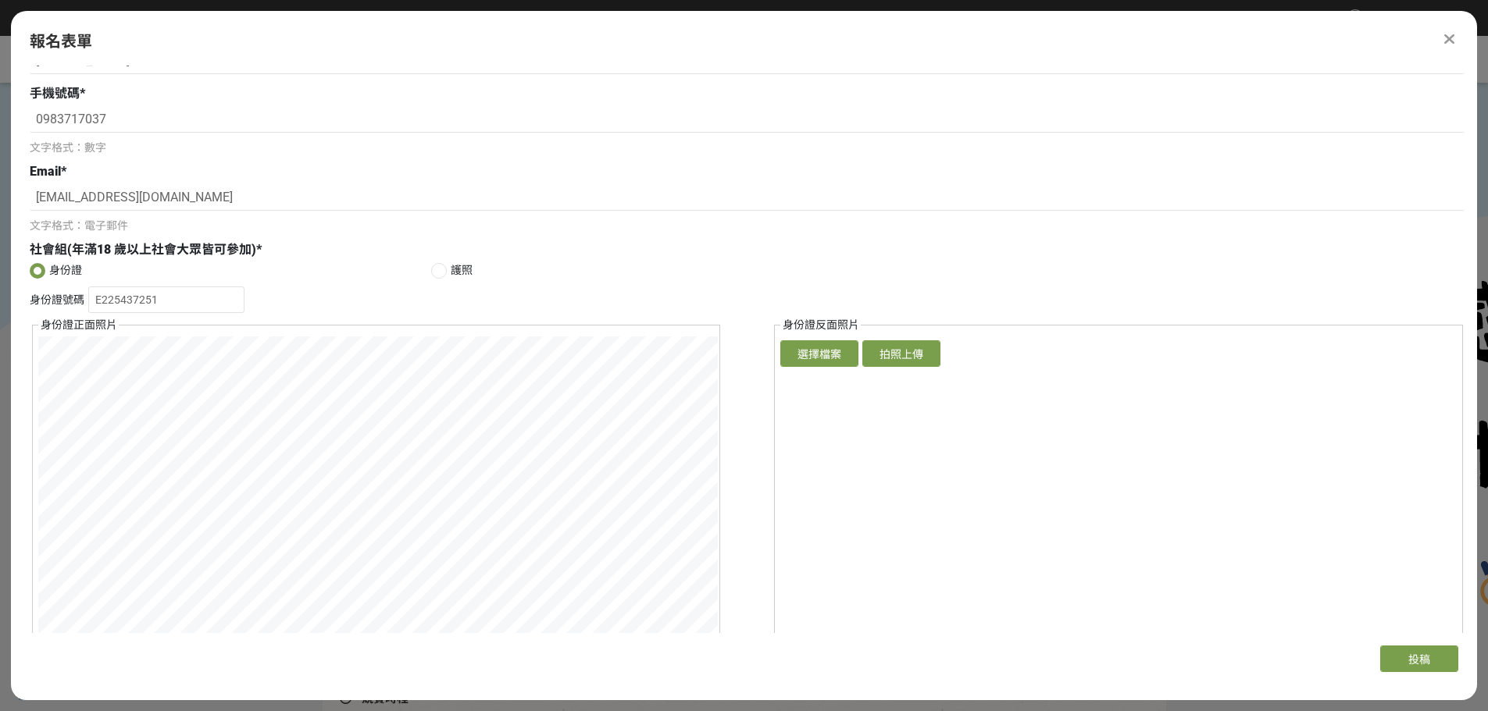
scroll to position [390, 0]
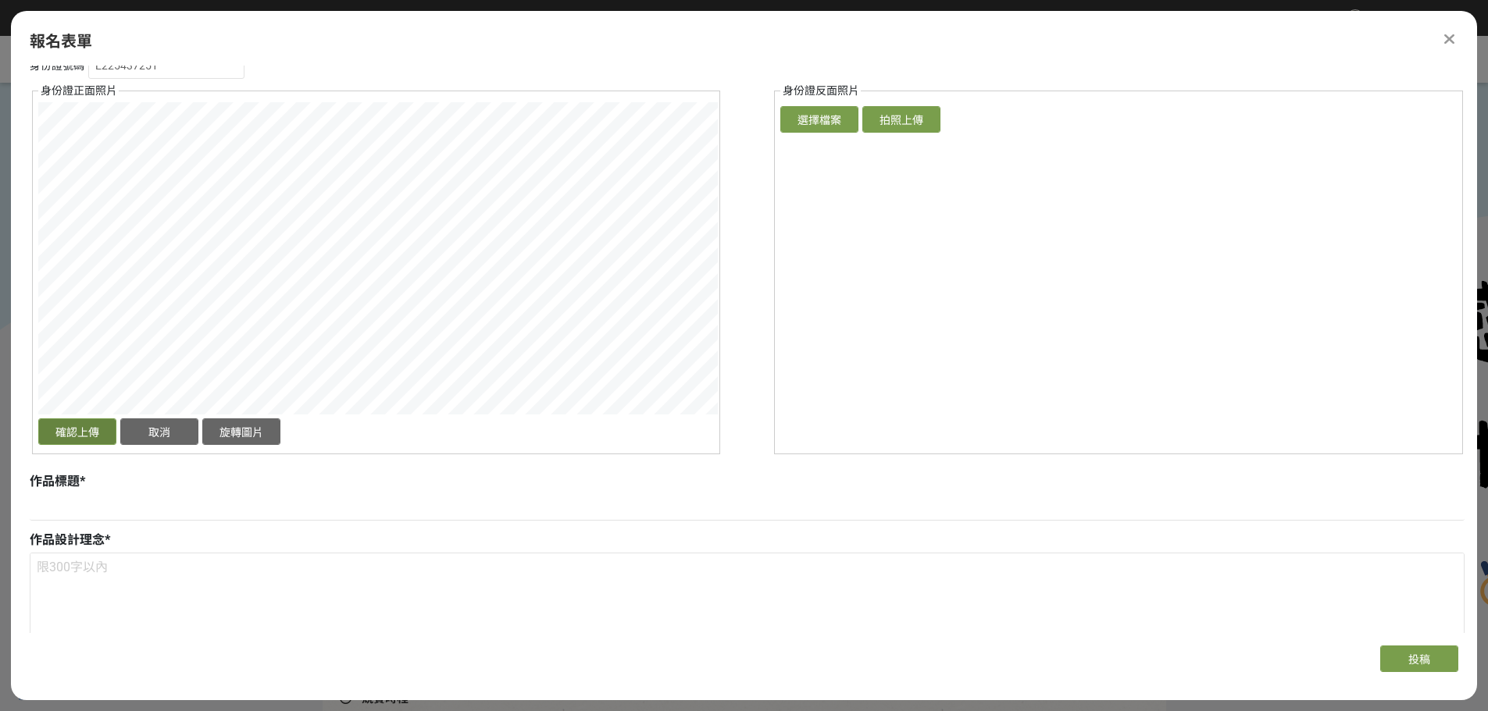
click at [74, 426] on button "確認上傳" at bounding box center [77, 432] width 78 height 27
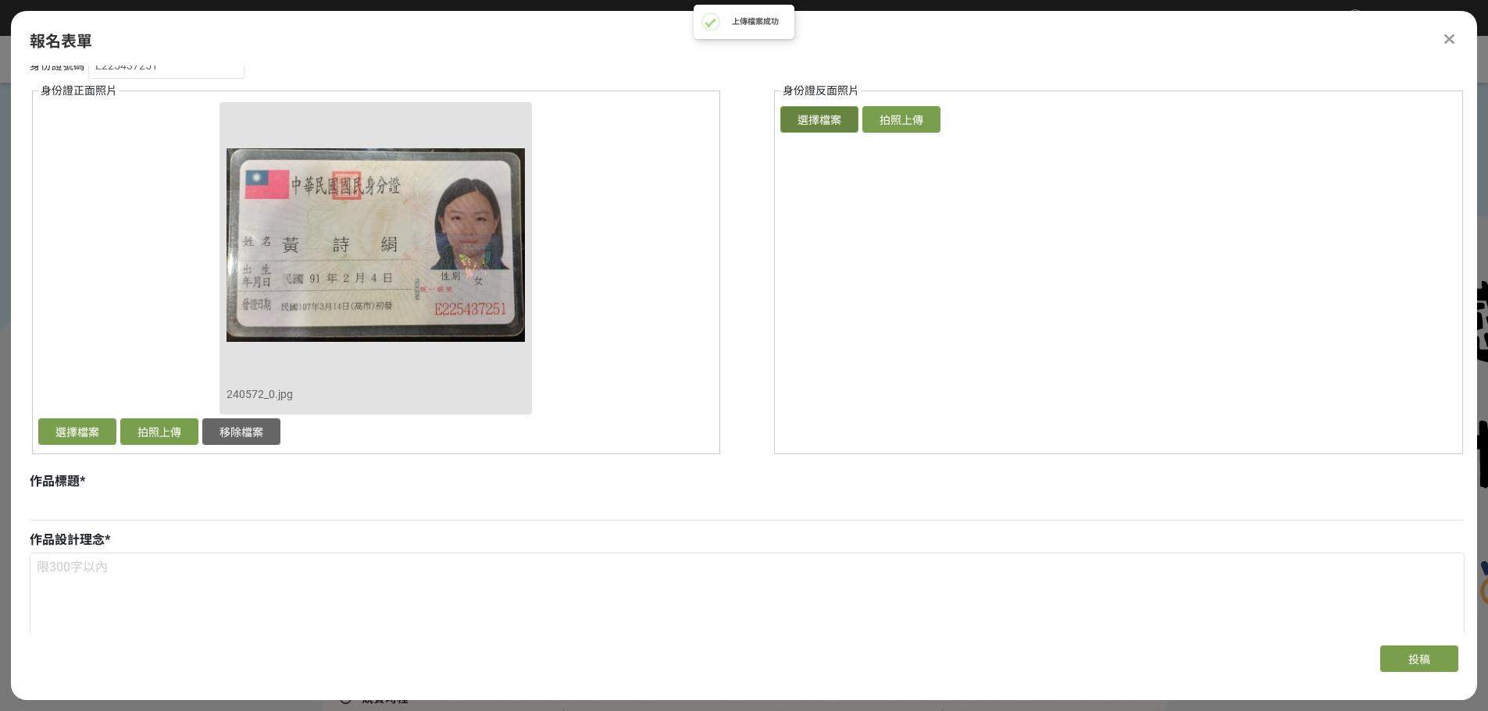
click at [823, 132] on button "選擇檔案" at bounding box center [819, 119] width 78 height 27
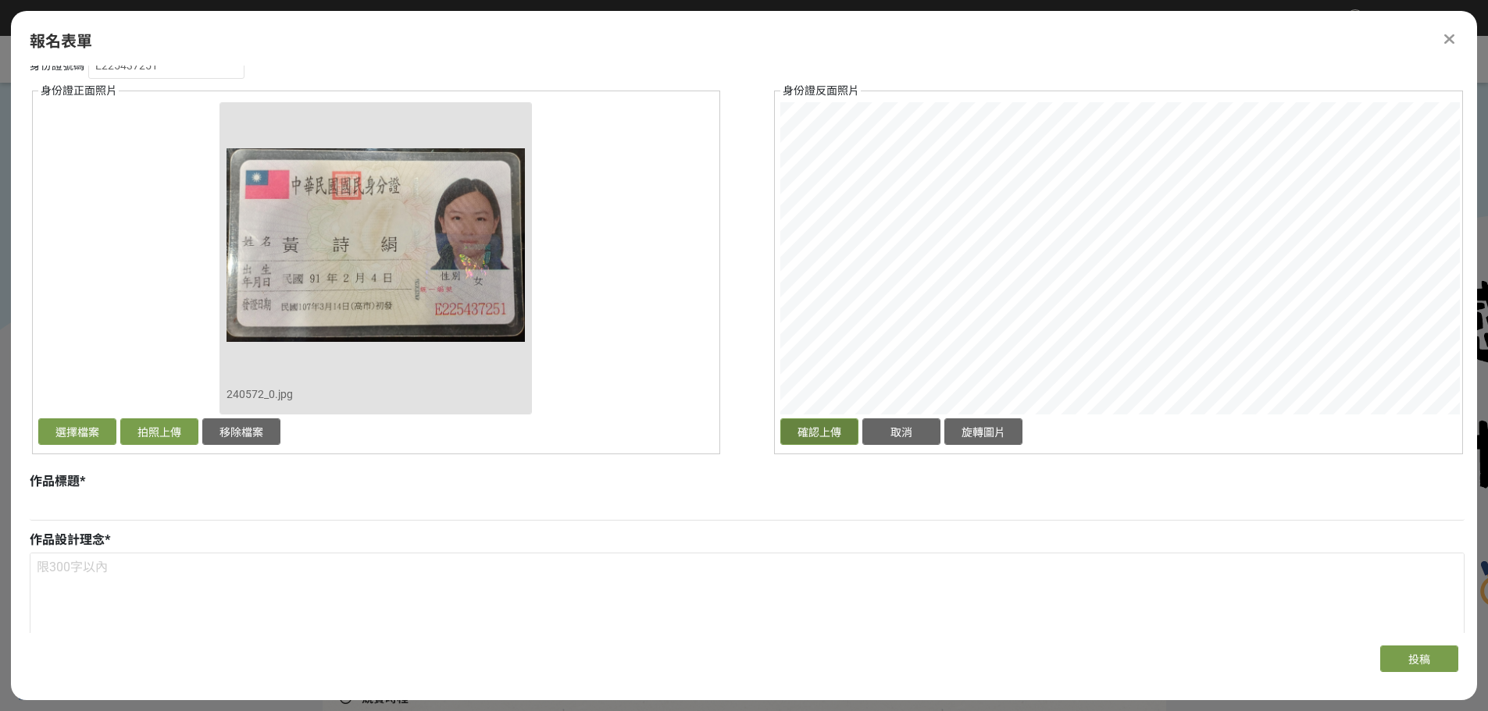
click at [826, 432] on button "確認上傳" at bounding box center [819, 432] width 78 height 27
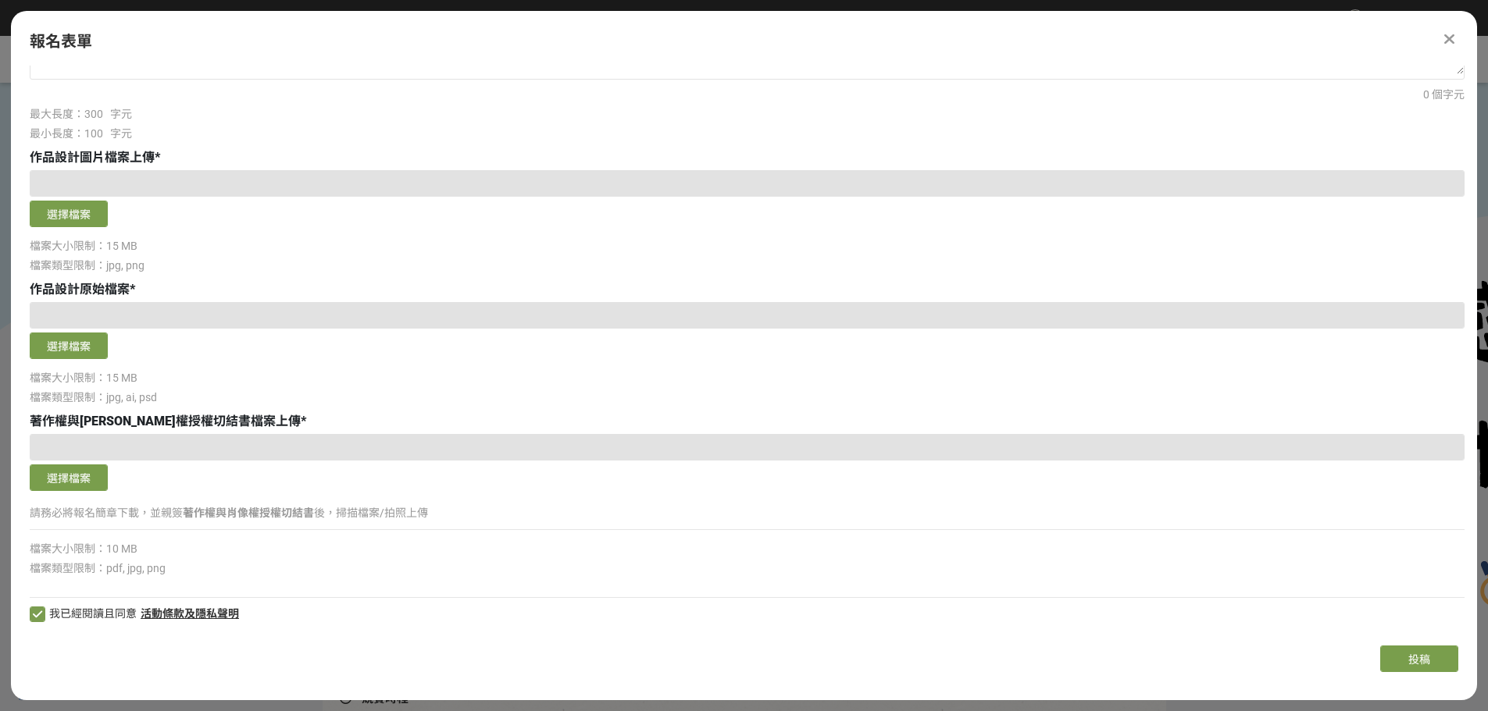
scroll to position [1027, 0]
click at [61, 485] on button "選擇檔案" at bounding box center [69, 477] width 78 height 27
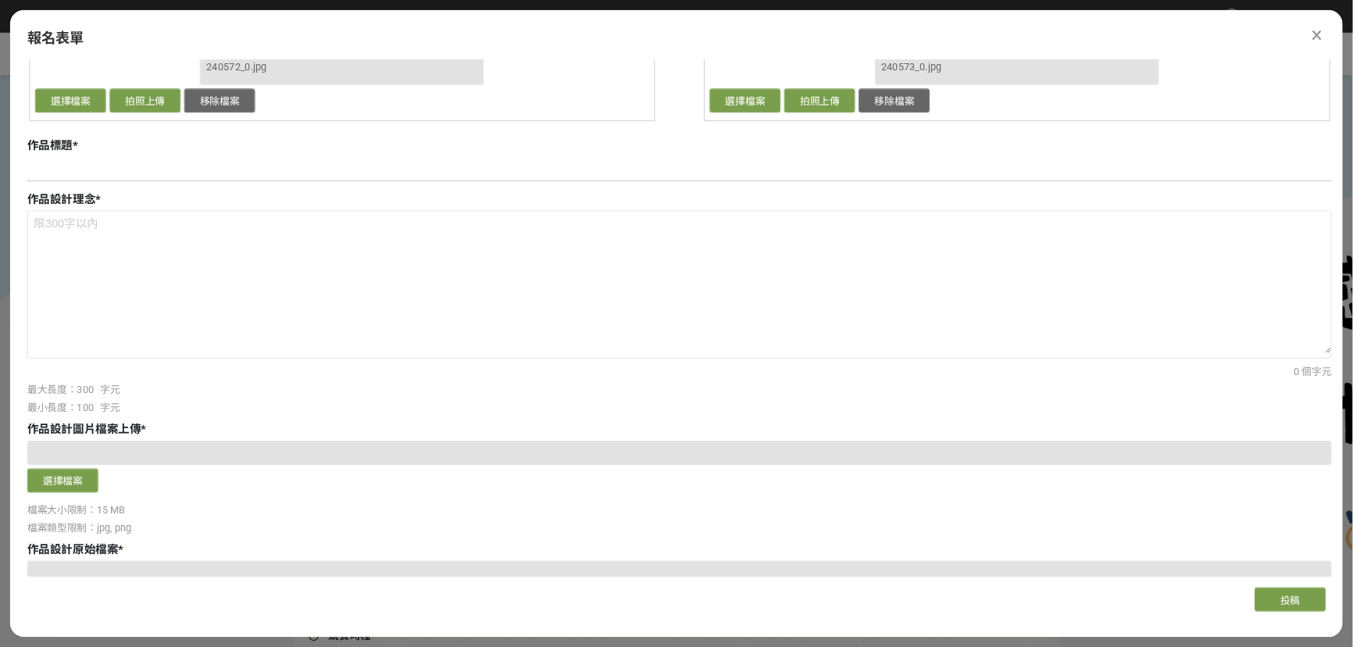
scroll to position [637, 0]
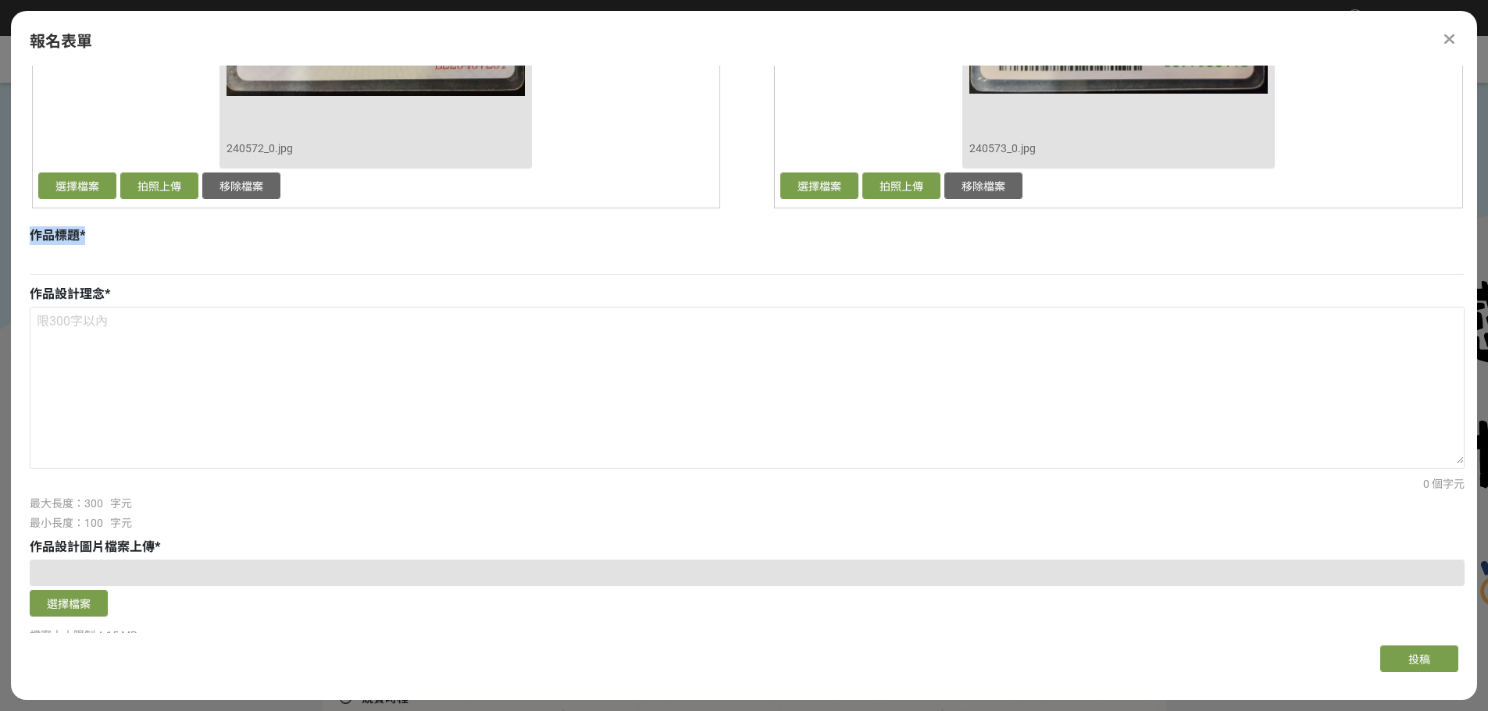
drag, startPoint x: 25, startPoint y: 237, endPoint x: 85, endPoint y: 230, distance: 60.5
click at [85, 230] on div "作品標題 *" at bounding box center [747, 235] width 1435 height 19
copy div "作品標題 *"
drag, startPoint x: 25, startPoint y: 291, endPoint x: 108, endPoint y: 294, distance: 82.8
click at [108, 294] on div "作品設計理念 *" at bounding box center [747, 294] width 1435 height 19
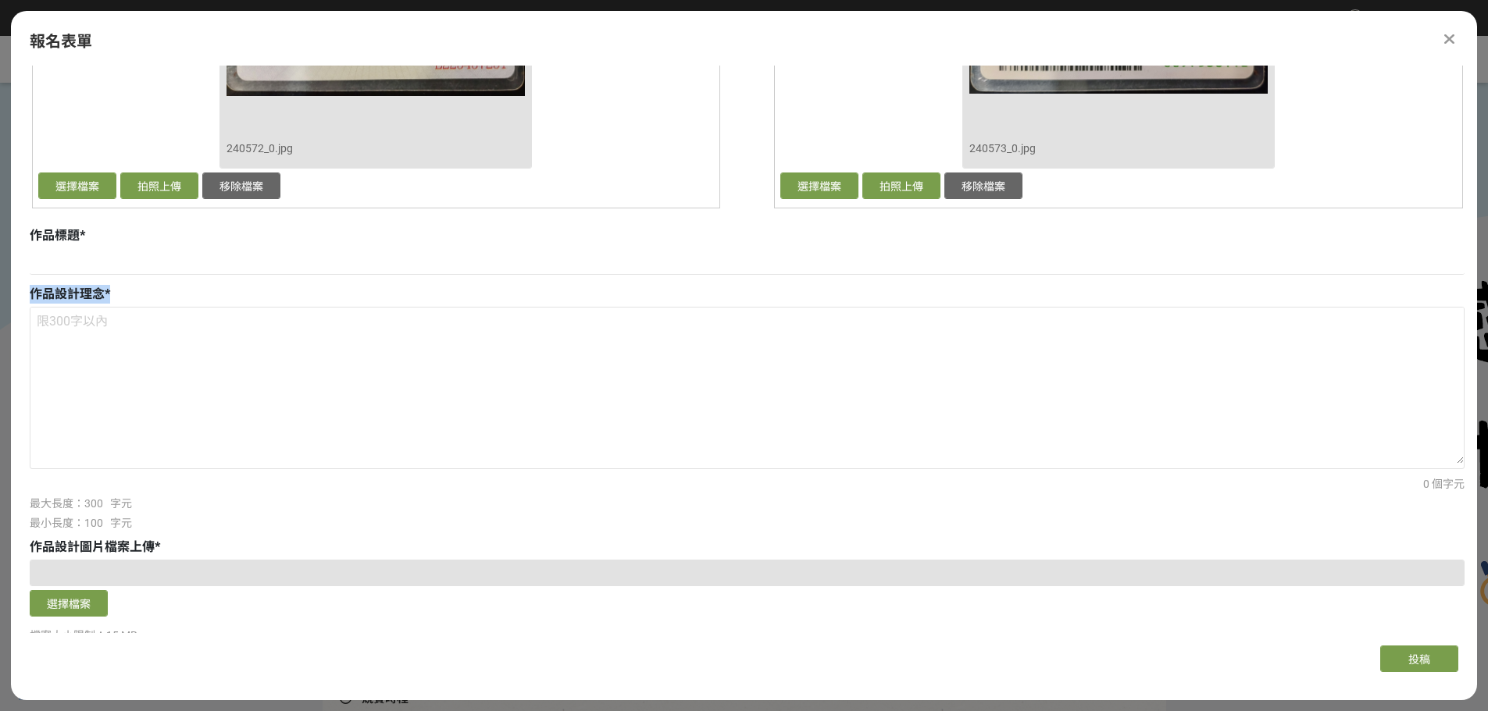
copy div "作品設計理念 *"
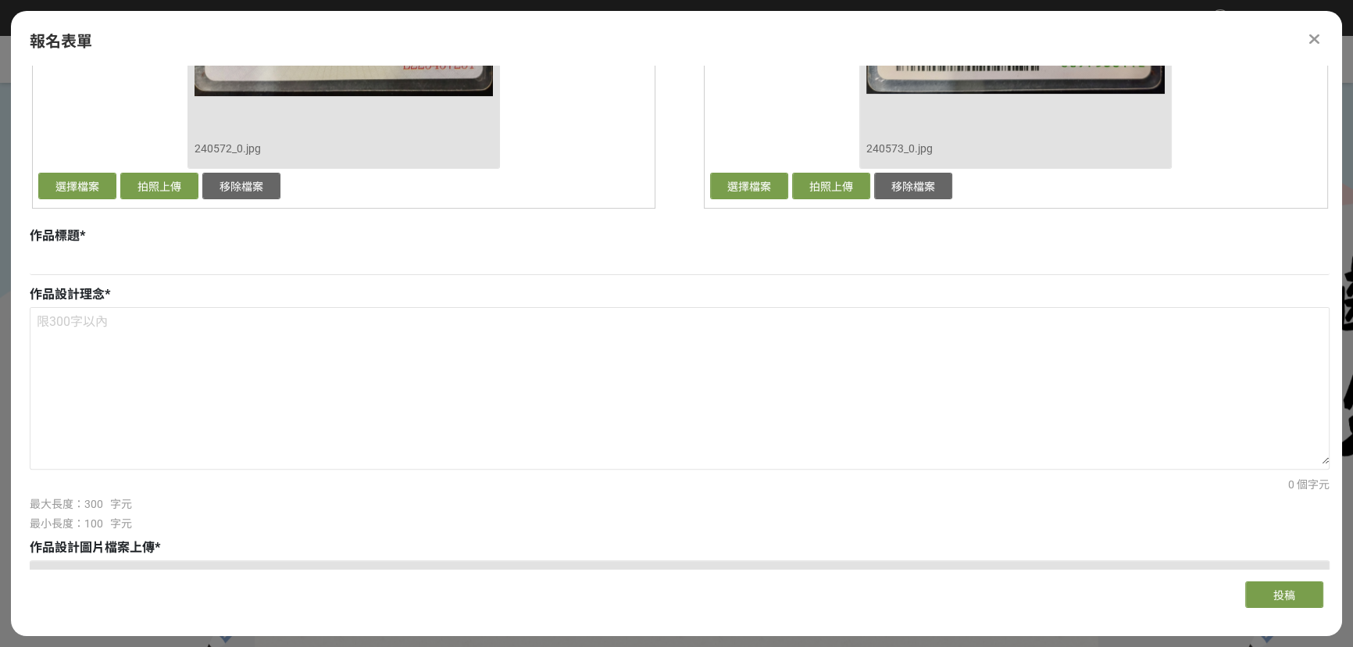
click at [177, 242] on div "作品標題 *" at bounding box center [680, 235] width 1300 height 19
click at [159, 255] on input at bounding box center [680, 261] width 1300 height 27
paste input "齡向未來：共築世代之城"
type input "齡向未來：共築世代之城"
click at [211, 405] on textarea at bounding box center [679, 386] width 1298 height 156
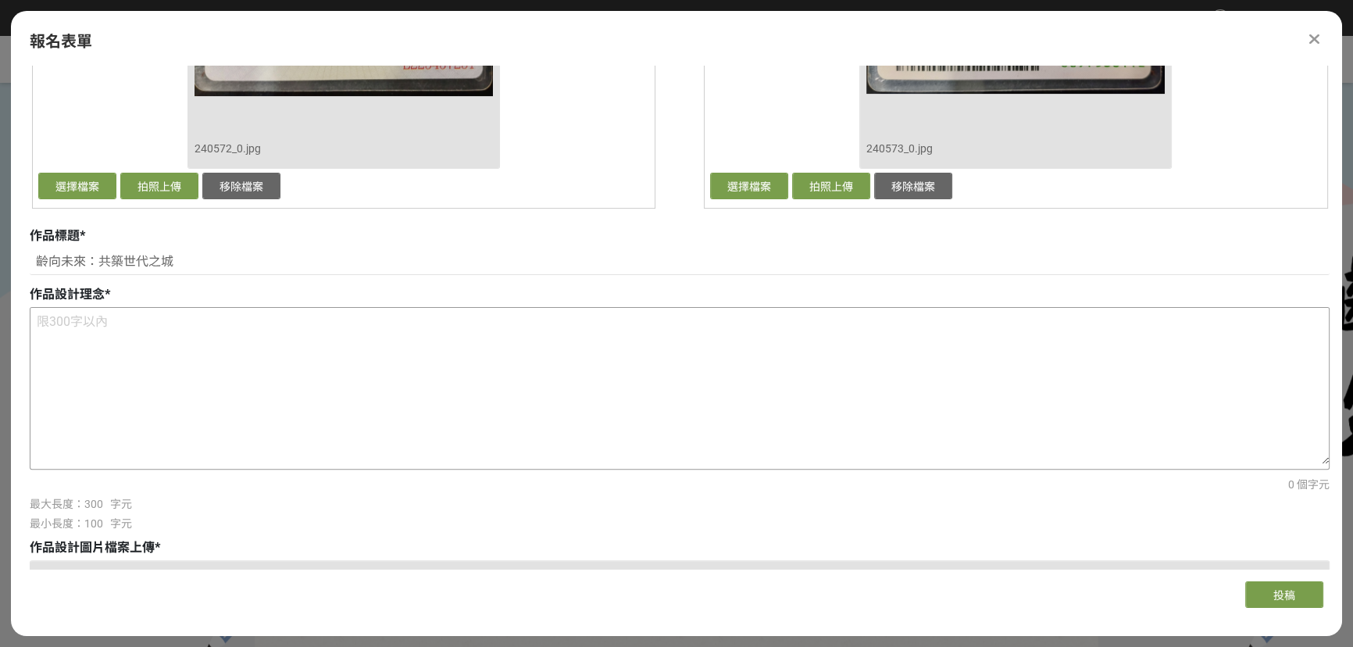
paste textarea "本作品以三位動態人形象徵三個世代：長者、中年與青年，彼此攜手、共構城市未來，象徵「世代共榮」。背景以簡潔線條描繪台北101，突顯本活動與城市連結的核心意涵。 …"
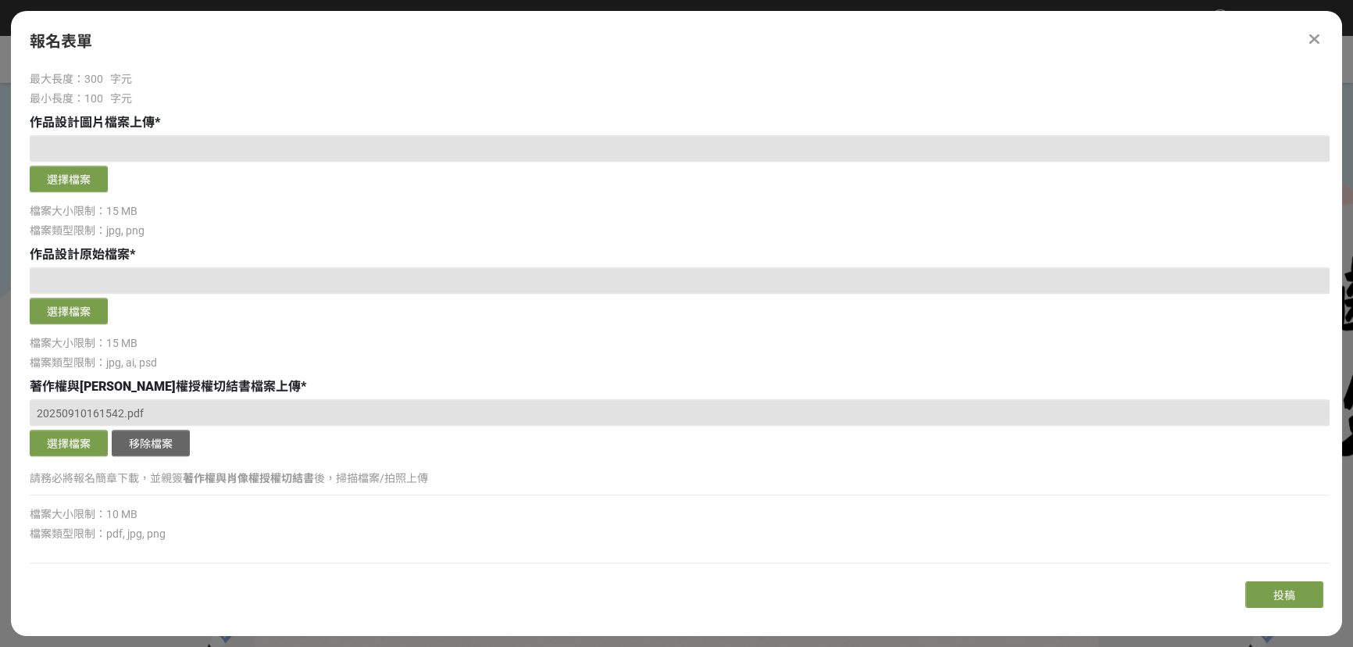
scroll to position [1062, 0]
type textarea "本作品以三位動態人形象徵三個世代：長者、中年與青年，彼此攜手、共構城市未來，象徵「世代共榮」。背景以簡潔線條描繪台北101，突顯本活動與城市連結的核心意涵。 …"
click at [70, 182] on button "選擇檔案" at bounding box center [69, 178] width 78 height 27
click at [39, 312] on button "選擇檔案" at bounding box center [69, 310] width 78 height 27
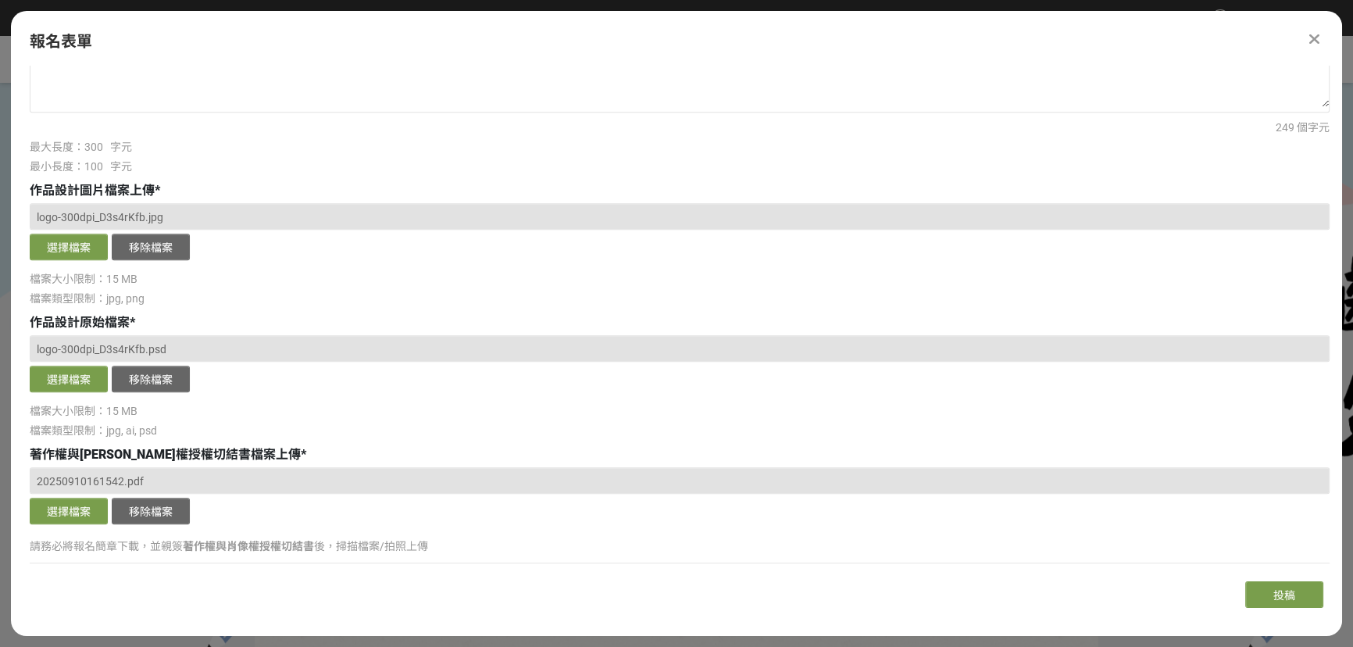
scroll to position [1091, 0]
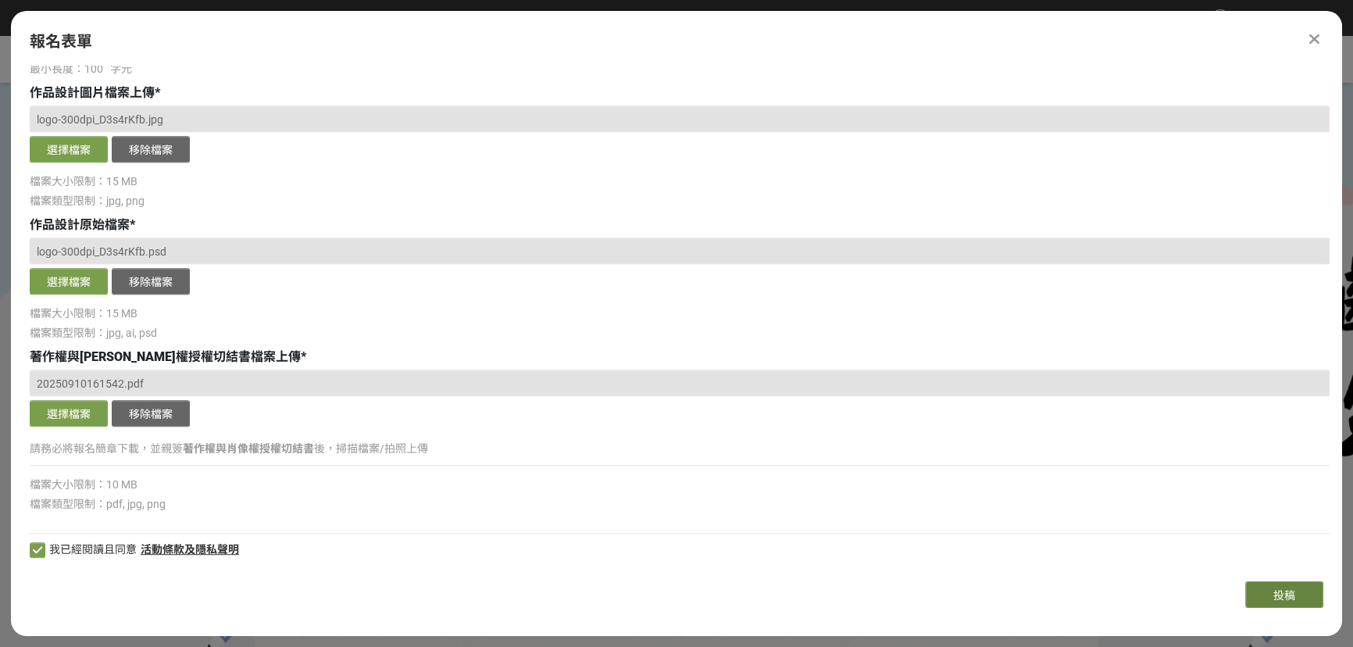
click at [1266, 581] on button "投稿" at bounding box center [1284, 594] width 78 height 27
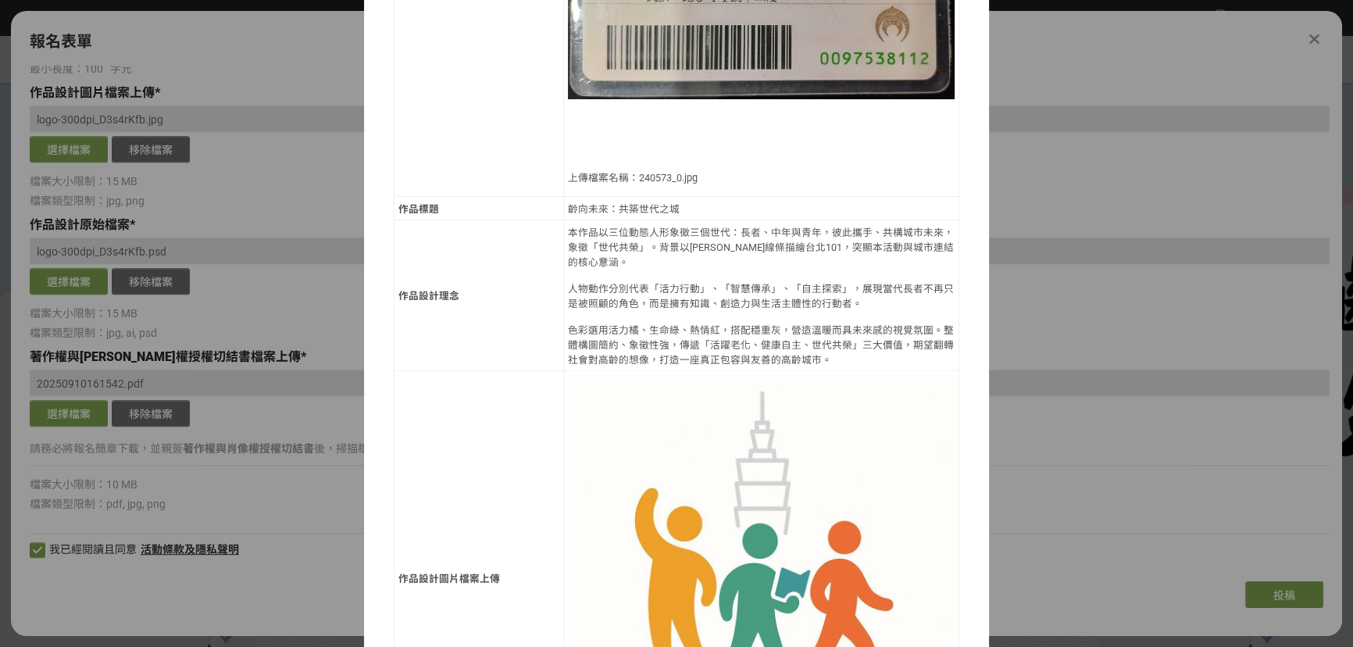
scroll to position [1177, 0]
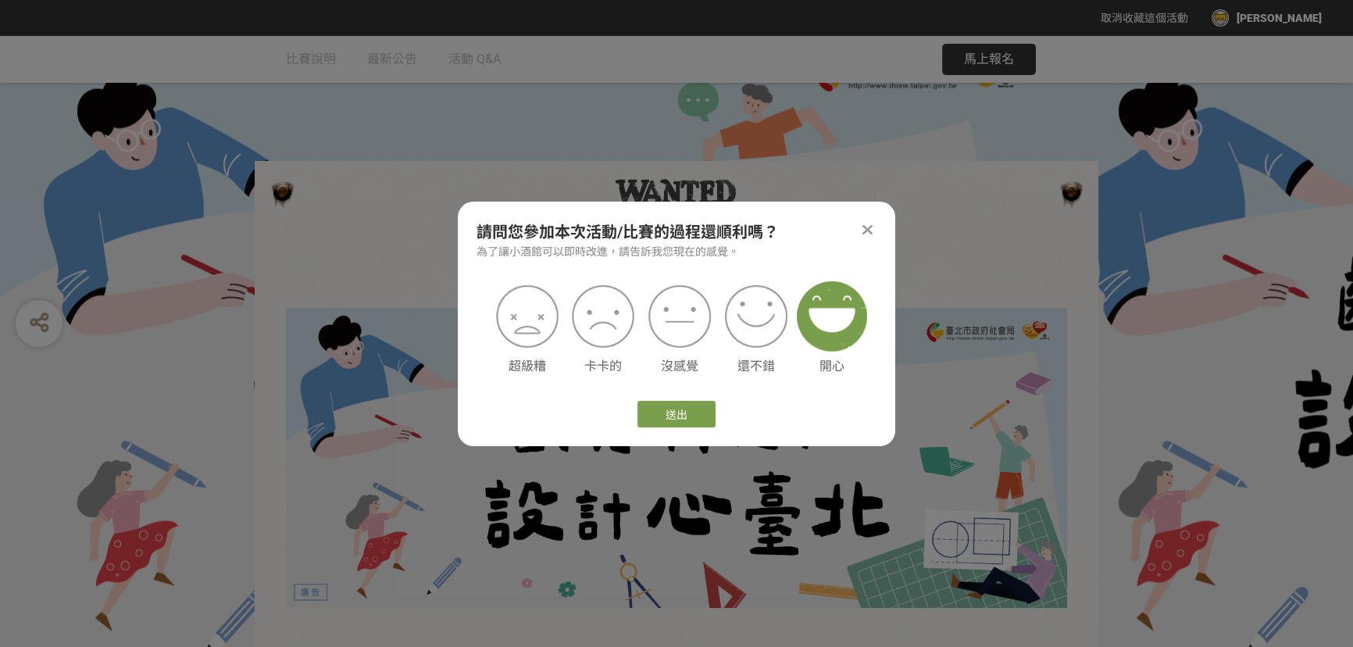
click at [836, 342] on img at bounding box center [832, 316] width 70 height 70
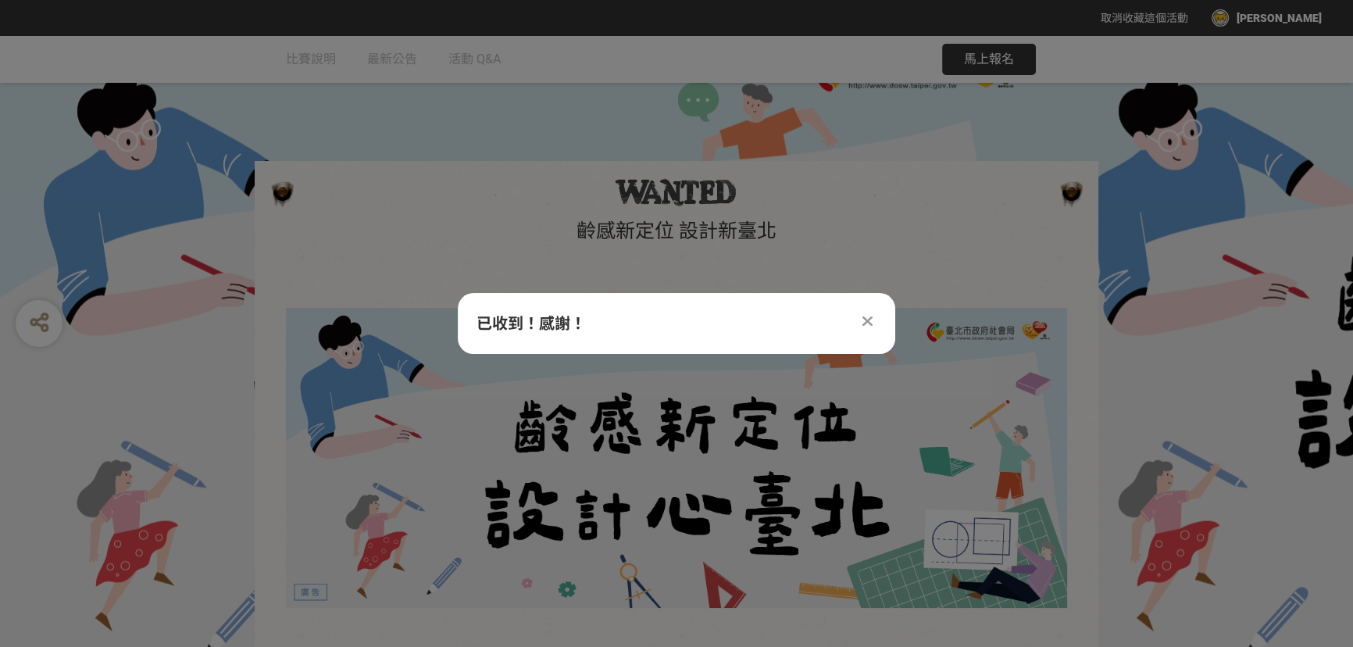
click at [867, 324] on icon at bounding box center [867, 321] width 10 height 16
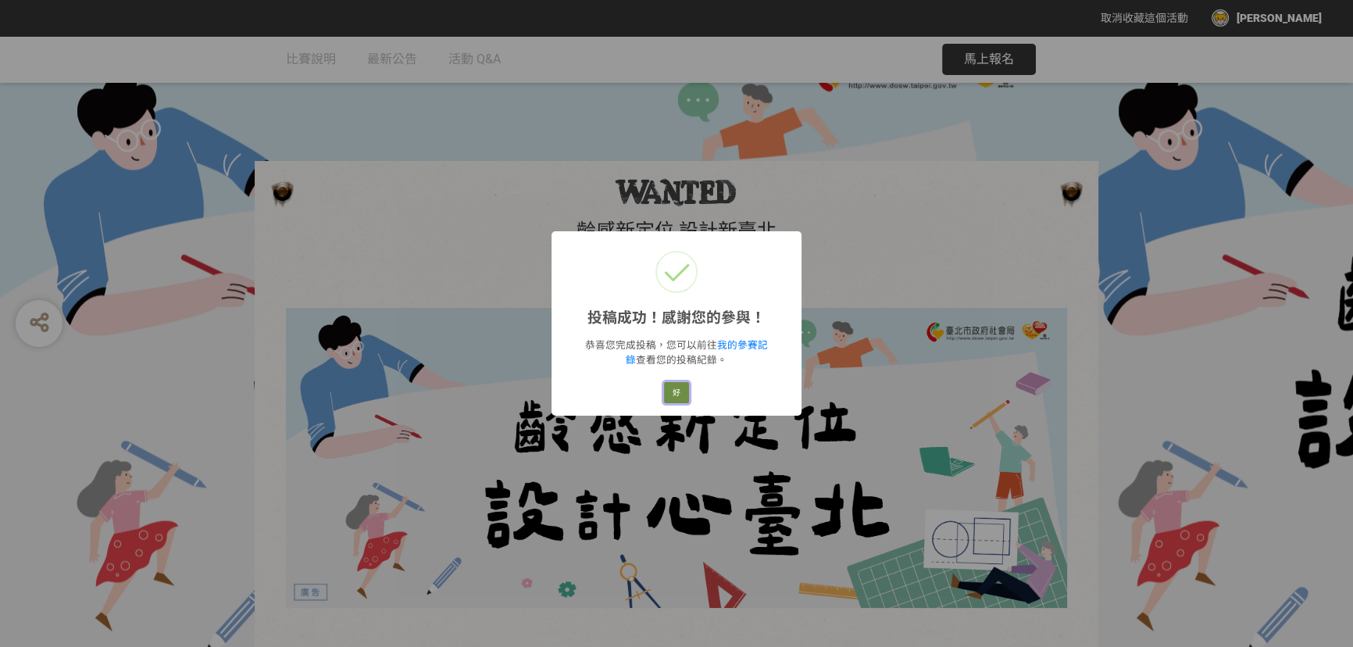
click at [674, 391] on button "好" at bounding box center [676, 393] width 25 height 22
